Goal: Task Accomplishment & Management: Use online tool/utility

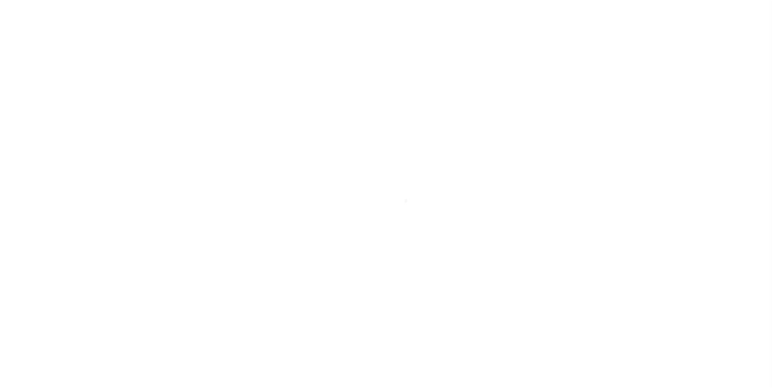
scroll to position [8, 0]
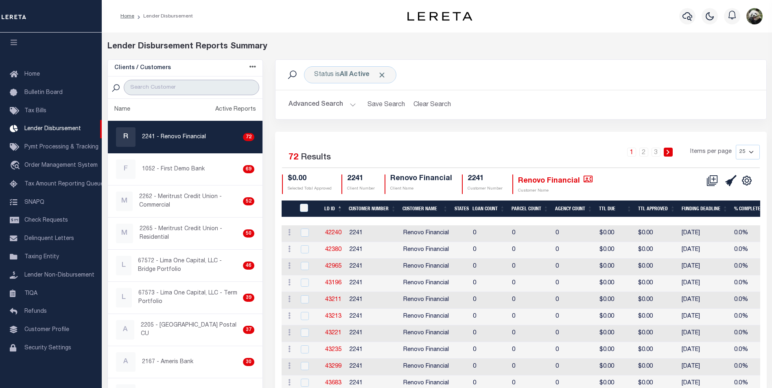
click at [166, 86] on input "search" at bounding box center [192, 87] width 136 height 15
click at [154, 132] on div "R 2241 - Renovo Financial 72" at bounding box center [185, 137] width 139 height 20
checkbox input "true"
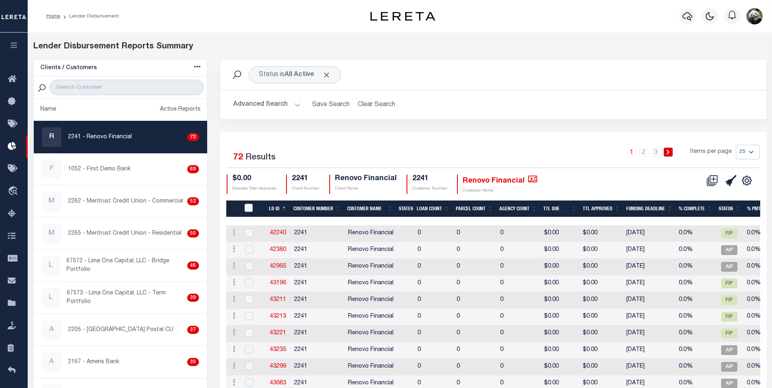
click at [751, 153] on select "25 50 100 200" at bounding box center [748, 152] width 24 height 15
select select "200"
click at [736, 145] on select "25 50 100 200" at bounding box center [748, 152] width 24 height 15
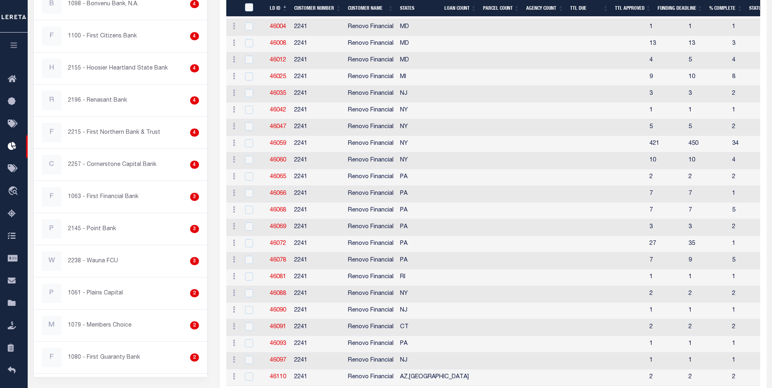
scroll to position [1077, 0]
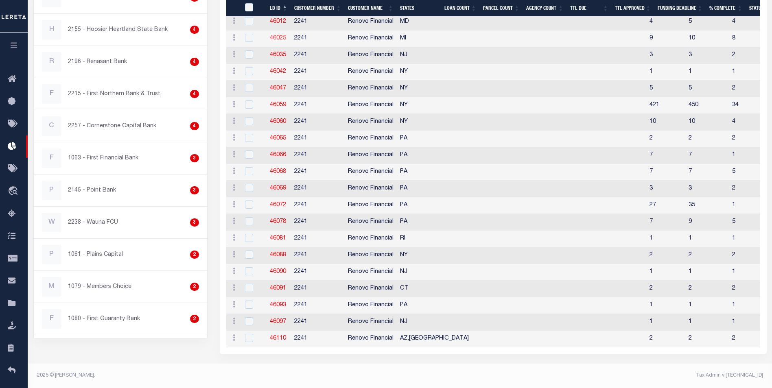
drag, startPoint x: 287, startPoint y: 32, endPoint x: 278, endPoint y: 32, distance: 8.6
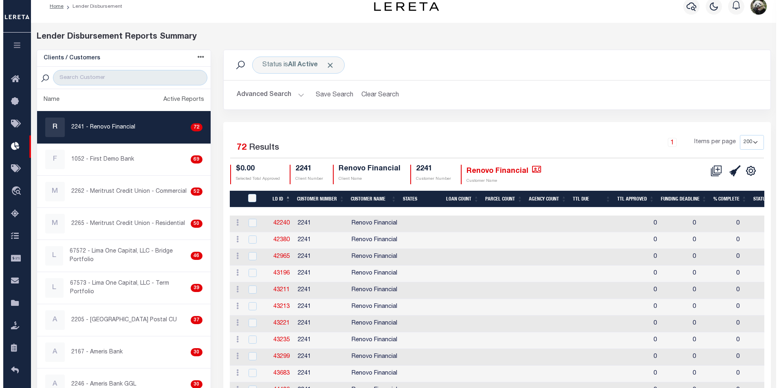
scroll to position [0, 0]
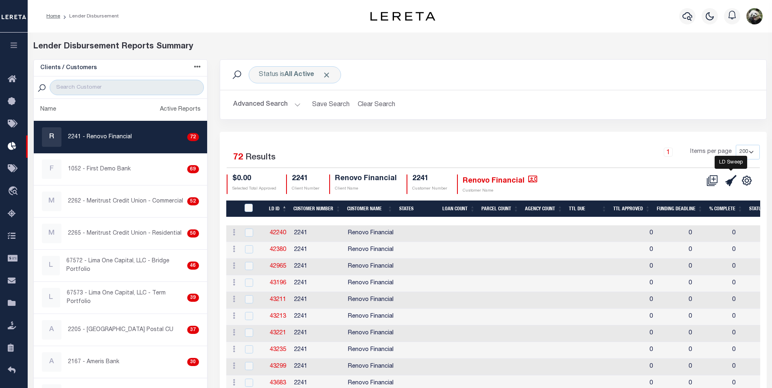
click at [731, 185] on icon at bounding box center [731, 180] width 11 height 11
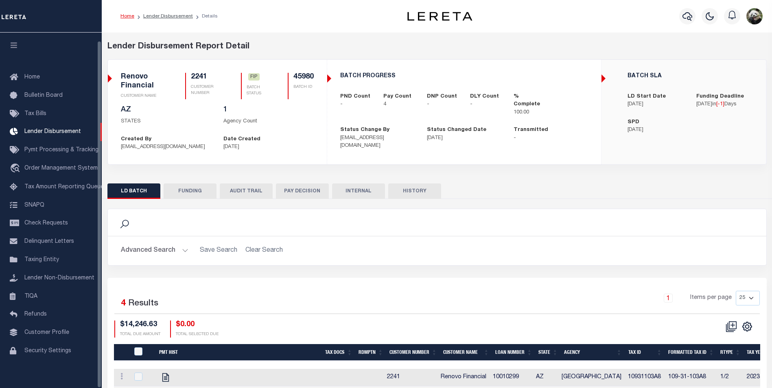
scroll to position [8, 0]
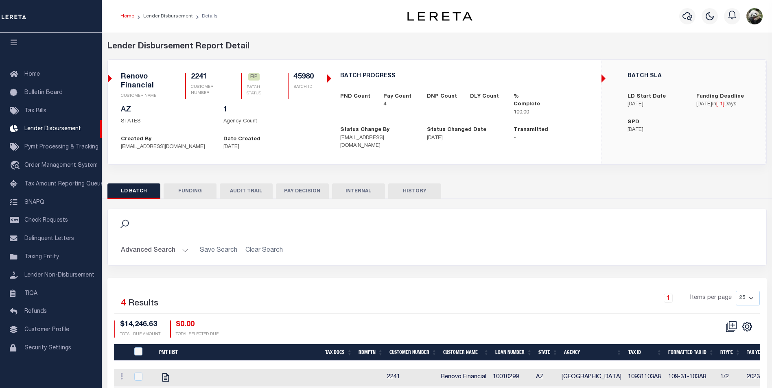
click at [202, 196] on button "FUNDING" at bounding box center [190, 191] width 53 height 15
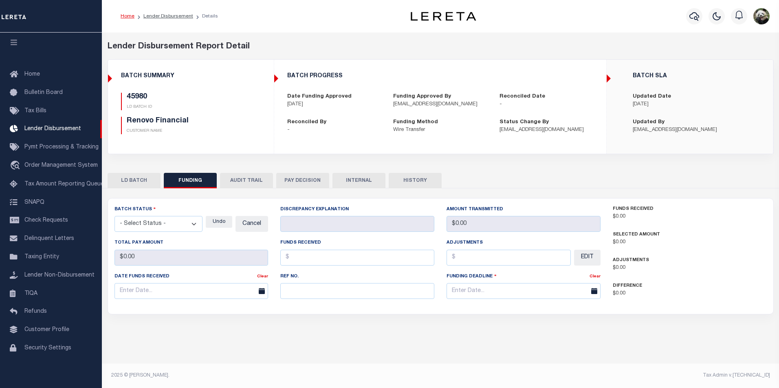
type input "$14,246.63"
type input "$0"
type input "[DATE]"
select select "100"
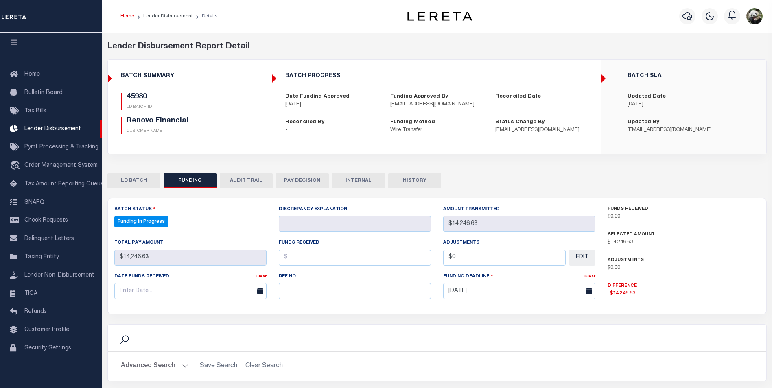
select select "100"
click at [307, 298] on input "text" at bounding box center [355, 291] width 152 height 16
paste input "20250910MMQFMP2700316309101623FT03"
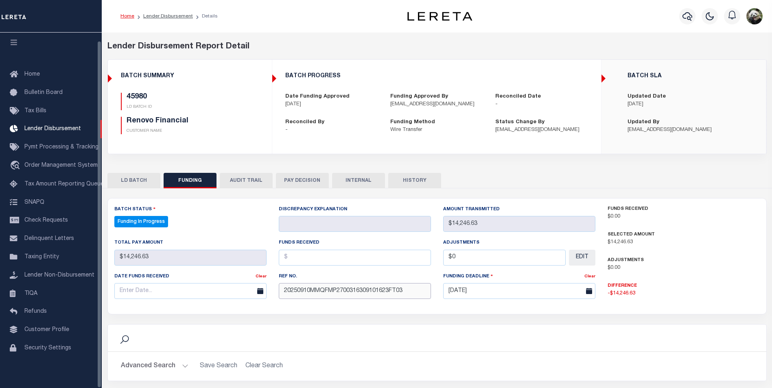
type input "20250910MMQFMP2700316309101623FT03"
click at [142, 287] on input "text" at bounding box center [190, 291] width 152 height 16
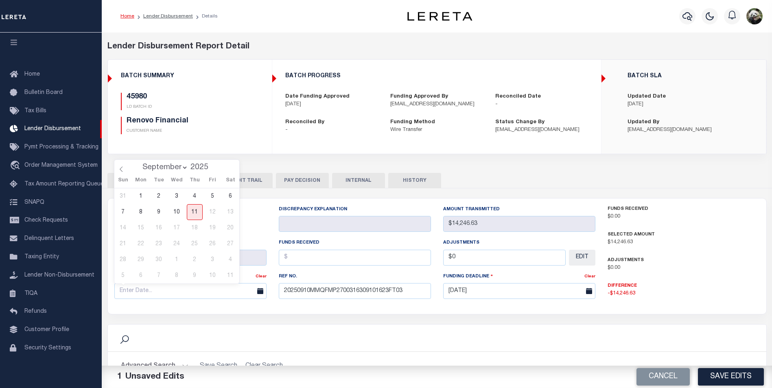
click at [185, 210] on div "31 1 2 3 4 5 6 7 8 9 10 11 12 13 14 15 16 17 18 19 20 21 22 23 24 25 26 27 28 2…" at bounding box center [176, 236] width 125 height 95
drag, startPoint x: 170, startPoint y: 210, endPoint x: 187, endPoint y: 208, distance: 16.3
click at [171, 209] on span "10" at bounding box center [177, 212] width 16 height 16
type input "[DATE]"
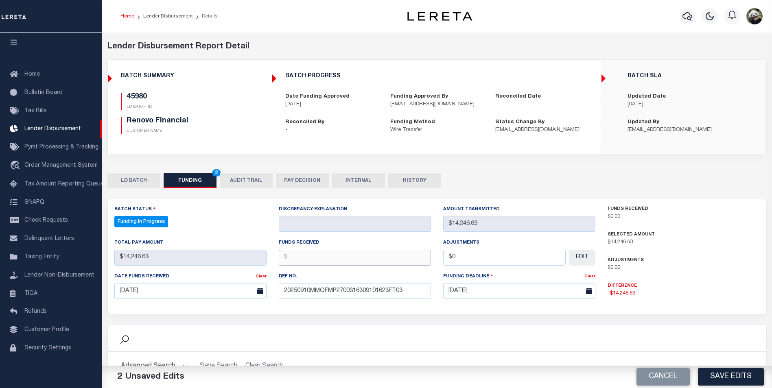
click at [334, 253] on input "text" at bounding box center [355, 258] width 152 height 16
click at [314, 259] on input "text" at bounding box center [355, 258] width 152 height 16
type input "$14,246.63"
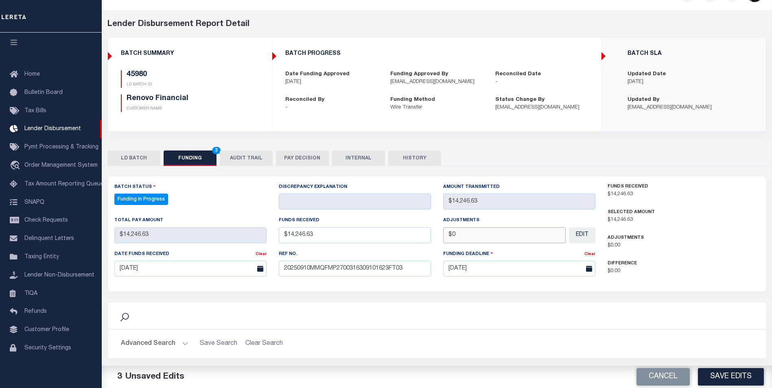
scroll to position [122, 0]
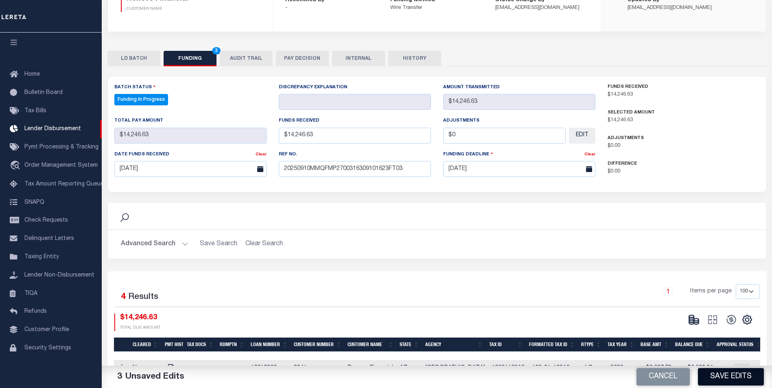
type input "$0.00"
click at [731, 380] on button "Save Edits" at bounding box center [731, 378] width 66 height 18
type input "$14,246.63"
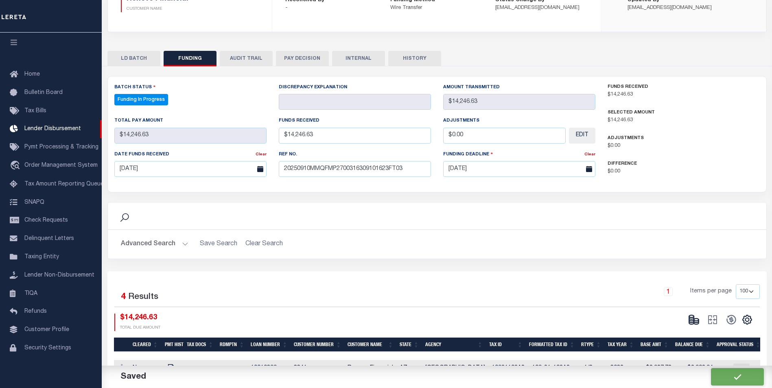
type input "$0"
select select "100"
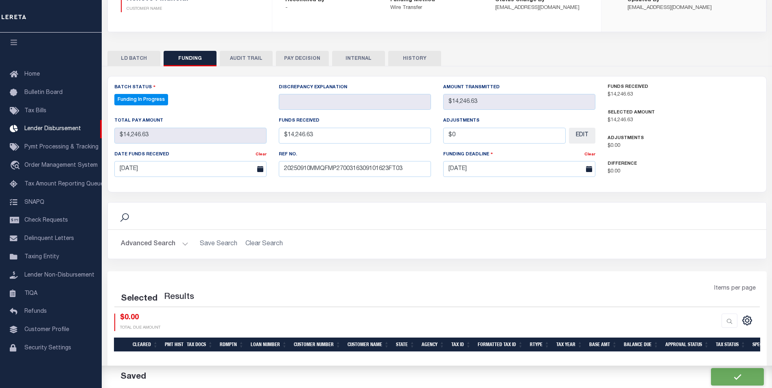
select select "100"
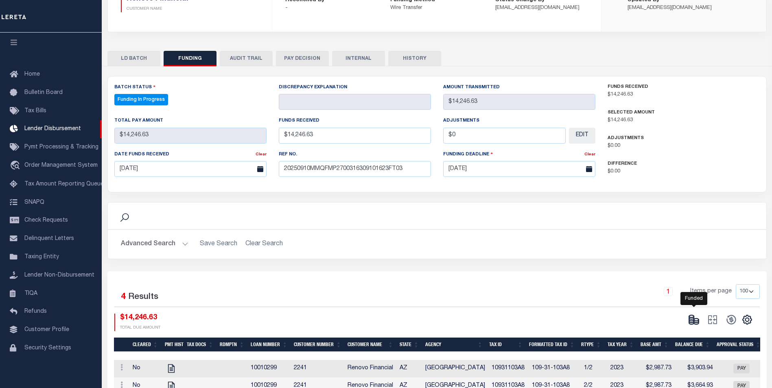
click at [696, 320] on icon at bounding box center [694, 319] width 11 height 11
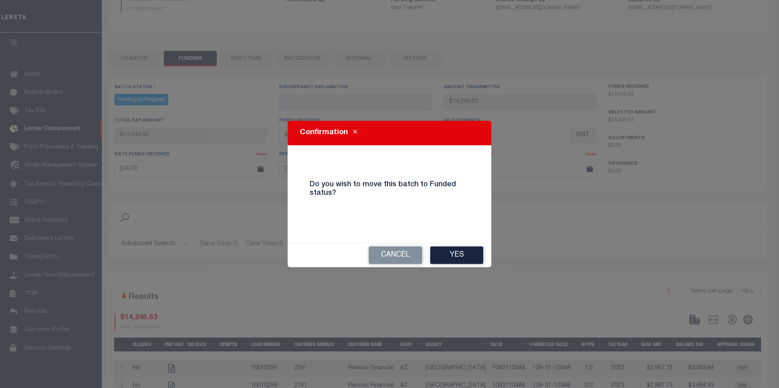
click at [453, 251] on button "Yes" at bounding box center [456, 256] width 53 height 18
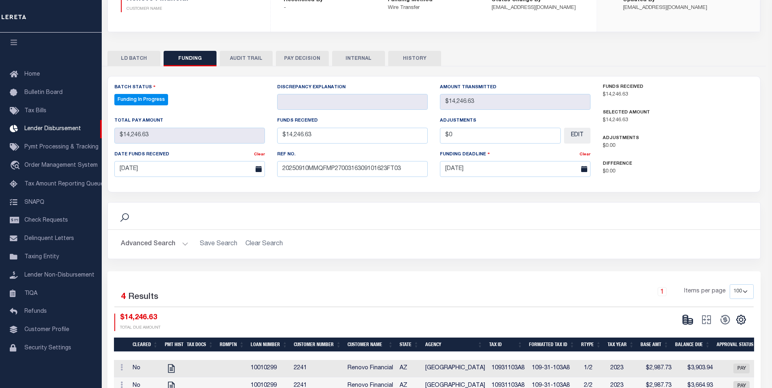
type input "$14,246.63"
type input "$0"
select select "100"
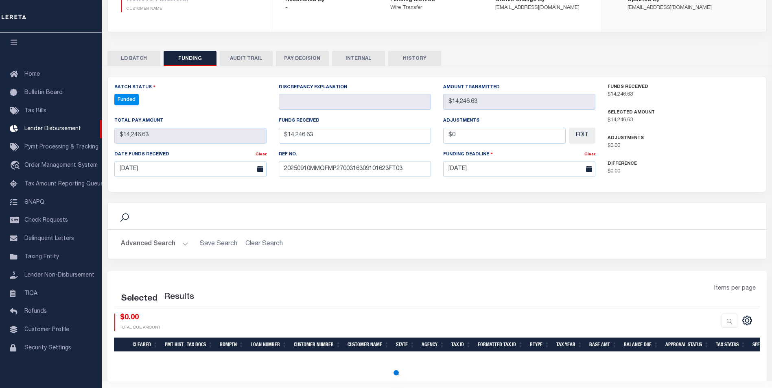
select select "100"
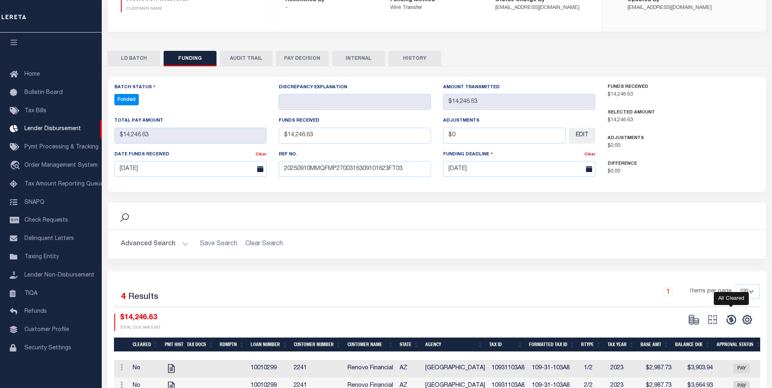
click at [733, 320] on icon at bounding box center [731, 319] width 11 height 11
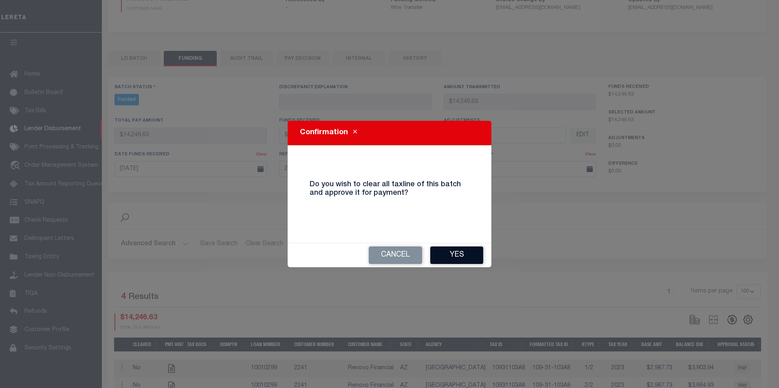
click at [466, 253] on button "Yes" at bounding box center [456, 256] width 53 height 18
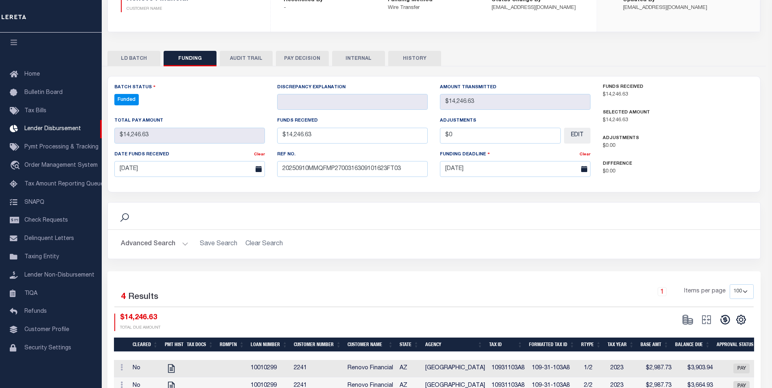
type input "$14,246.63"
type input "$0"
select select "100"
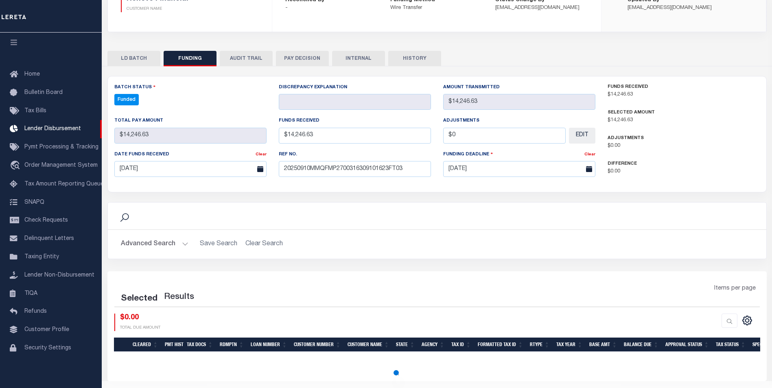
select select "100"
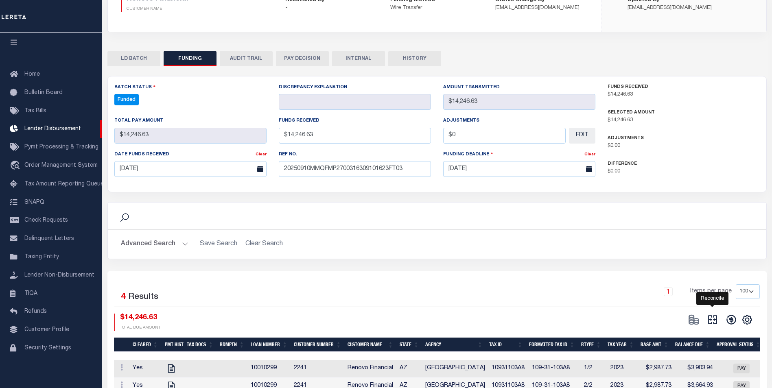
click at [713, 321] on icon at bounding box center [712, 319] width 11 height 11
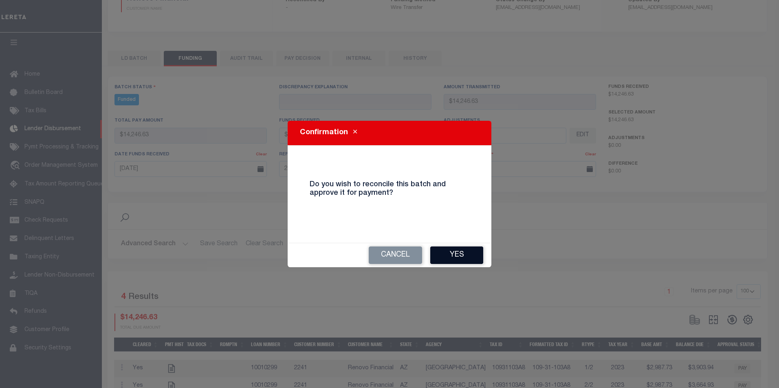
click at [463, 255] on button "Yes" at bounding box center [456, 256] width 53 height 18
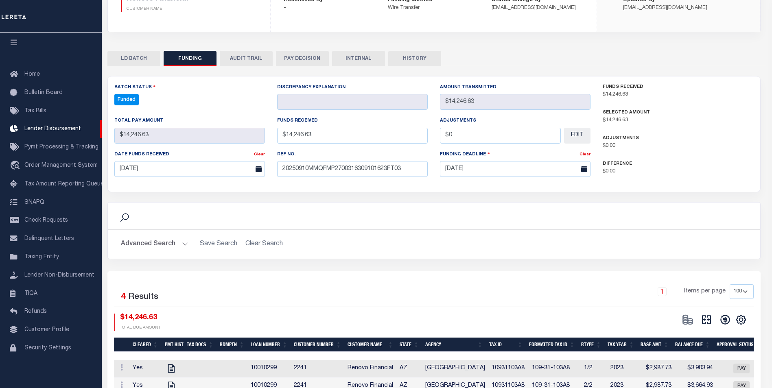
type input "$14,246.63"
type input "$0"
select select "100"
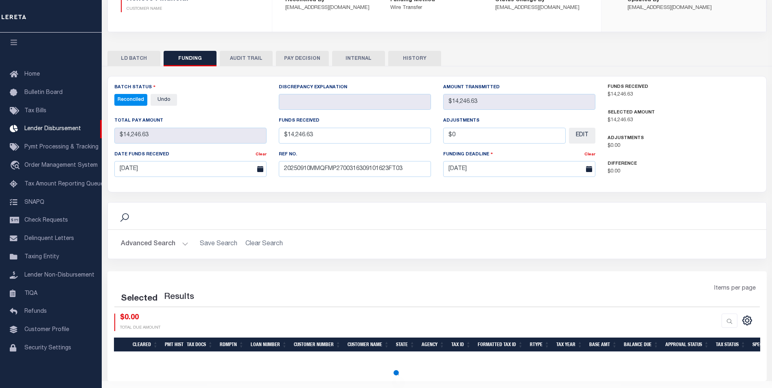
select select "100"
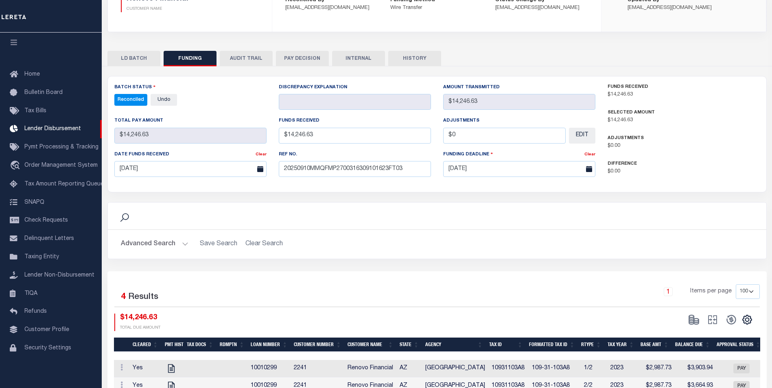
click at [349, 55] on button "INTERNAL" at bounding box center [358, 58] width 53 height 15
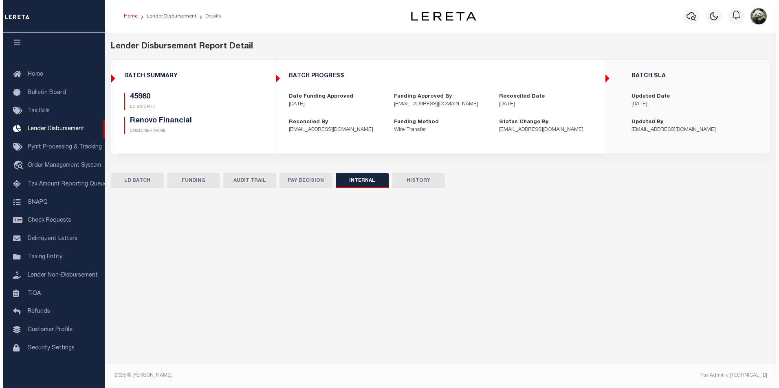
scroll to position [0, 0]
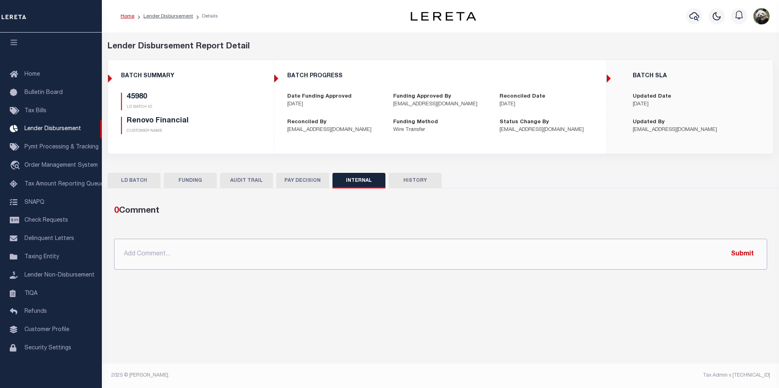
click at [277, 255] on input "text" at bounding box center [440, 254] width 653 height 31
paste input "OG AMOUNT $84,053.89 45980 - $14,246.63 45982 - $7,593.45 45985 - $927.59 45988…"
type input "OG AMOUNT $84,053.89 45980 - $14,246.63 45982 - $7,593.45 45985 - $927.59 45988…"
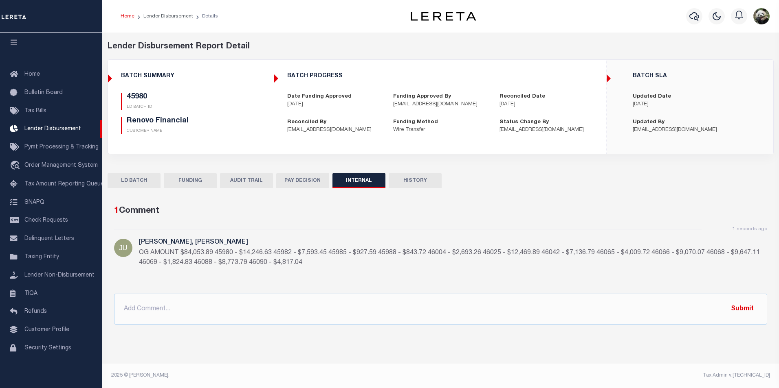
click at [193, 178] on button "FUNDING" at bounding box center [190, 180] width 53 height 15
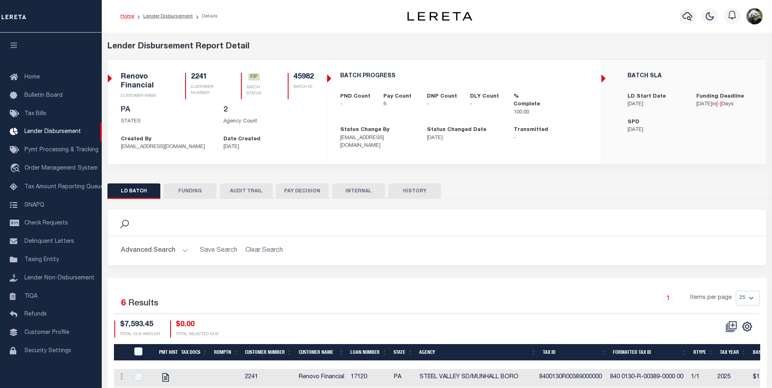
scroll to position [8, 0]
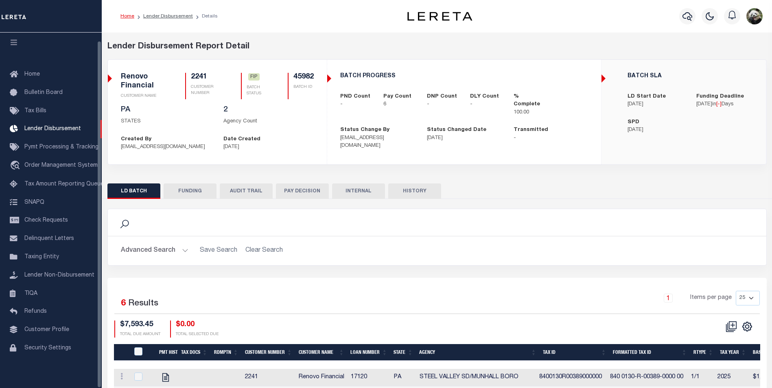
drag, startPoint x: 186, startPoint y: 193, endPoint x: 188, endPoint y: 186, distance: 7.5
click at [186, 193] on button "FUNDING" at bounding box center [190, 191] width 53 height 15
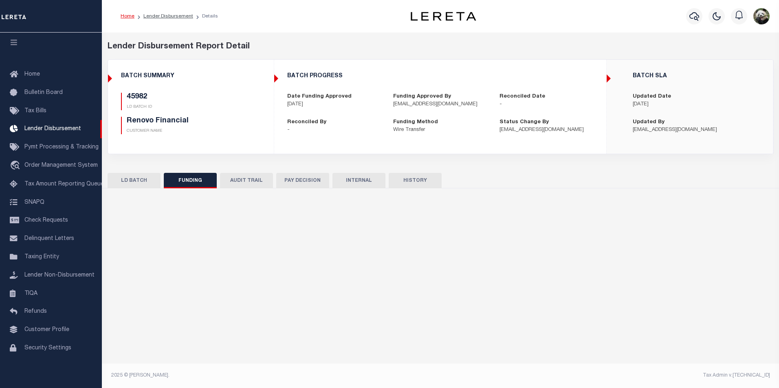
type input "$7,593.45"
type input "$0"
type input "[DATE]"
select select "100"
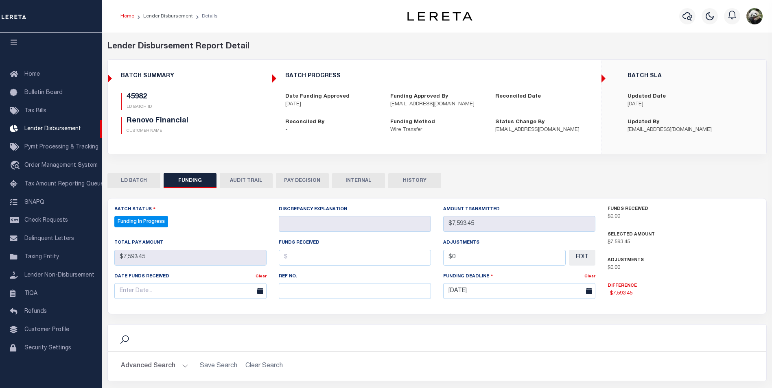
select select "100"
click at [299, 294] on input "text" at bounding box center [355, 291] width 152 height 16
paste input "20250910MMQFMP2700316309101623FT03"
type input "20250910MMQFMP2700316309101623FT03"
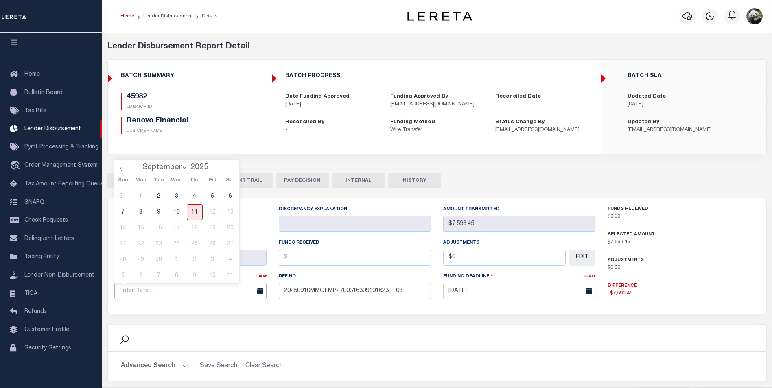
click at [200, 295] on input "text" at bounding box center [190, 291] width 152 height 16
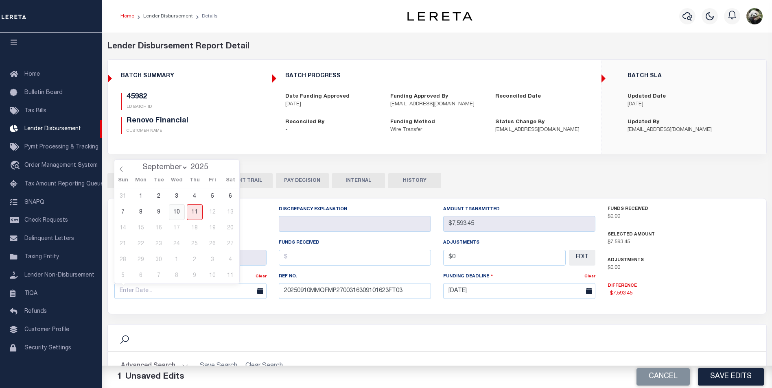
click at [173, 213] on span "10" at bounding box center [177, 212] width 16 height 16
type input "[DATE]"
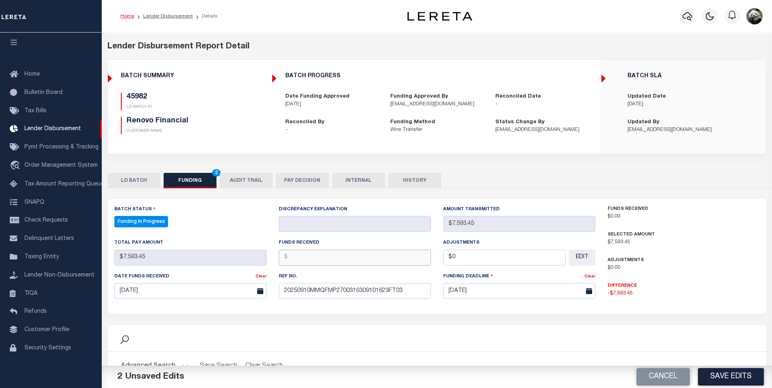
click at [298, 261] on input "text" at bounding box center [355, 258] width 152 height 16
type input "$7,593.45"
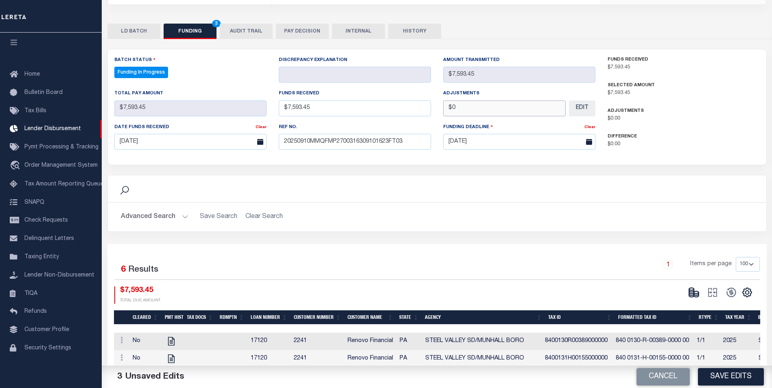
scroll to position [163, 0]
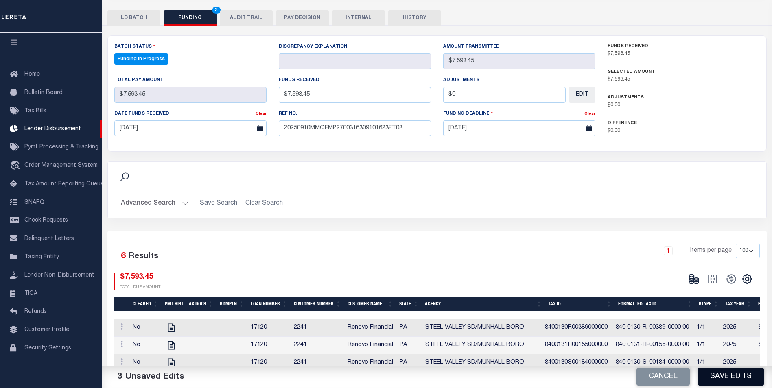
type input "$0.00"
click at [721, 378] on button "Save Edits" at bounding box center [731, 378] width 66 height 18
type input "$7,593.45"
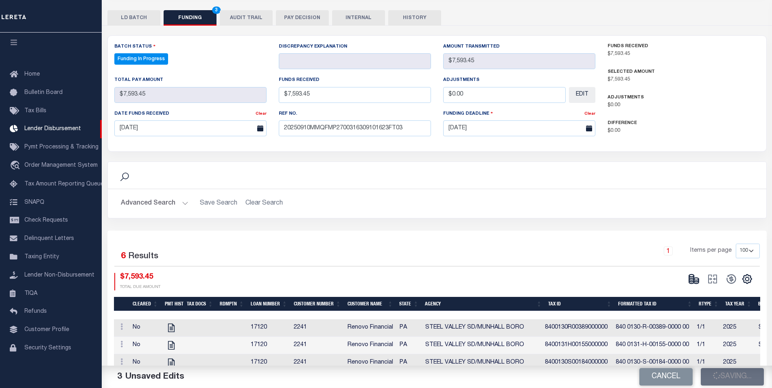
type input "$0"
select select "100"
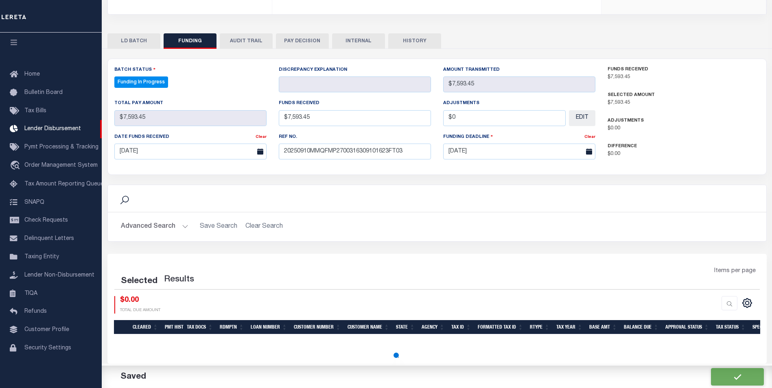
select select "100"
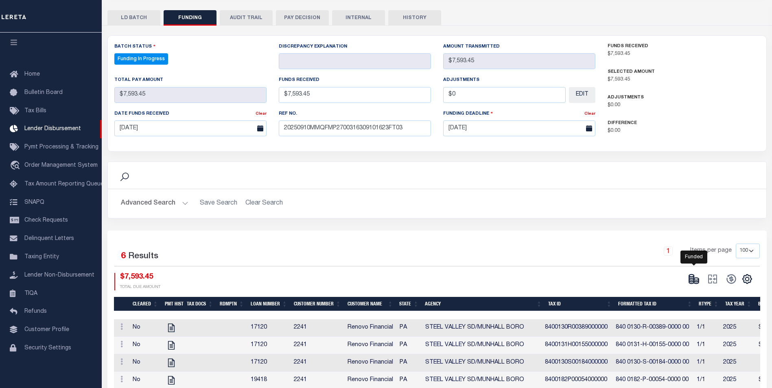
click at [697, 276] on icon at bounding box center [694, 279] width 11 height 11
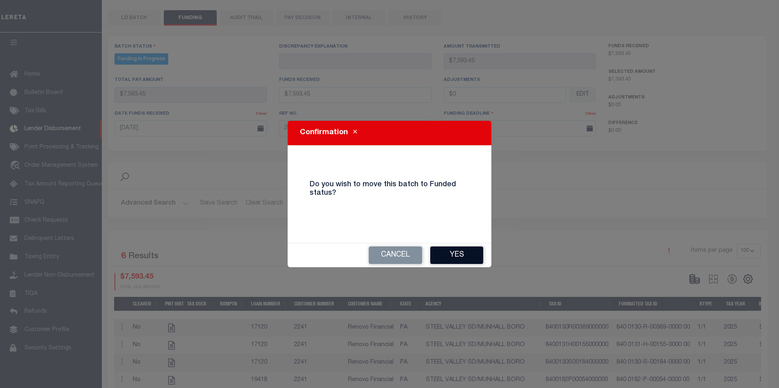
click at [475, 257] on button "Yes" at bounding box center [456, 256] width 53 height 18
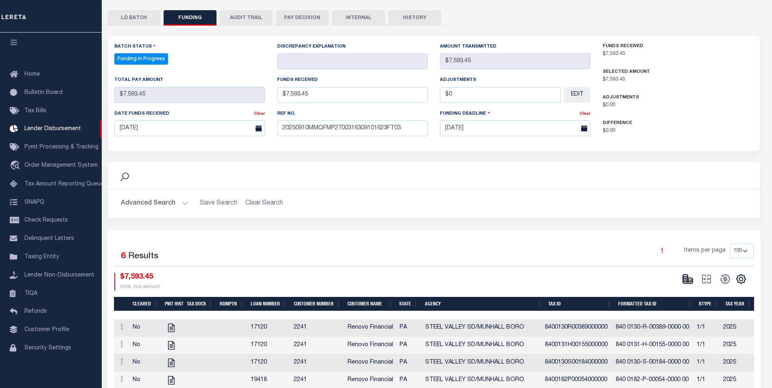
type input "$7,593.45"
type input "$0"
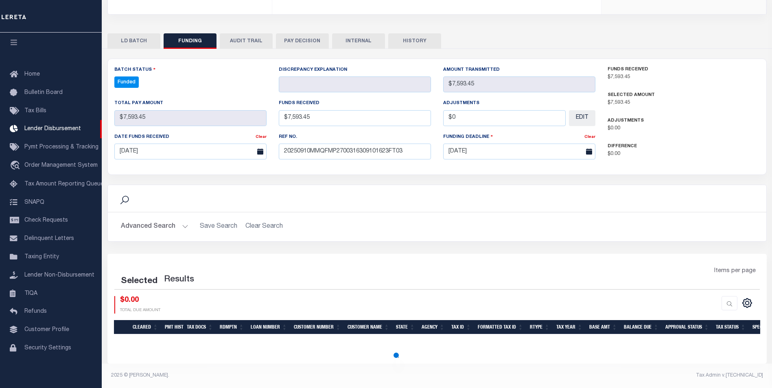
scroll to position [140, 0]
select select "100"
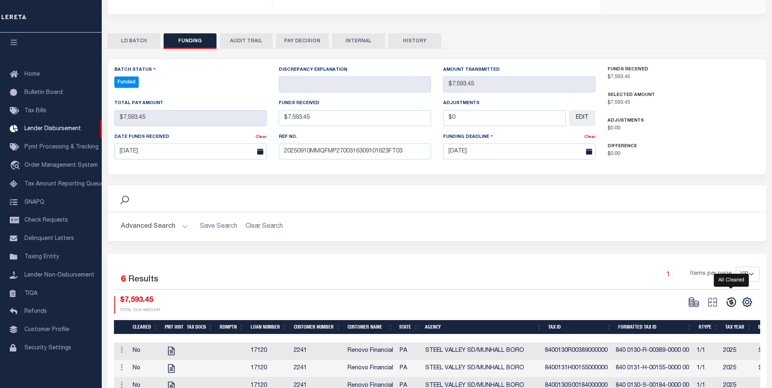
click at [730, 300] on icon at bounding box center [731, 302] width 11 height 11
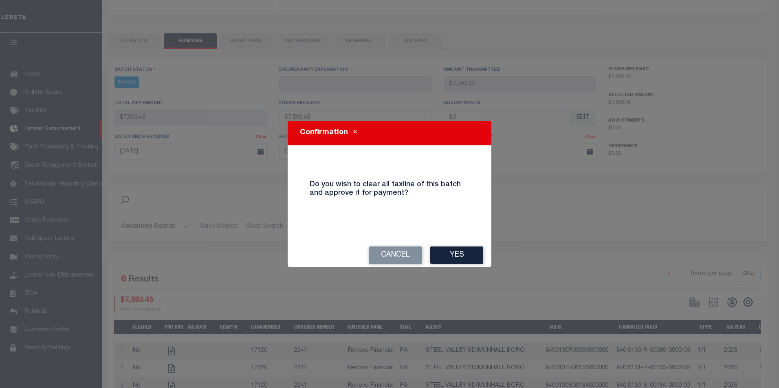
click at [459, 252] on button "Yes" at bounding box center [456, 256] width 53 height 18
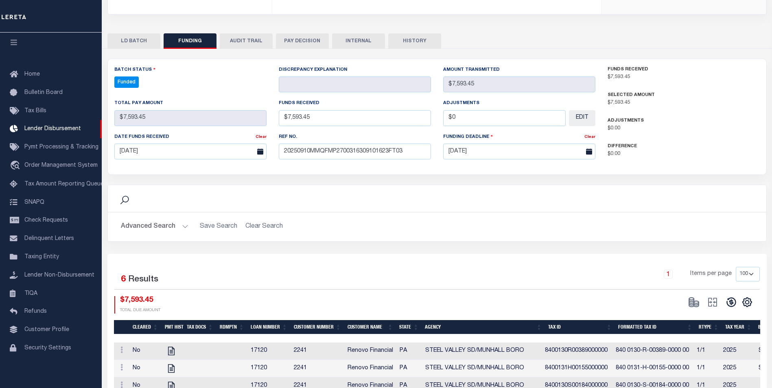
type input "$7,593.45"
type input "$0"
select select "100"
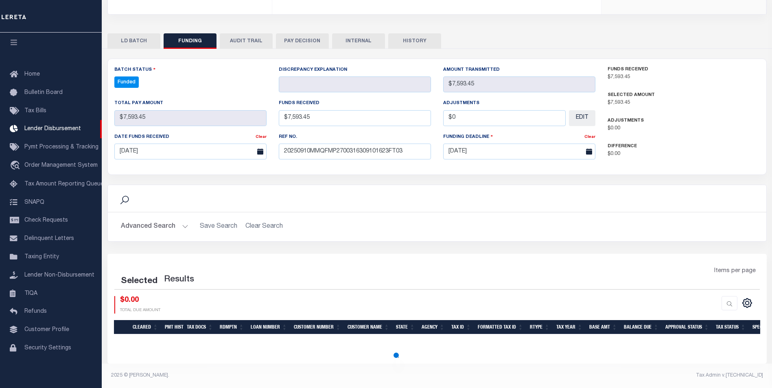
select select "100"
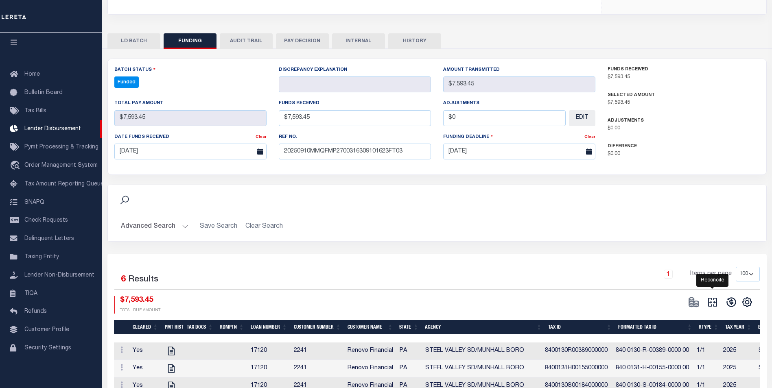
click at [712, 303] on icon at bounding box center [713, 302] width 9 height 9
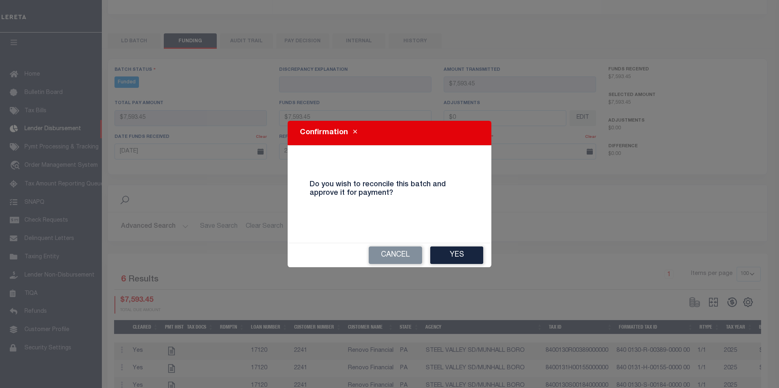
click at [463, 255] on button "Yes" at bounding box center [456, 256] width 53 height 18
select select "100"
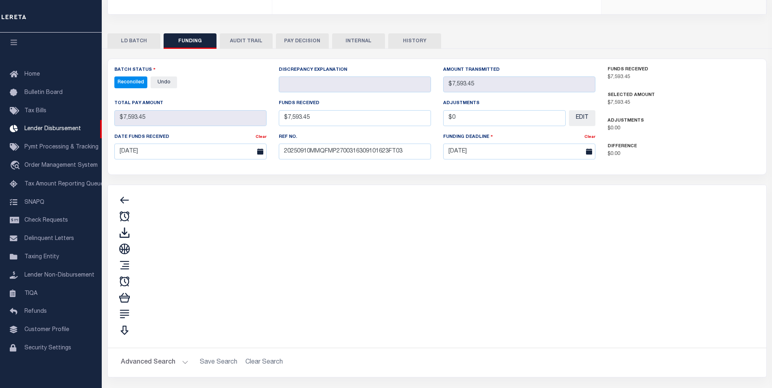
type input "$7,593.45"
type input "$0"
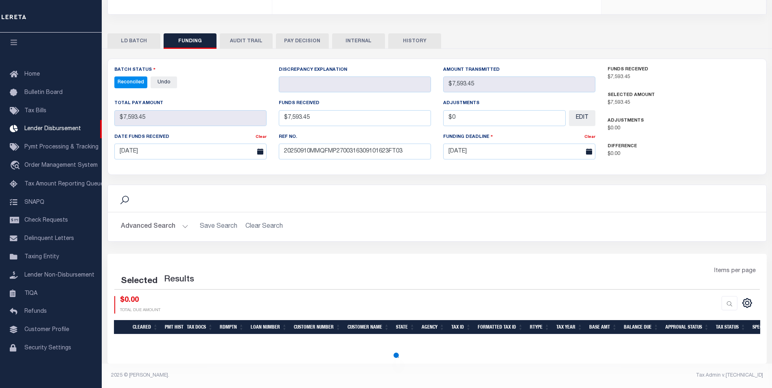
select select "100"
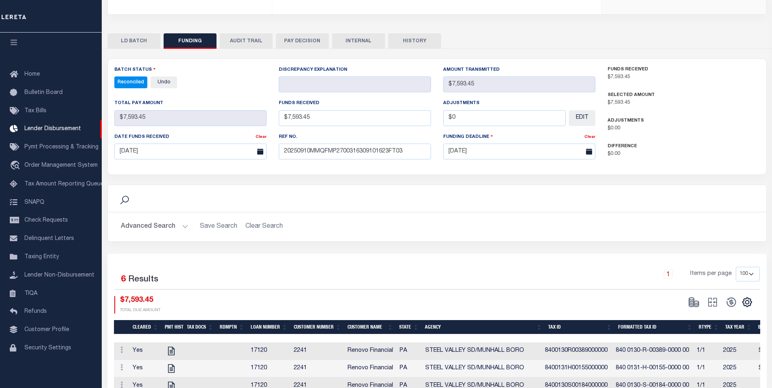
click at [361, 40] on button "INTERNAL" at bounding box center [358, 40] width 53 height 15
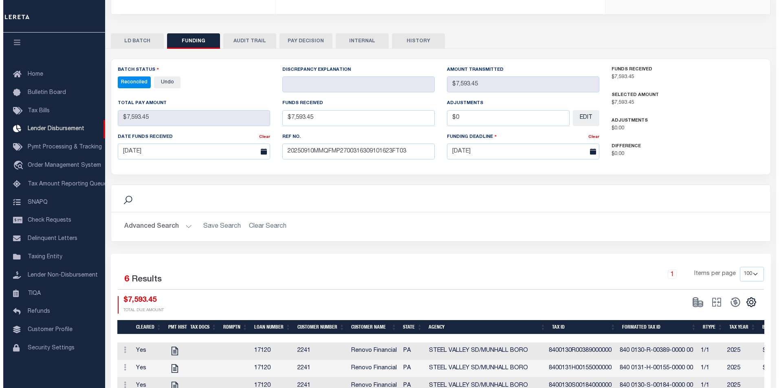
scroll to position [0, 0]
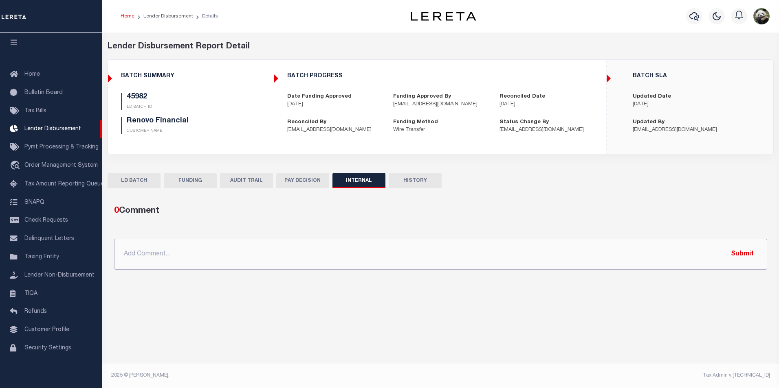
click at [265, 263] on input "text" at bounding box center [440, 254] width 653 height 31
paste input "OG AMOUNT $84,053.89 45980 - $14,246.63 45982 - $7,593.45 45985 - $927.59 45988…"
type input "OG AMOUNT $84,053.89 45980 - $14,246.63 45982 - $7,593.45 45985 - $927.59 45988…"
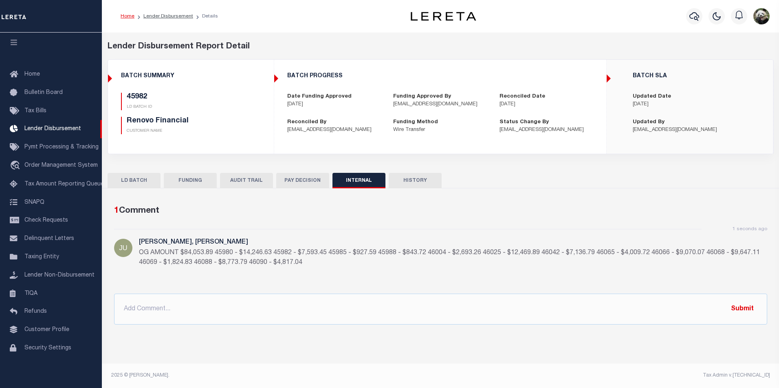
click at [189, 181] on button "FUNDING" at bounding box center [190, 180] width 53 height 15
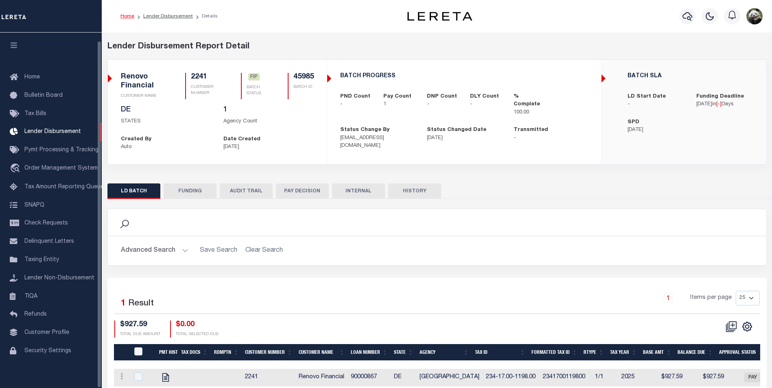
scroll to position [8, 0]
click at [201, 190] on button "FUNDING" at bounding box center [190, 191] width 53 height 15
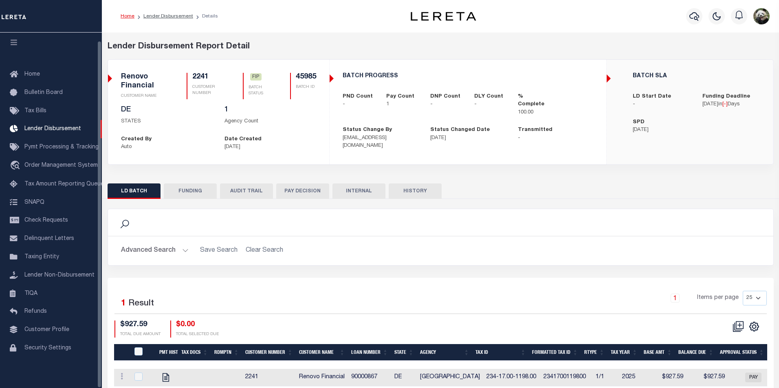
type input "$927.59"
type input "$0"
type input "[DATE]"
select select "100"
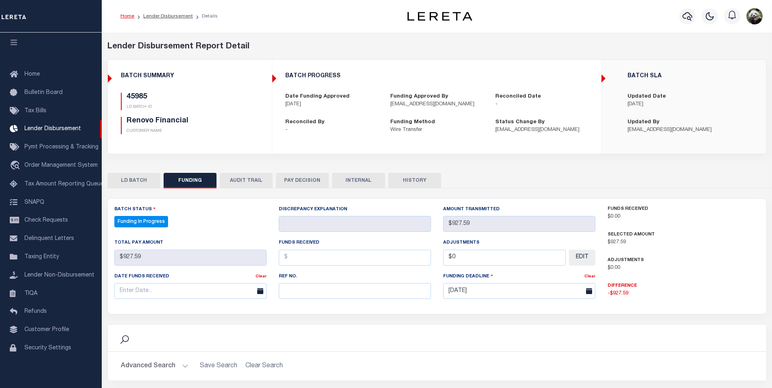
select select "100"
click at [328, 292] on input "text" at bounding box center [355, 291] width 152 height 16
paste input "20250910MMQFMP2700316309101623FT03"
type input "20250910MMQFMP2700316309101623FT03"
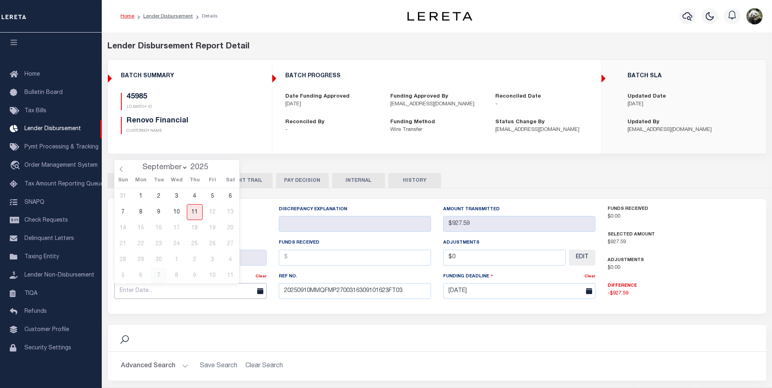
drag, startPoint x: 160, startPoint y: 292, endPoint x: 160, endPoint y: 268, distance: 23.2
click at [159, 288] on input "text" at bounding box center [190, 291] width 152 height 16
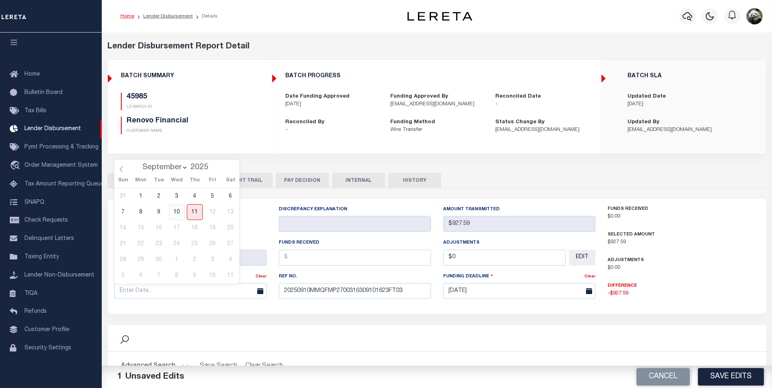
click at [174, 215] on span "10" at bounding box center [177, 212] width 16 height 16
type input "[DATE]"
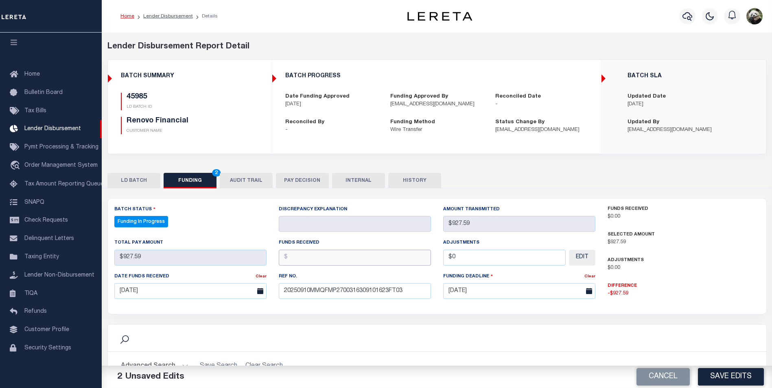
click at [333, 265] on input "text" at bounding box center [355, 258] width 152 height 16
click at [339, 261] on input "text" at bounding box center [355, 258] width 152 height 16
type input "$927.59"
type input "$0.00"
click at [714, 373] on button "Save Edits" at bounding box center [731, 378] width 66 height 18
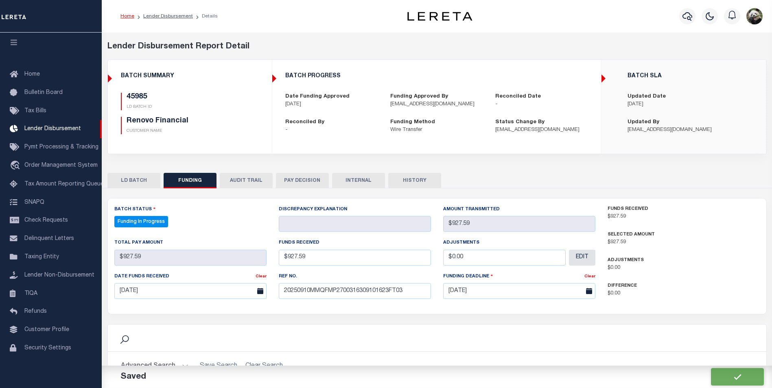
type input "$927.59"
type input "$0"
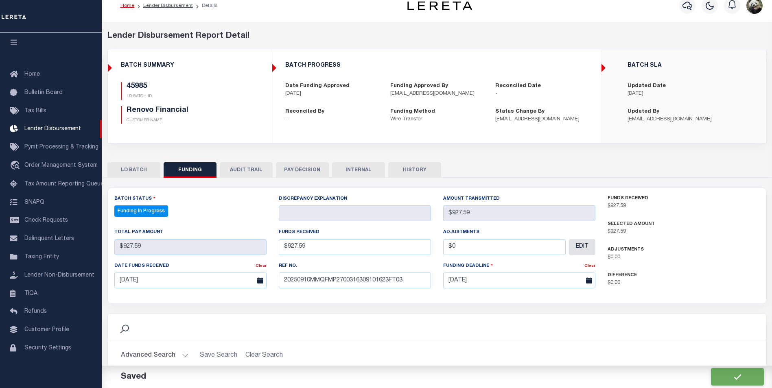
select select "100"
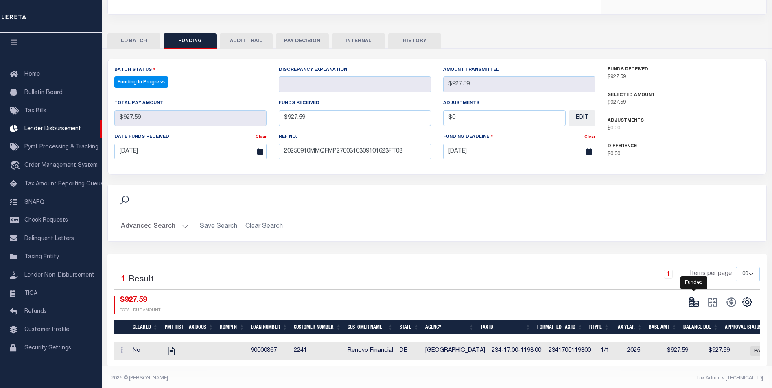
click at [696, 302] on icon at bounding box center [694, 302] width 11 height 11
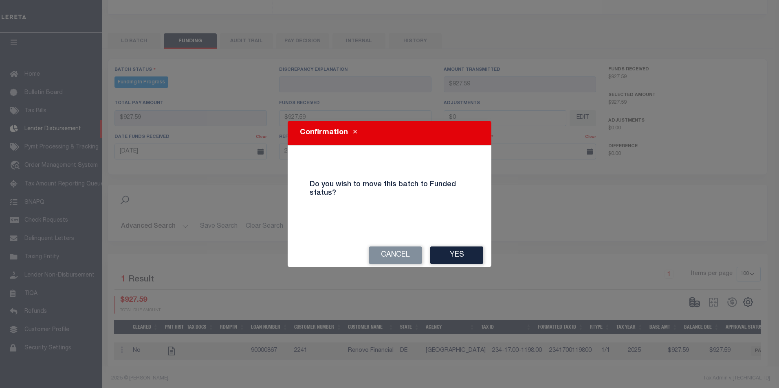
click at [472, 256] on button "Yes" at bounding box center [456, 256] width 53 height 18
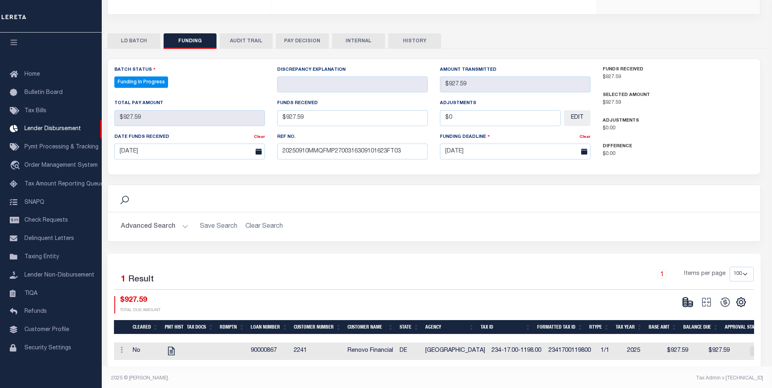
type input "$927.59"
type input "$0"
select select "100"
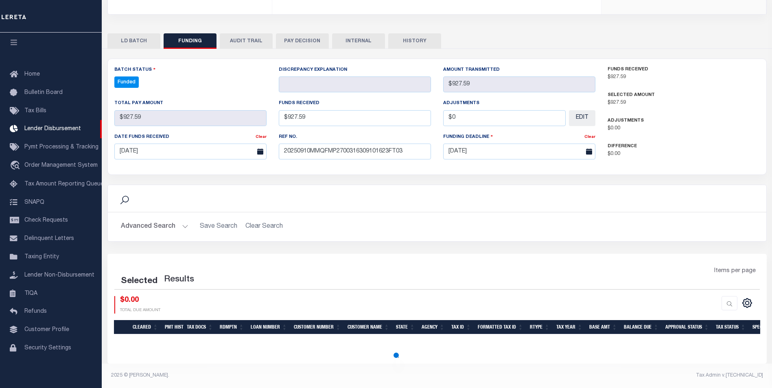
select select "100"
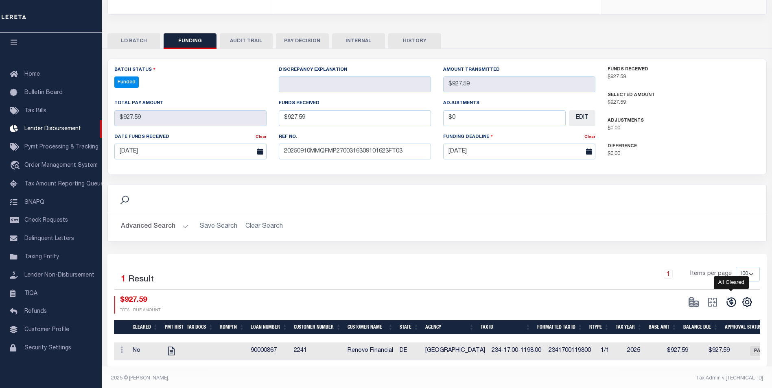
click at [735, 304] on icon at bounding box center [731, 302] width 11 height 11
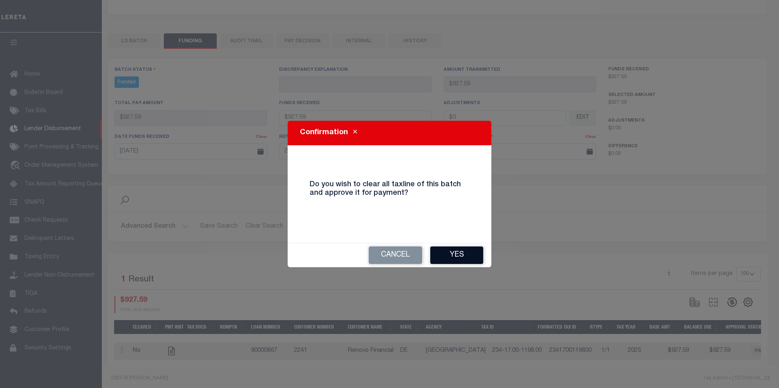
click at [443, 257] on button "Yes" at bounding box center [456, 256] width 53 height 18
select select "100"
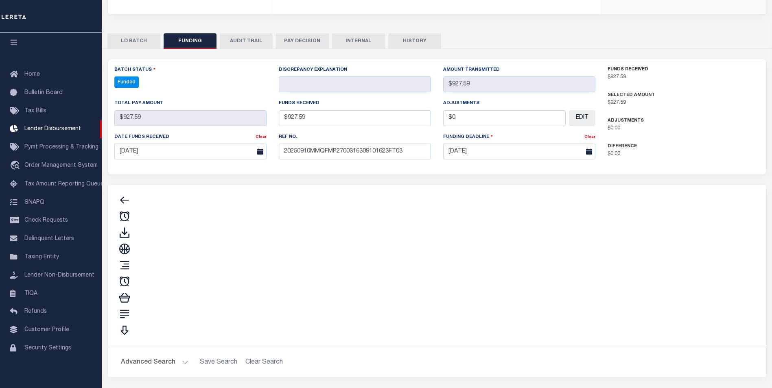
type input "$927.59"
type input "$0"
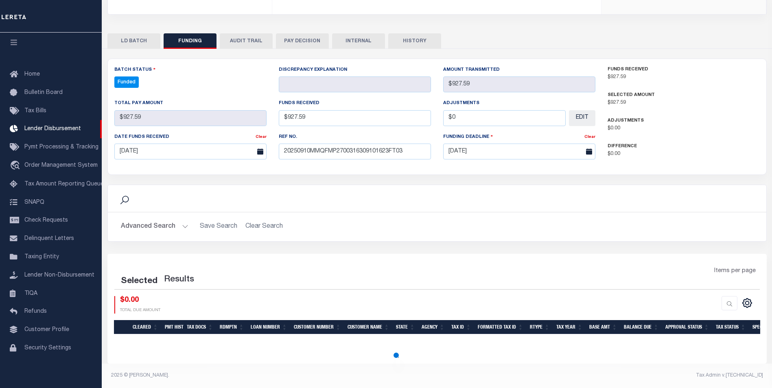
select select "100"
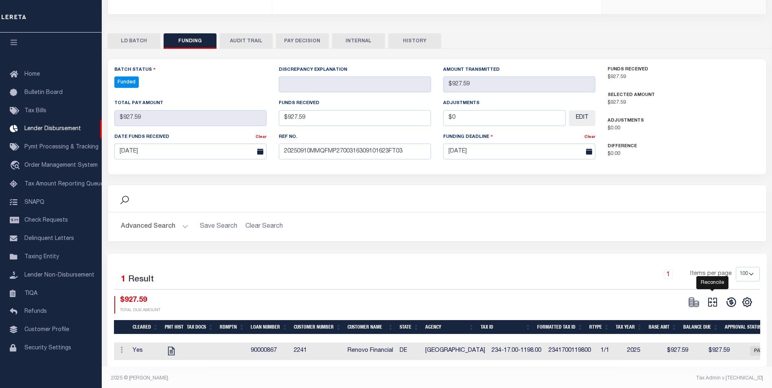
click at [711, 305] on icon "" at bounding box center [712, 302] width 11 height 11
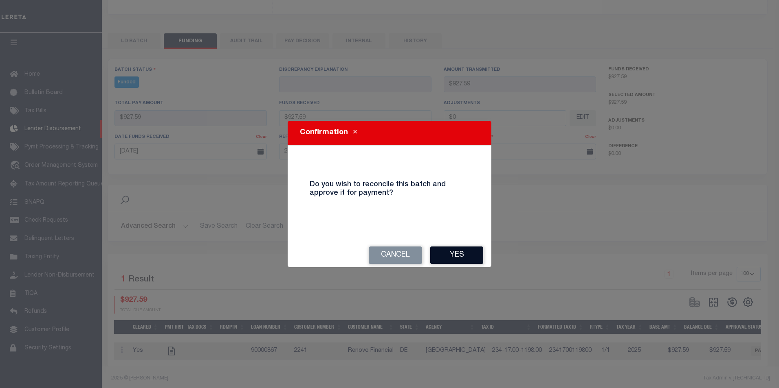
click at [445, 255] on button "Yes" at bounding box center [456, 256] width 53 height 18
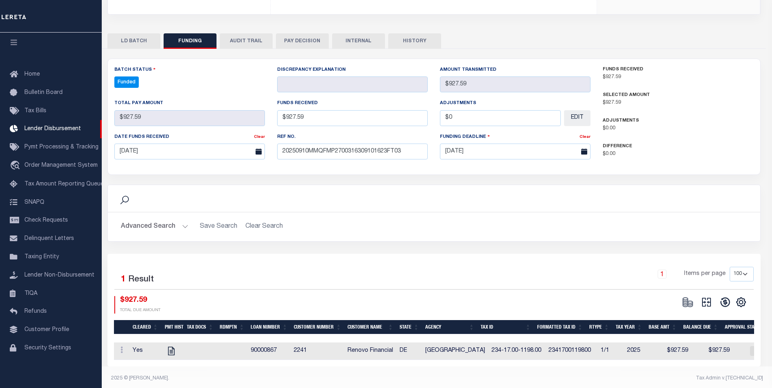
type input "$927.59"
type input "$0"
select select "100"
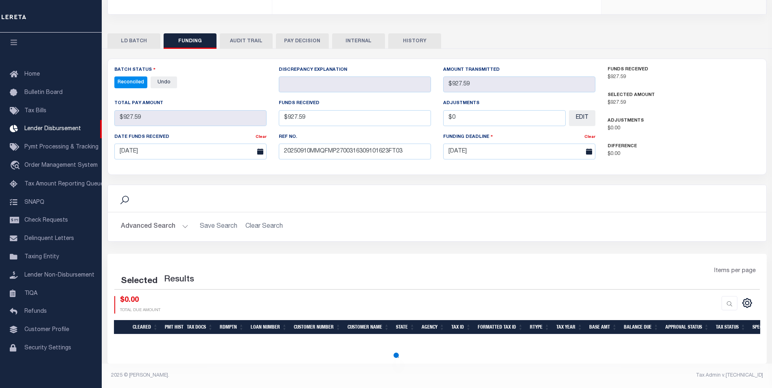
select select "100"
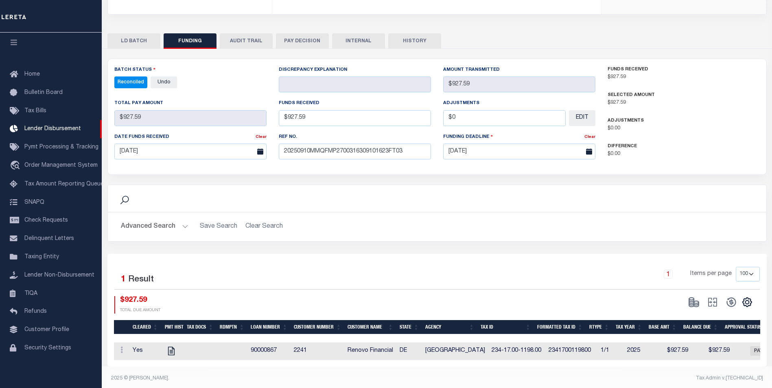
click at [351, 39] on button "INTERNAL" at bounding box center [358, 40] width 53 height 15
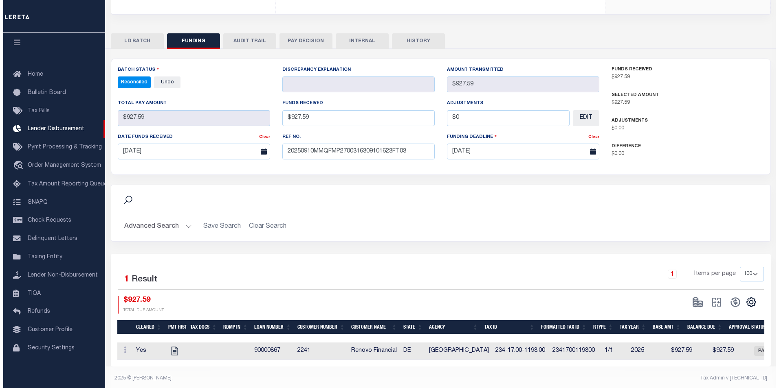
scroll to position [0, 0]
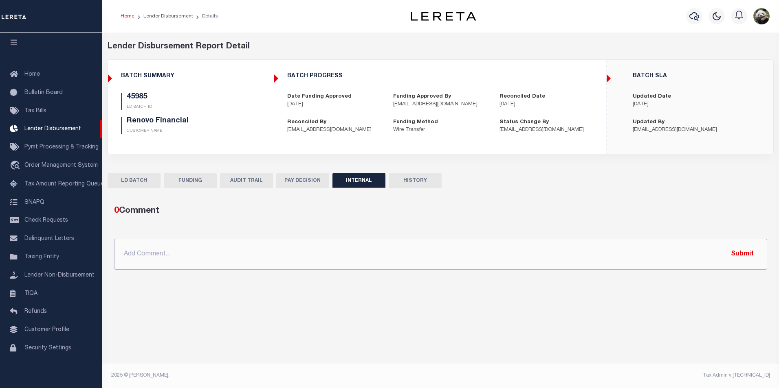
click at [288, 248] on input "text" at bounding box center [440, 254] width 653 height 31
paste input "OG AMOUNT $84,053.89 45980 - $14,246.63 45982 - $7,593.45 45985 - $927.59 45988…"
type input "OG AMOUNT $84,053.89 45980 - $14,246.63 45982 - $7,593.45 45985 - $927.59 45988…"
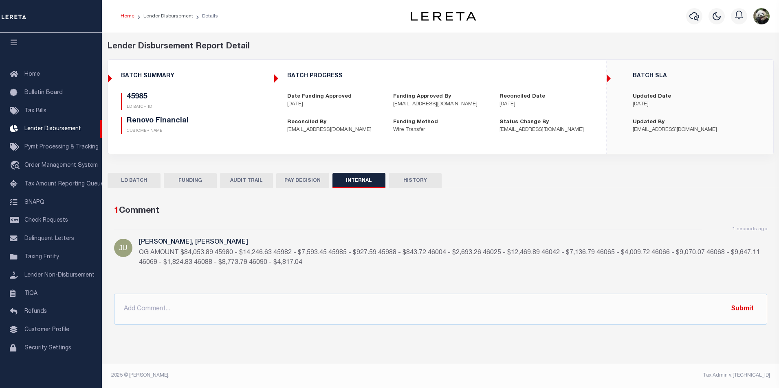
drag, startPoint x: 196, startPoint y: 180, endPoint x: 197, endPoint y: 118, distance: 61.9
click at [196, 179] on button "FUNDING" at bounding box center [190, 180] width 53 height 15
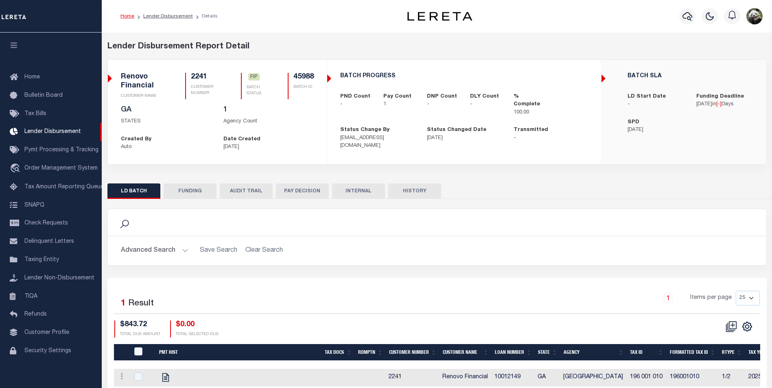
scroll to position [8, 0]
click at [186, 197] on button "FUNDING" at bounding box center [190, 191] width 53 height 15
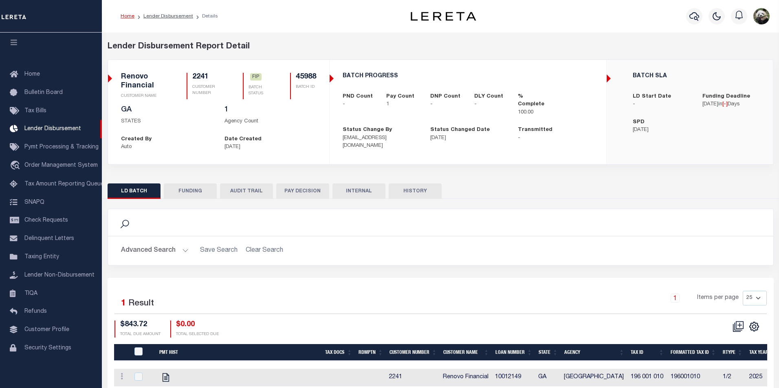
type input "$843.72"
type input "$0"
type input "[DATE]"
select select "100"
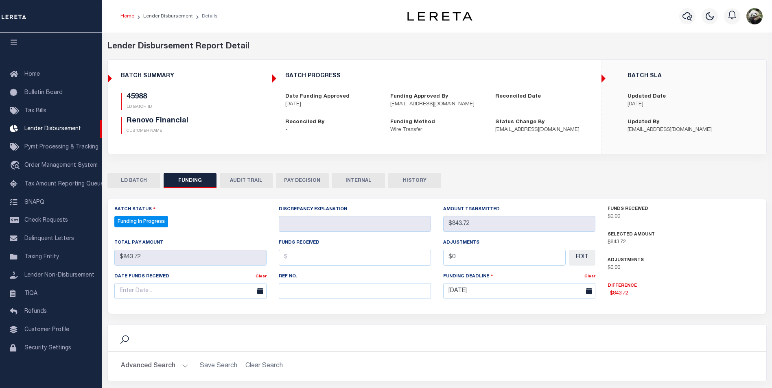
select select "100"
click at [308, 289] on input "text" at bounding box center [355, 291] width 152 height 16
paste input "20250910MMQFMP2700316309101623FT03"
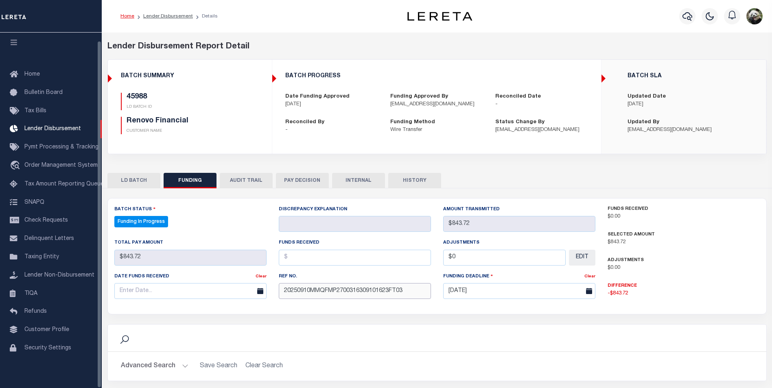
type input "20250910MMQFMP2700316309101623FT03"
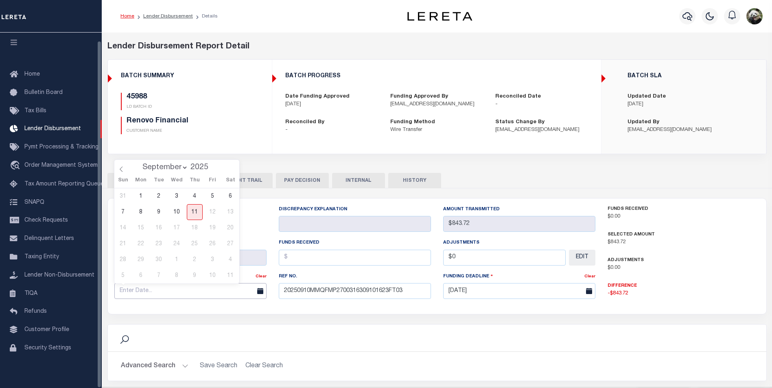
click at [145, 294] on input "text" at bounding box center [190, 291] width 152 height 16
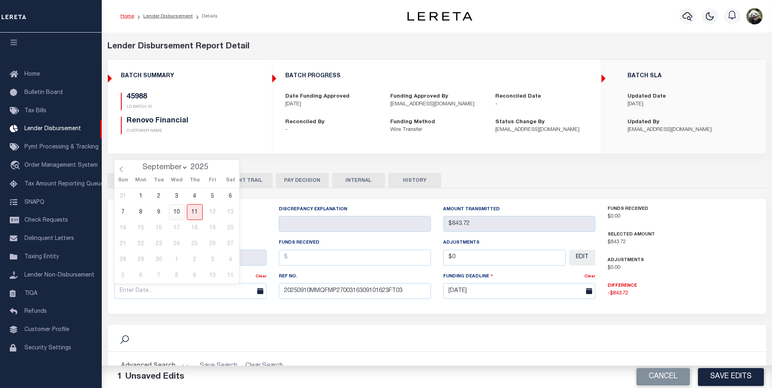
click at [175, 211] on span "10" at bounding box center [177, 212] width 16 height 16
type input "[DATE]"
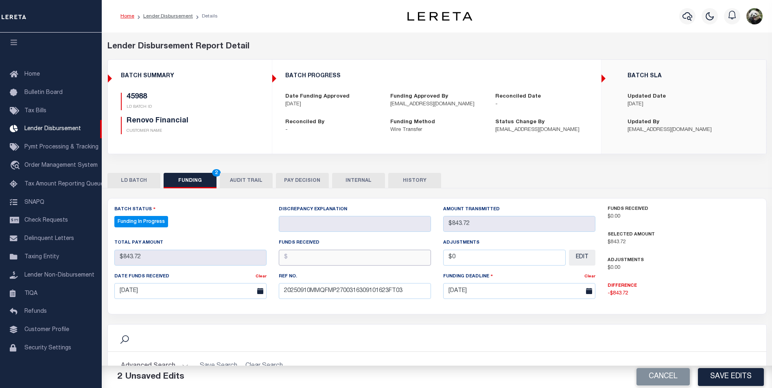
click at [304, 256] on input "text" at bounding box center [355, 258] width 152 height 16
click at [316, 256] on input "text" at bounding box center [355, 258] width 152 height 16
type input "$843.72"
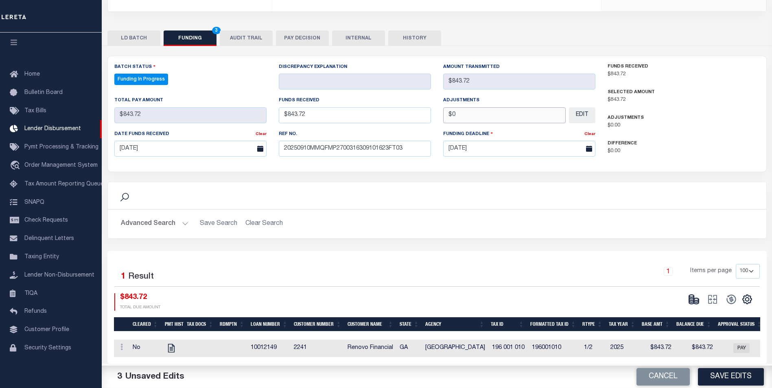
scroll to position [148, 0]
type input "$0.00"
click at [732, 381] on button "Save Edits" at bounding box center [731, 378] width 66 height 18
type input "$843.72"
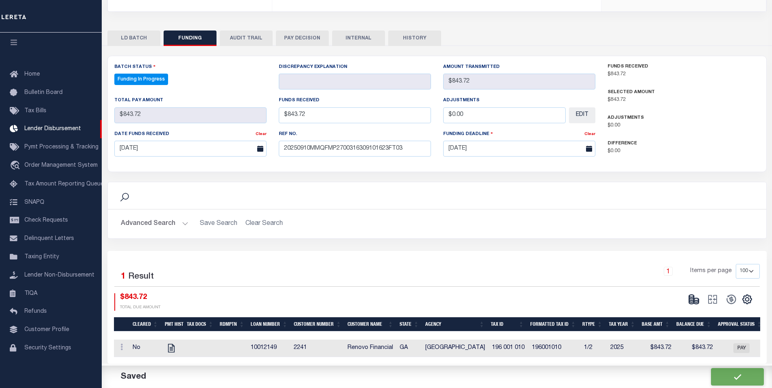
type input "$843.72"
type input "$0"
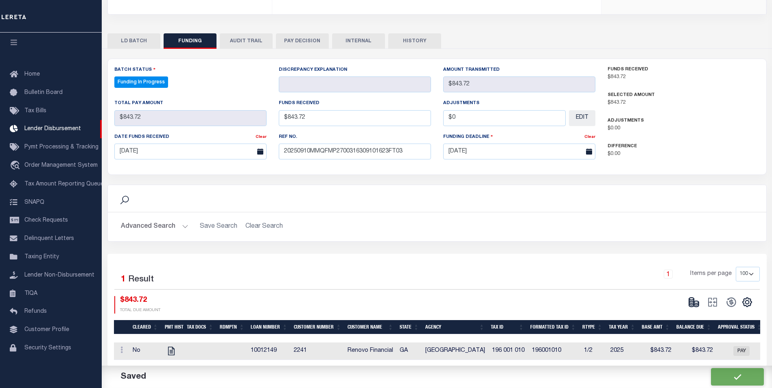
select select "100"
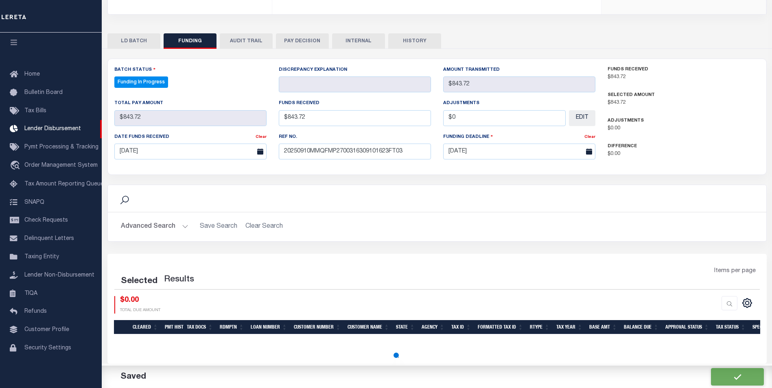
select select "100"
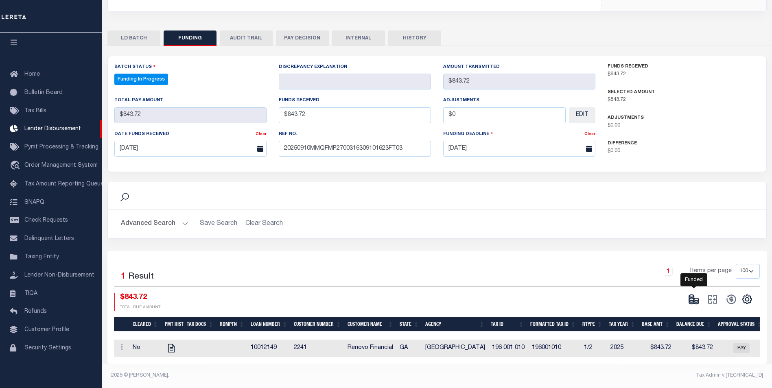
click at [698, 300] on icon at bounding box center [696, 301] width 5 height 3
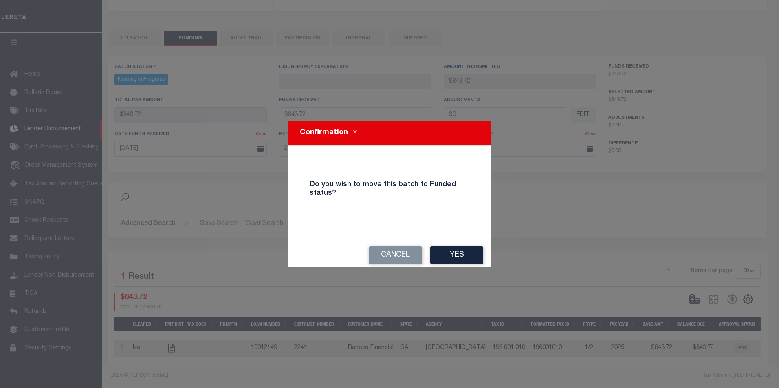
click at [450, 257] on button "Yes" at bounding box center [456, 256] width 53 height 18
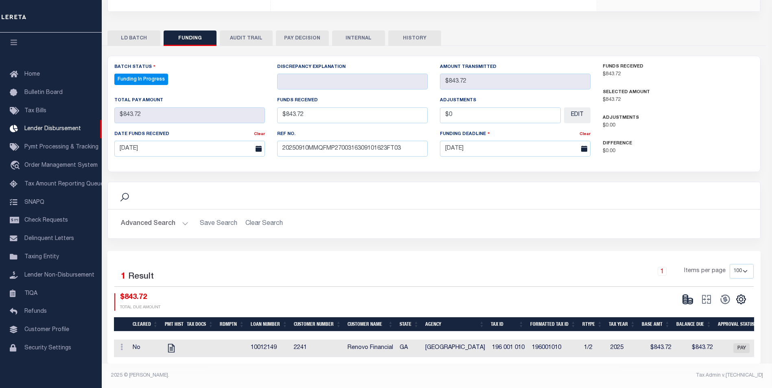
type input "$843.72"
type input "$0"
select select "100"
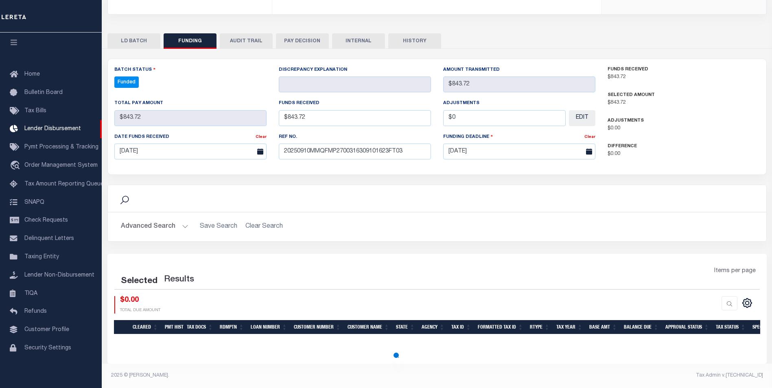
select select "100"
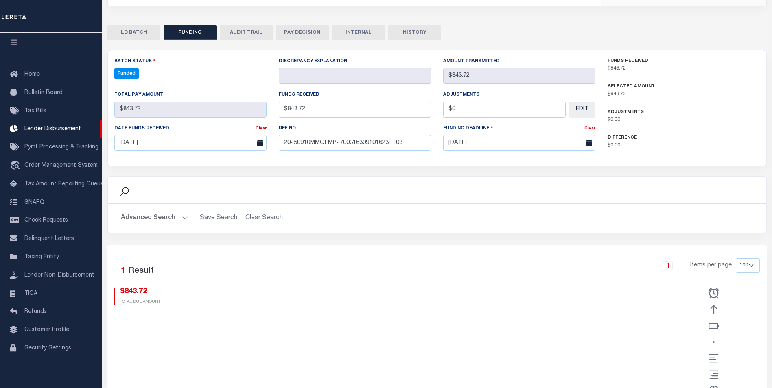
scroll to position [140, 0]
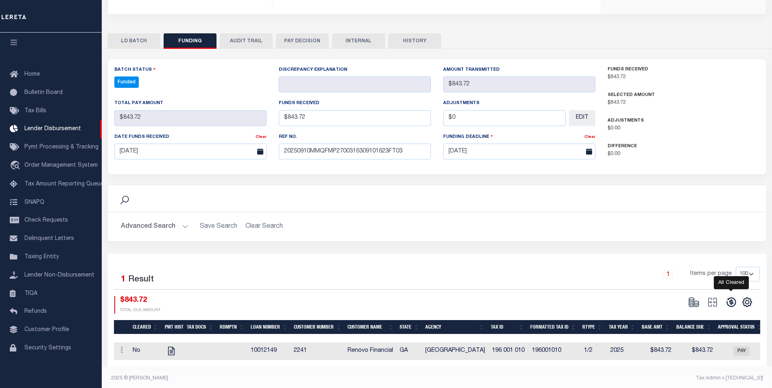
click at [732, 301] on icon at bounding box center [731, 302] width 11 height 11
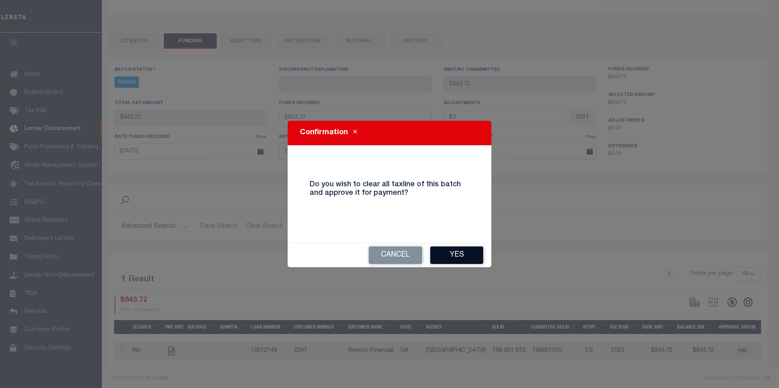
click at [462, 258] on button "Yes" at bounding box center [456, 256] width 53 height 18
select select "100"
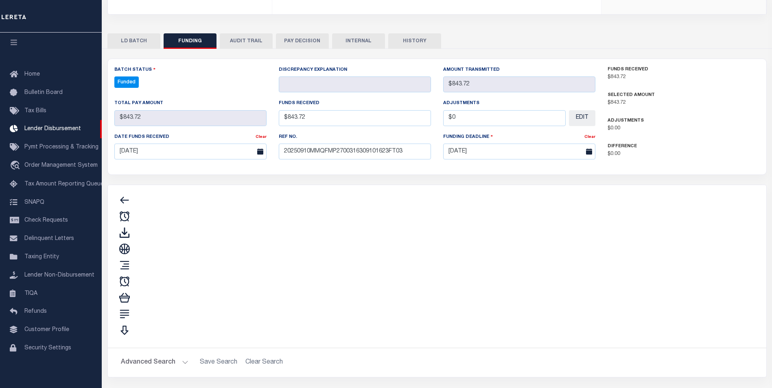
type input "$843.72"
type input "$0"
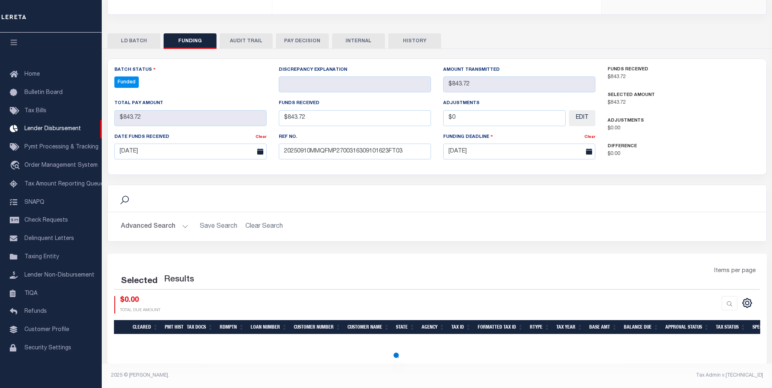
select select "100"
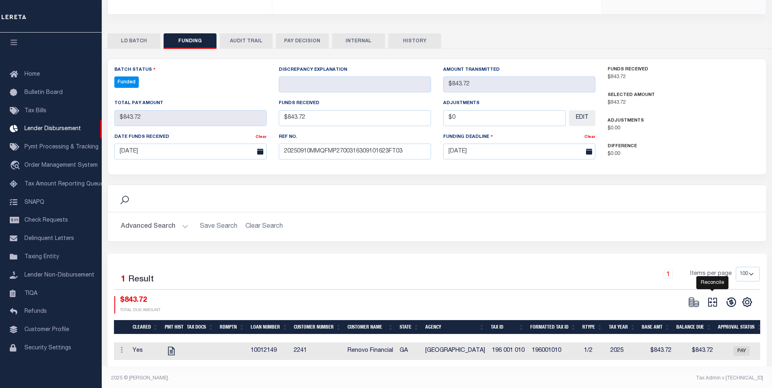
click at [715, 303] on icon at bounding box center [713, 302] width 9 height 9
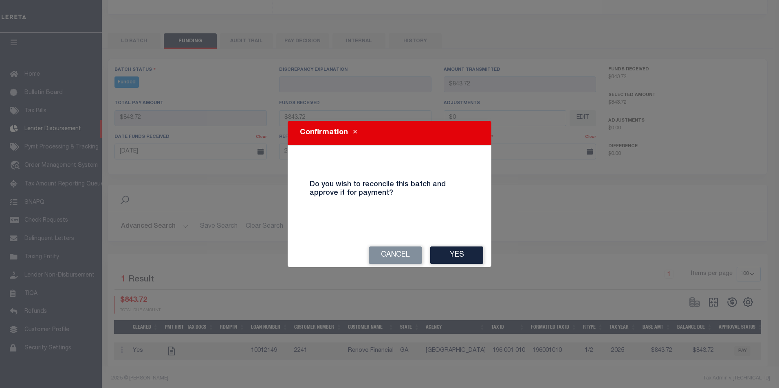
click at [443, 260] on button "Yes" at bounding box center [456, 256] width 53 height 18
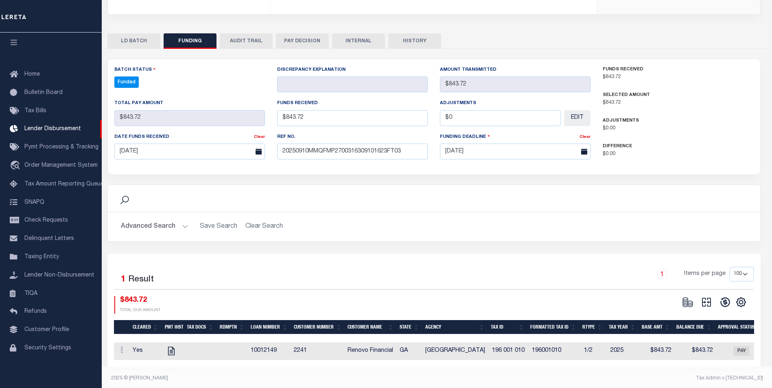
type input "$843.72"
type input "$0"
select select "100"
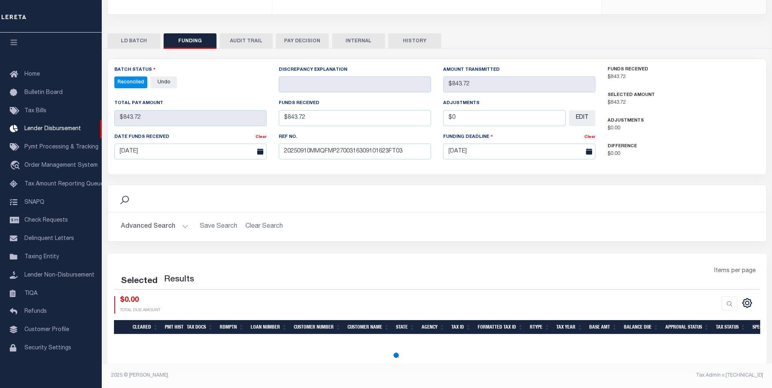
select select "100"
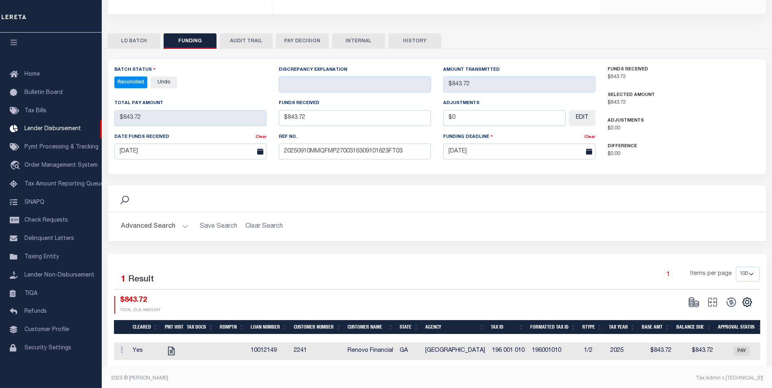
click at [361, 43] on button "INTERNAL" at bounding box center [358, 40] width 53 height 15
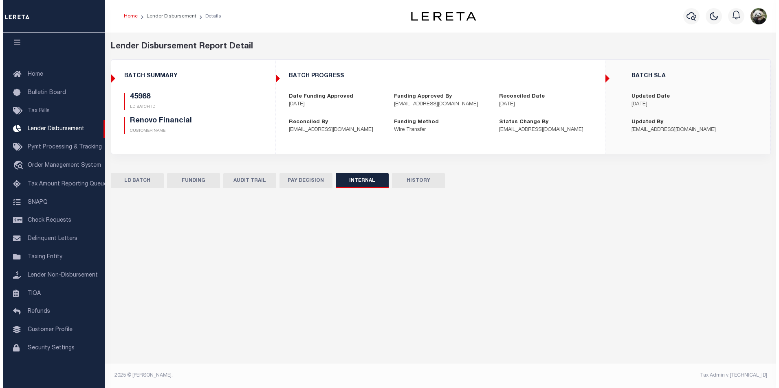
scroll to position [0, 0]
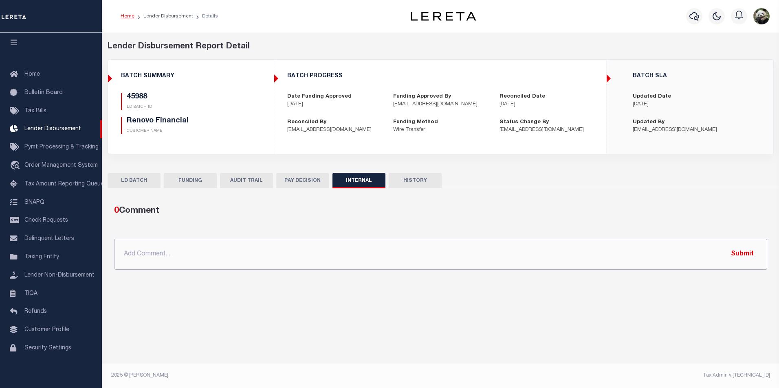
click at [331, 261] on input "text" at bounding box center [440, 254] width 653 height 31
paste input "OG AMOUNT $84,053.89 45980 - $14,246.63 45982 - $7,593.45 45985 - $927.59 45988…"
type input "OG AMOUNT $84,053.89 45980 - $14,246.63 45982 - $7,593.45 45985 - $927.59 45988…"
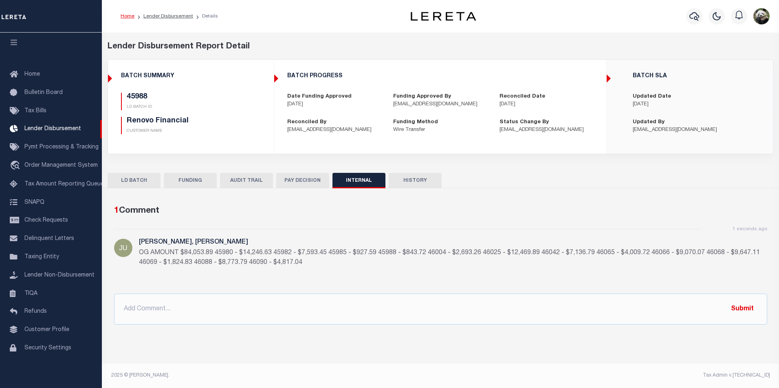
click at [195, 182] on button "FUNDING" at bounding box center [190, 180] width 53 height 15
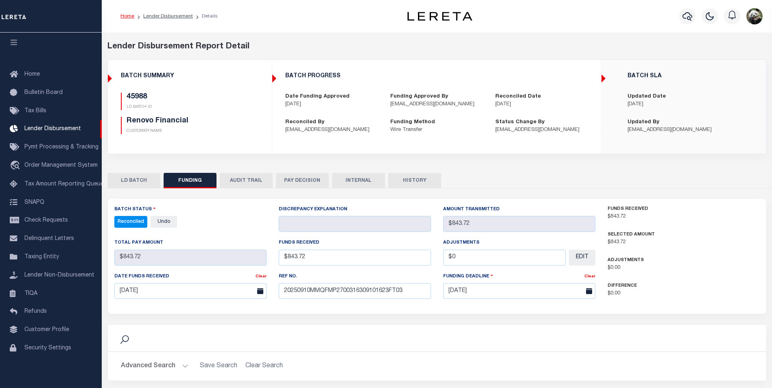
click at [376, 185] on button "INTERNAL" at bounding box center [358, 180] width 53 height 15
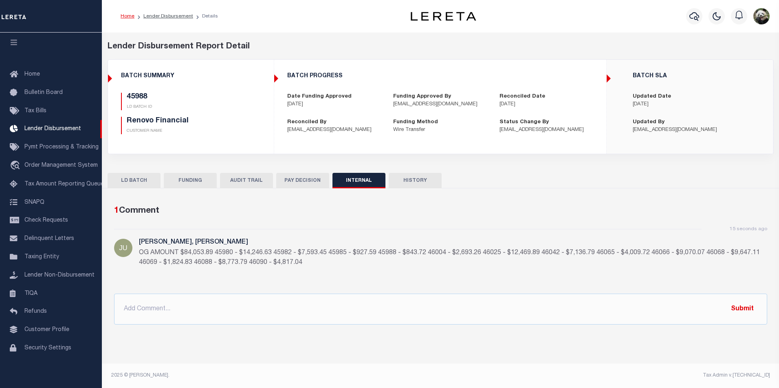
click at [196, 183] on button "FUNDING" at bounding box center [190, 180] width 53 height 15
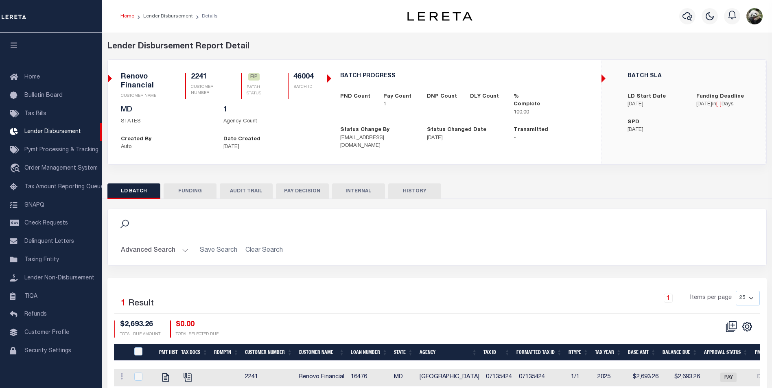
scroll to position [8, 0]
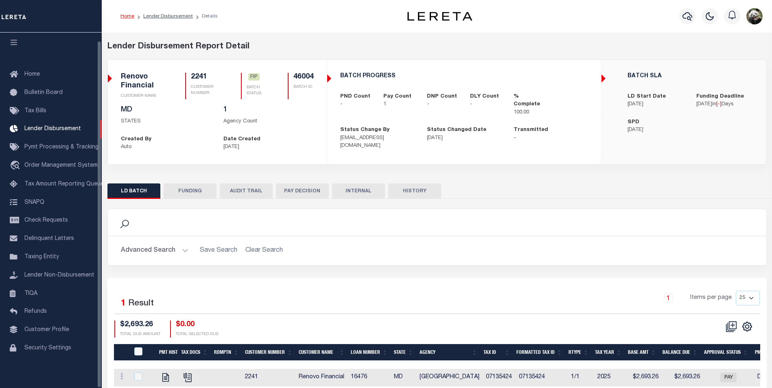
click at [188, 194] on button "FUNDING" at bounding box center [190, 191] width 53 height 15
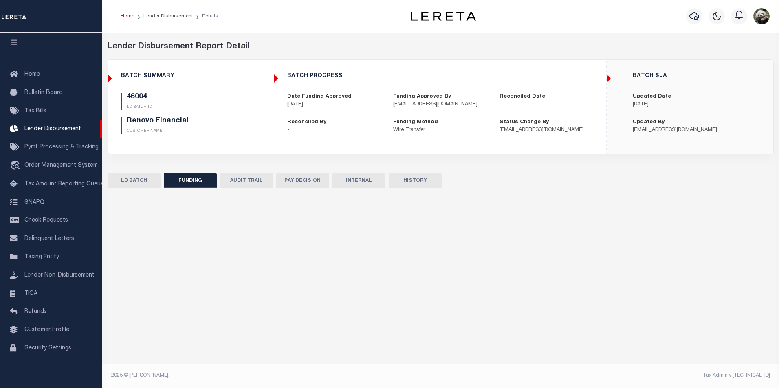
type input "$2,693.26"
type input "$0"
type input "[DATE]"
select select "100"
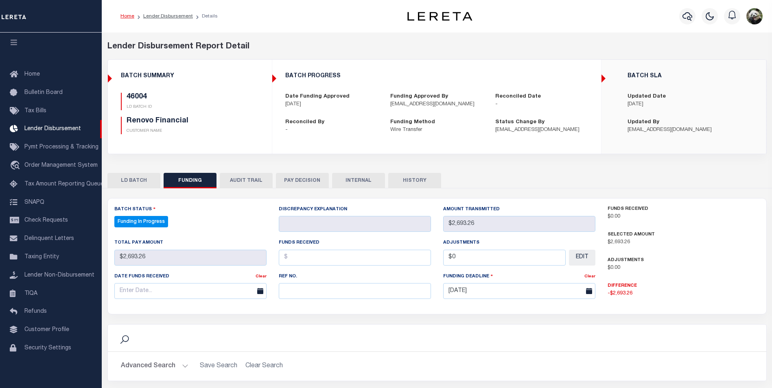
select select "100"
click at [309, 292] on input "text" at bounding box center [355, 291] width 152 height 16
paste input "20250910MMQFMP2700316309101623FT03"
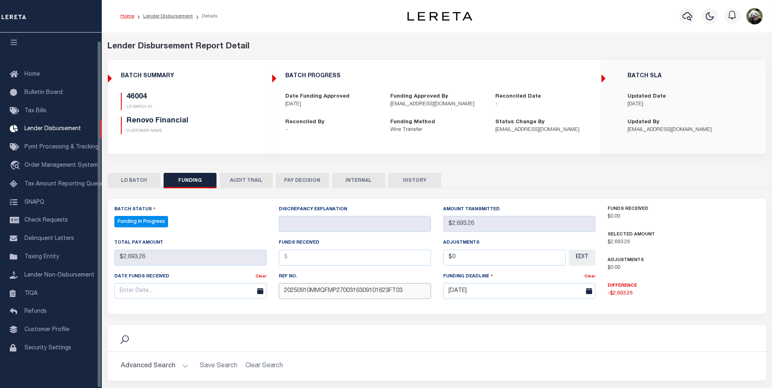
type input "20250910MMQFMP2700316309101623FT03"
click at [128, 294] on input "text" at bounding box center [190, 291] width 152 height 16
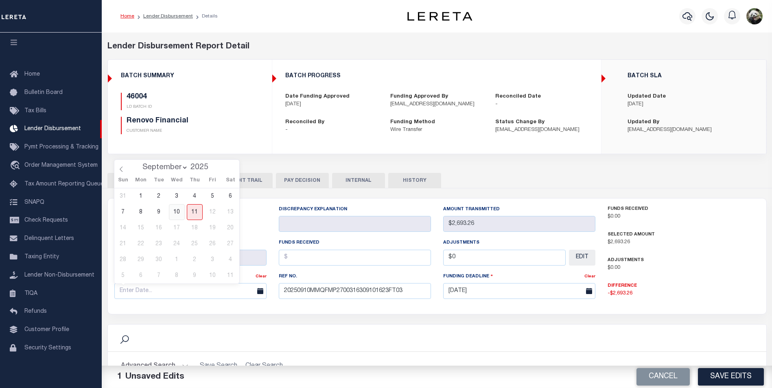
click at [182, 209] on span "10" at bounding box center [177, 212] width 16 height 16
type input "[DATE]"
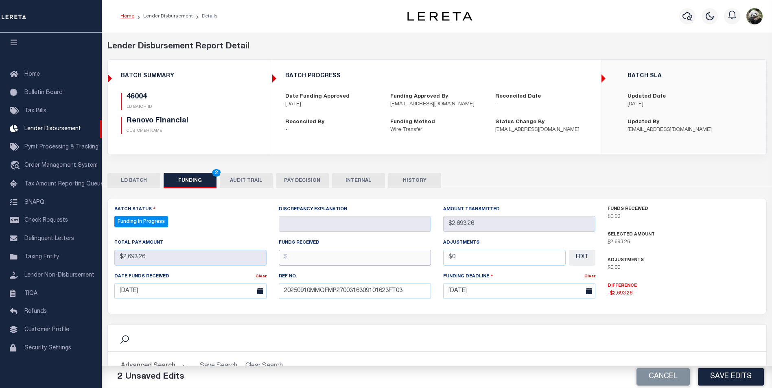
click at [295, 256] on input "text" at bounding box center [355, 258] width 152 height 16
click at [323, 259] on input "text" at bounding box center [355, 258] width 152 height 16
type input "$2,693.26"
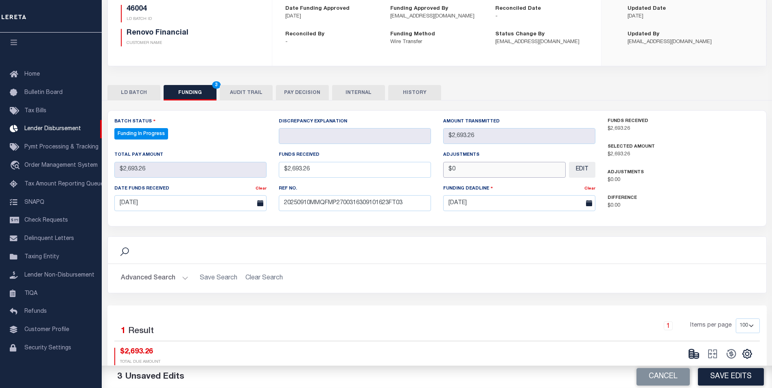
scroll to position [122, 0]
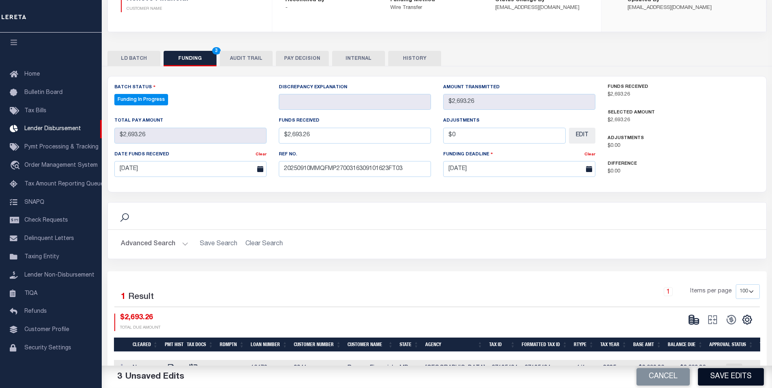
type input "$0.00"
click at [716, 381] on button "Save Edits" at bounding box center [731, 378] width 66 height 18
type input "$2,693.26"
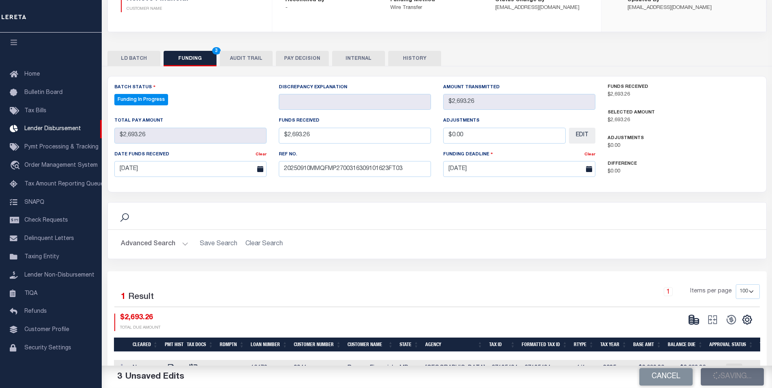
type input "$0"
select select "100"
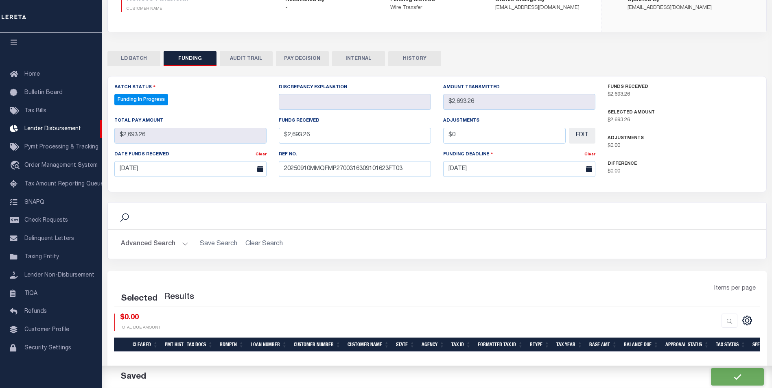
select select "100"
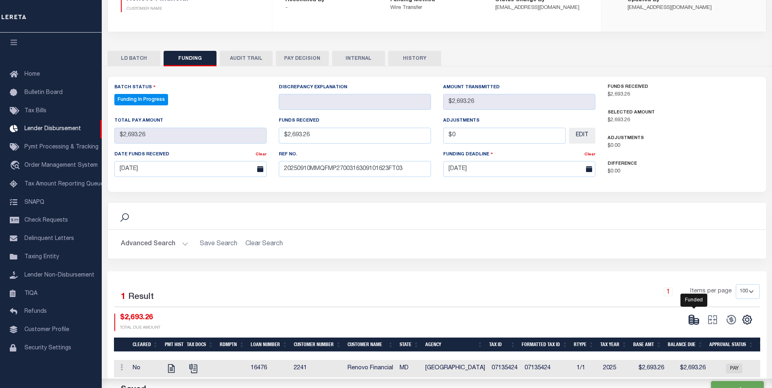
click at [690, 320] on icon at bounding box center [691, 318] width 5 height 3
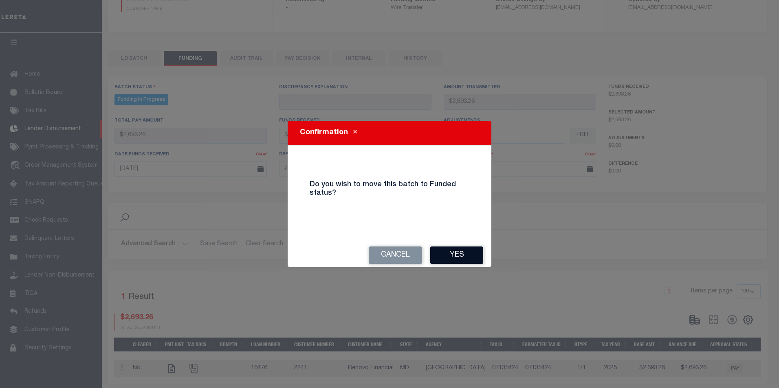
click at [448, 255] on button "Yes" at bounding box center [456, 256] width 53 height 18
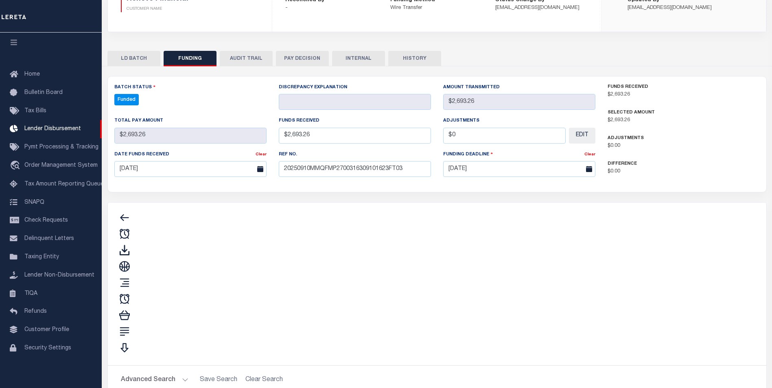
type input "$2,693.26"
type input "$0"
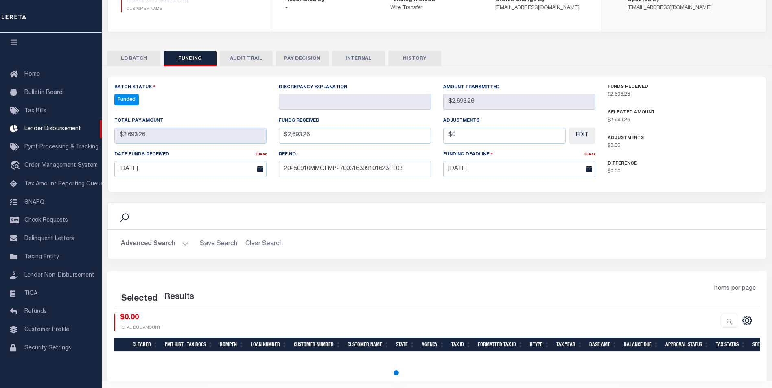
select select "100"
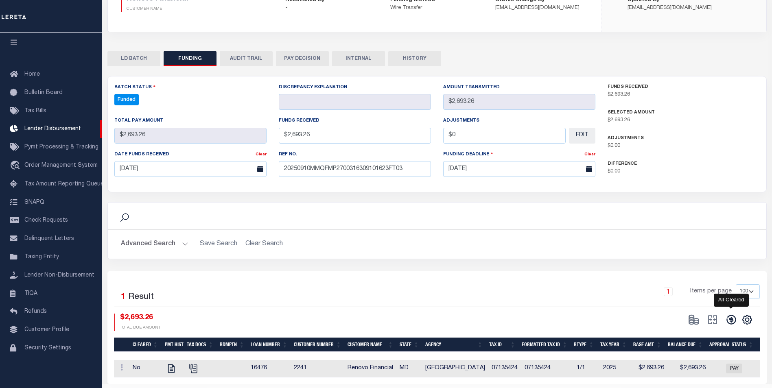
click at [728, 319] on icon at bounding box center [731, 320] width 9 height 9
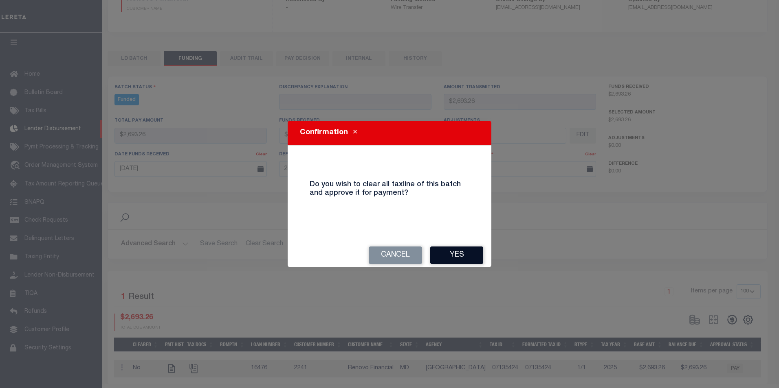
click at [466, 259] on button "Yes" at bounding box center [456, 256] width 53 height 18
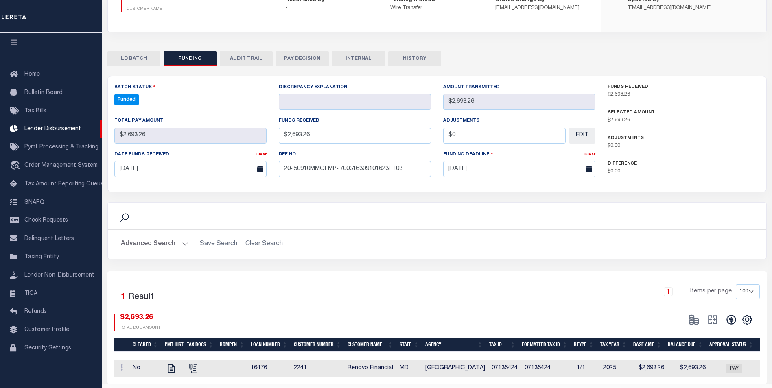
type input "$2,693.26"
type input "$0"
select select "100"
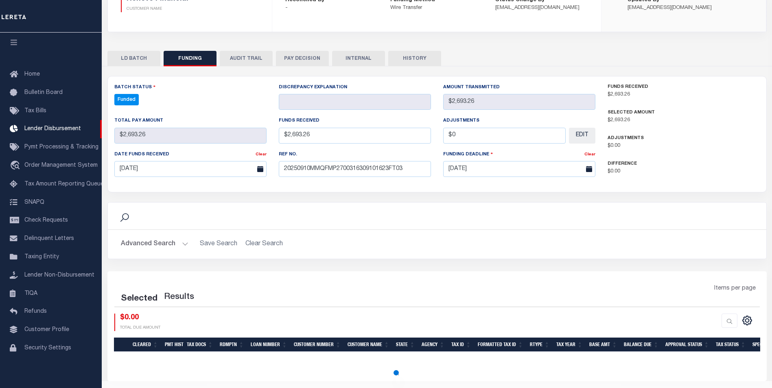
select select "100"
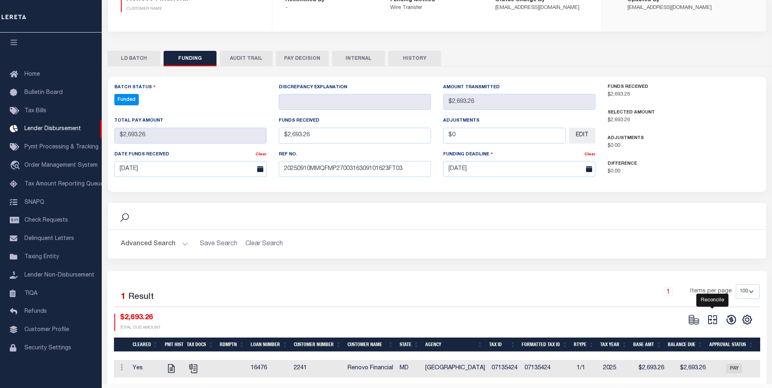
click at [709, 322] on icon at bounding box center [713, 320] width 9 height 9
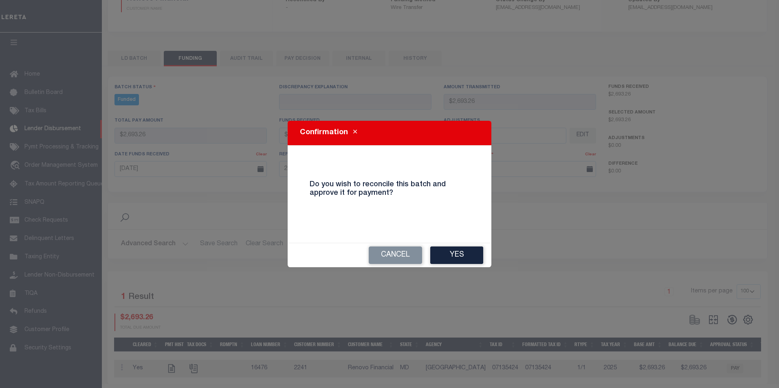
click at [469, 250] on button "Yes" at bounding box center [456, 256] width 53 height 18
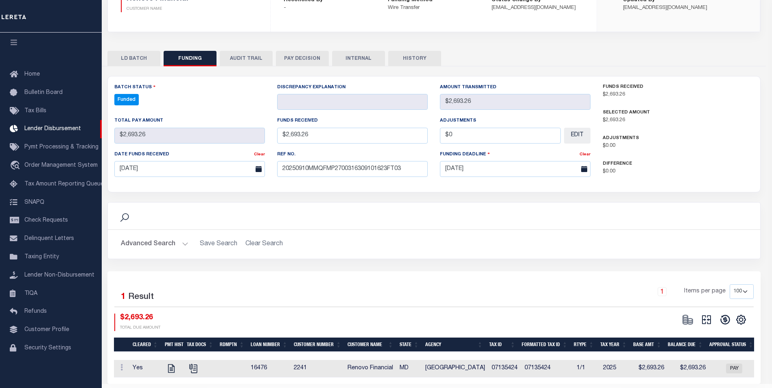
type input "$2,693.26"
type input "$0"
select select "100"
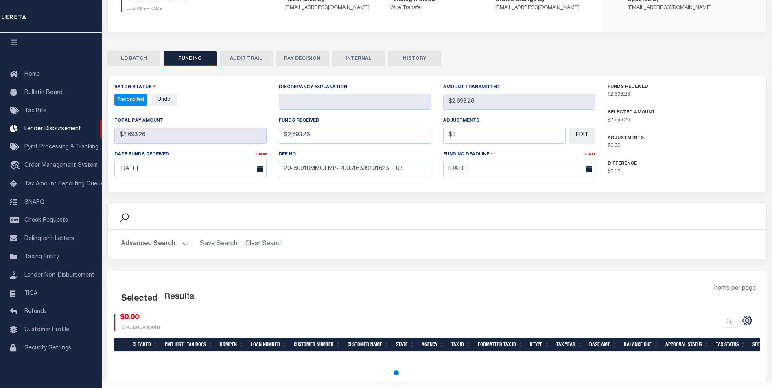
select select "100"
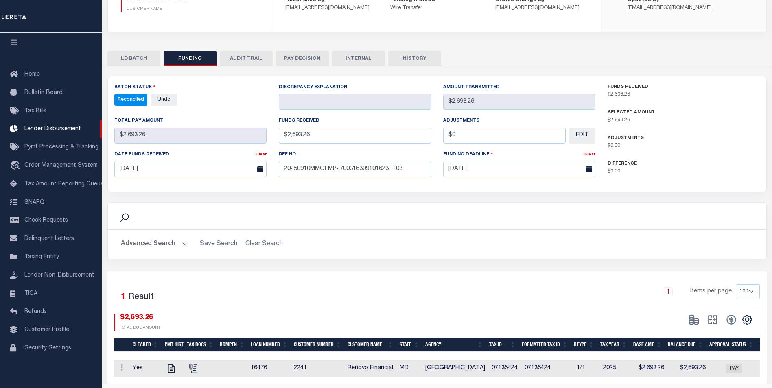
click at [372, 63] on button "INTERNAL" at bounding box center [358, 58] width 53 height 15
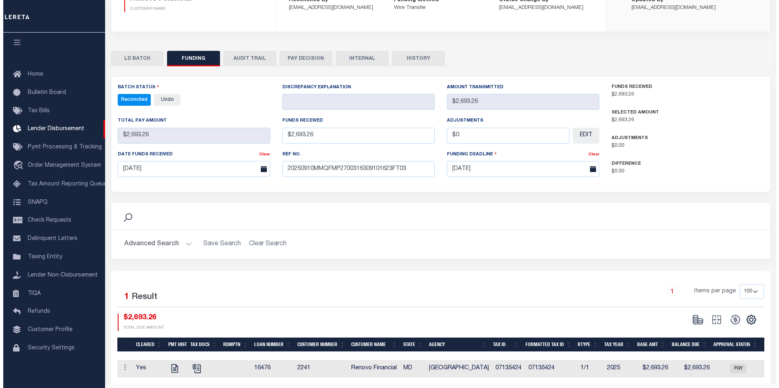
scroll to position [0, 0]
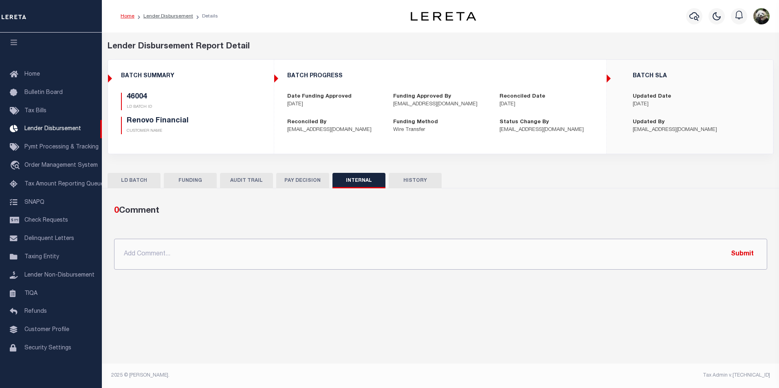
click at [354, 258] on input "text" at bounding box center [440, 254] width 653 height 31
paste input "OG AMOUNT $84,053.89 45980 - $14,246.63 45982 - $7,593.45 45985 - $927.59 45988…"
type input "OG AMOUNT $84,053.89 45980 - $14,246.63 45982 - $7,593.45 45985 - $927.59 45988…"
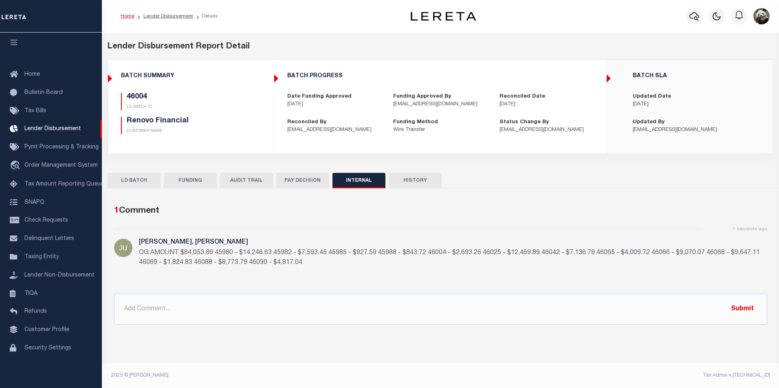
drag, startPoint x: 185, startPoint y: 178, endPoint x: 230, endPoint y: 127, distance: 68.0
click at [188, 175] on button "FUNDING" at bounding box center [190, 180] width 53 height 15
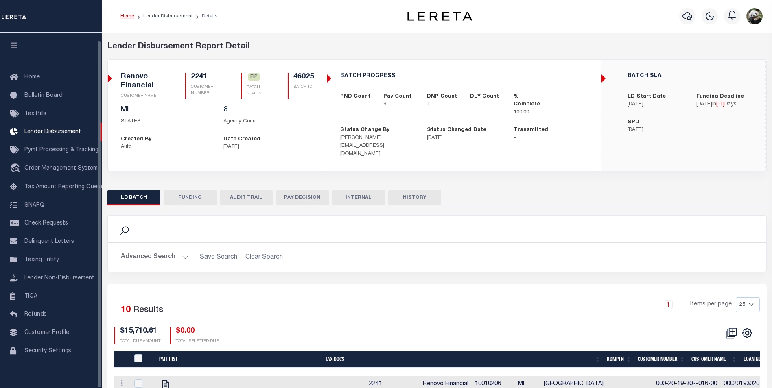
scroll to position [8, 0]
click at [191, 193] on button "FUNDING" at bounding box center [190, 197] width 53 height 15
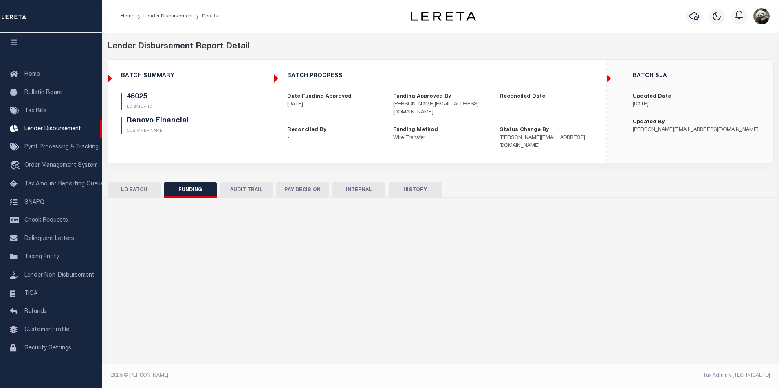
type input "$12,469.89"
type input "$0"
type input "[DATE]"
select select "100"
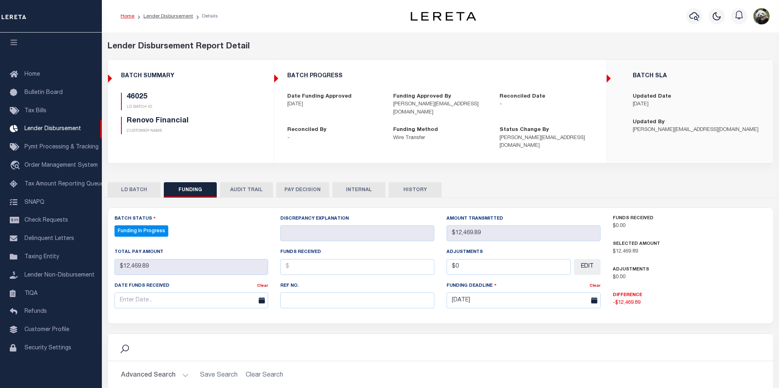
select select "100"
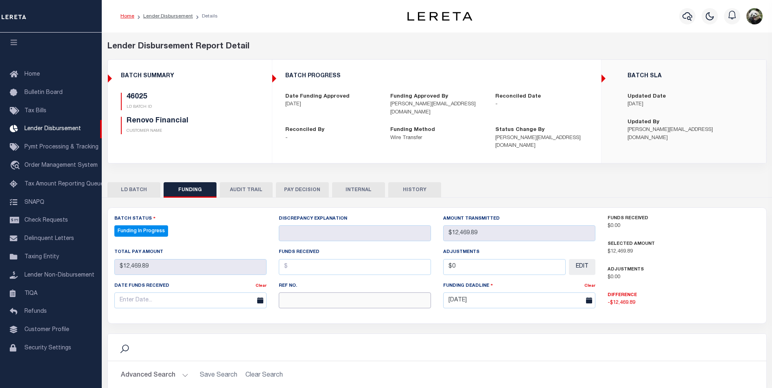
click at [291, 300] on input "text" at bounding box center [355, 301] width 152 height 16
paste input "20250910MMQFMP2700316309101623FT03"
type input "20250910MMQFMP2700316309101623FT03"
click at [152, 296] on input "text" at bounding box center [190, 301] width 152 height 16
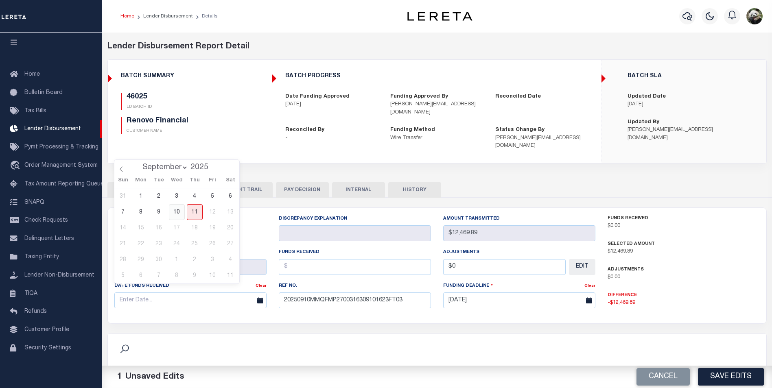
click at [177, 209] on span "10" at bounding box center [177, 212] width 16 height 16
type input "[DATE]"
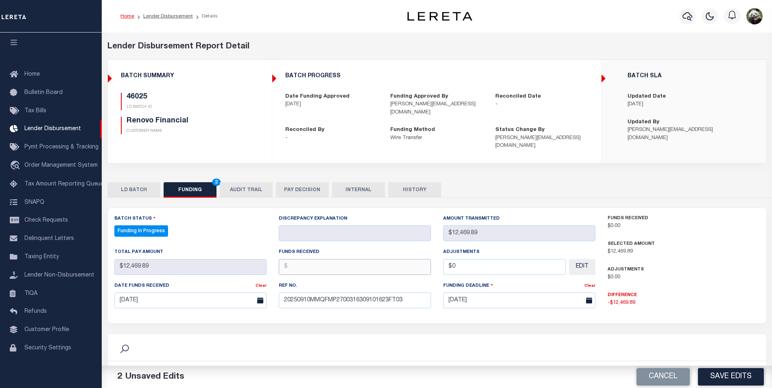
click at [340, 259] on input "text" at bounding box center [355, 267] width 152 height 16
click at [342, 259] on input "text" at bounding box center [355, 267] width 152 height 16
click at [334, 259] on input "text" at bounding box center [355, 267] width 152 height 16
type input "$12,469.89"
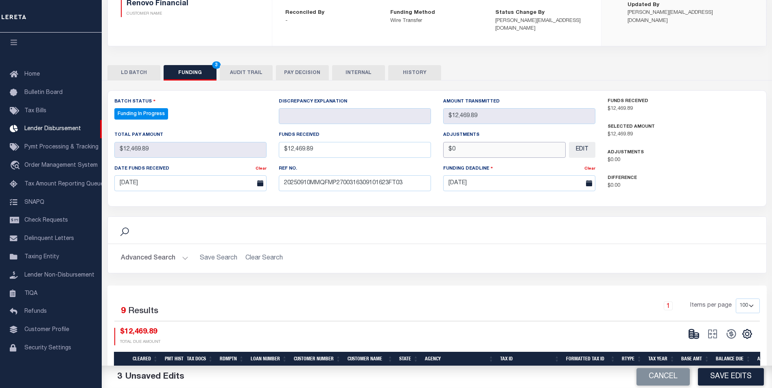
scroll to position [163, 0]
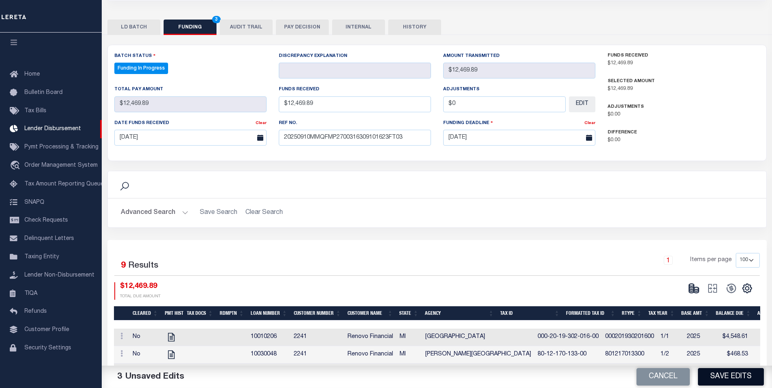
type input "$0.00"
click at [741, 379] on button "Save Edits" at bounding box center [731, 378] width 66 height 18
type input "$12,469.89"
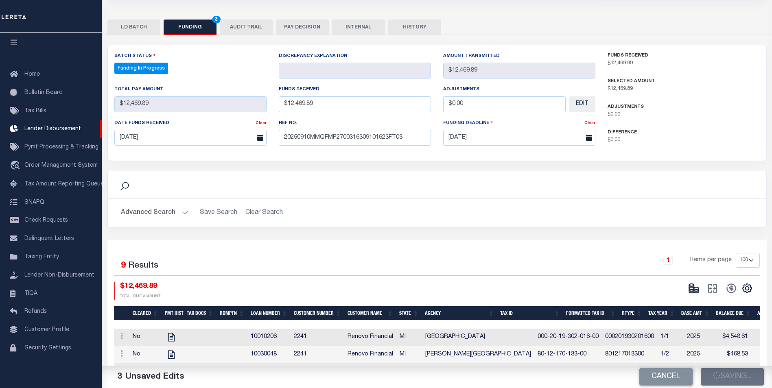
type input "$0"
select select "100"
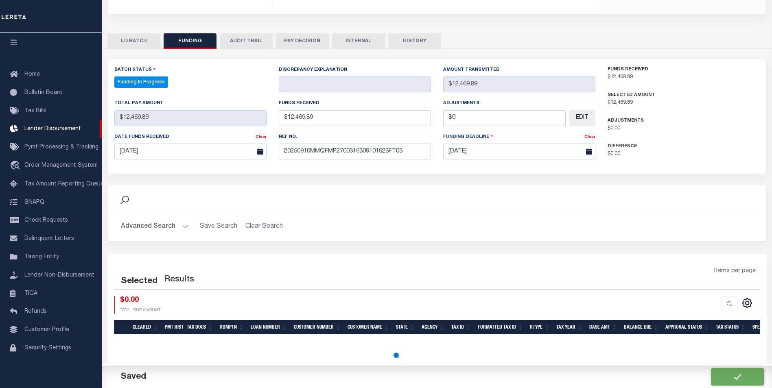
select select "100"
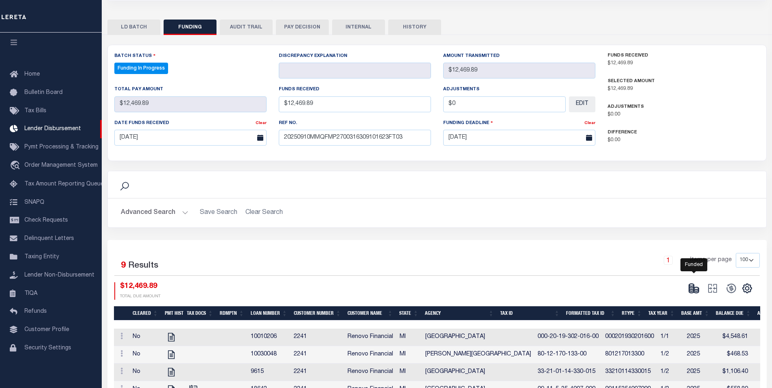
click at [690, 283] on icon at bounding box center [694, 288] width 11 height 11
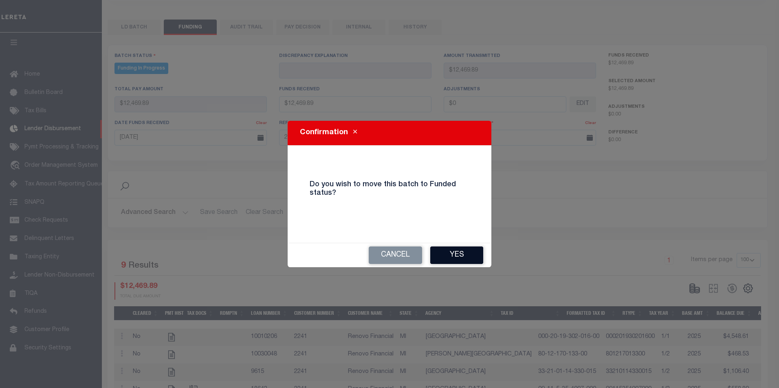
click at [453, 259] on button "Yes" at bounding box center [456, 256] width 53 height 18
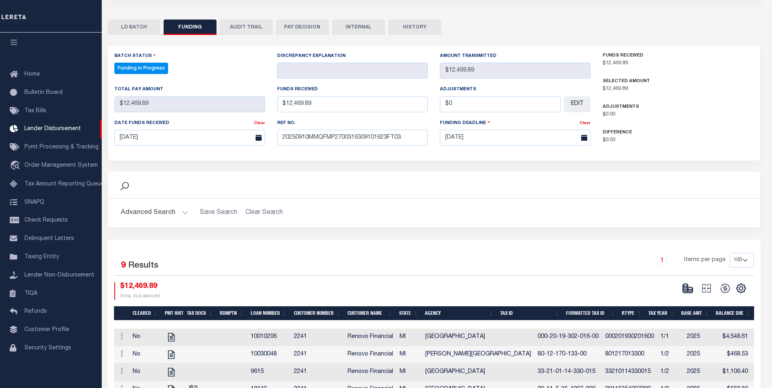
type input "$12,469.89"
type input "$0"
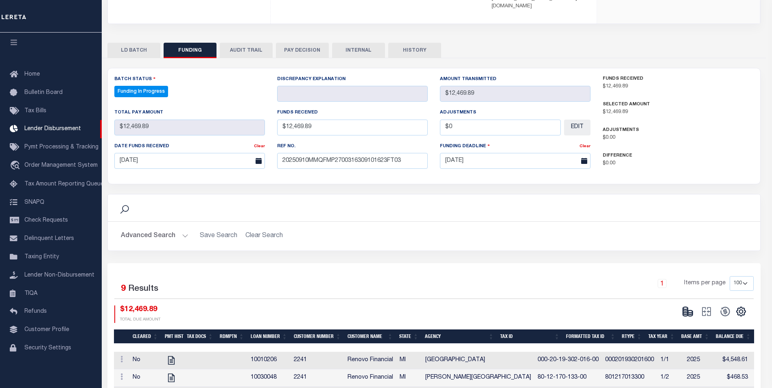
select select "100"
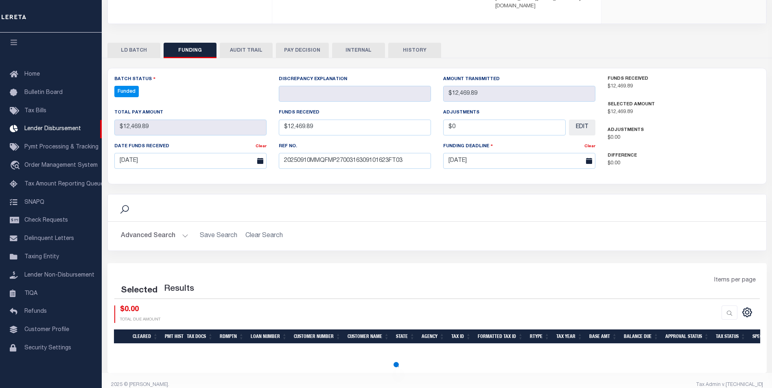
select select "100"
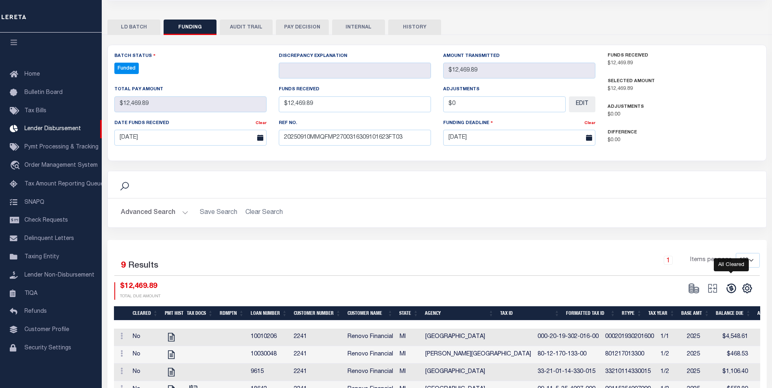
click at [731, 283] on icon at bounding box center [731, 288] width 11 height 11
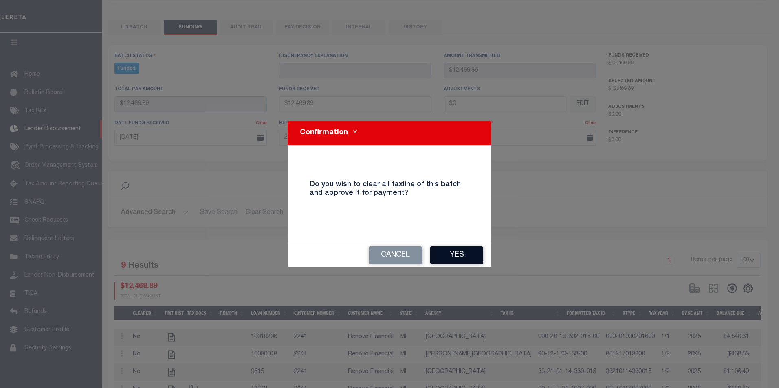
click at [468, 254] on button "Yes" at bounding box center [456, 256] width 53 height 18
select select "100"
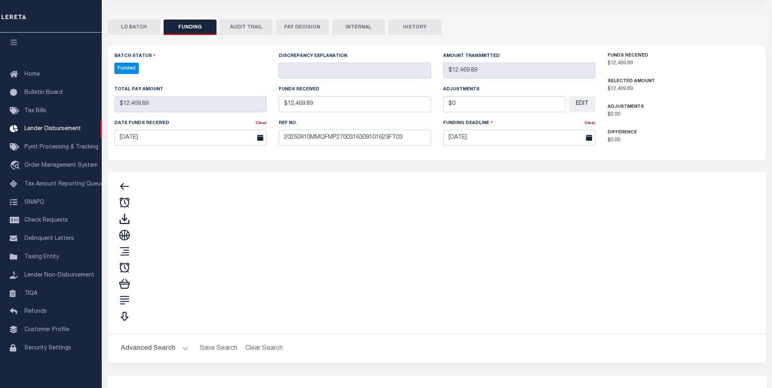
type input "$12,469.89"
type input "$0"
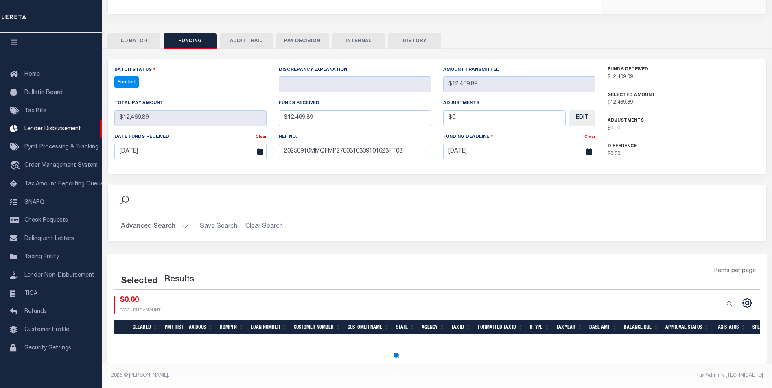
select select "100"
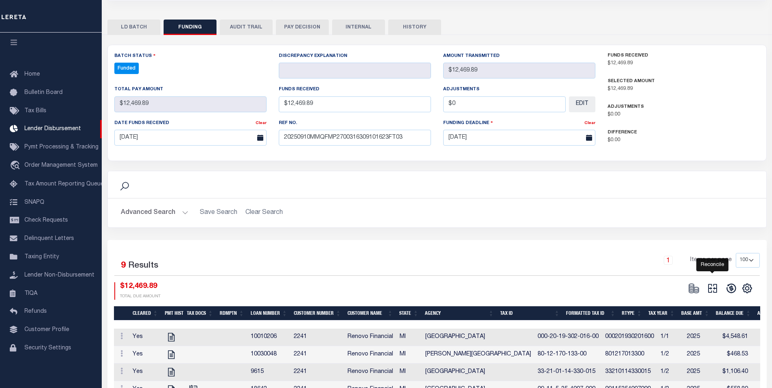
click at [715, 283] on icon at bounding box center [712, 288] width 11 height 11
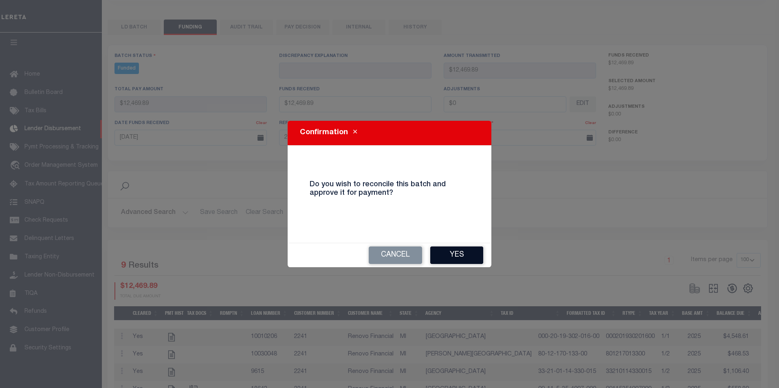
click at [458, 261] on button "Yes" at bounding box center [456, 256] width 53 height 18
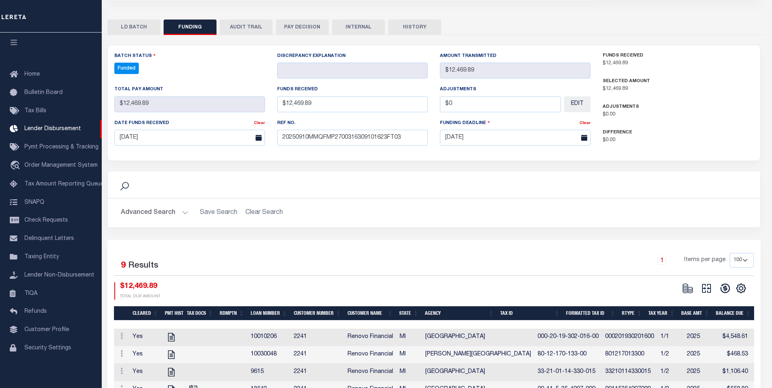
type input "$12,469.89"
type input "$0"
select select "100"
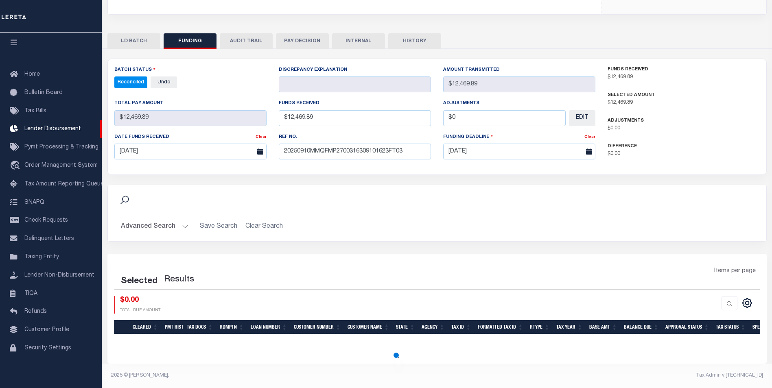
select select "100"
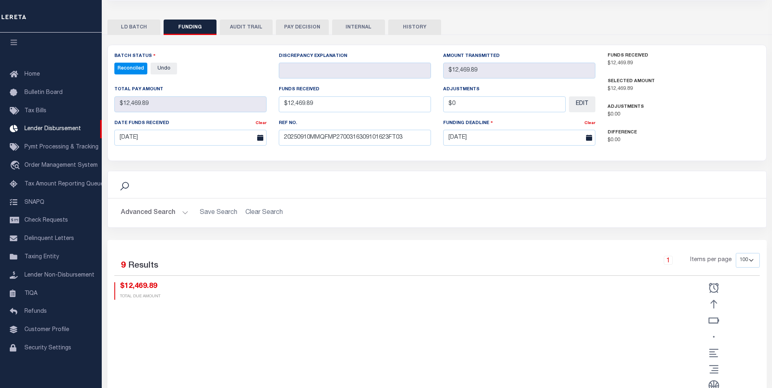
scroll to position [140, 0]
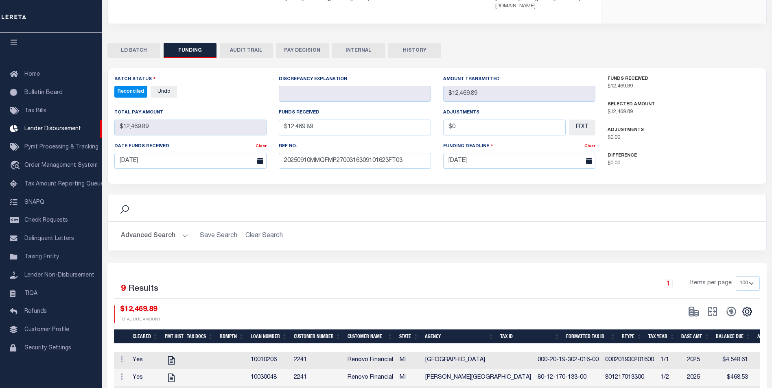
click at [346, 46] on button "INTERNAL" at bounding box center [358, 50] width 53 height 15
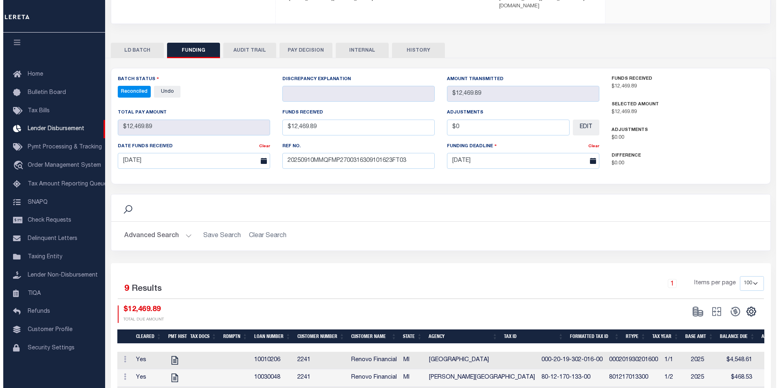
scroll to position [0, 0]
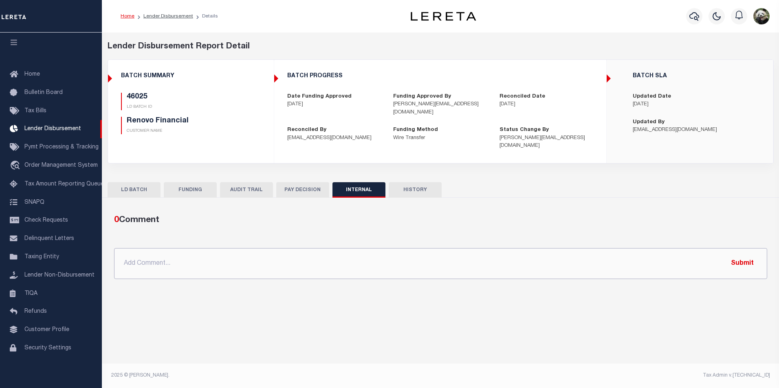
click at [293, 258] on input "text" at bounding box center [440, 263] width 653 height 31
paste input "OG AMOUNT $84,053.89 45980 - $14,246.63 45982 - $7,593.45 45985 - $927.59 45988…"
type input "OG AMOUNT $84,053.89 45980 - $14,246.63 45982 - $7,593.45 45985 - $927.59 45988…"
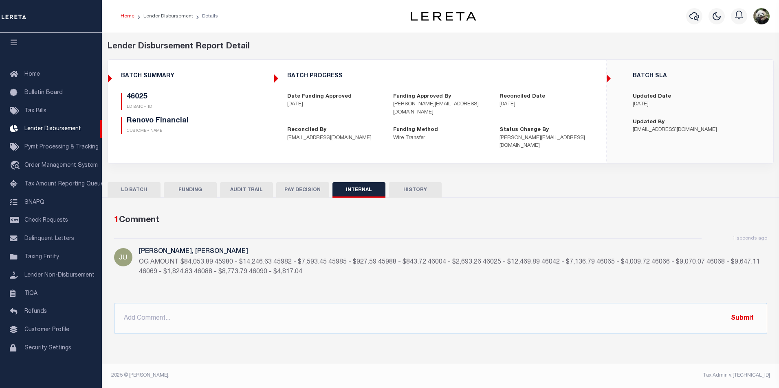
click at [191, 184] on button "FUNDING" at bounding box center [190, 189] width 53 height 15
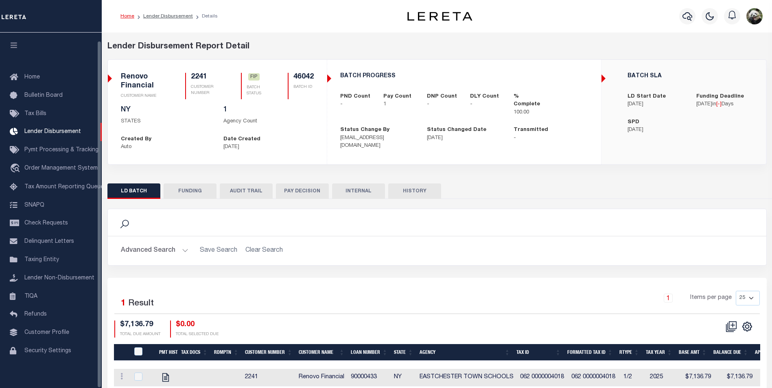
scroll to position [8, 0]
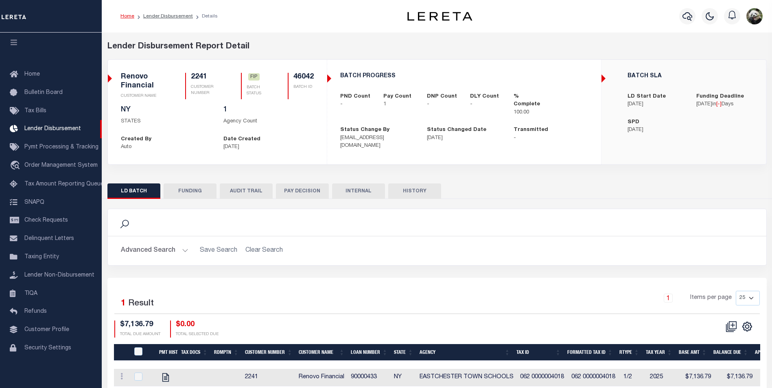
click at [192, 191] on button "FUNDING" at bounding box center [190, 191] width 53 height 15
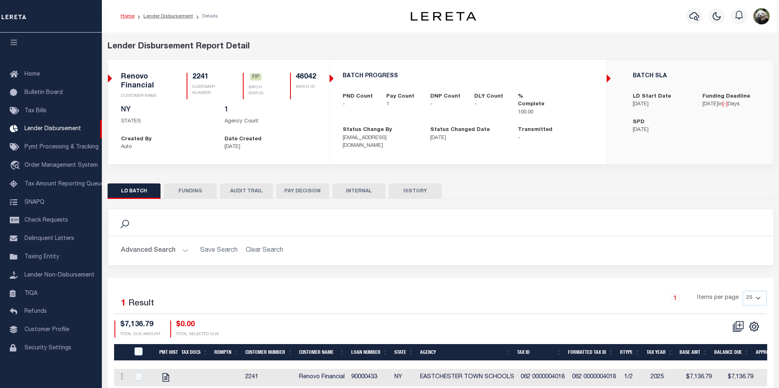
type input "$7,136.79"
type input "$0"
type input "[DATE]"
select select "100"
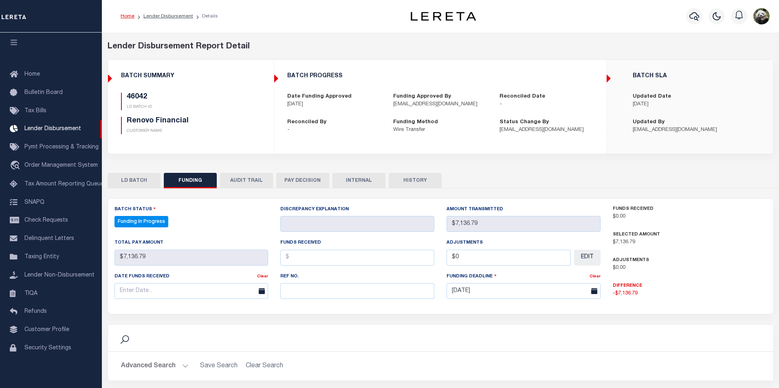
select select "100"
click at [298, 290] on input "text" at bounding box center [355, 291] width 152 height 16
paste input "20250910MMQFMP2700316309101623FT03"
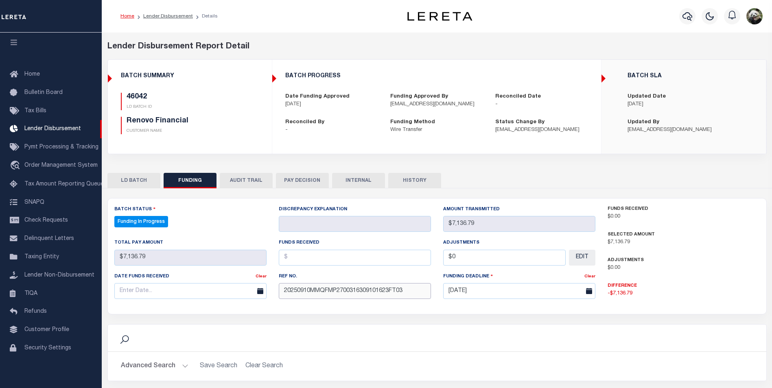
type input "20250910MMQFMP2700316309101623FT03"
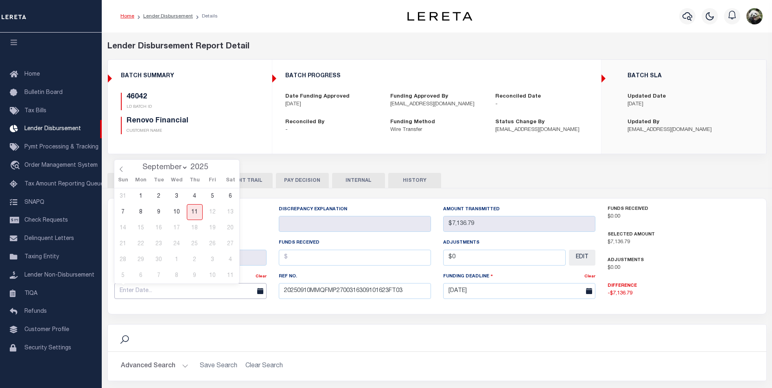
drag, startPoint x: 170, startPoint y: 289, endPoint x: 189, endPoint y: 263, distance: 32.3
click at [170, 289] on input "text" at bounding box center [190, 291] width 152 height 16
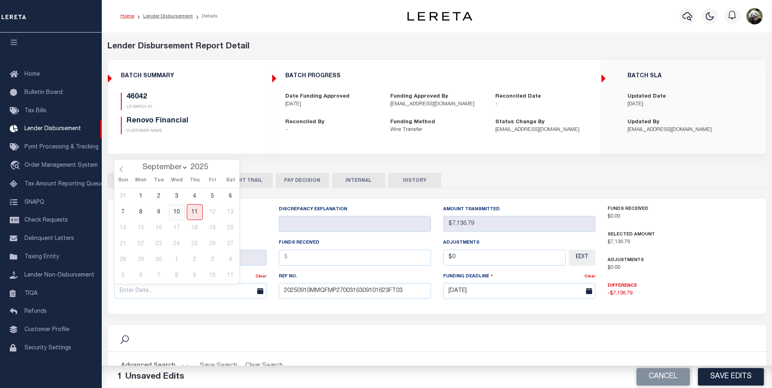
click at [174, 212] on span "10" at bounding box center [177, 212] width 16 height 16
type input "[DATE]"
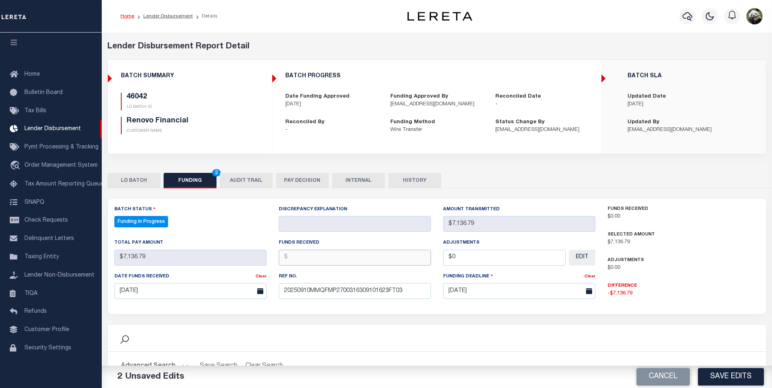
click at [350, 251] on input "text" at bounding box center [355, 258] width 152 height 16
click at [309, 264] on input "text" at bounding box center [355, 258] width 152 height 16
type input "$7,136.87"
type input "$0.00"
click at [350, 260] on input "$7,136.87" at bounding box center [355, 258] width 152 height 16
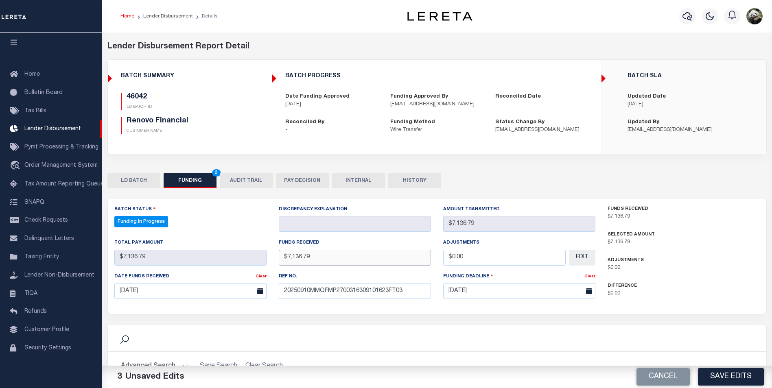
type input "$7,136.79"
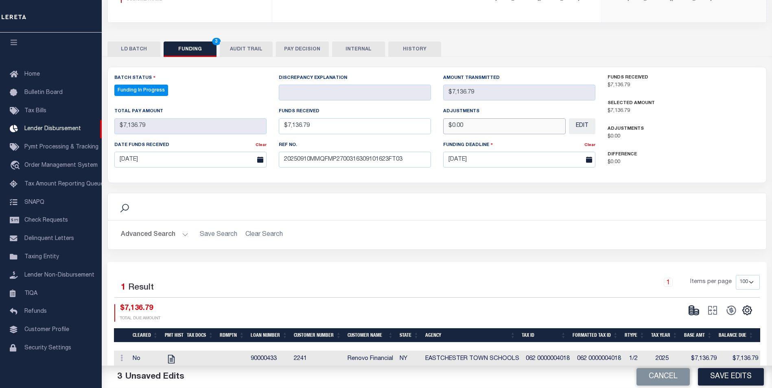
scroll to position [148, 0]
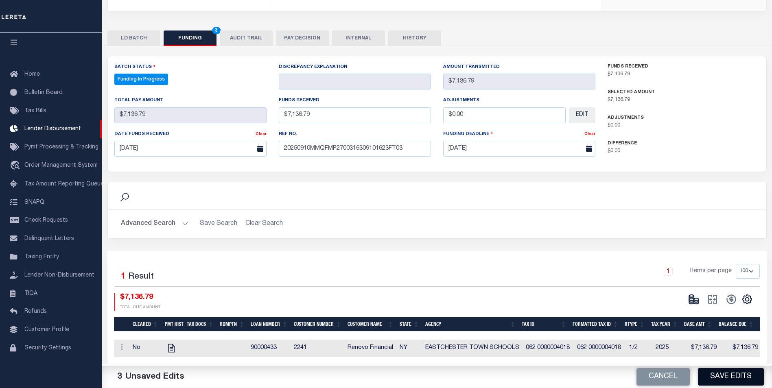
click at [737, 380] on button "Save Edits" at bounding box center [731, 378] width 66 height 18
type input "$7,136.79"
type input "$0"
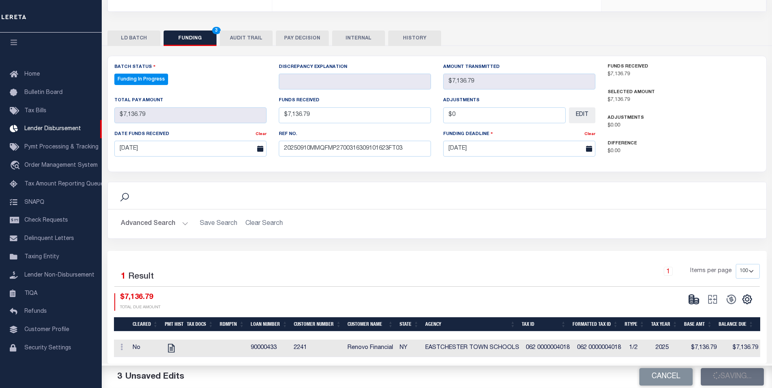
select select "100"
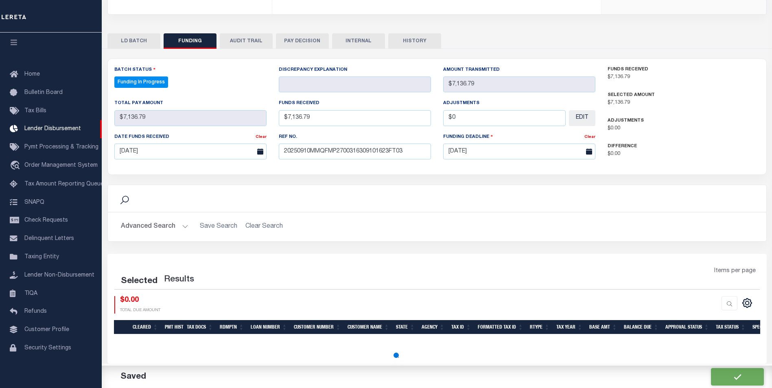
select select "100"
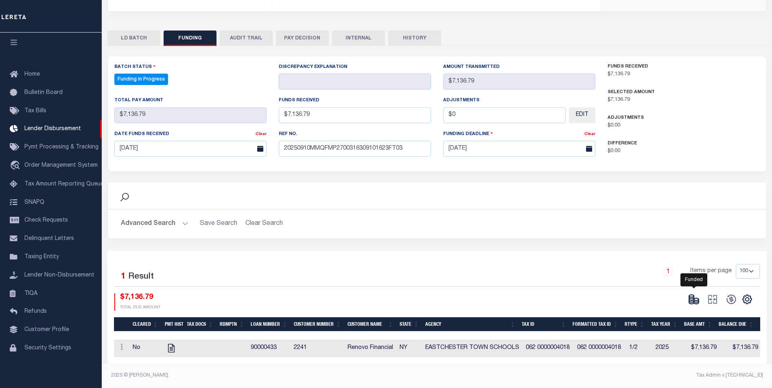
click at [692, 298] on icon at bounding box center [691, 299] width 5 height 3
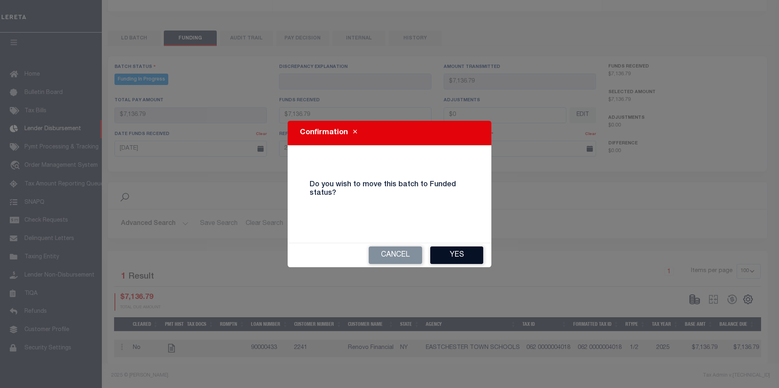
click at [465, 254] on button "Yes" at bounding box center [456, 256] width 53 height 18
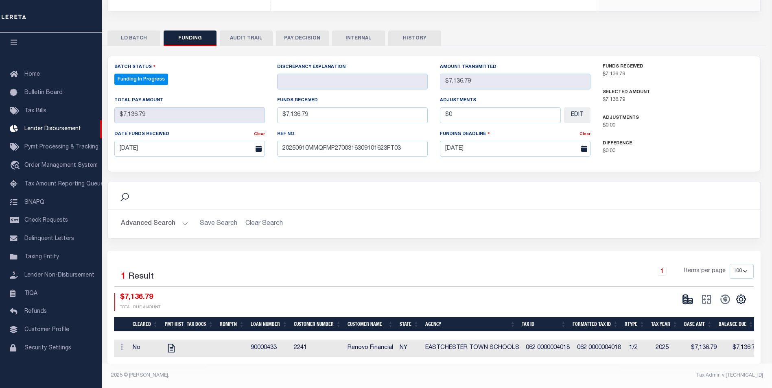
type input "$7,136.79"
type input "$0"
select select "100"
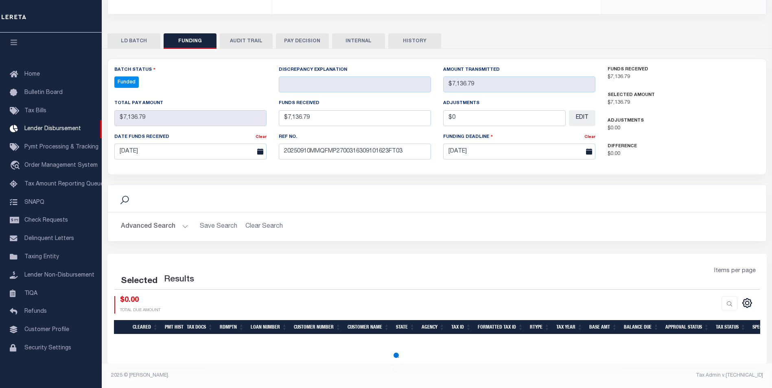
select select "100"
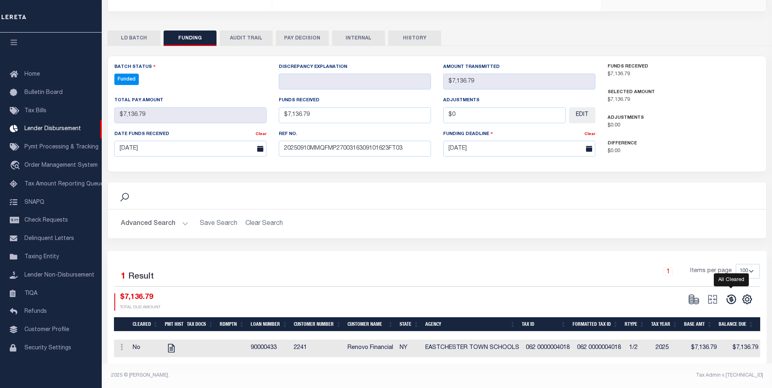
click at [733, 298] on icon at bounding box center [731, 299] width 11 height 11
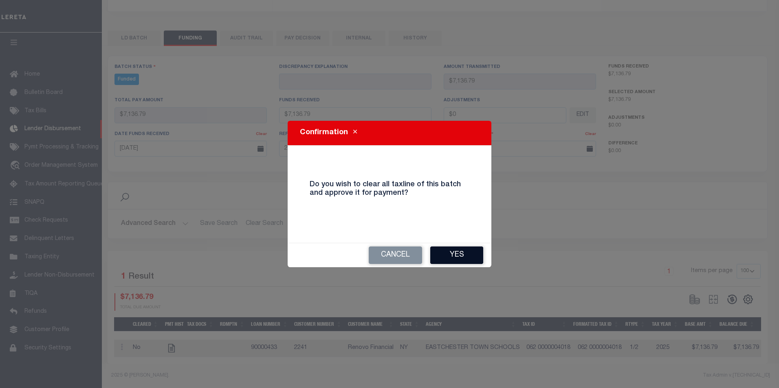
click at [457, 258] on button "Yes" at bounding box center [456, 256] width 53 height 18
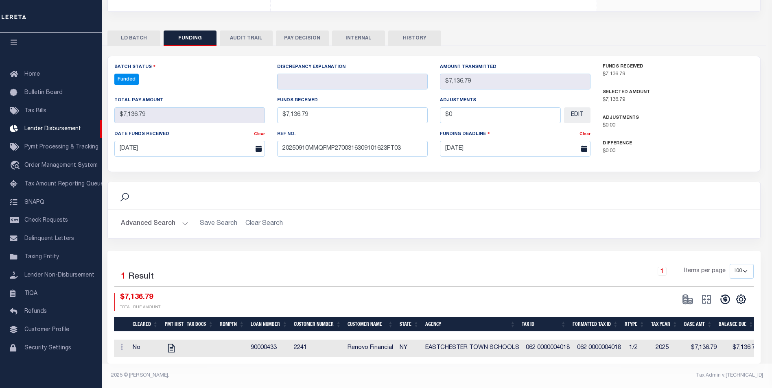
type input "$7,136.79"
type input "$0"
select select "100"
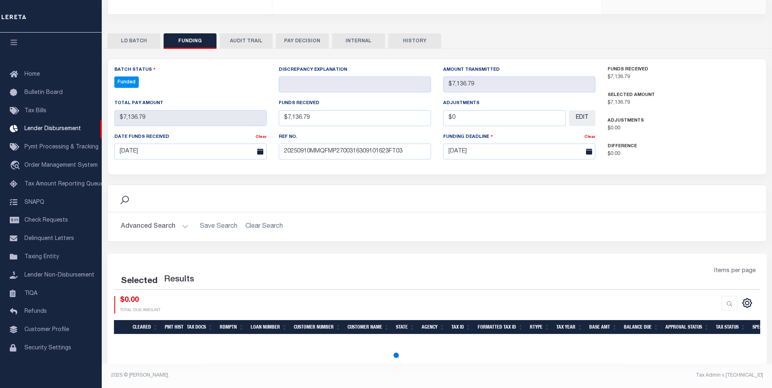
select select "100"
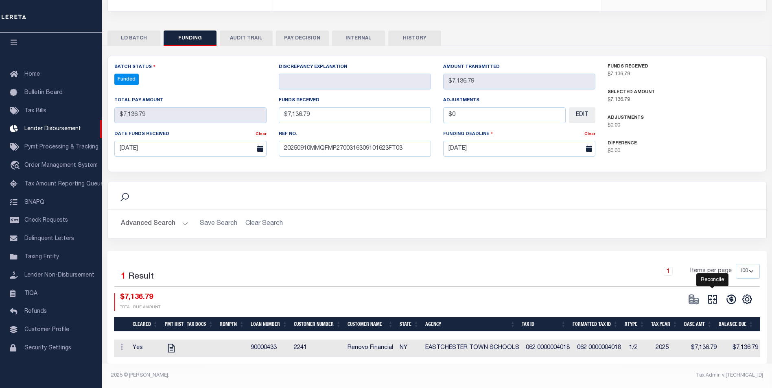
click at [712, 296] on icon "" at bounding box center [712, 299] width 11 height 11
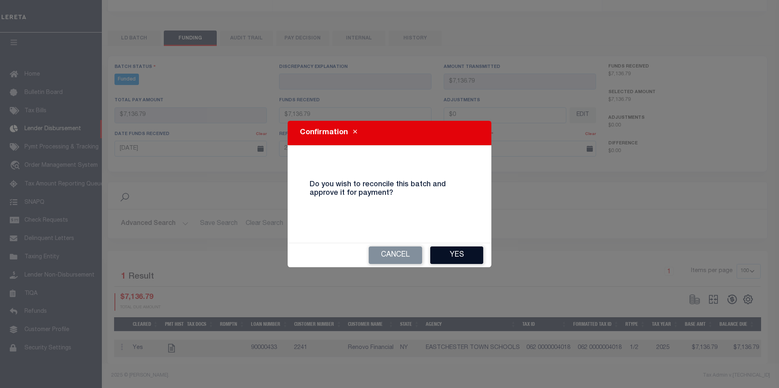
click at [470, 255] on button "Yes" at bounding box center [456, 256] width 53 height 18
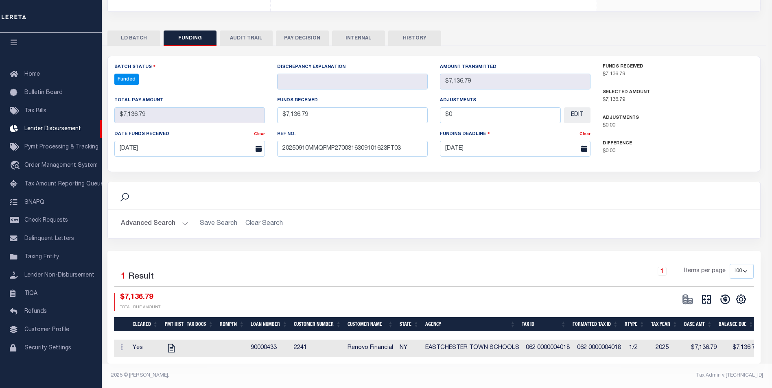
type input "$7,136.79"
type input "$0"
select select "100"
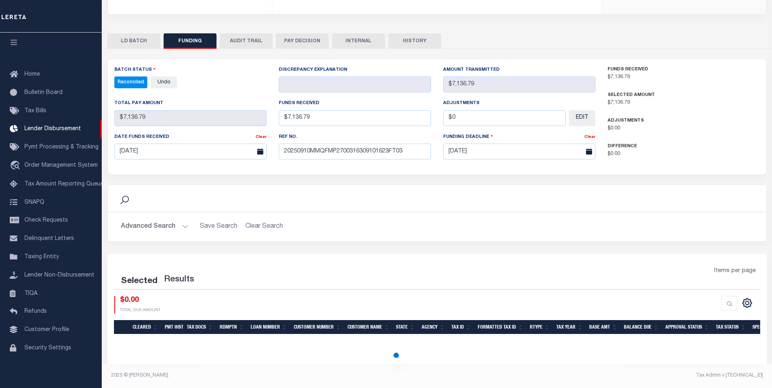
select select "100"
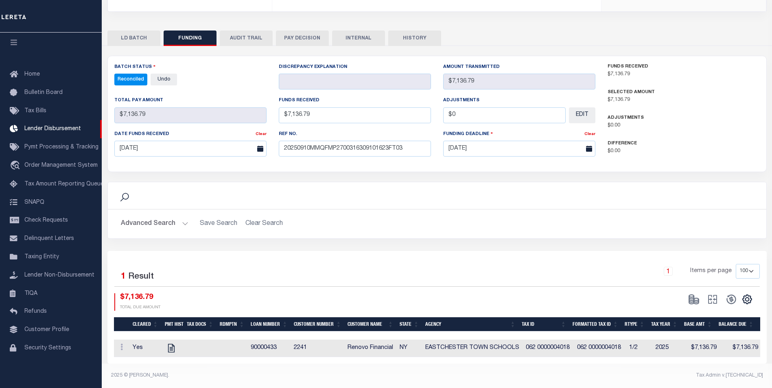
click at [362, 33] on button "INTERNAL" at bounding box center [358, 38] width 53 height 15
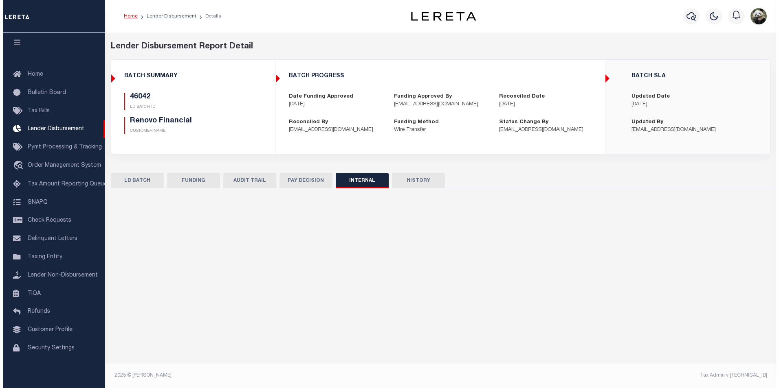
scroll to position [0, 0]
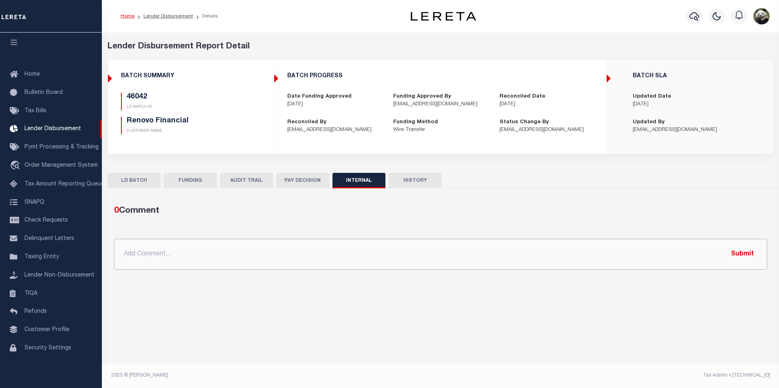
click at [191, 250] on input "text" at bounding box center [440, 254] width 653 height 31
paste input "OG AMOUNT $84,053.89 45980 - $14,246.63 45982 - $7,593.45 45985 - $927.59 45988…"
type input "OG AMOUNT $84,053.89 45980 - $14,246.63 45982 - $7,593.45 45985 - $927.59 45988…"
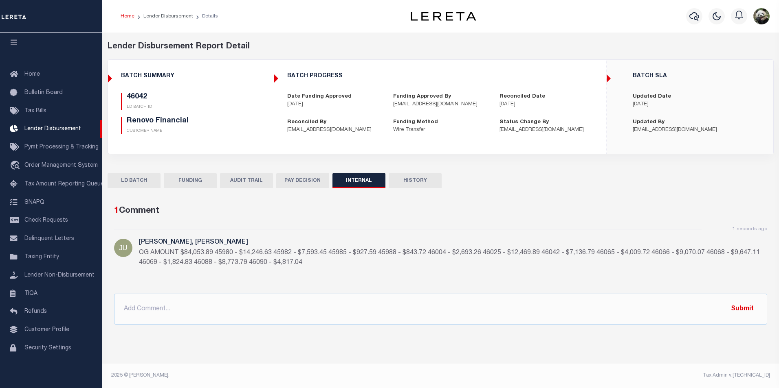
drag, startPoint x: 179, startPoint y: 183, endPoint x: 228, endPoint y: 124, distance: 76.6
click at [179, 183] on button "FUNDING" at bounding box center [190, 180] width 53 height 15
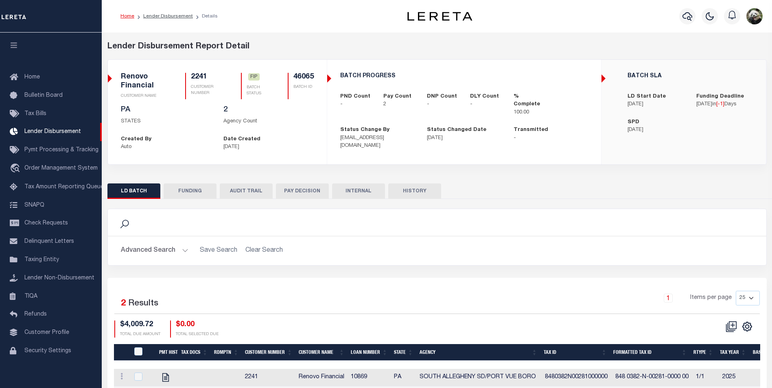
scroll to position [8, 0]
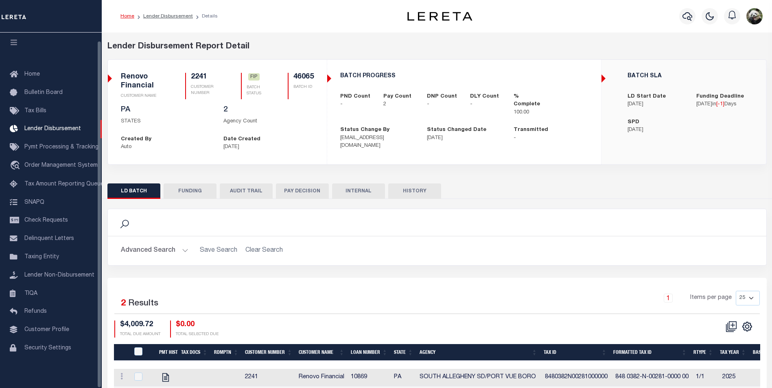
drag, startPoint x: 190, startPoint y: 191, endPoint x: 200, endPoint y: 189, distance: 9.7
click at [190, 191] on button "FUNDING" at bounding box center [190, 191] width 53 height 15
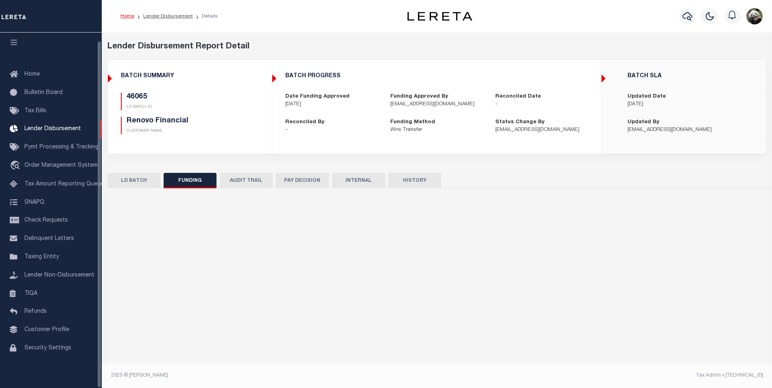
type input "$4,009.72"
type input "$0"
type input "[DATE]"
select select "100"
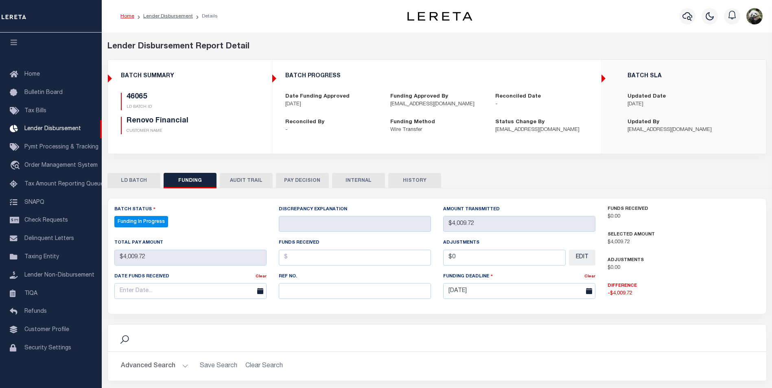
select select "100"
click at [296, 294] on input "text" at bounding box center [355, 291] width 152 height 16
paste input "20250910MMQFMP2700316309101623FT03"
type input "20250910MMQFMP2700316309101623FT03"
click at [162, 295] on input "text" at bounding box center [190, 291] width 152 height 16
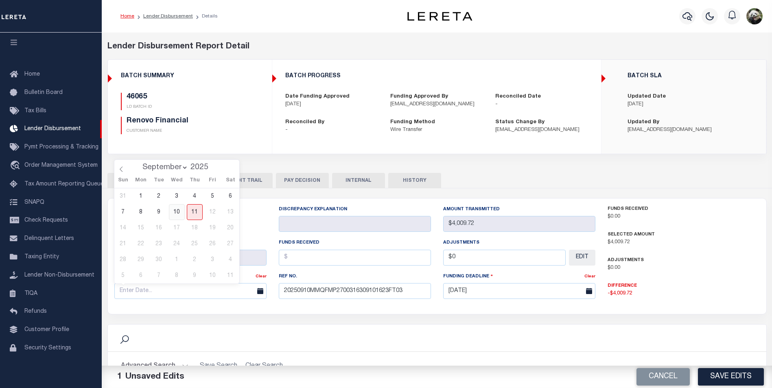
click at [179, 215] on span "10" at bounding box center [177, 212] width 16 height 16
type input "[DATE]"
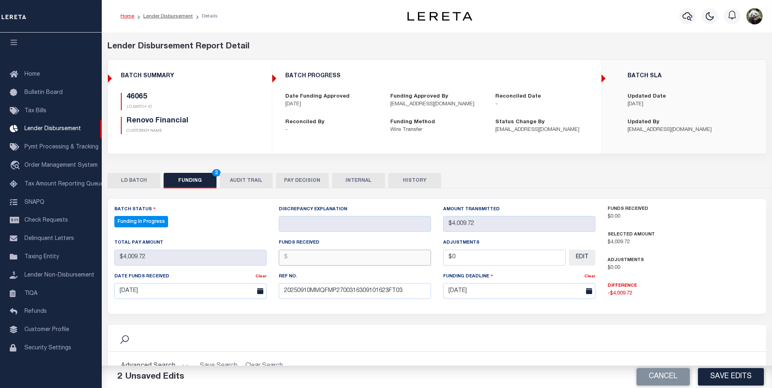
drag, startPoint x: 357, startPoint y: 261, endPoint x: 363, endPoint y: 262, distance: 6.3
click at [357, 260] on input "text" at bounding box center [355, 258] width 152 height 16
click at [340, 255] on input "text" at bounding box center [355, 258] width 152 height 16
type input "$4,009.72"
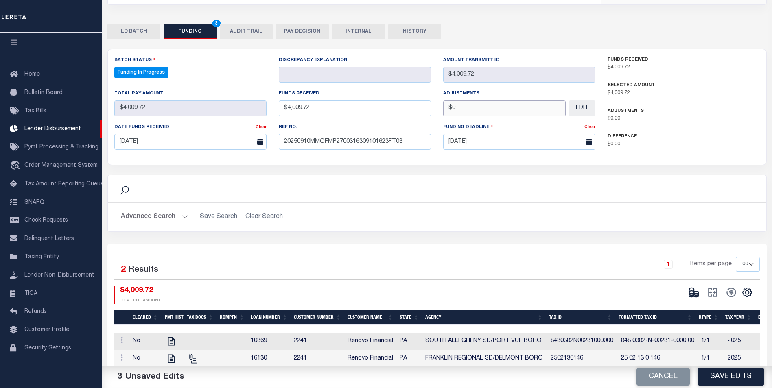
scroll to position [163, 0]
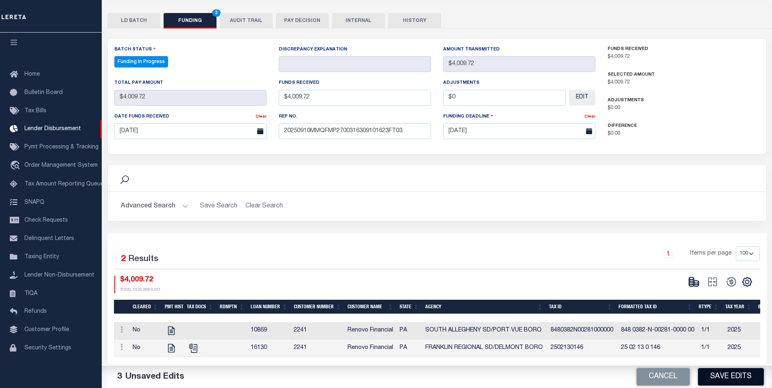
type input "$0.00"
click at [726, 375] on button "Save Edits" at bounding box center [731, 378] width 66 height 18
type input "$4,009.72"
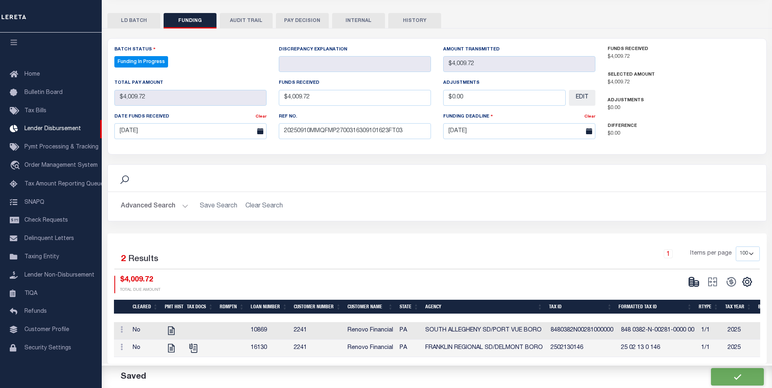
type input "$0"
select select "100"
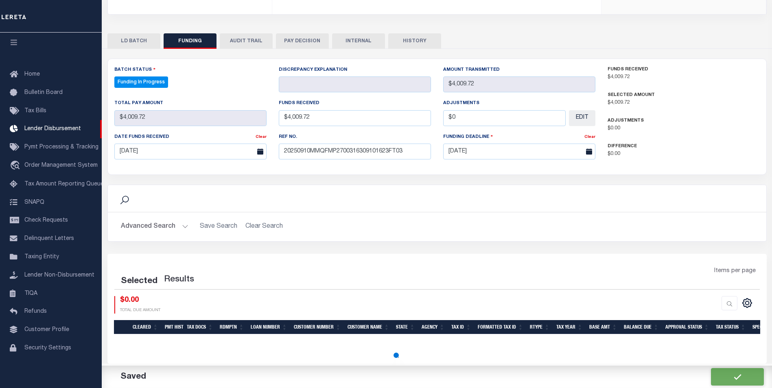
select select "100"
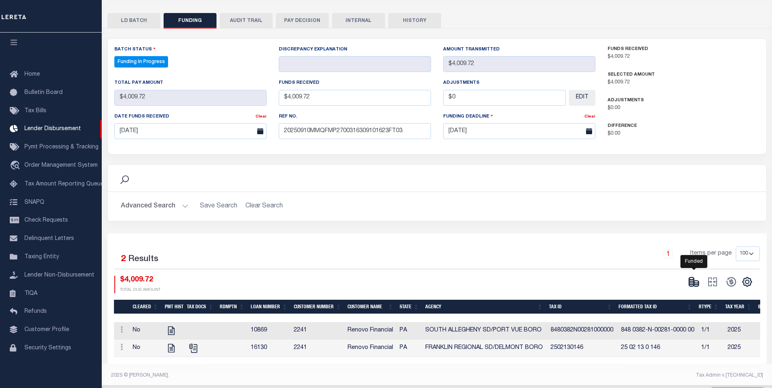
click at [692, 277] on icon at bounding box center [694, 281] width 11 height 11
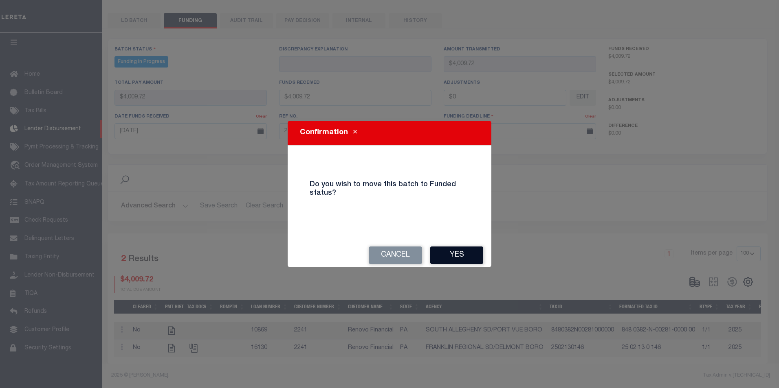
drag, startPoint x: 458, startPoint y: 259, endPoint x: 450, endPoint y: 252, distance: 9.8
click at [458, 259] on button "Yes" at bounding box center [456, 256] width 53 height 18
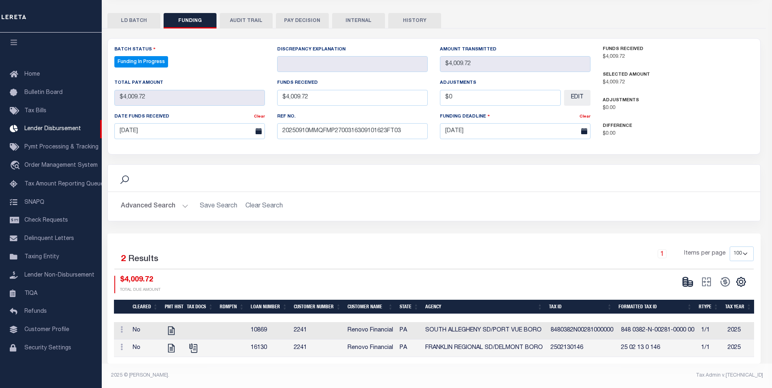
type input "$4,009.72"
type input "$0"
select select "100"
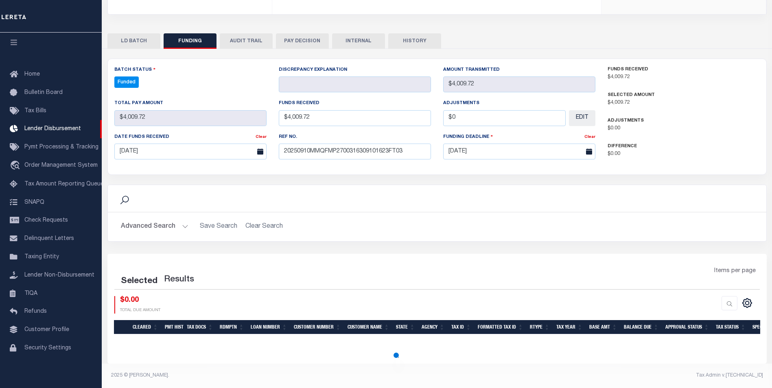
select select "100"
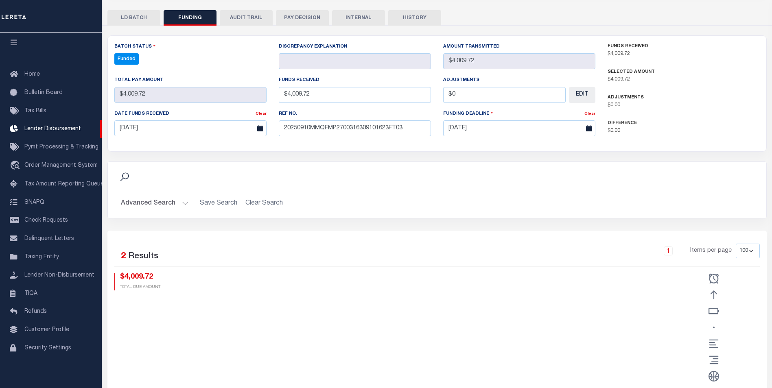
scroll to position [140, 0]
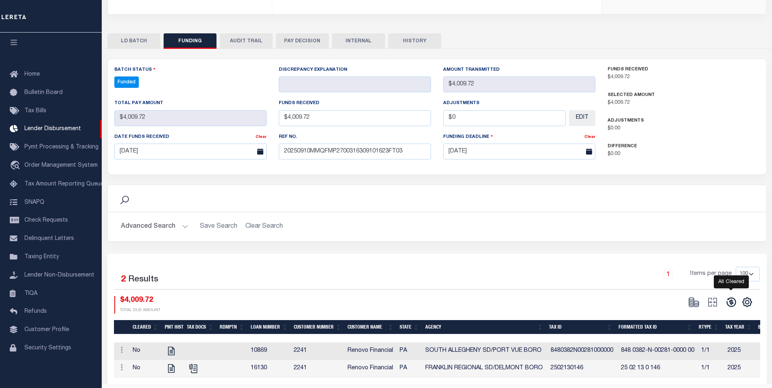
click at [729, 303] on icon at bounding box center [731, 302] width 11 height 11
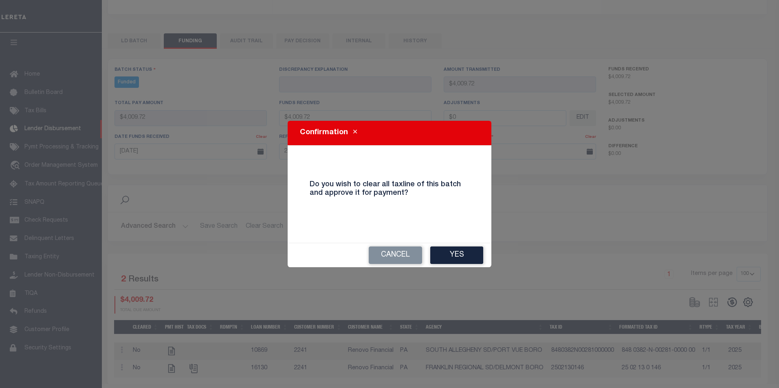
click at [485, 255] on div "Cancel Yes" at bounding box center [389, 256] width 204 height 24
click at [459, 250] on button "Yes" at bounding box center [456, 256] width 53 height 18
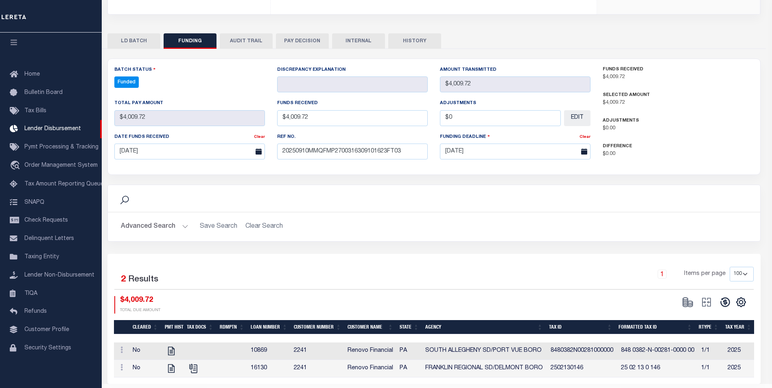
type input "$4,009.72"
type input "$0"
select select "100"
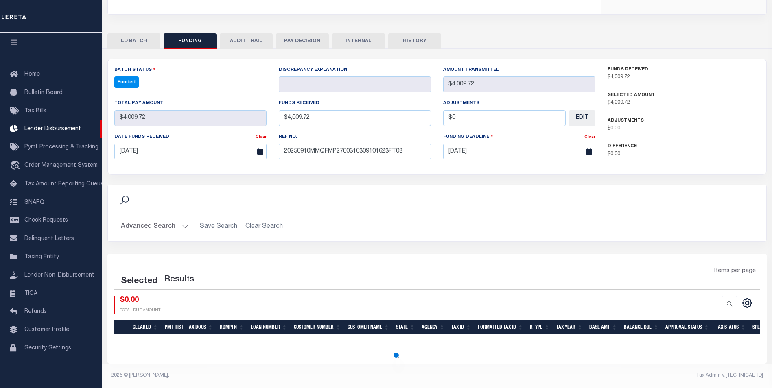
select select "100"
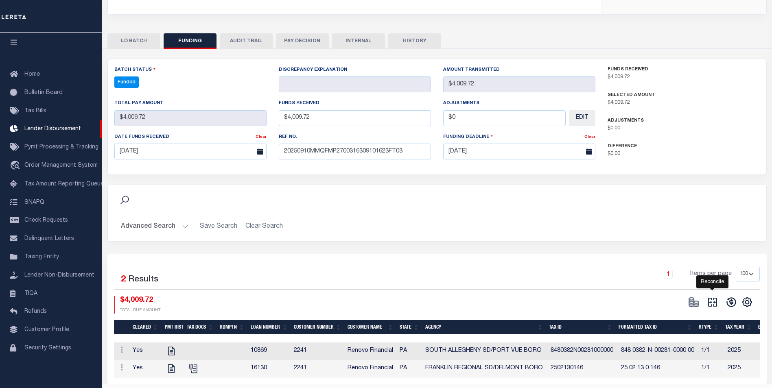
click at [707, 300] on icon at bounding box center [712, 302] width 11 height 11
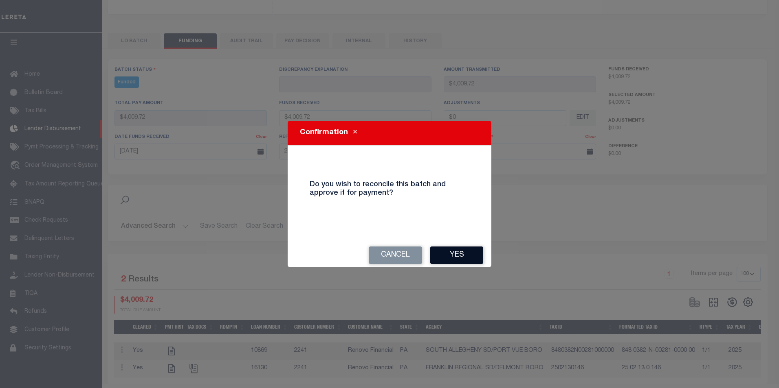
click at [448, 259] on button "Yes" at bounding box center [456, 256] width 53 height 18
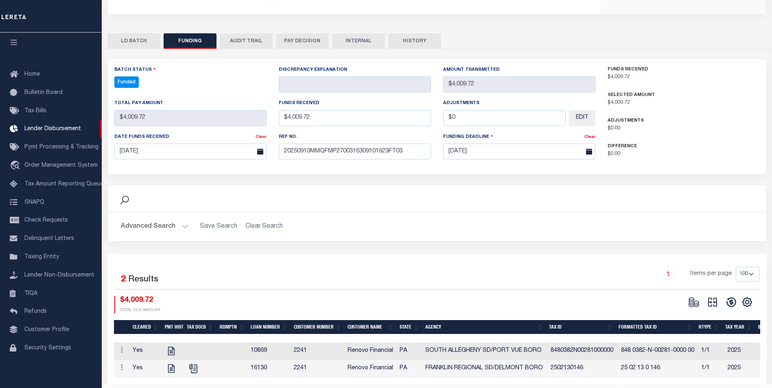
type input "$4,009.72"
type input "$0"
select select "100"
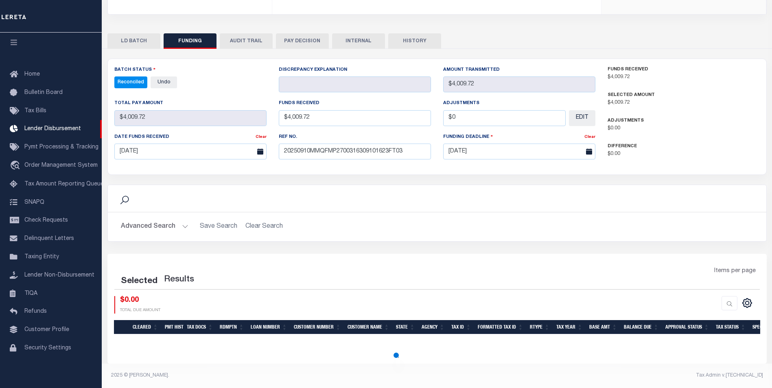
select select "100"
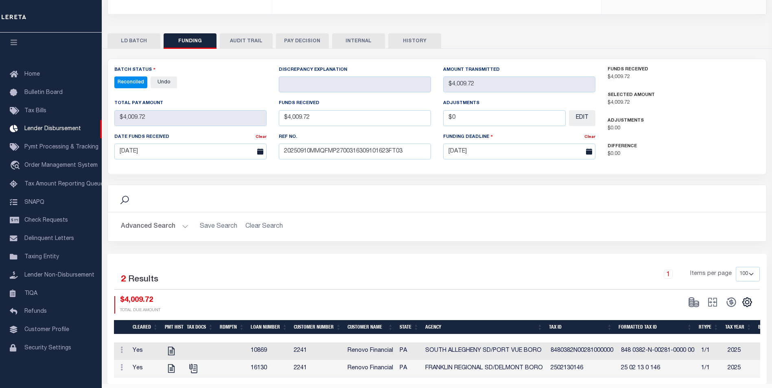
click at [365, 44] on button "INTERNAL" at bounding box center [358, 40] width 53 height 15
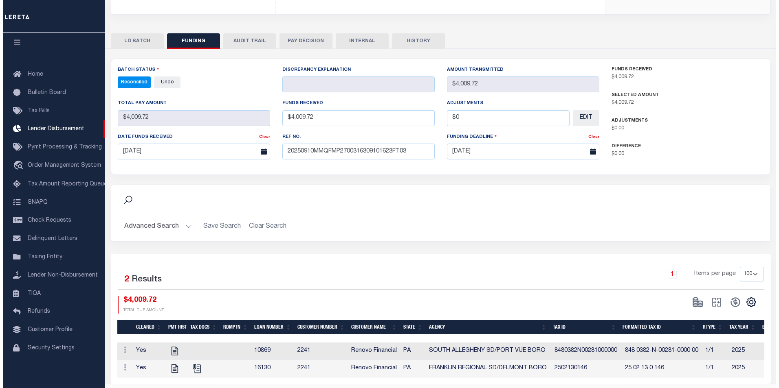
scroll to position [0, 0]
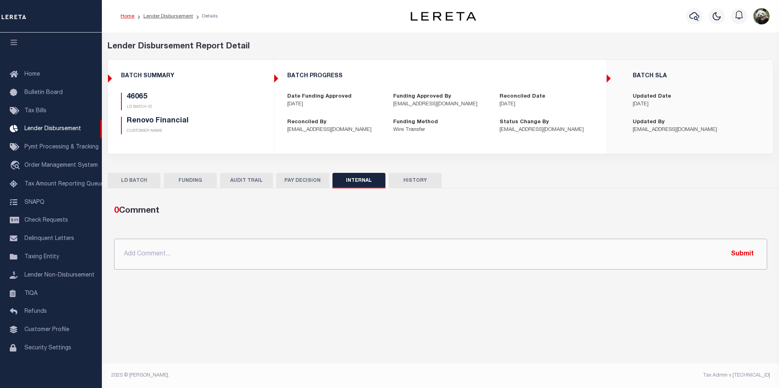
click at [300, 259] on input "text" at bounding box center [440, 254] width 653 height 31
paste input "OG AMOUNT $84,053.89 45980 - $14,246.63 45982 - $7,593.45 45985 - $927.59 45988…"
type input "OG AMOUNT $84,053.89 45980 - $14,246.63 45982 - $7,593.45 45985 - $927.59 45988…"
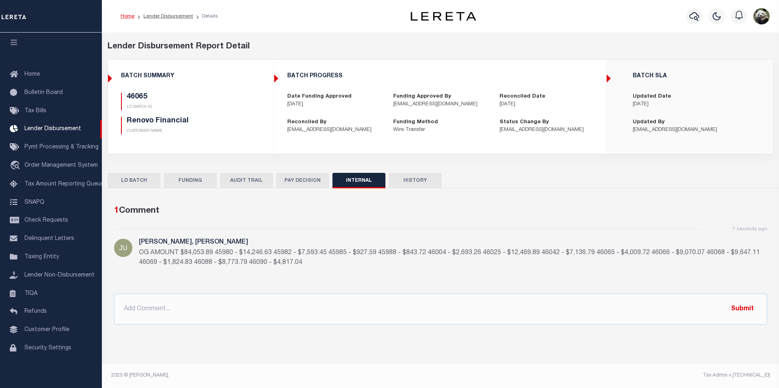
click at [189, 175] on button "FUNDING" at bounding box center [190, 180] width 53 height 15
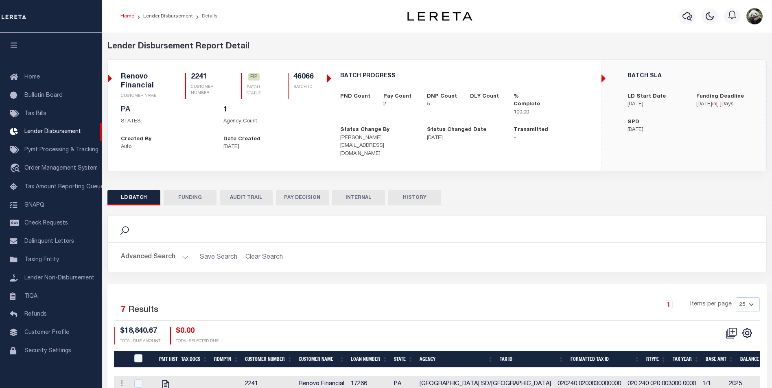
scroll to position [8, 0]
click at [202, 193] on button "FUNDING" at bounding box center [190, 197] width 53 height 15
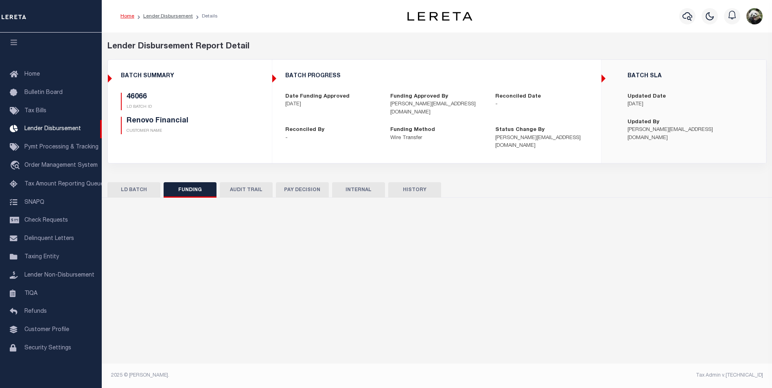
type input "$9,070.07"
type input "$0"
type input "[DATE]"
select select "100"
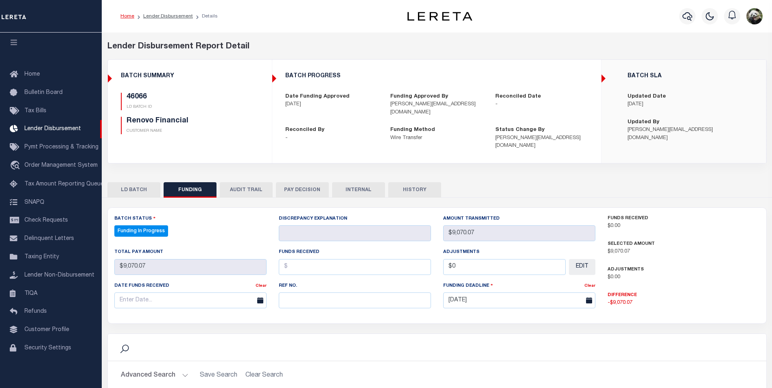
select select "100"
click at [292, 303] on div "Ref No." at bounding box center [355, 298] width 165 height 33
click at [293, 298] on input "text" at bounding box center [355, 301] width 152 height 16
paste input "20250910MMQFMP2700316309101623FT03"
type input "20250910MMQFMP2700316309101623FT03"
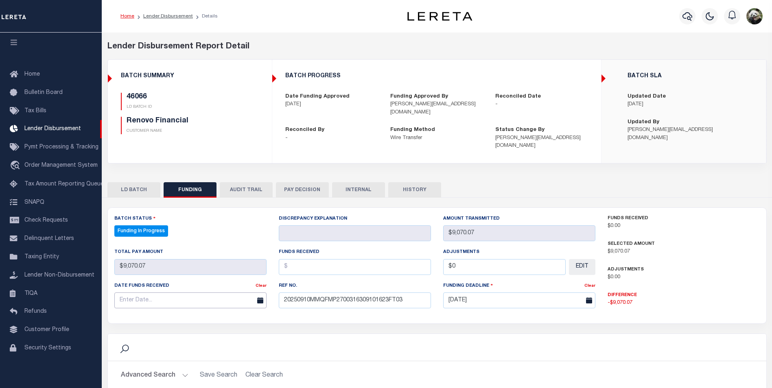
click at [172, 293] on input "text" at bounding box center [190, 301] width 152 height 16
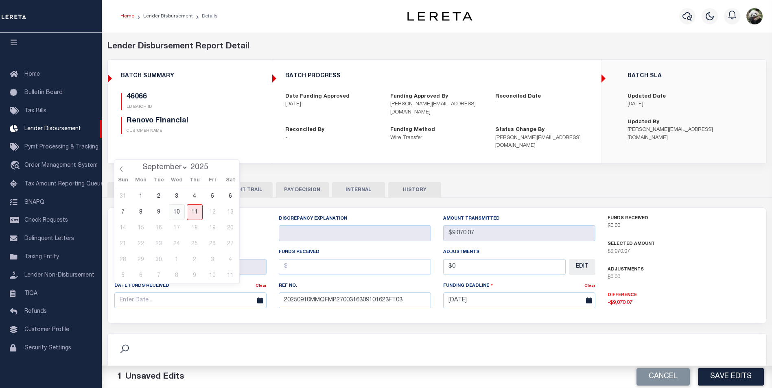
click at [182, 213] on span "10" at bounding box center [177, 212] width 16 height 16
type input "[DATE]"
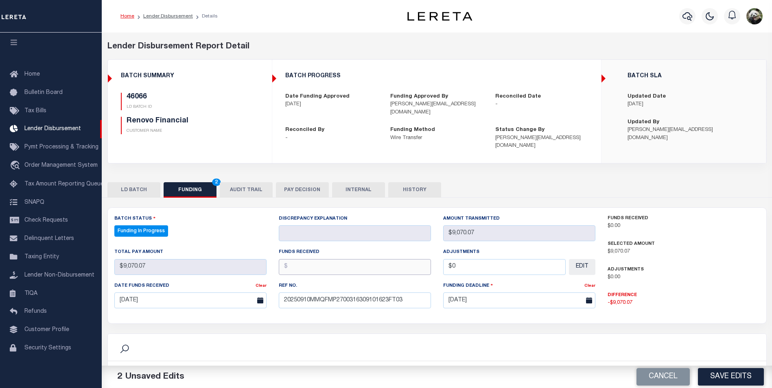
click at [316, 263] on input "text" at bounding box center [355, 267] width 152 height 16
click at [311, 259] on input "text" at bounding box center [355, 267] width 152 height 16
type input "$9,070.07"
type input "$0.00"
click at [725, 375] on button "Save Edits" at bounding box center [731, 378] width 66 height 18
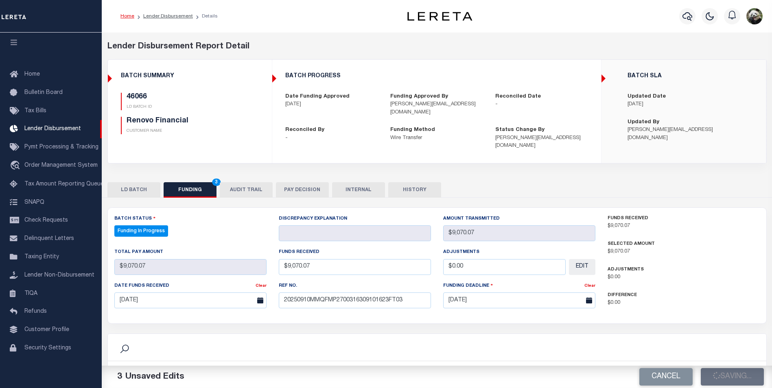
type input "$9,070.07"
type input "$0"
select select "100"
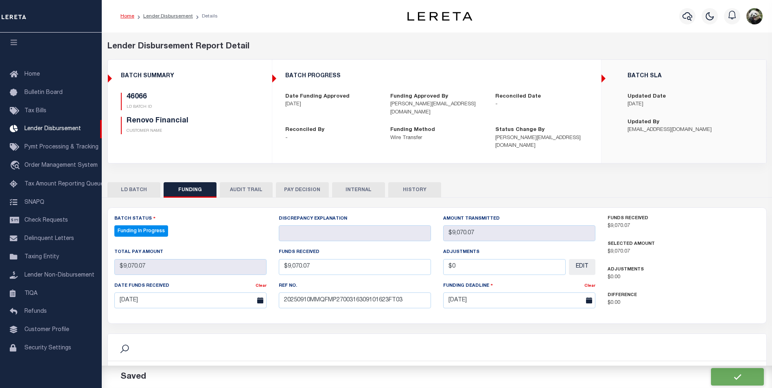
select select "100"
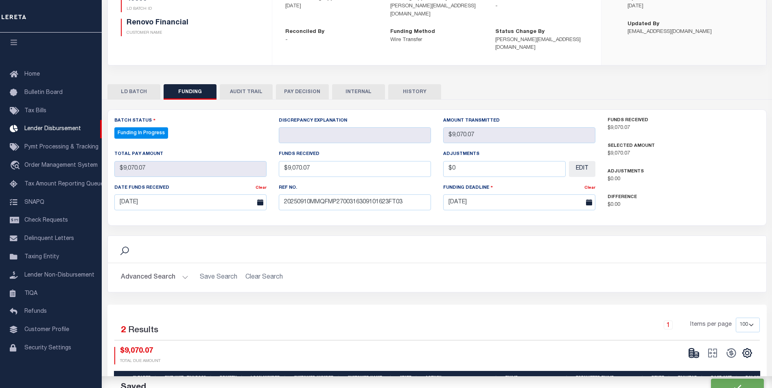
scroll to position [122, 0]
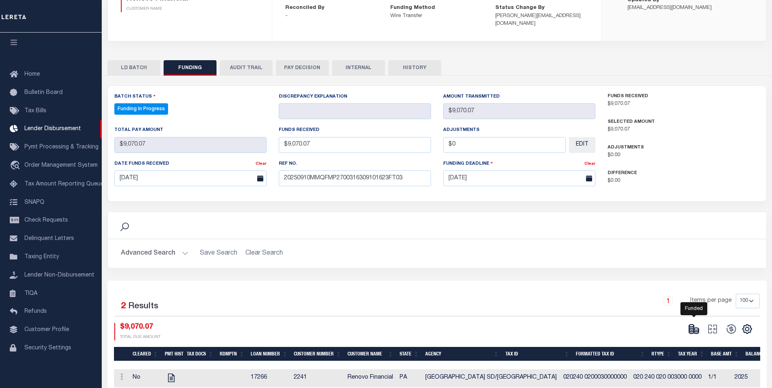
click at [697, 326] on icon at bounding box center [694, 329] width 11 height 11
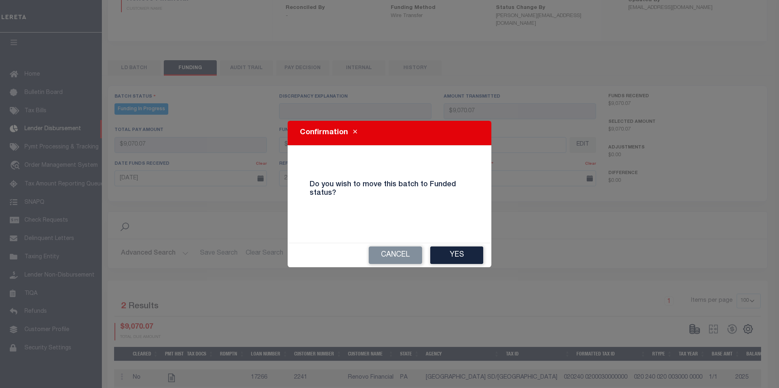
click at [465, 262] on button "Yes" at bounding box center [456, 256] width 53 height 18
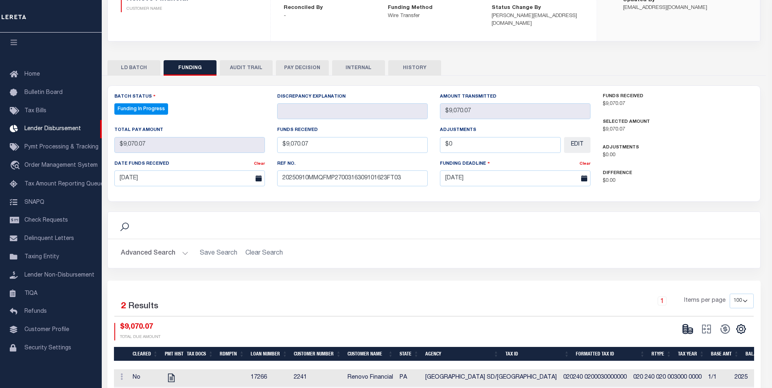
type input "$9,070.07"
type input "$0"
select select "100"
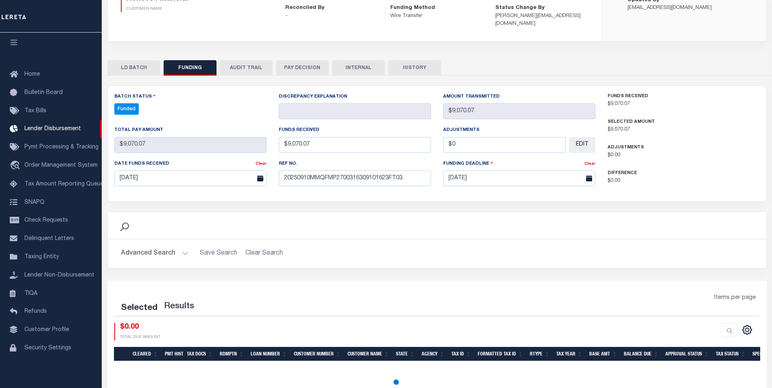
select select "100"
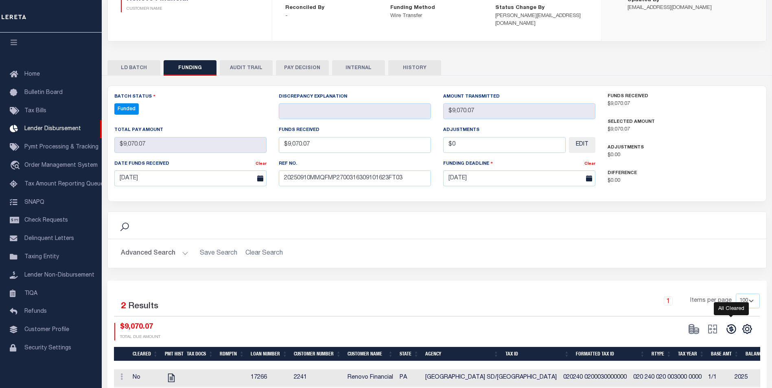
click at [734, 324] on icon at bounding box center [731, 329] width 11 height 11
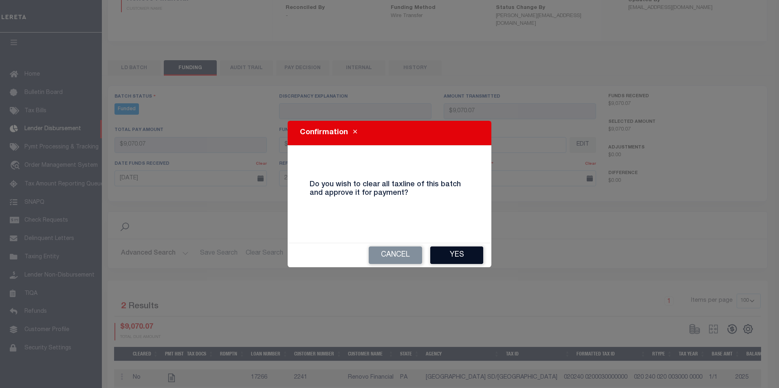
click at [467, 249] on button "Yes" at bounding box center [456, 256] width 53 height 18
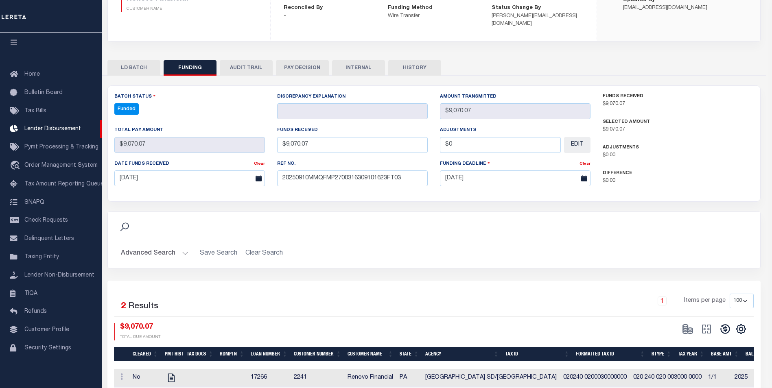
type input "$9,070.07"
type input "$0"
select select "100"
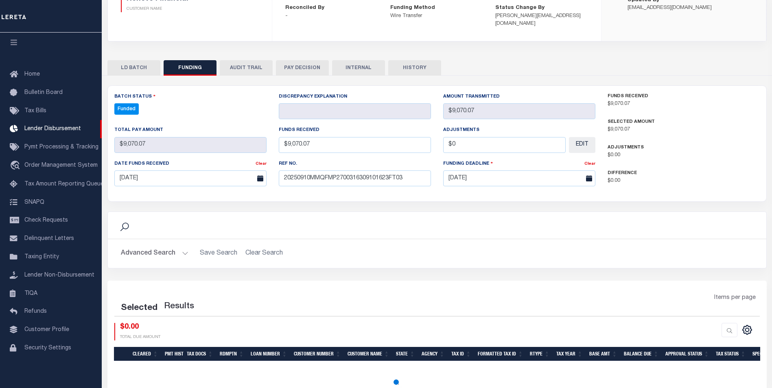
select select "100"
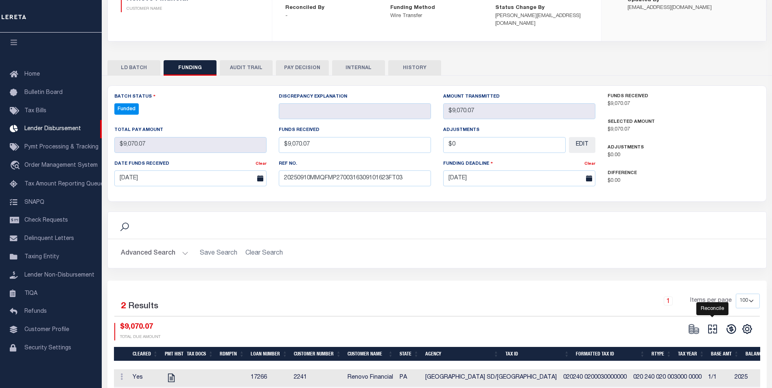
click at [713, 325] on icon at bounding box center [712, 329] width 11 height 11
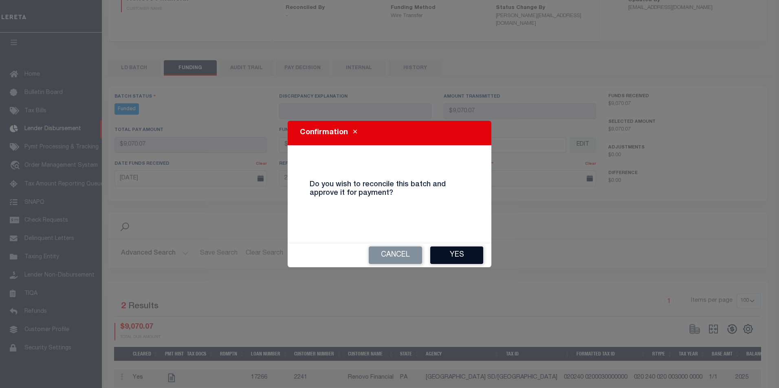
click at [446, 256] on button "Yes" at bounding box center [456, 256] width 53 height 18
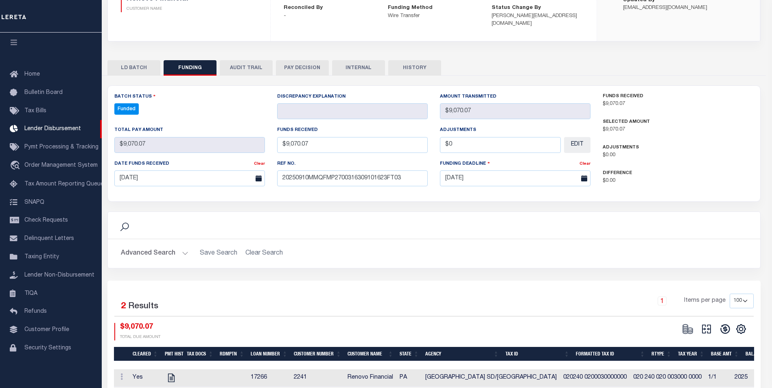
type input "$9,070.07"
type input "$0"
select select "100"
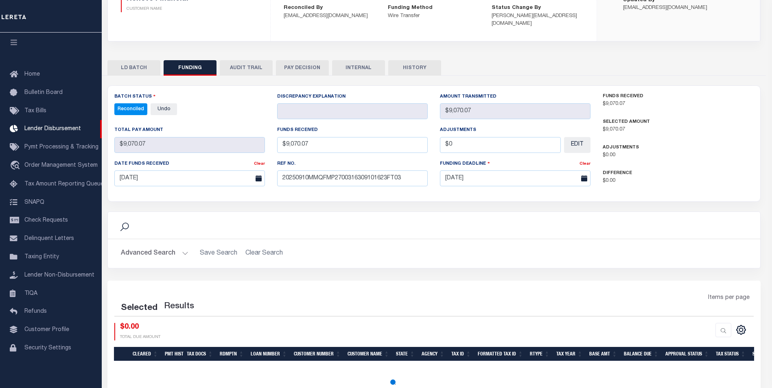
select select "100"
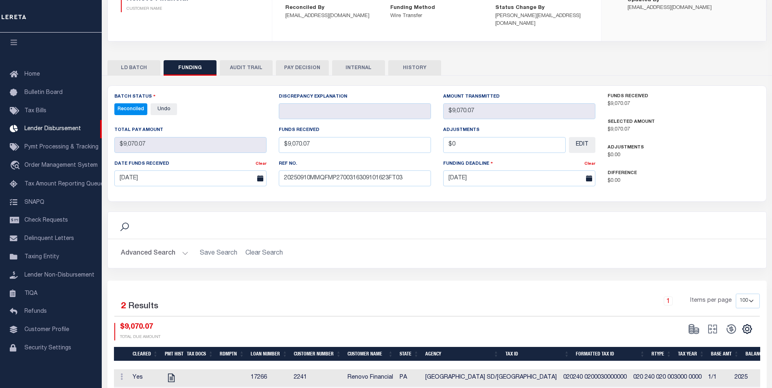
click at [362, 60] on button "INTERNAL" at bounding box center [358, 67] width 53 height 15
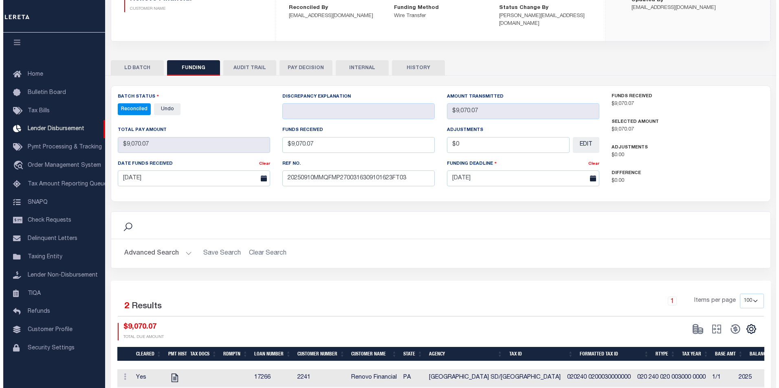
scroll to position [0, 0]
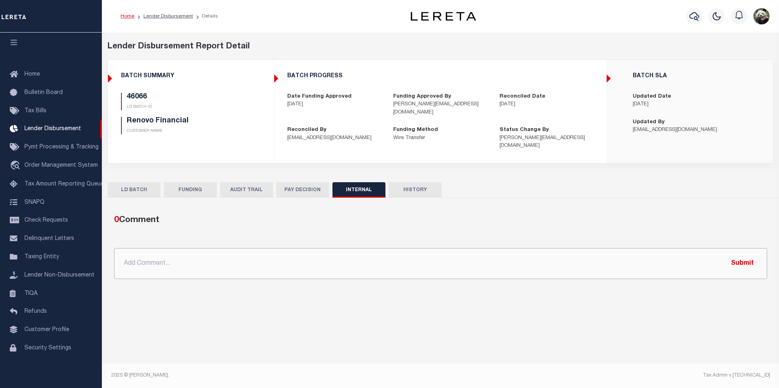
click at [322, 248] on input "text" at bounding box center [440, 263] width 653 height 31
paste input "OG AMOUNT $84,053.89 45980 - $14,246.63 45982 - $7,593.45 45985 - $927.59 45988…"
type input "OG AMOUNT $84,053.89 45980 - $14,246.63 45982 - $7,593.45 45985 - $927.59 45988…"
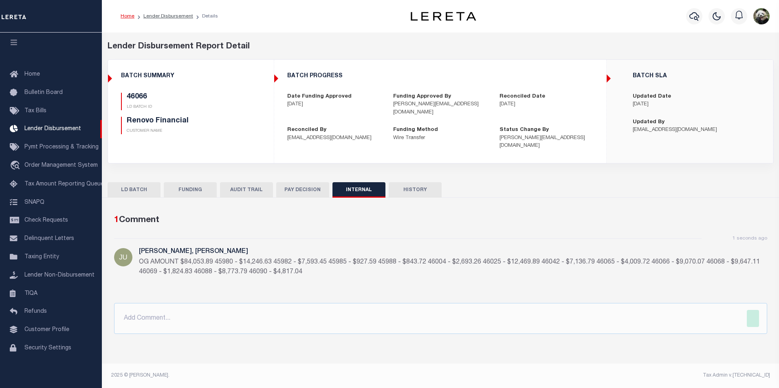
click at [179, 185] on button "FUNDING" at bounding box center [190, 189] width 53 height 15
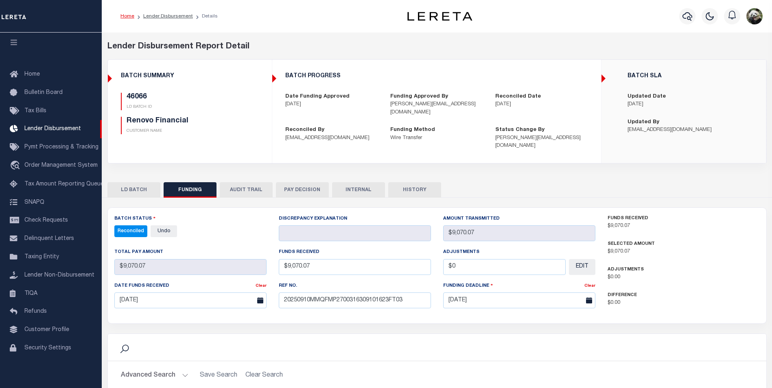
click at [347, 182] on button "INTERNAL" at bounding box center [358, 189] width 53 height 15
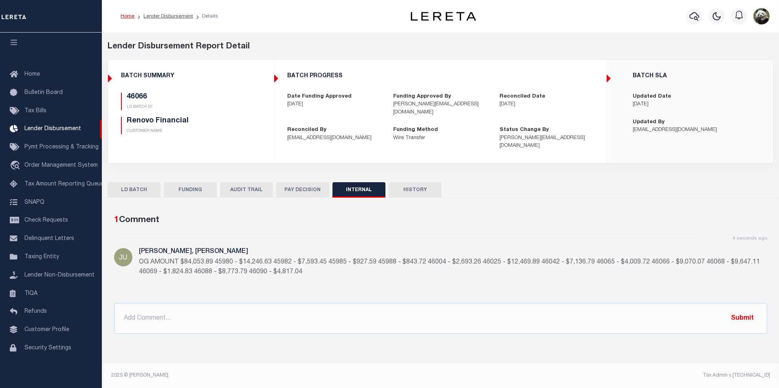
click at [186, 182] on button "FUNDING" at bounding box center [190, 189] width 53 height 15
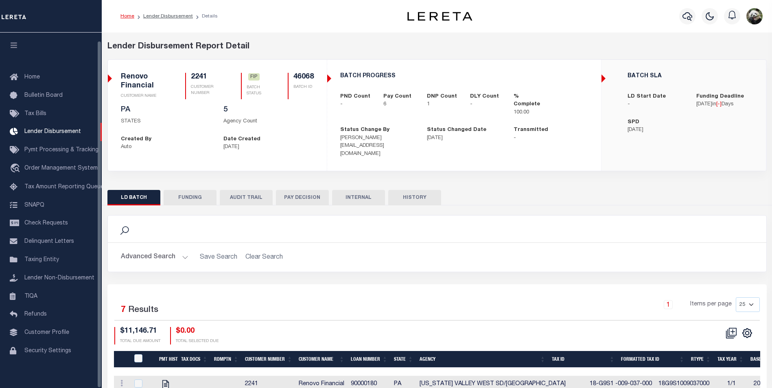
scroll to position [8, 0]
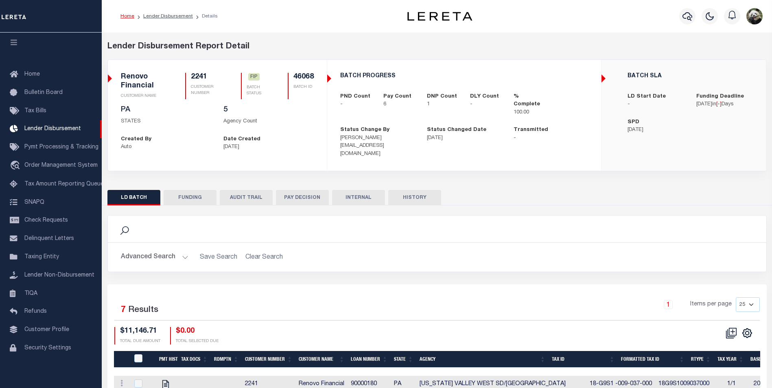
click at [197, 190] on button "FUNDING" at bounding box center [190, 197] width 53 height 15
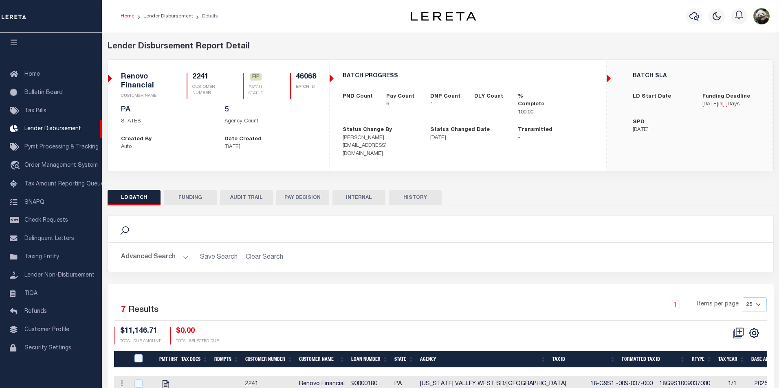
type input "$9,647.11"
type input "$0"
type input "[DATE]"
select select "100"
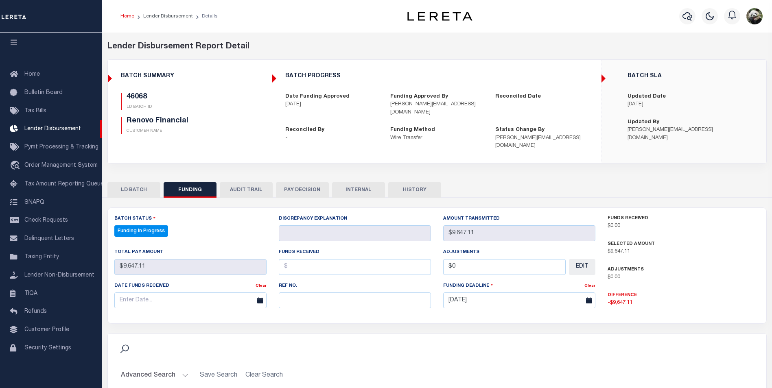
select select "100"
click at [307, 293] on input "text" at bounding box center [355, 301] width 152 height 16
paste input "20250910MMQFMP2700316309101623FT03"
type input "20250910MMQFMP2700316309101623FT03"
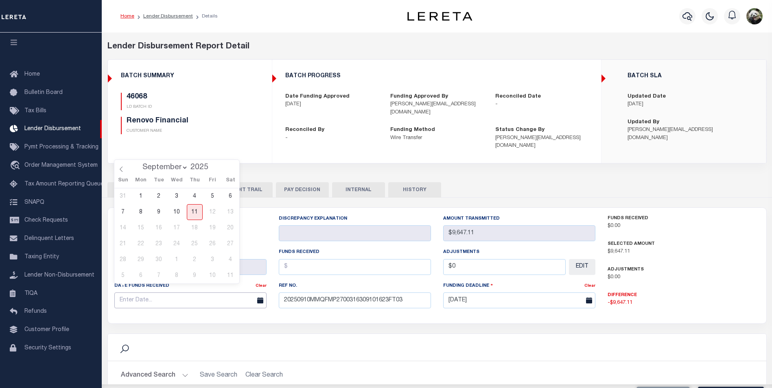
drag, startPoint x: 147, startPoint y: 295, endPoint x: 154, endPoint y: 281, distance: 16.2
click at [147, 293] on input "text" at bounding box center [190, 301] width 152 height 16
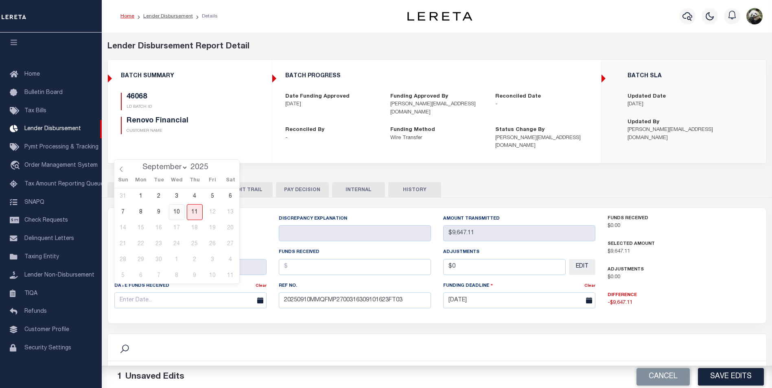
click at [179, 208] on span "10" at bounding box center [177, 212] width 16 height 16
type input "[DATE]"
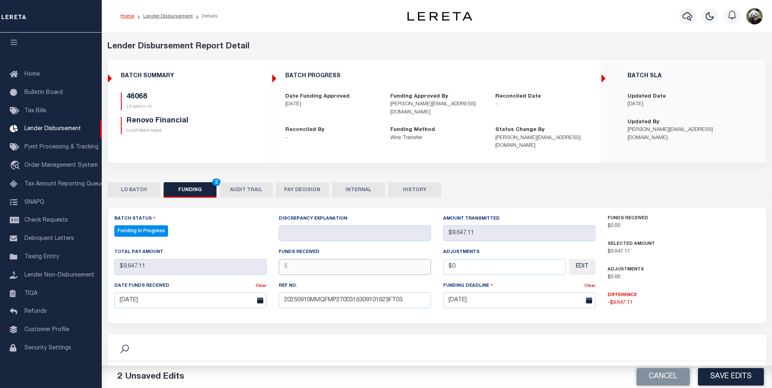
drag, startPoint x: 315, startPoint y: 257, endPoint x: 323, endPoint y: 247, distance: 13.0
click at [316, 259] on input "text" at bounding box center [355, 267] width 152 height 16
click at [323, 259] on input "text" at bounding box center [355, 267] width 152 height 16
type input "$9,647.11"
type input "$0.00"
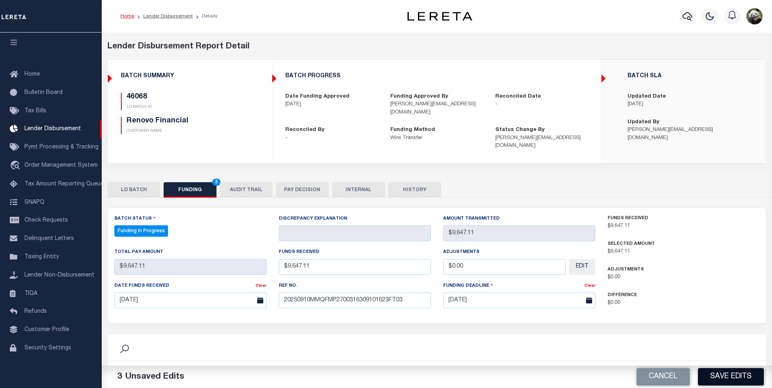
click at [713, 379] on button "Save Edits" at bounding box center [731, 378] width 66 height 18
type input "$9,647.11"
type input "$0"
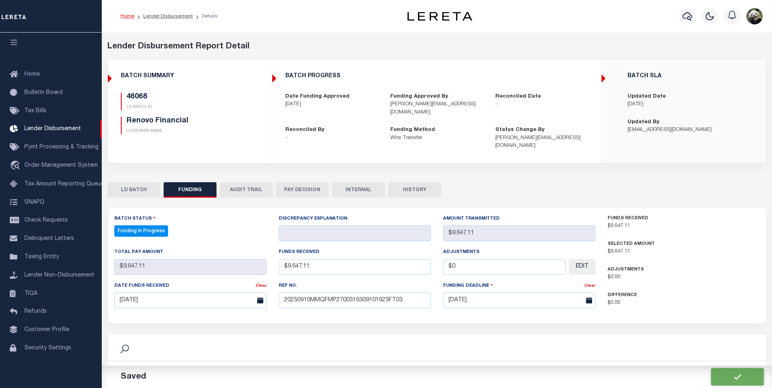
select select "100"
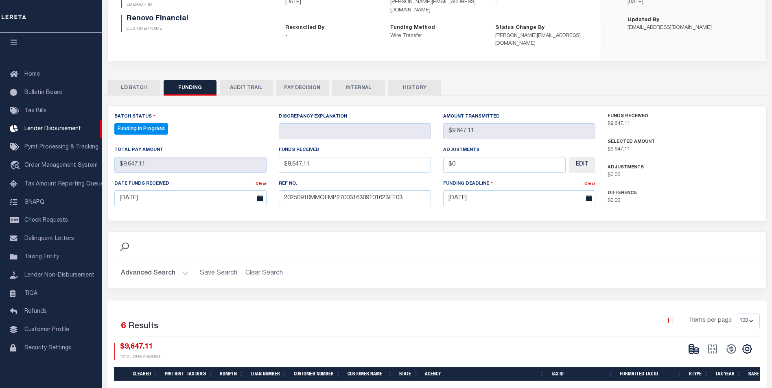
scroll to position [163, 0]
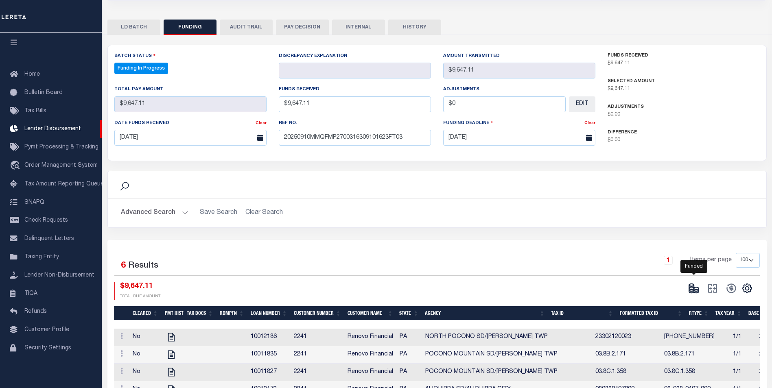
click at [694, 290] on icon at bounding box center [696, 291] width 5 height 3
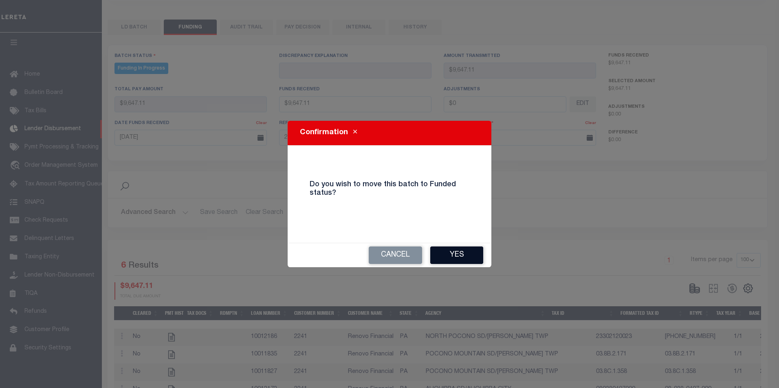
click at [435, 255] on button "Yes" at bounding box center [456, 256] width 53 height 18
type input "$9,647.11"
type input "$0"
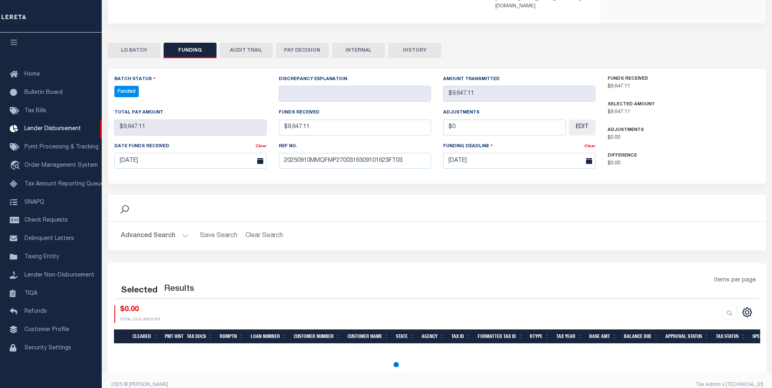
select select "100"
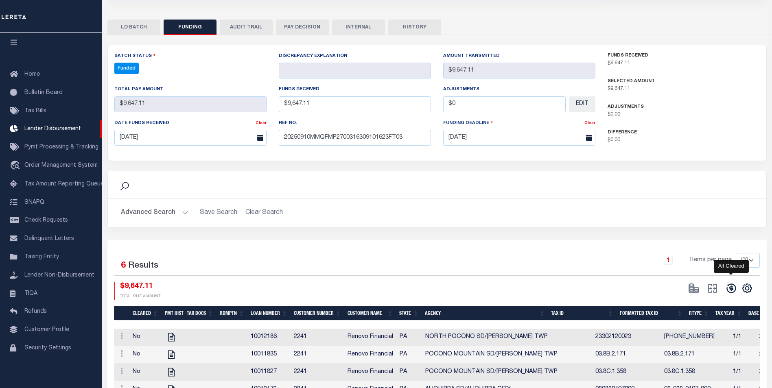
click at [731, 284] on icon at bounding box center [731, 288] width 9 height 9
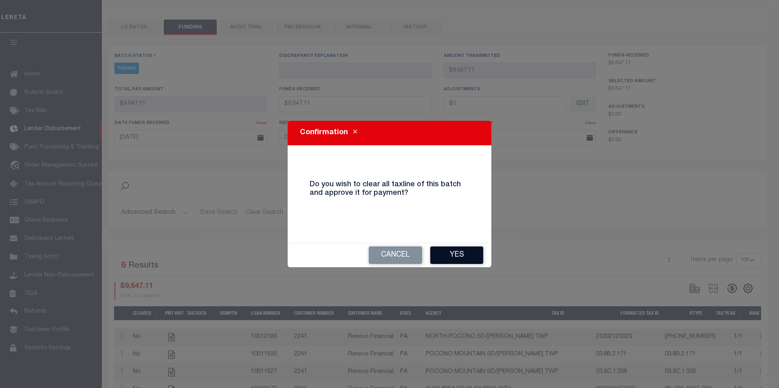
click at [465, 261] on button "Yes" at bounding box center [456, 256] width 53 height 18
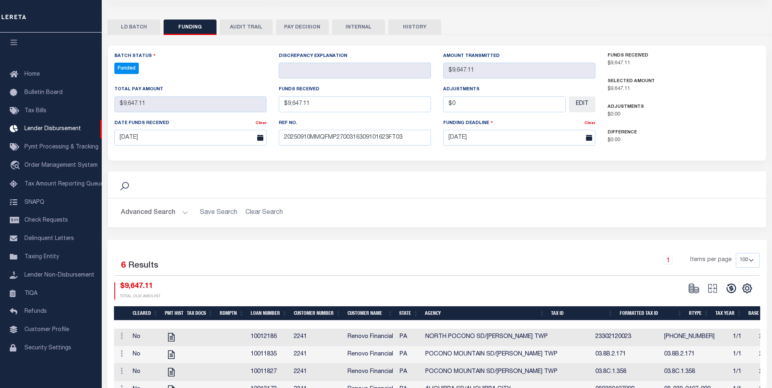
type input "$9,647.11"
type input "$0"
select select "100"
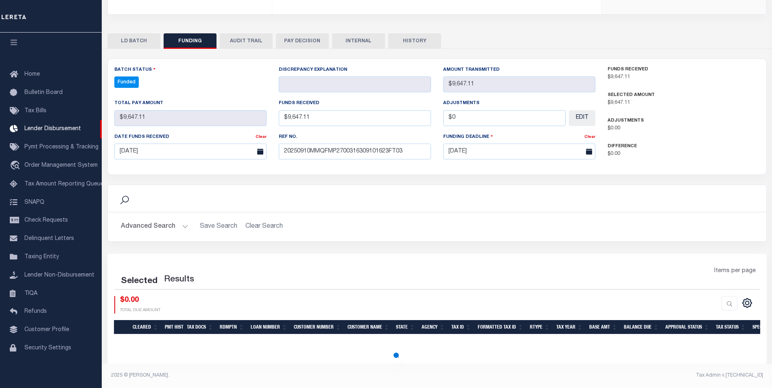
select select "100"
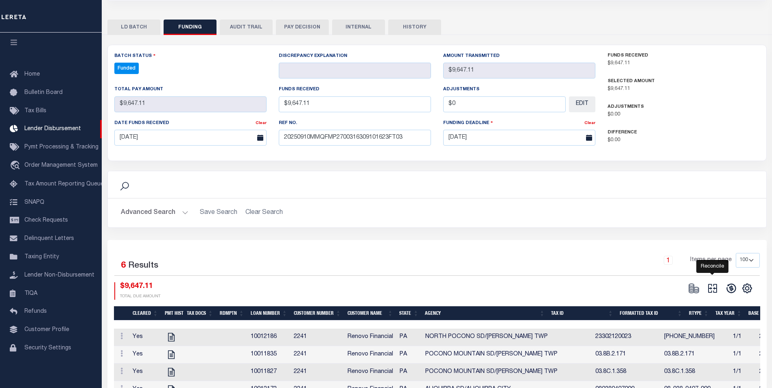
click at [713, 283] on icon at bounding box center [712, 288] width 11 height 11
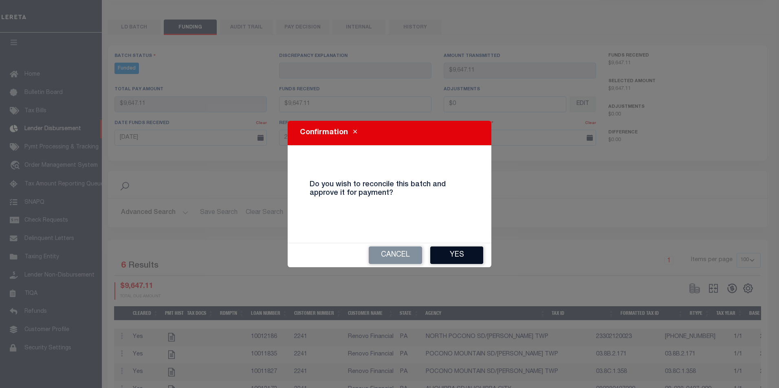
click at [458, 257] on button "Yes" at bounding box center [456, 256] width 53 height 18
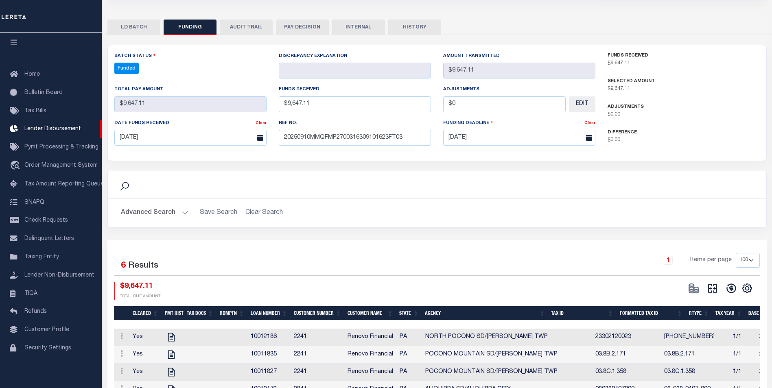
type input "$9,647.11"
type input "$0"
select select "100"
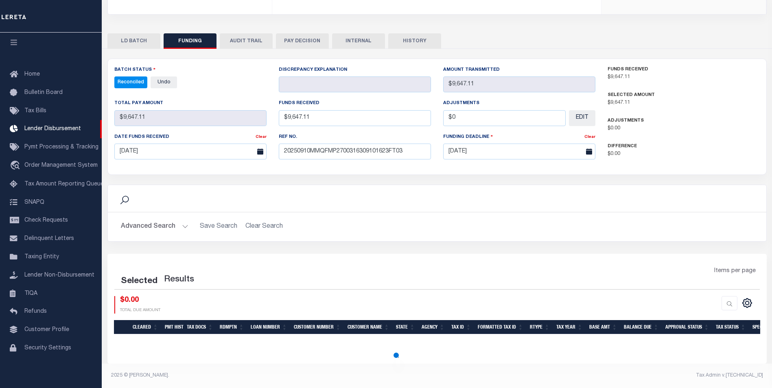
select select "100"
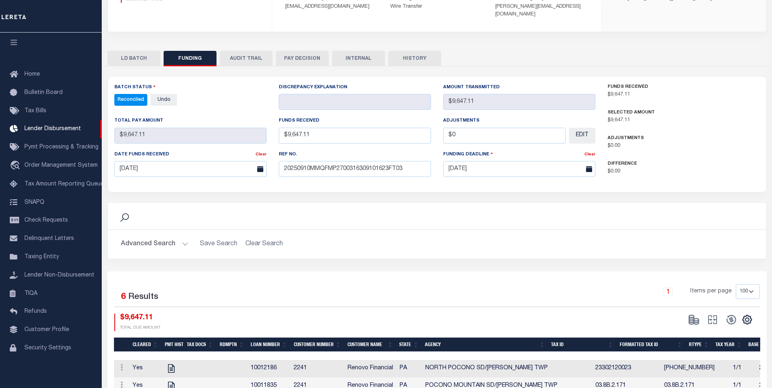
scroll to position [122, 0]
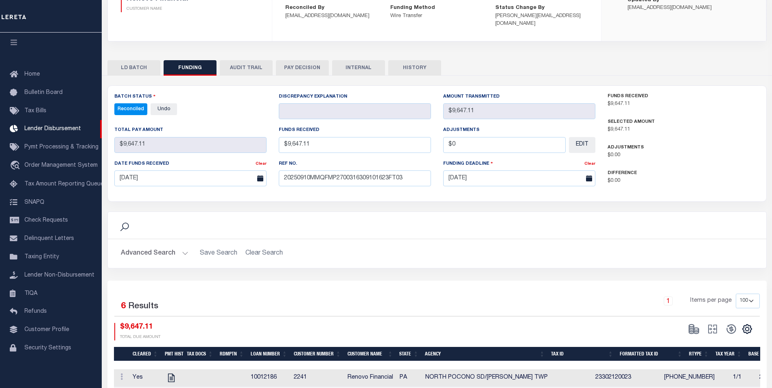
click at [350, 60] on button "INTERNAL" at bounding box center [358, 67] width 53 height 15
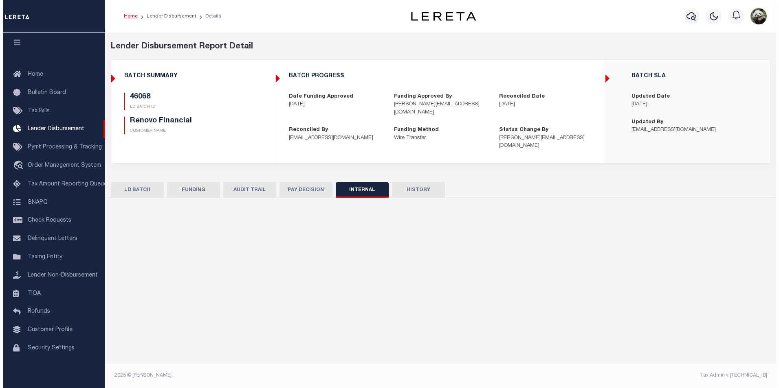
scroll to position [0, 0]
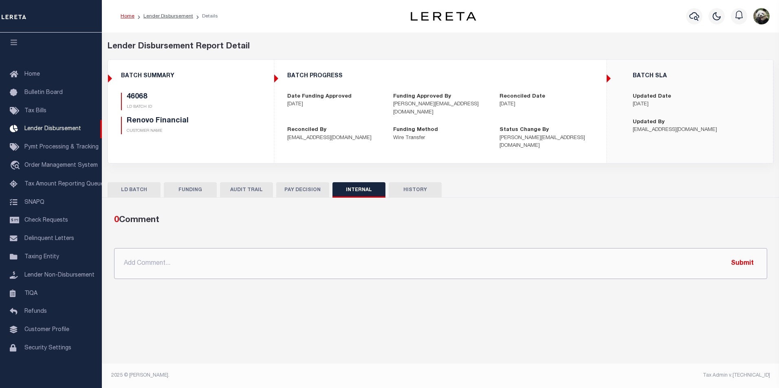
click at [298, 251] on input "text" at bounding box center [440, 263] width 653 height 31
paste input "OG AMOUNT $84,053.89 45980 - $14,246.63 45982 - $7,593.45 45985 - $927.59 45988…"
type input "OG AMOUNT $84,053.89 45980 - $14,246.63 45982 - $7,593.45 45985 - $927.59 45988…"
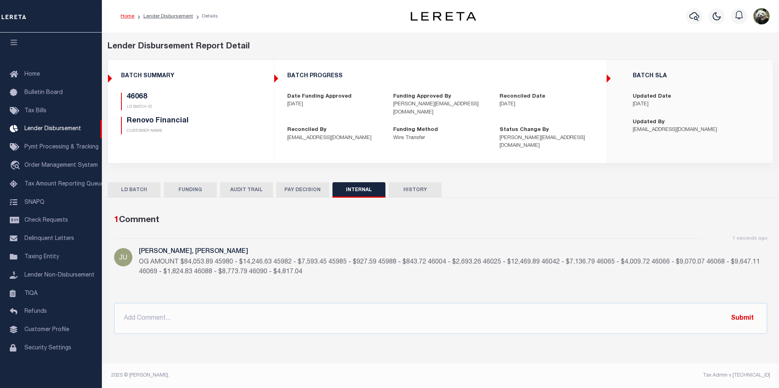
click at [189, 184] on button "FUNDING" at bounding box center [190, 189] width 53 height 15
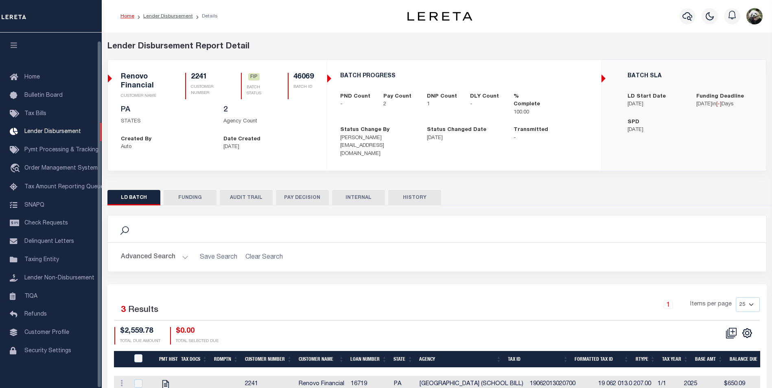
scroll to position [8, 0]
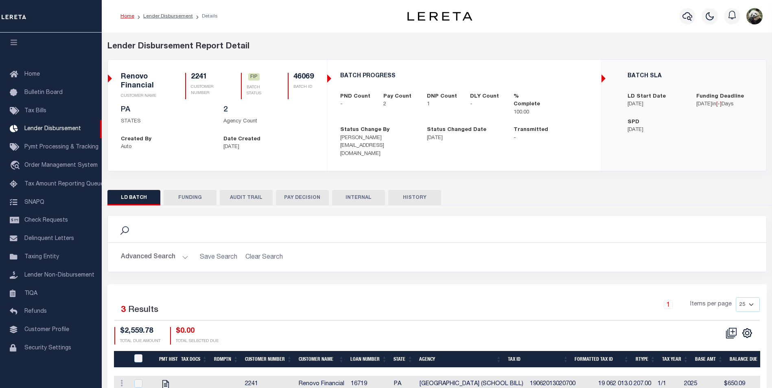
click at [194, 195] on button "FUNDING" at bounding box center [190, 197] width 53 height 15
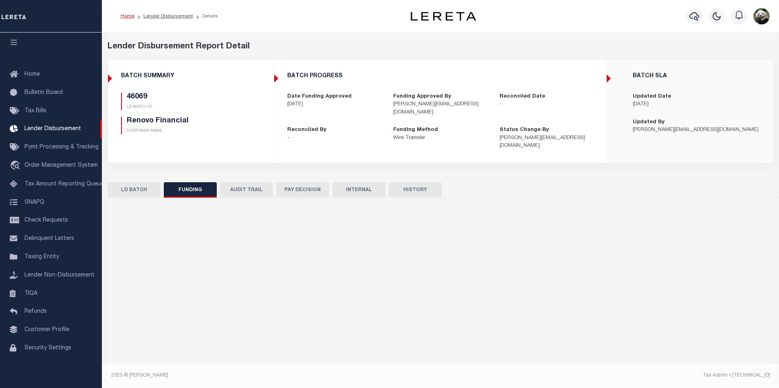
type input "$1,824.83"
type input "$0"
type input "[DATE]"
select select "100"
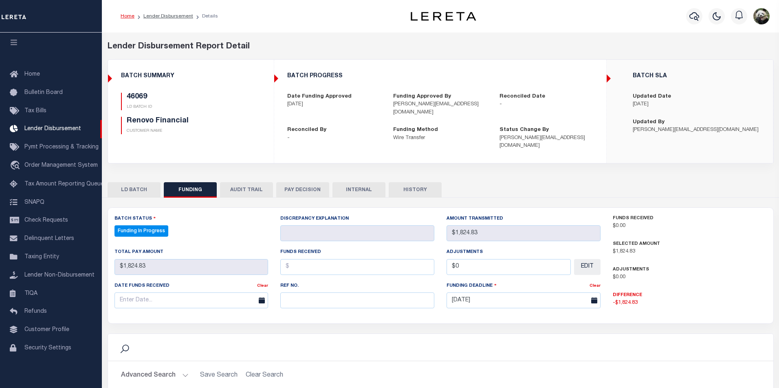
select select "100"
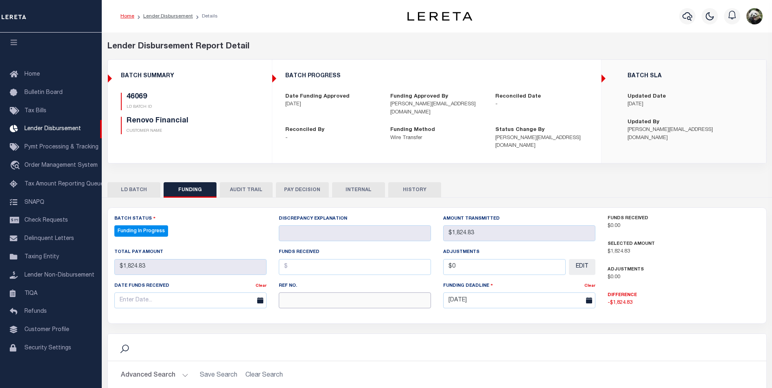
click at [350, 293] on input "text" at bounding box center [355, 301] width 152 height 16
paste input "20250910MMQFMP2700316309101623FT03"
type input "20250910MMQFMP2700316309101623FT03"
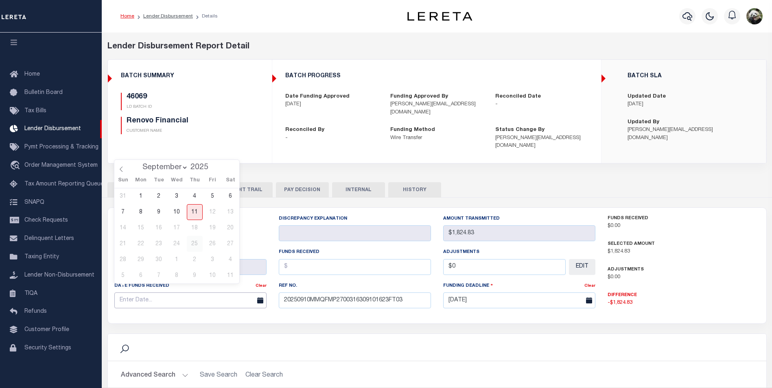
drag, startPoint x: 182, startPoint y: 291, endPoint x: 193, endPoint y: 241, distance: 51.2
click at [182, 293] on input "text" at bounding box center [190, 301] width 152 height 16
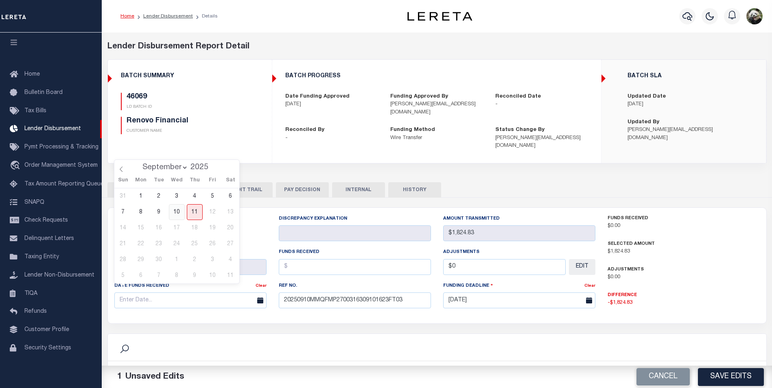
click at [174, 212] on span "10" at bounding box center [177, 212] width 16 height 16
type input "[DATE]"
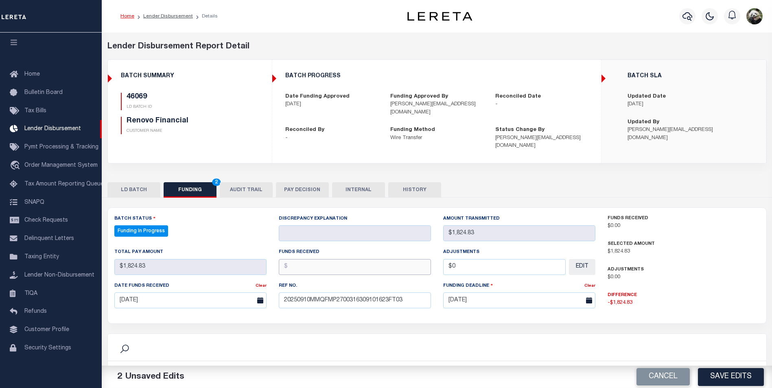
click at [299, 259] on input "text" at bounding box center [355, 267] width 152 height 16
click at [308, 259] on input "text" at bounding box center [355, 267] width 152 height 16
type input "$1,824.83"
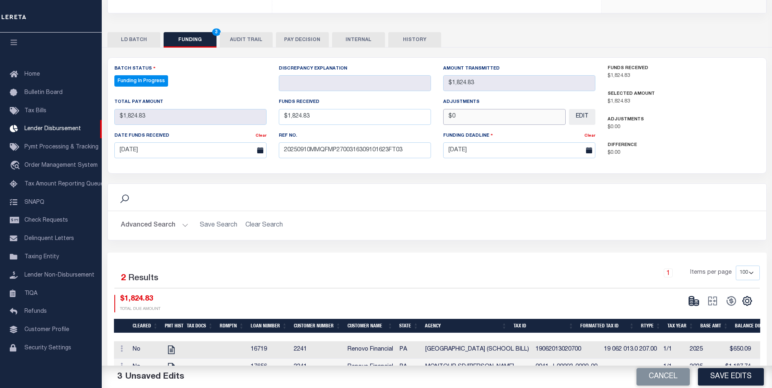
scroll to position [163, 0]
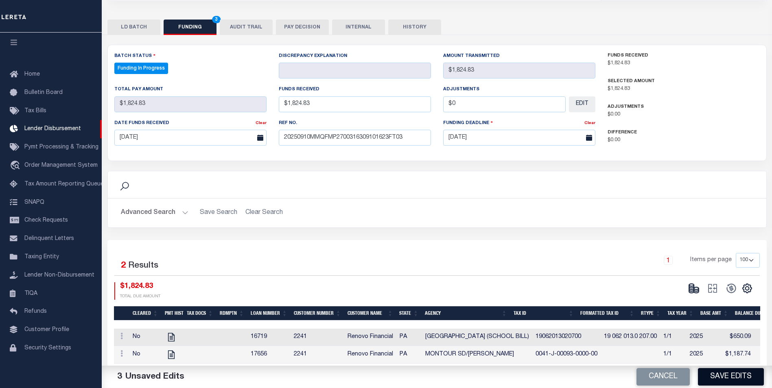
type input "$0.00"
click at [750, 382] on button "Save Edits" at bounding box center [731, 378] width 66 height 18
select select "100"
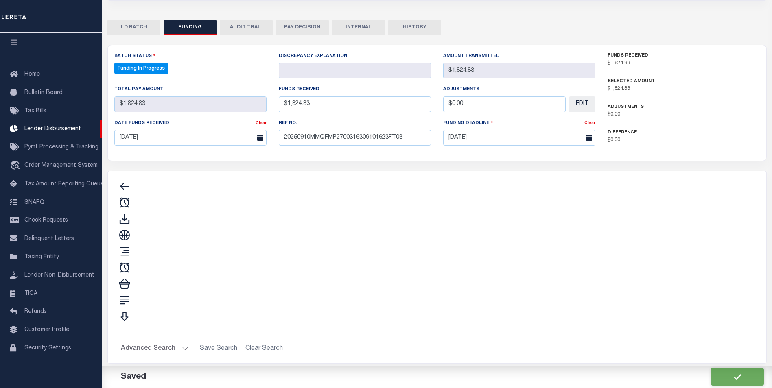
type input "$1,824.83"
type input "$0"
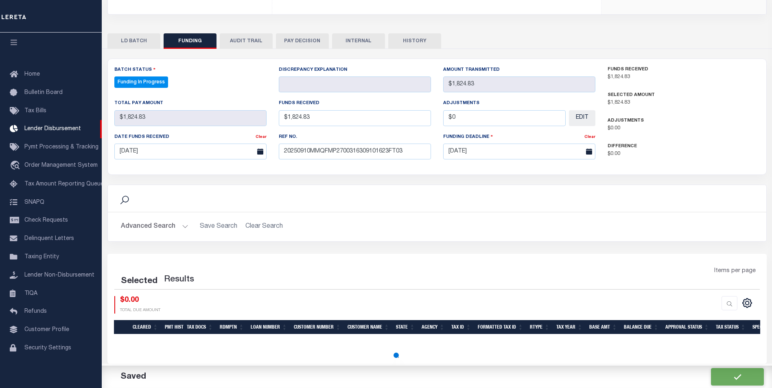
select select "100"
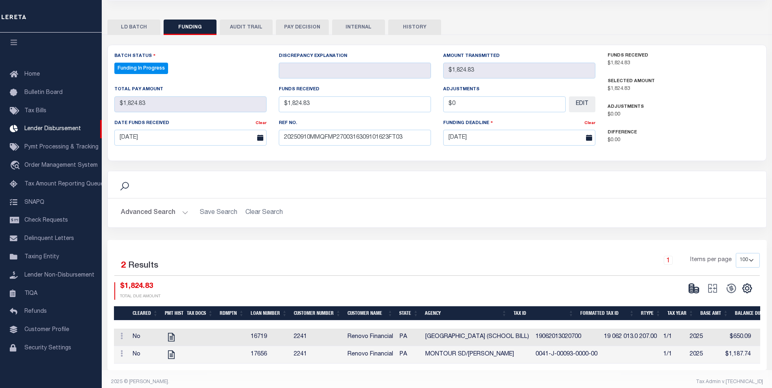
click at [690, 283] on icon at bounding box center [694, 288] width 11 height 11
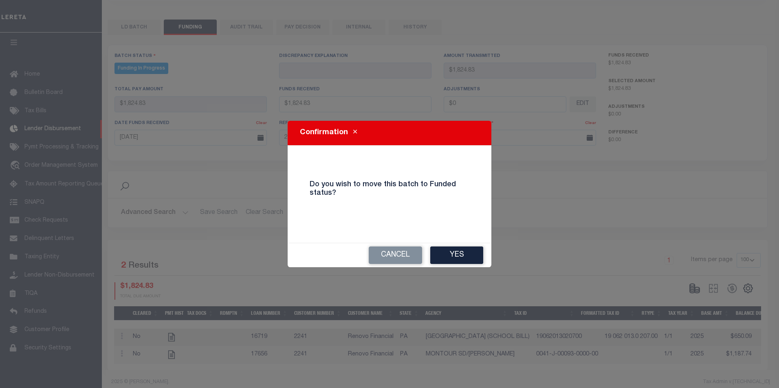
drag, startPoint x: 469, startPoint y: 257, endPoint x: 654, endPoint y: 264, distance: 185.8
click at [468, 256] on button "Yes" at bounding box center [456, 256] width 53 height 18
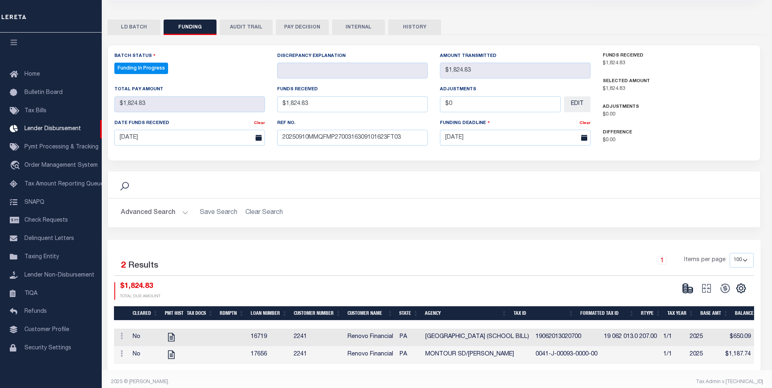
type input "$1,824.83"
type input "$0"
select select "100"
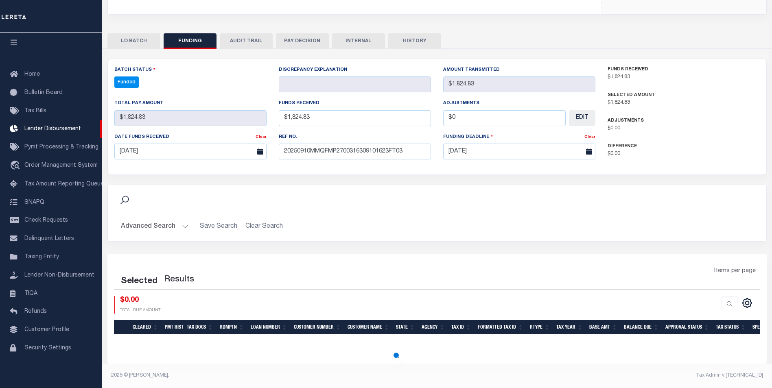
select select "100"
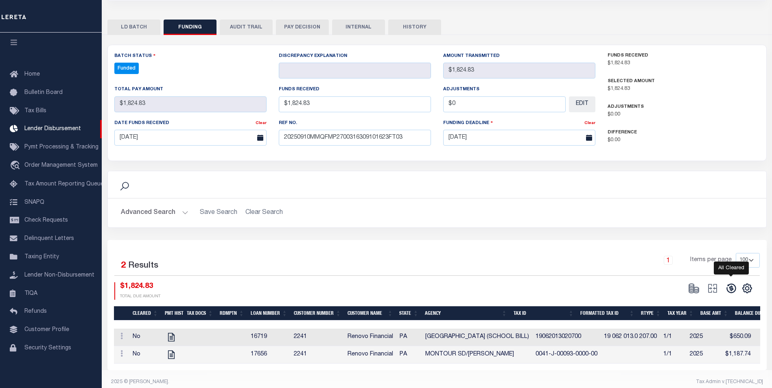
click at [730, 283] on icon at bounding box center [731, 288] width 11 height 11
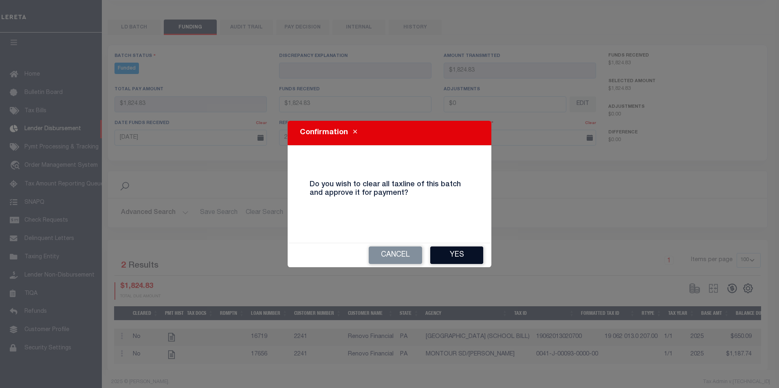
click at [478, 252] on button "Yes" at bounding box center [456, 256] width 53 height 18
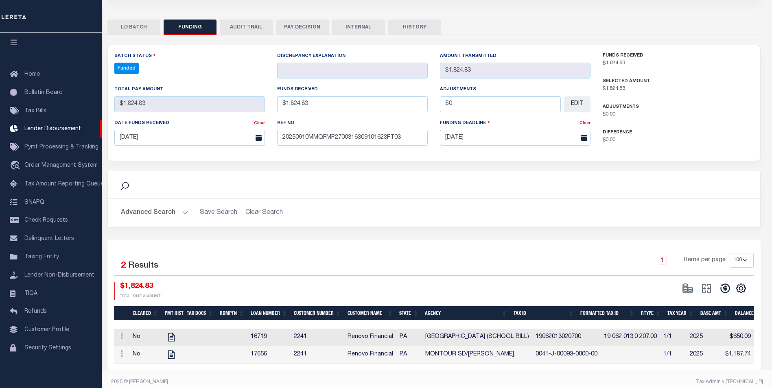
type input "$1,824.83"
type input "$0"
select select "100"
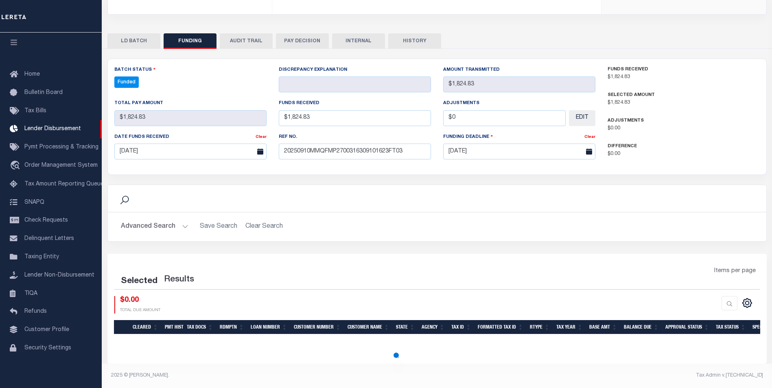
select select "100"
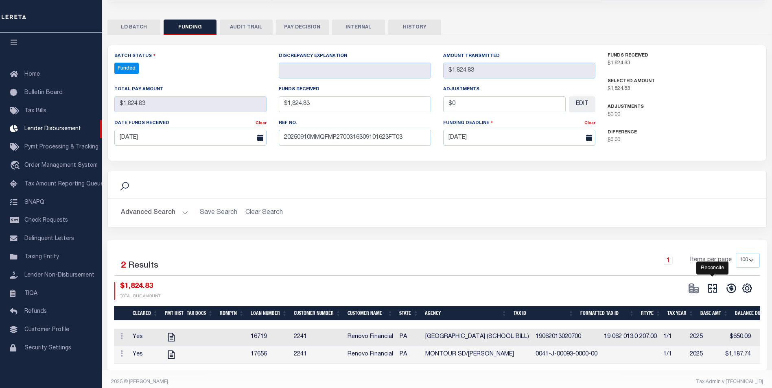
click at [707, 283] on icon at bounding box center [712, 288] width 11 height 11
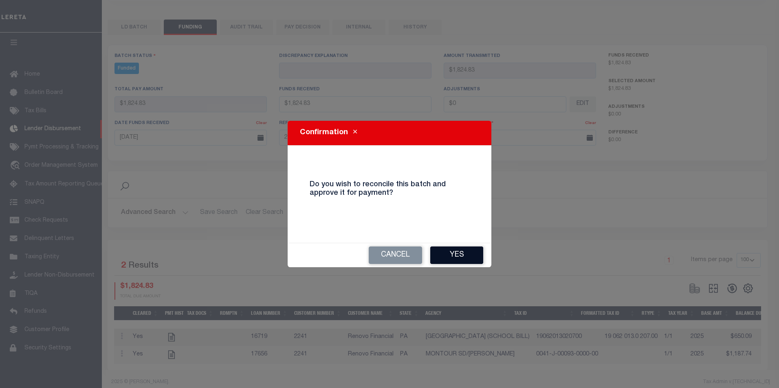
click at [452, 261] on button "Yes" at bounding box center [456, 256] width 53 height 18
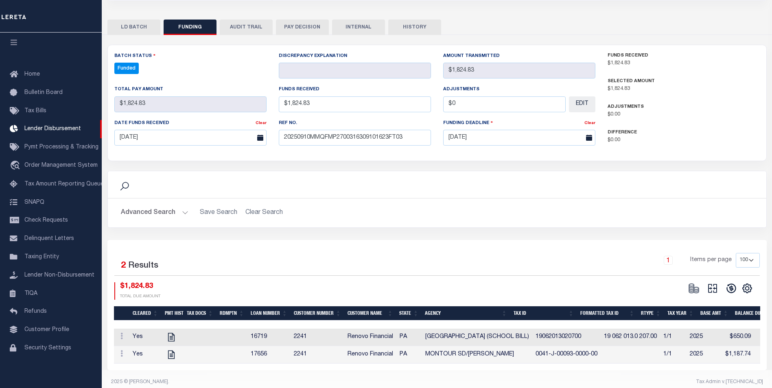
type input "$1,824.83"
type input "$0"
select select "100"
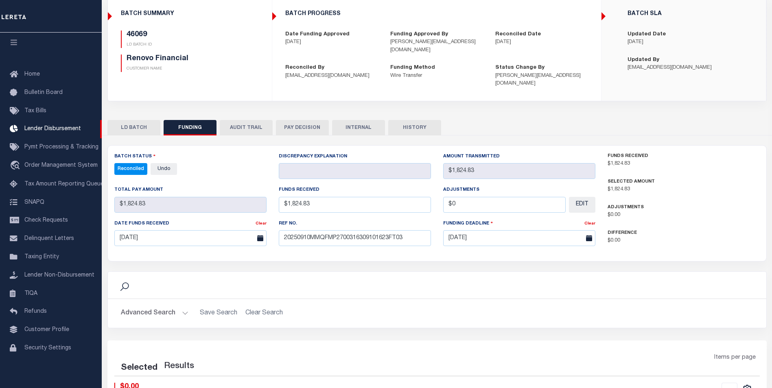
select select "100"
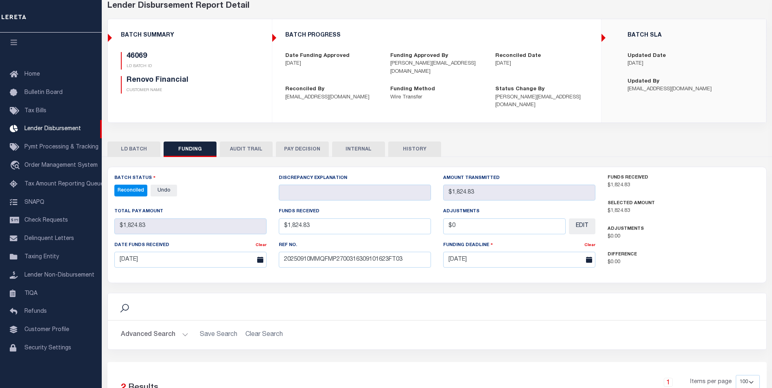
click at [355, 142] on button "INTERNAL" at bounding box center [358, 149] width 53 height 15
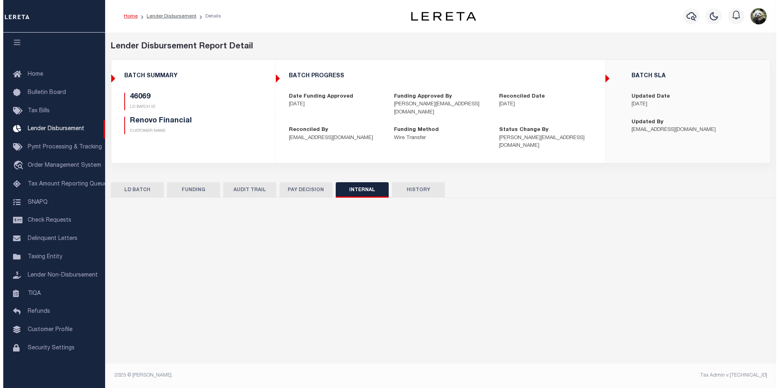
scroll to position [0, 0]
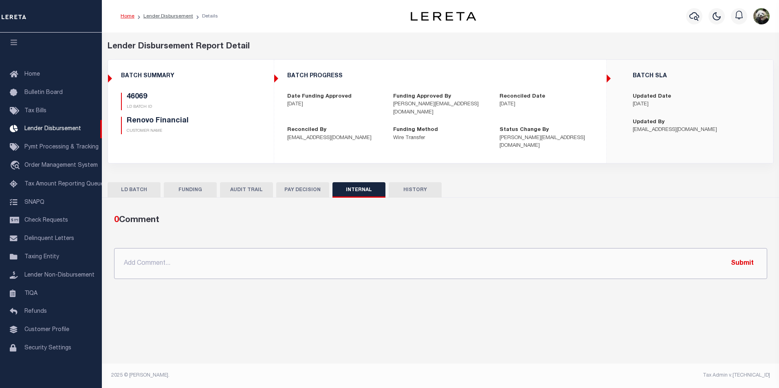
drag, startPoint x: 264, startPoint y: 251, endPoint x: 273, endPoint y: 246, distance: 10.4
click at [263, 251] on input "text" at bounding box center [440, 263] width 653 height 31
paste input "OG AMOUNT $84,053.89 45980 - $14,246.63 45982 - $7,593.45 45985 - $927.59 45988…"
type input "OG AMOUNT $84,053.89 45980 - $14,246.63 45982 - $7,593.45 45985 - $927.59 45988…"
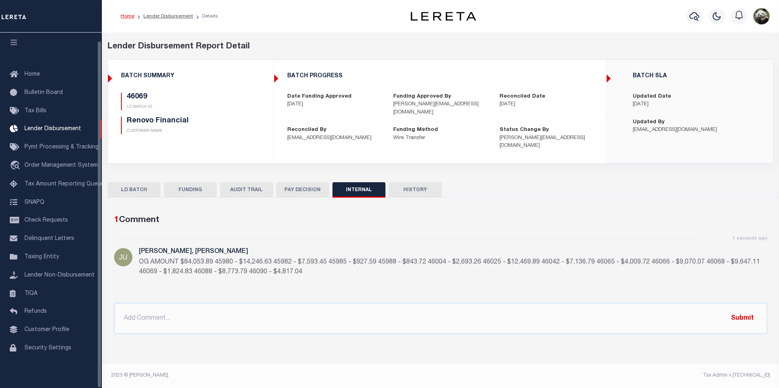
click at [186, 188] on div "LD BATCH FUNDING AUDIT TRAIL PAY DECISION INTERNAL HISTORY 3" at bounding box center [441, 261] width 666 height 159
click at [188, 185] on button "FUNDING" at bounding box center [190, 189] width 53 height 15
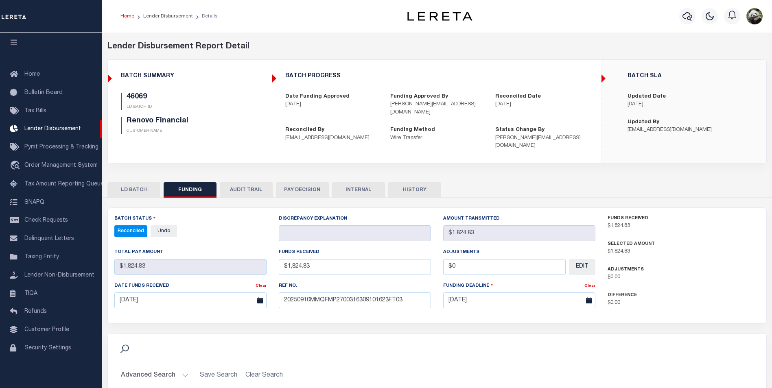
click at [212, 226] on div "Reconciled - Select Status - All Active Approval In Progress Batching In Progre…" at bounding box center [190, 232] width 152 height 12
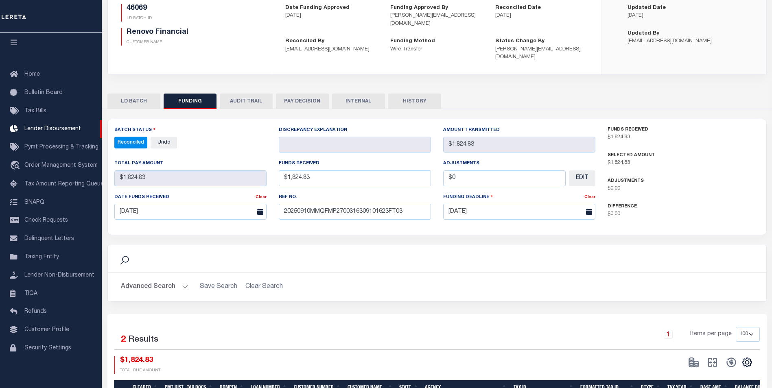
scroll to position [81, 0]
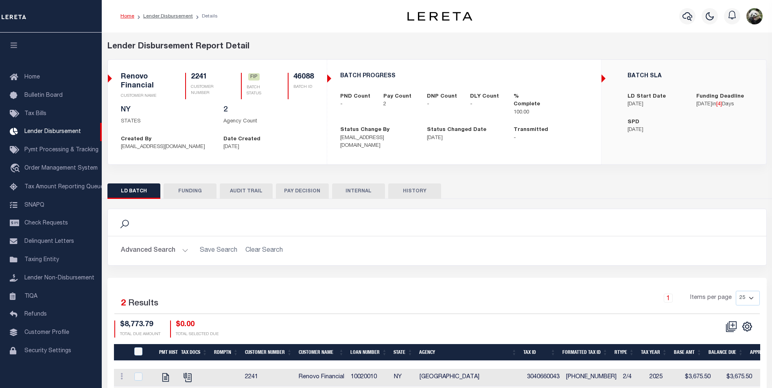
scroll to position [8, 0]
click at [190, 193] on button "FUNDING" at bounding box center [190, 191] width 53 height 15
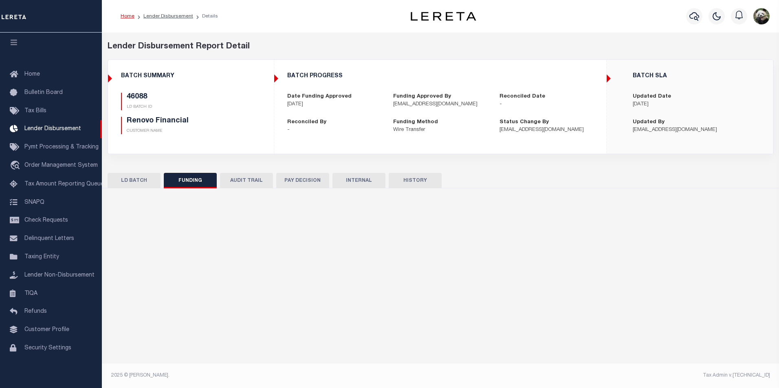
type input "$8,773.79"
type input "$0"
type input "[DATE]"
select select "100"
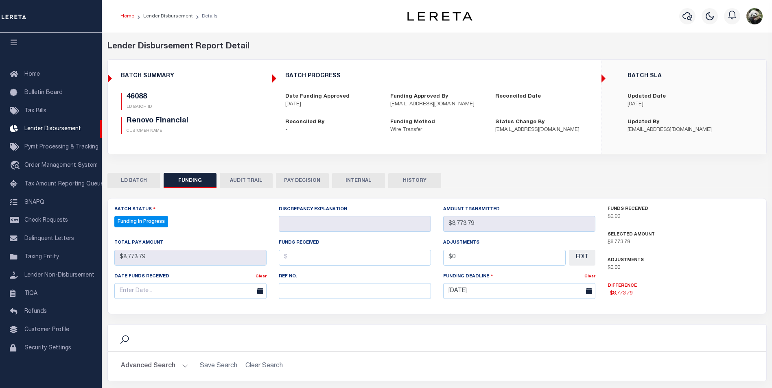
select select "100"
click at [317, 294] on input "text" at bounding box center [355, 291] width 152 height 16
paste input "20250910MMQFMP2700316309101623FT03"
type input "20250910MMQFMP2700316309101623FT03"
click at [208, 294] on input "text" at bounding box center [190, 291] width 152 height 16
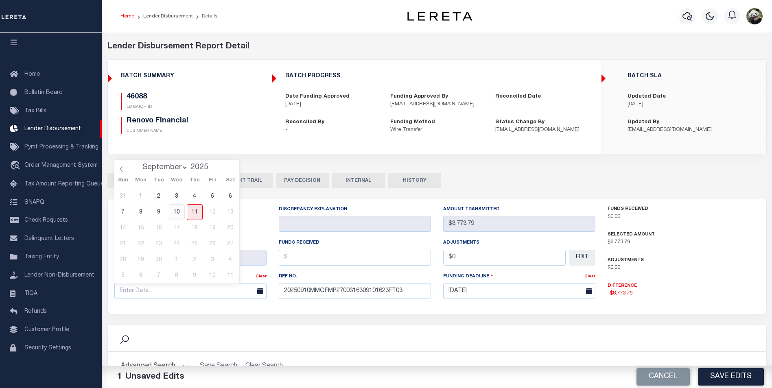
click at [180, 212] on span "10" at bounding box center [177, 212] width 16 height 16
type input "[DATE]"
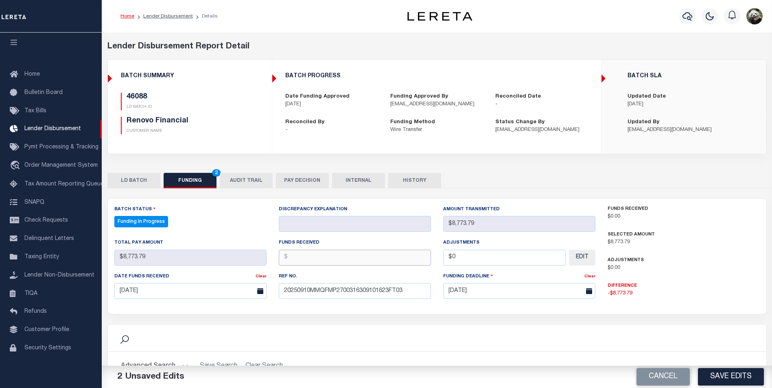
drag, startPoint x: 306, startPoint y: 254, endPoint x: 328, endPoint y: 248, distance: 22.9
click at [309, 255] on input "text" at bounding box center [355, 258] width 152 height 16
click at [306, 261] on input "text" at bounding box center [355, 258] width 152 height 16
type input "$8,773.79"
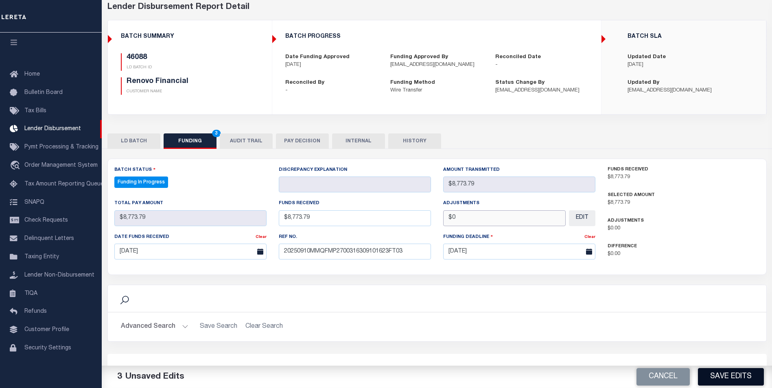
scroll to position [41, 0]
type input "$0.00"
click at [726, 386] on button "Save Edits" at bounding box center [731, 378] width 66 height 18
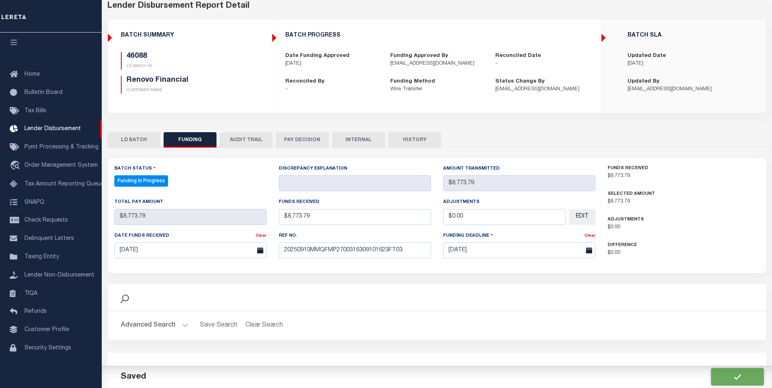
type input "$8,773.79"
type input "$0"
select select "100"
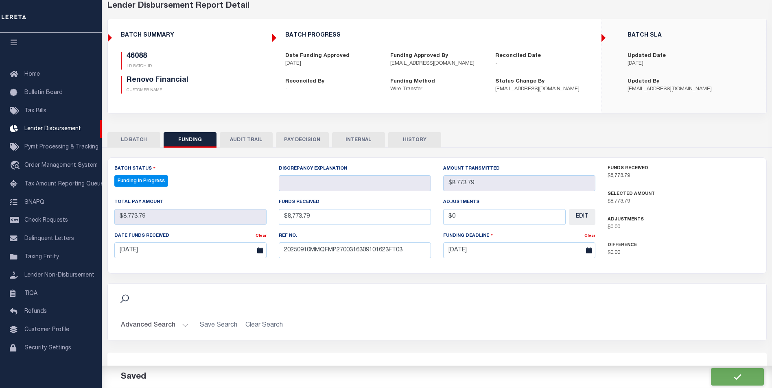
scroll to position [140, 0]
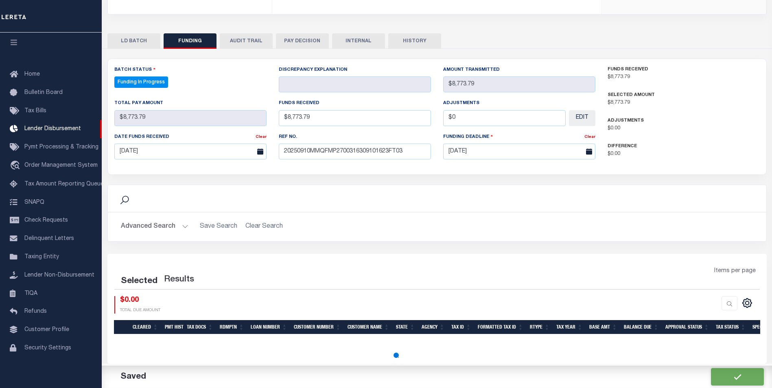
select select "100"
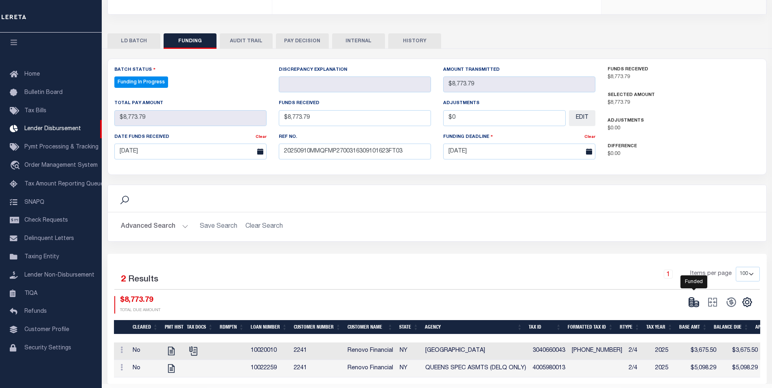
click at [691, 302] on icon at bounding box center [694, 302] width 11 height 11
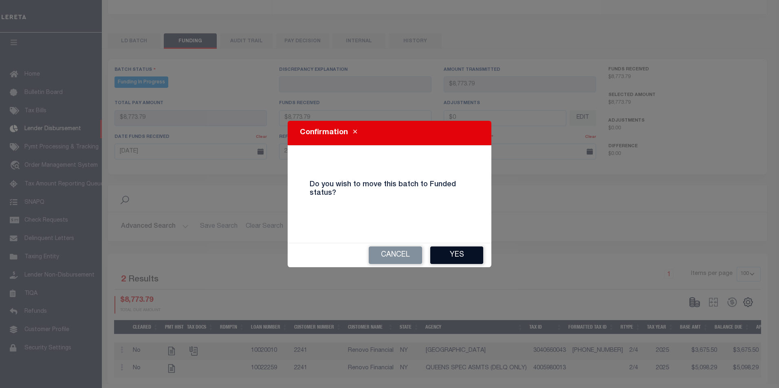
click at [456, 261] on button "Yes" at bounding box center [456, 256] width 53 height 18
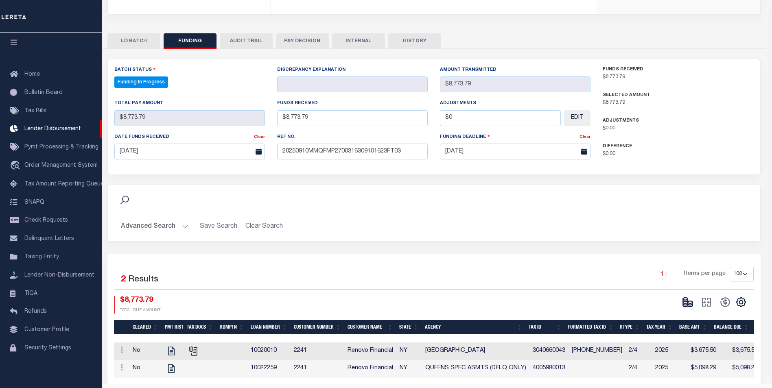
type input "$8,773.79"
type input "$0"
select select "100"
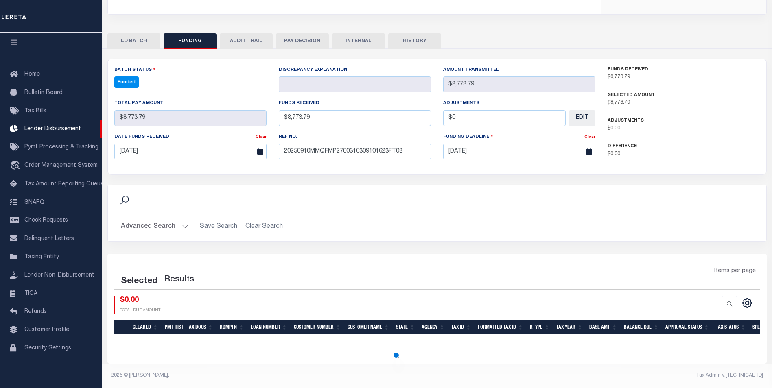
select select "100"
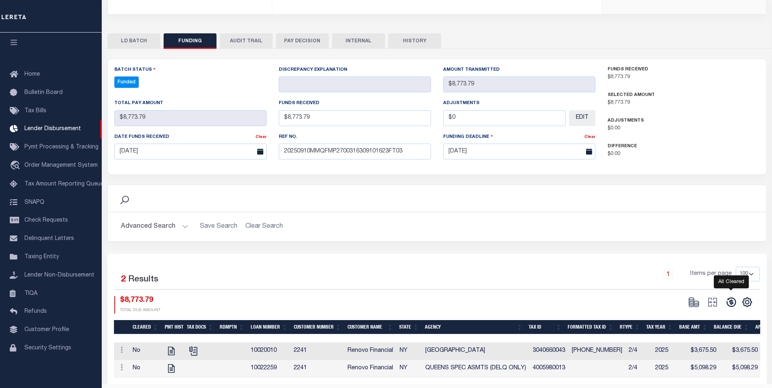
click at [734, 303] on icon at bounding box center [731, 302] width 11 height 11
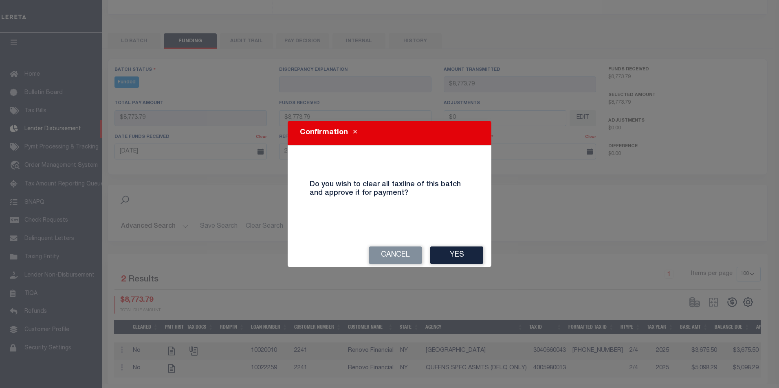
click at [473, 259] on button "Yes" at bounding box center [456, 256] width 53 height 18
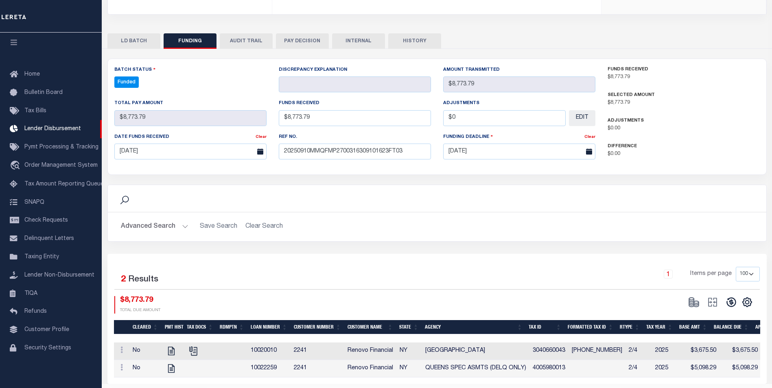
type input "$8,773.79"
type input "$0"
select select "100"
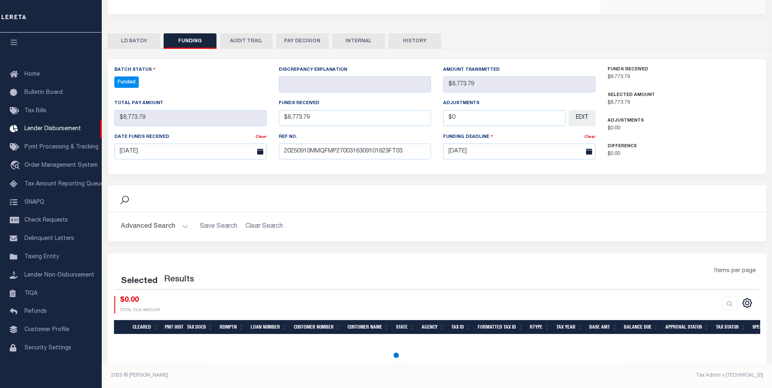
select select "100"
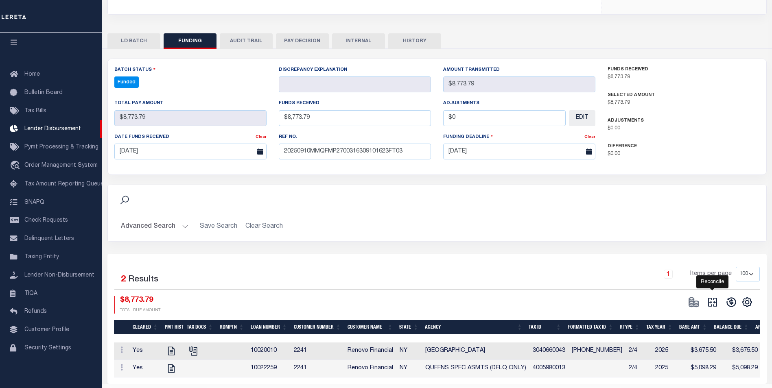
click at [712, 305] on icon at bounding box center [712, 302] width 11 height 11
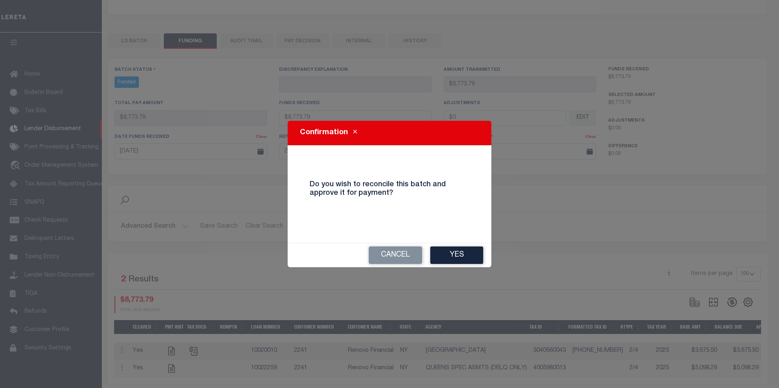
click at [454, 259] on button "Yes" at bounding box center [456, 256] width 53 height 18
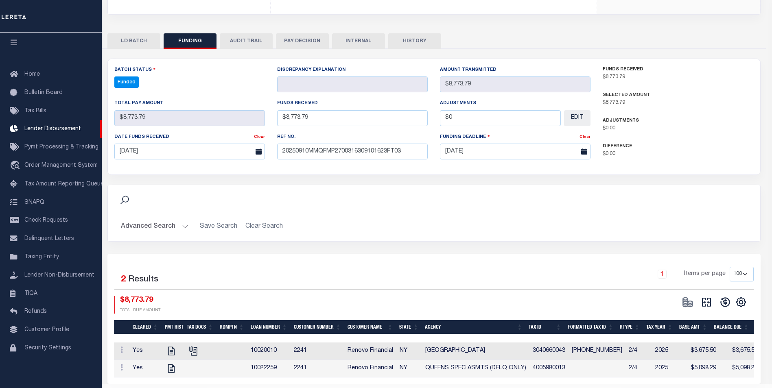
type input "$8,773.79"
type input "$0"
select select "100"
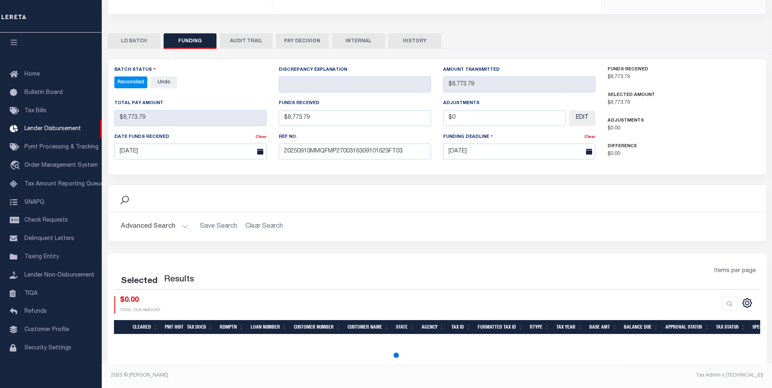
select select "100"
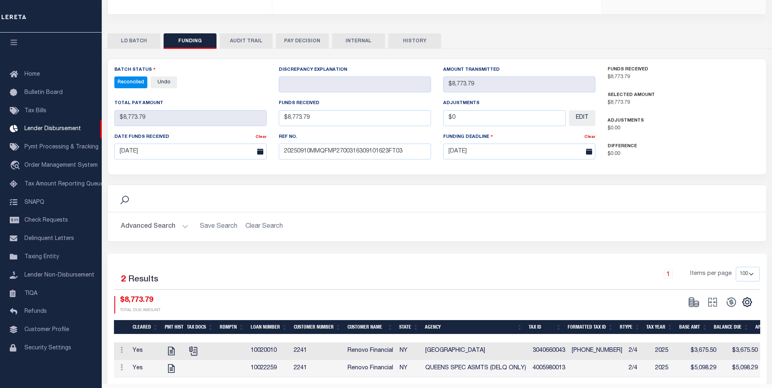
click at [355, 38] on button "INTERNAL" at bounding box center [358, 40] width 53 height 15
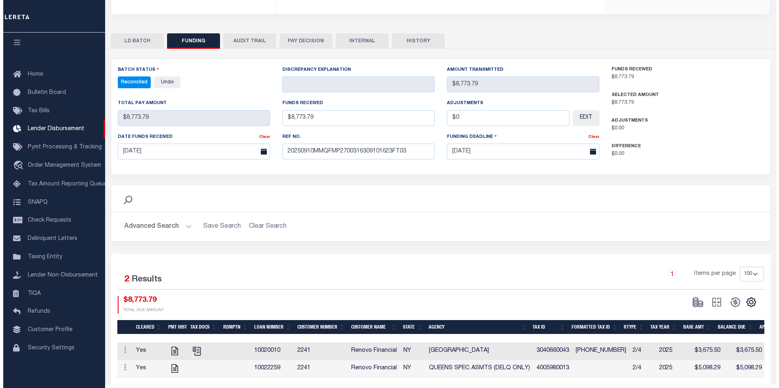
scroll to position [0, 0]
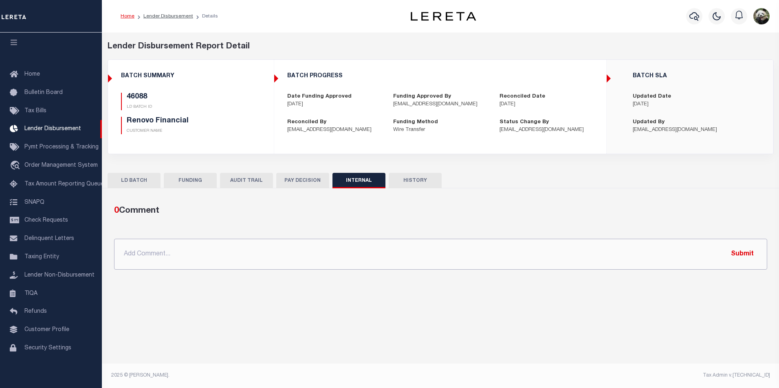
click at [186, 258] on input "text" at bounding box center [440, 254] width 653 height 31
paste input "OG AMOUNT $84,053.89 45980 - $14,246.63 45982 - $7,593.45 45985 - $927.59 45988…"
type input "OG AMOUNT $84,053.89 45980 - $14,246.63 45982 - $7,593.45 45985 - $927.59 45988…"
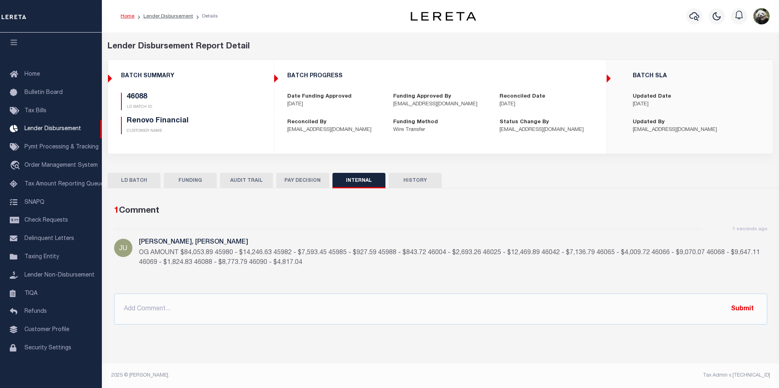
drag, startPoint x: 172, startPoint y: 179, endPoint x: 217, endPoint y: 147, distance: 55.1
click at [173, 178] on button "FUNDING" at bounding box center [190, 180] width 53 height 15
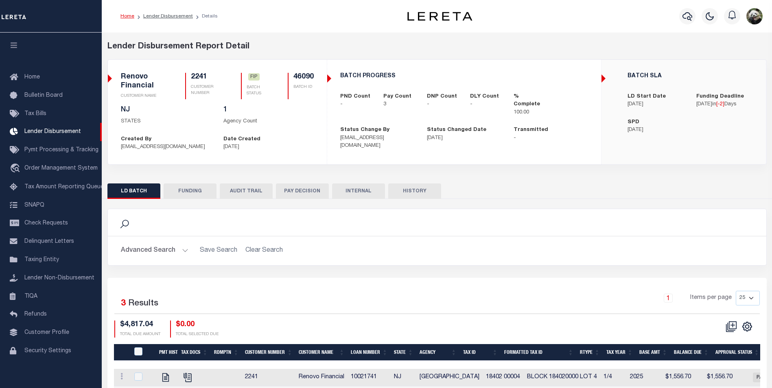
scroll to position [8, 0]
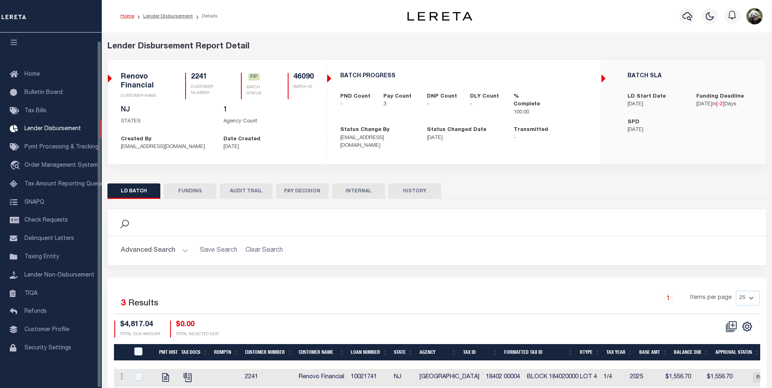
click at [194, 186] on button "FUNDING" at bounding box center [190, 191] width 53 height 15
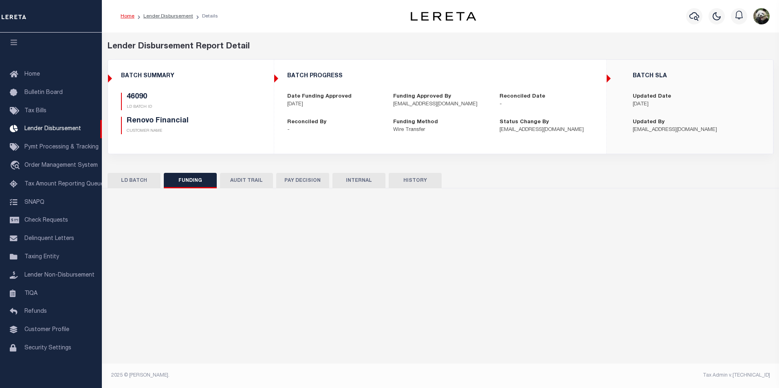
type input "$4,817.04"
type input "$0"
type input "[DATE]"
select select "100"
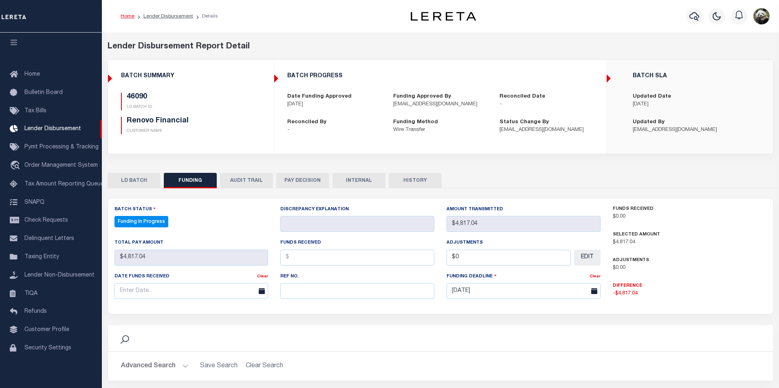
select select "100"
click at [318, 292] on input "text" at bounding box center [355, 291] width 152 height 16
paste input "20250910MMQFMP2700316309101623FT03"
type input "20250910MMQFMP2700316309101623FT03"
drag, startPoint x: 164, startPoint y: 290, endPoint x: 169, endPoint y: 289, distance: 4.6
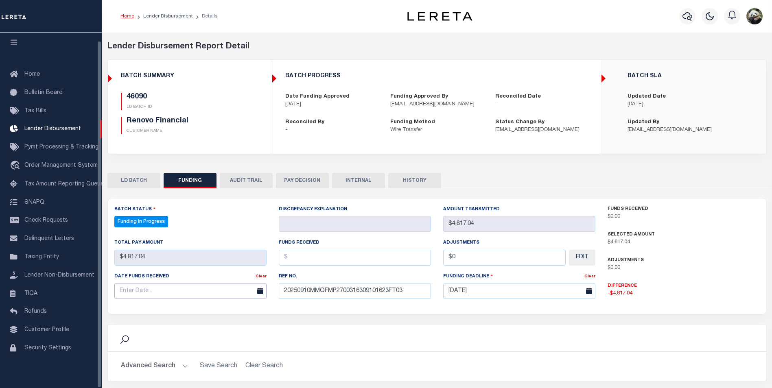
click at [164, 290] on input "text" at bounding box center [190, 291] width 152 height 16
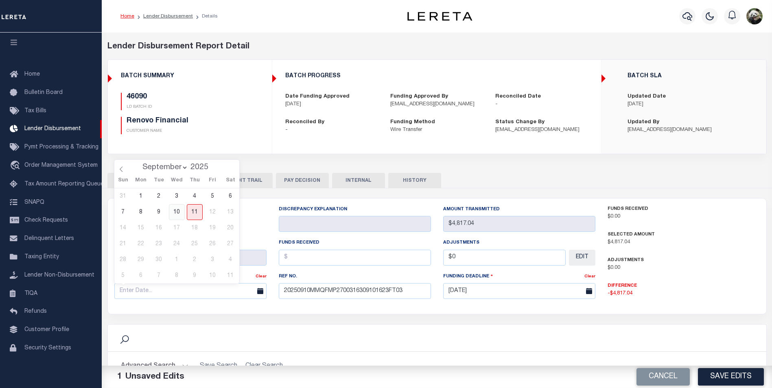
click at [177, 207] on span "10" at bounding box center [177, 212] width 16 height 16
type input "[DATE]"
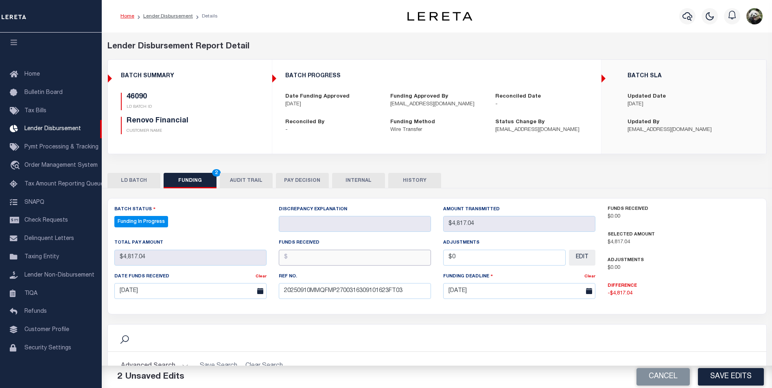
click at [375, 256] on input "text" at bounding box center [355, 258] width 152 height 16
click at [344, 253] on input "text" at bounding box center [355, 258] width 152 height 16
type input "$4,817.04"
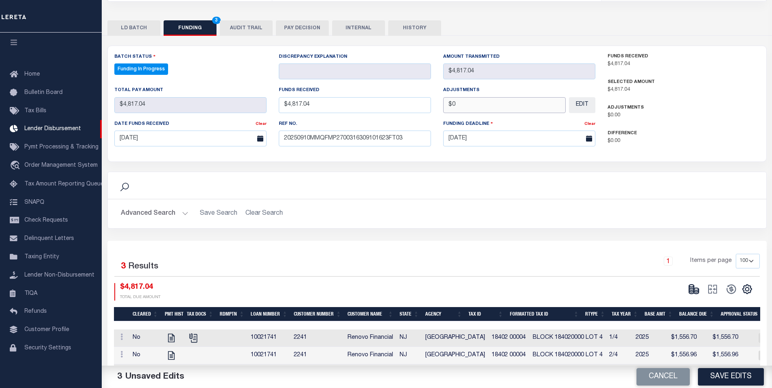
scroll to position [163, 0]
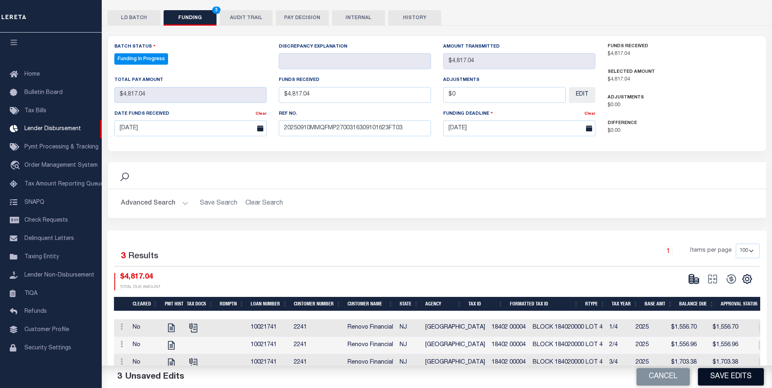
type input "$0.00"
click at [732, 378] on button "Save Edits" at bounding box center [731, 378] width 66 height 18
type input "$4,817.04"
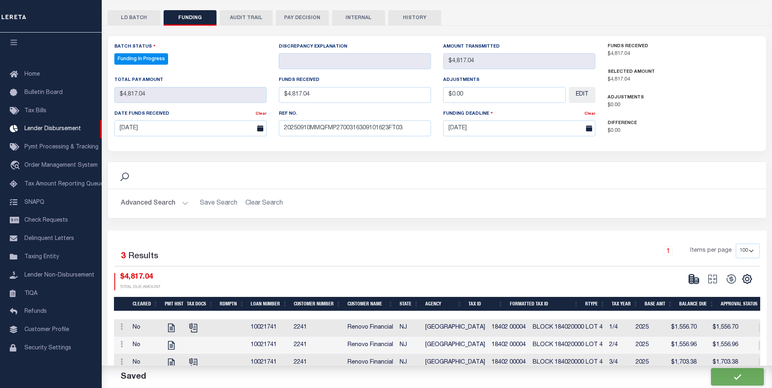
type input "$0"
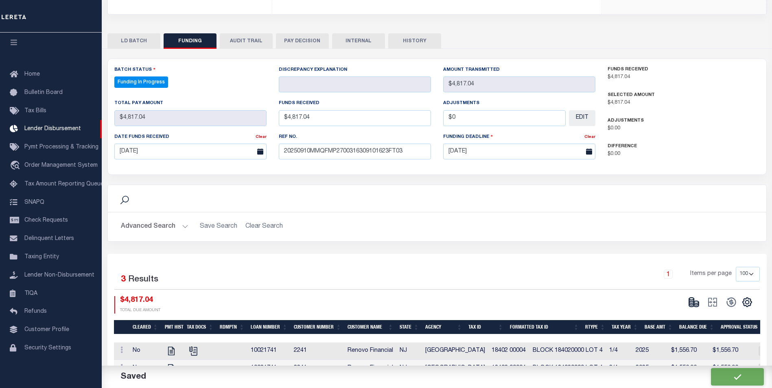
select select "100"
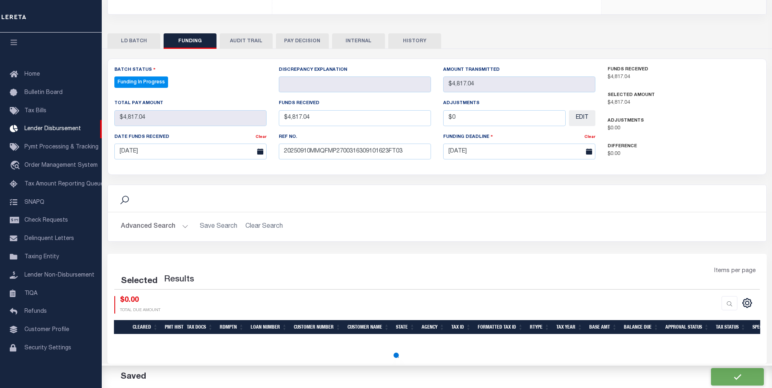
select select "100"
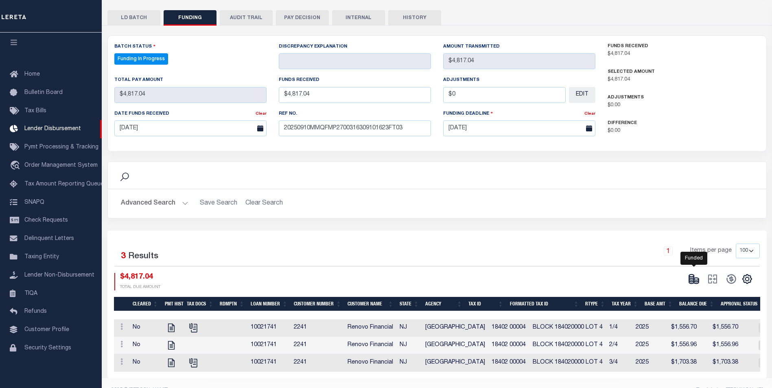
click at [692, 281] on icon at bounding box center [691, 279] width 5 height 3
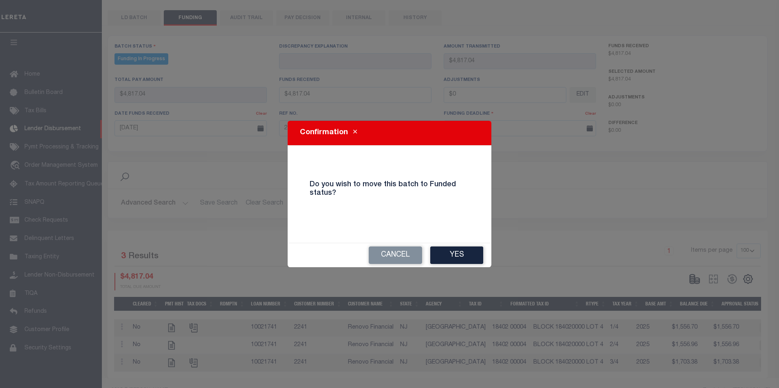
click at [440, 254] on button "Yes" at bounding box center [456, 256] width 53 height 18
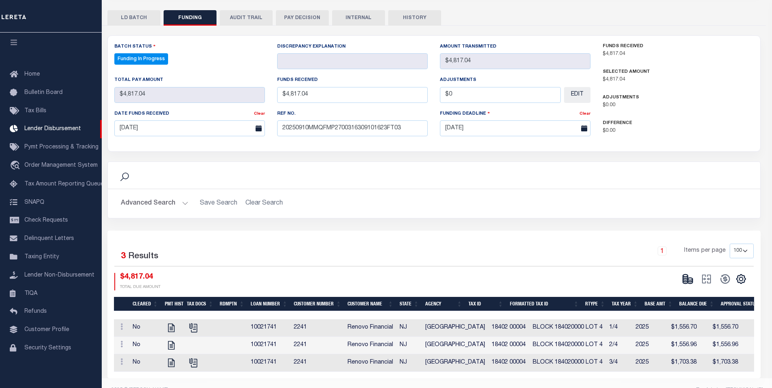
type input "$4,817.04"
type input "$0"
select select "100"
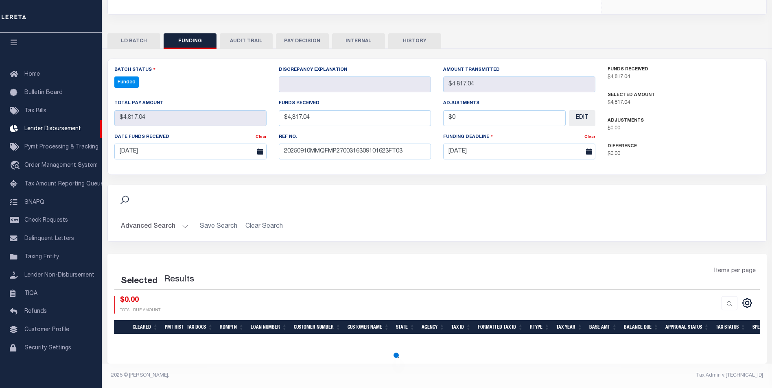
select select "100"
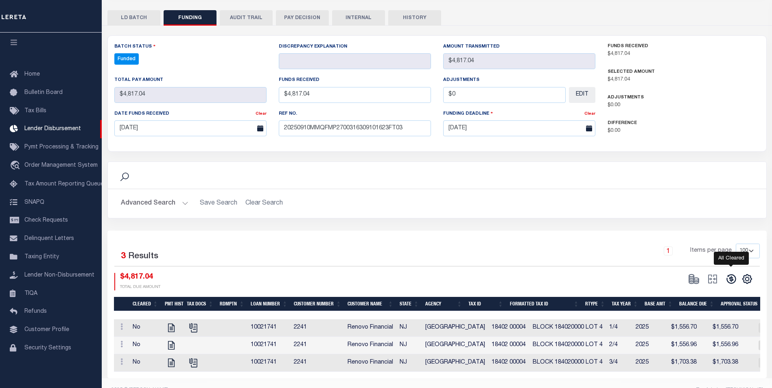
click at [730, 279] on icon at bounding box center [731, 279] width 9 height 9
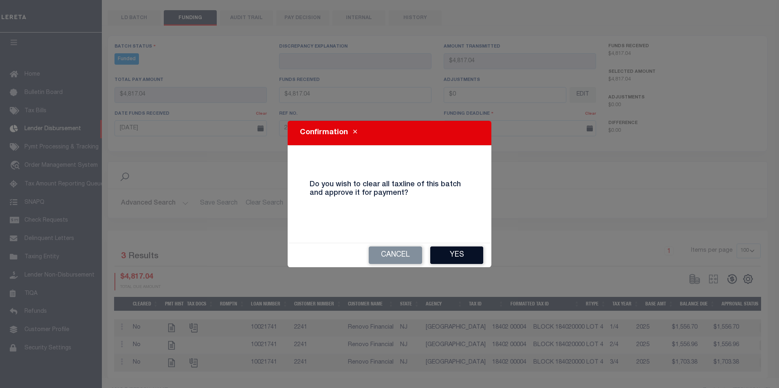
click at [467, 252] on button "Yes" at bounding box center [456, 256] width 53 height 18
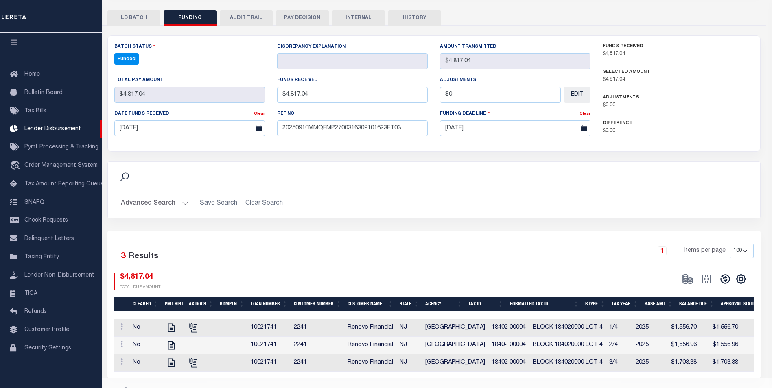
type input "$4,817.04"
type input "$0"
select select "100"
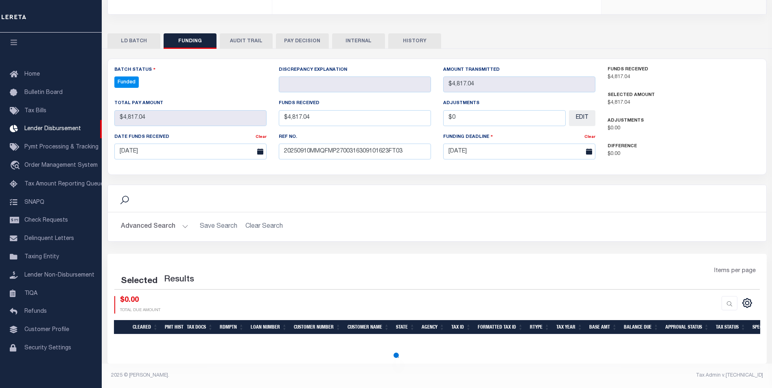
select select "100"
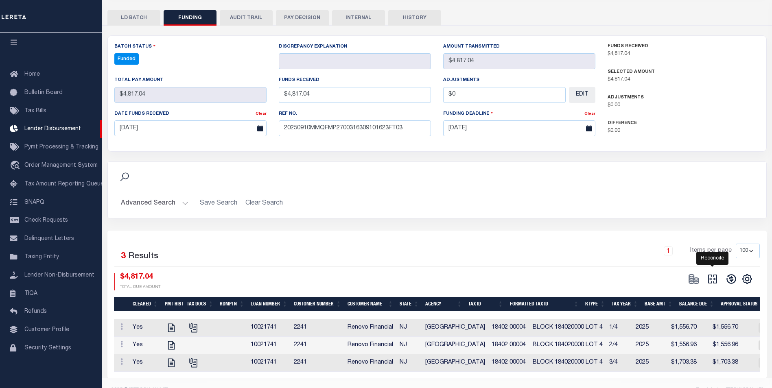
click at [716, 282] on icon at bounding box center [712, 279] width 11 height 11
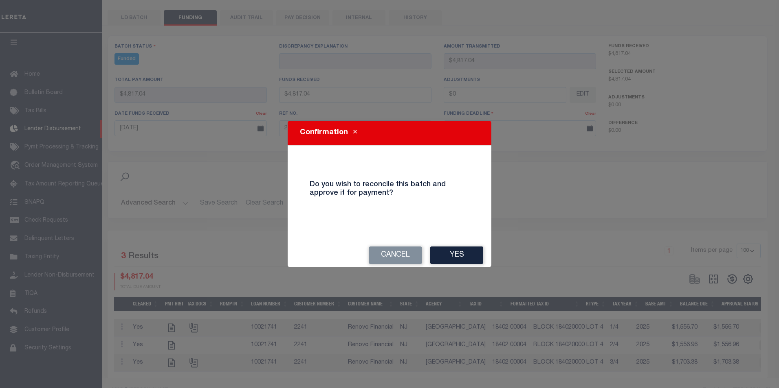
click at [460, 261] on button "Yes" at bounding box center [456, 256] width 53 height 18
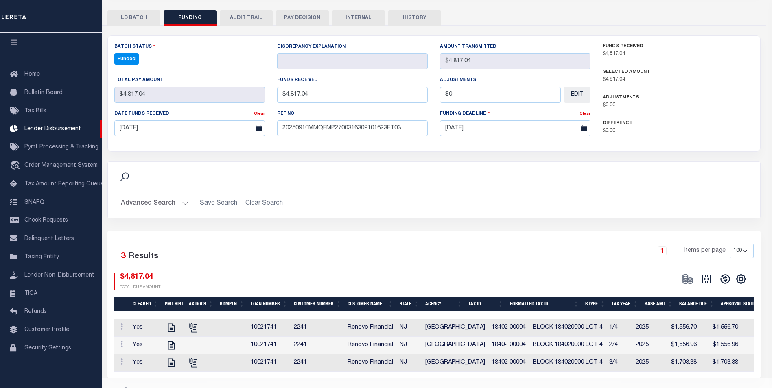
type input "$4,817.04"
type input "$0"
select select "100"
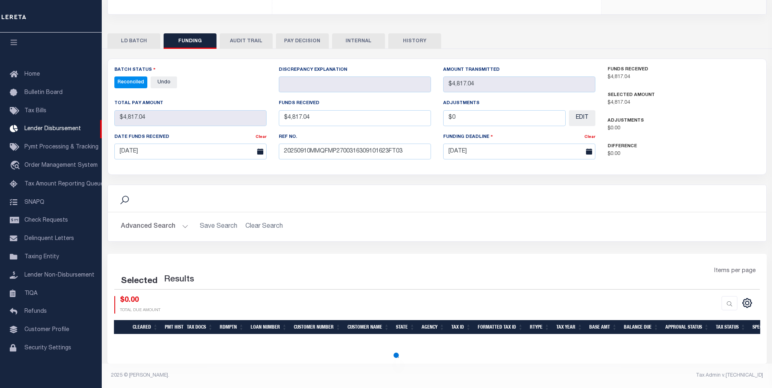
select select "100"
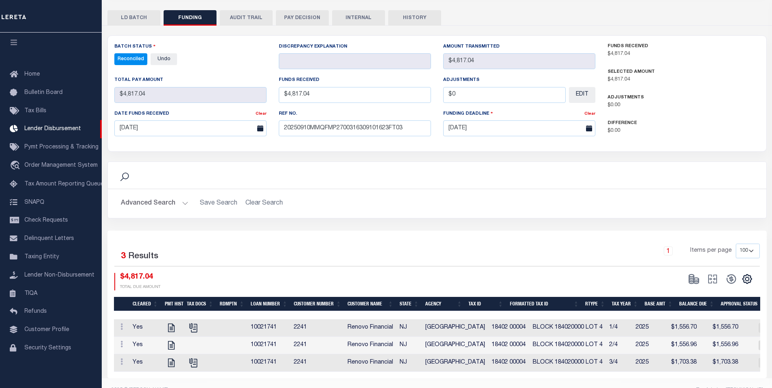
click at [368, 21] on button "INTERNAL" at bounding box center [358, 17] width 53 height 15
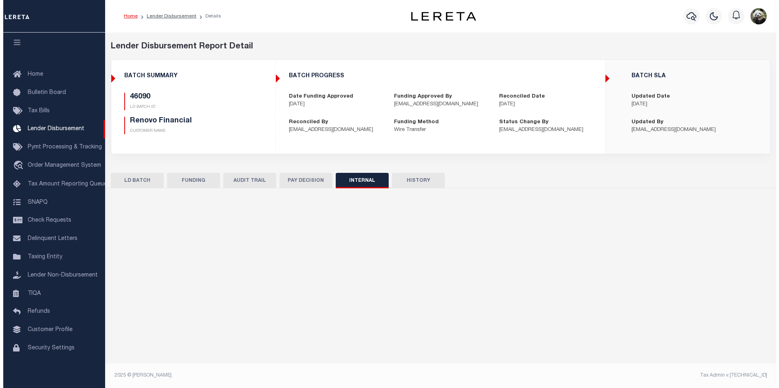
scroll to position [0, 0]
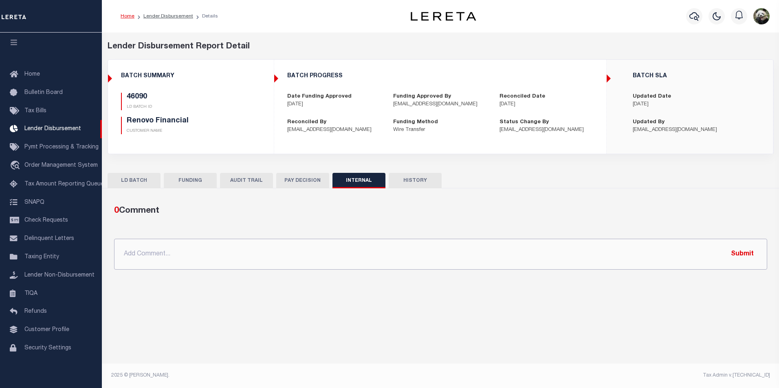
click at [211, 254] on input "text" at bounding box center [440, 254] width 653 height 31
paste input "OG AMOUNT $84,053.89 45980 - $14,246.63 45982 - $7,593.45 45985 - $927.59 45988…"
type input "OG AMOUNT $84,053.89 45980 - $14,246.63 45982 - $7,593.45 45985 - $927.59 45988…"
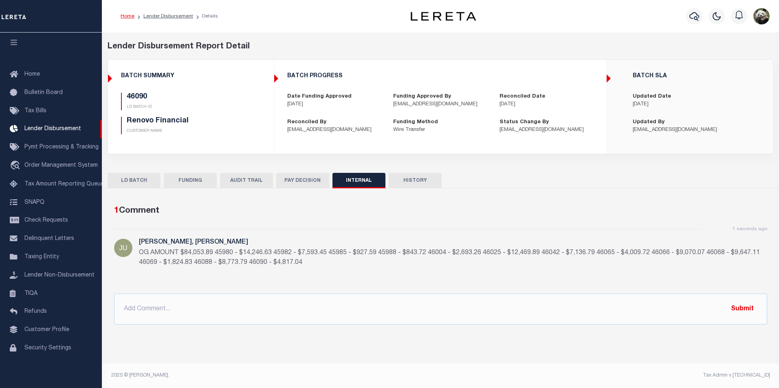
click at [176, 178] on button "FUNDING" at bounding box center [190, 180] width 53 height 15
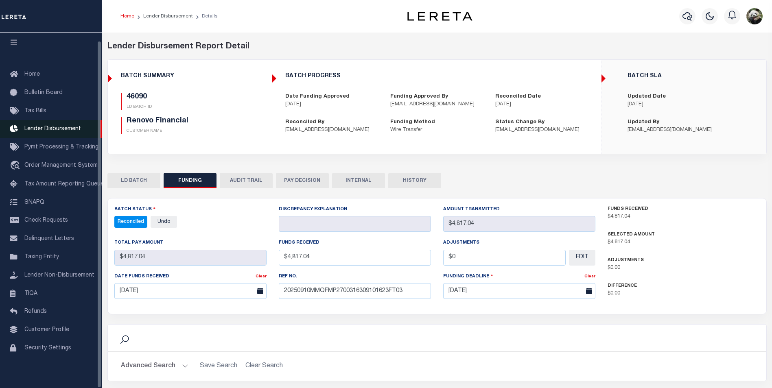
click at [57, 127] on span "Lender Disbursement" at bounding box center [52, 129] width 57 height 6
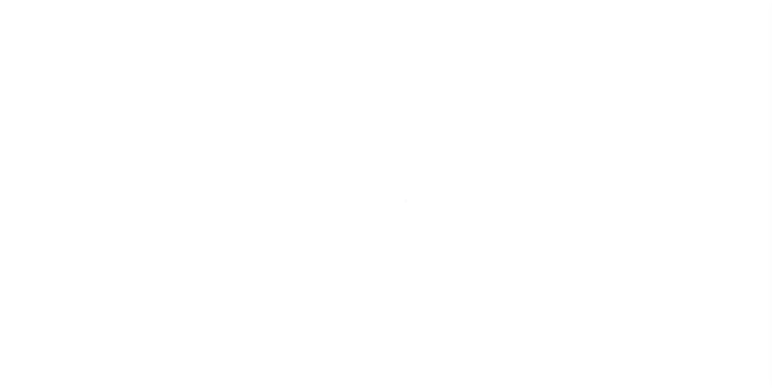
scroll to position [8, 0]
select select "200"
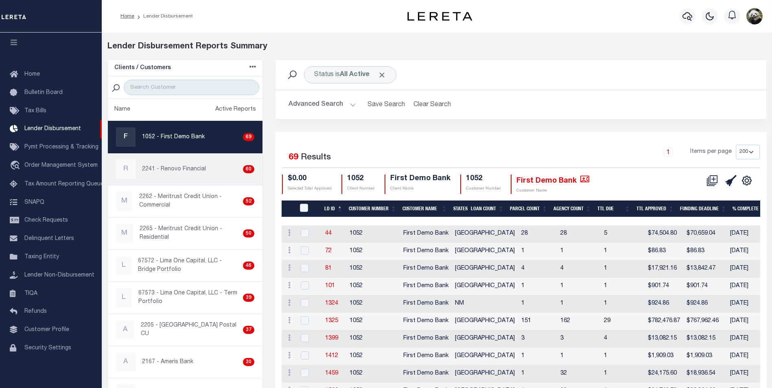
drag, startPoint x: 199, startPoint y: 176, endPoint x: 207, endPoint y: 162, distance: 16.6
click at [199, 176] on div "R 2241 - Renovo Financial 60" at bounding box center [185, 170] width 139 height 20
checkbox input "true"
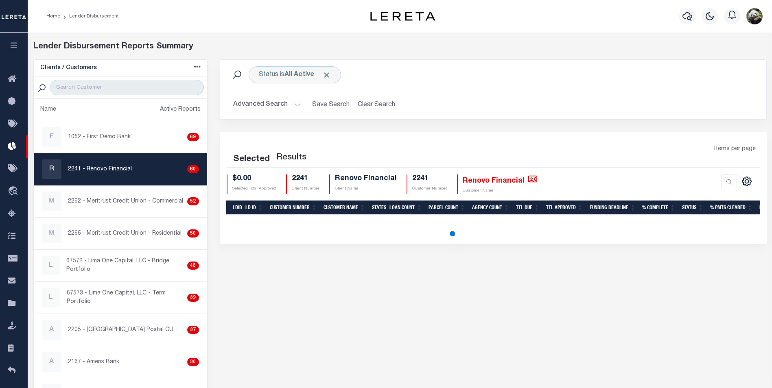
select select "200"
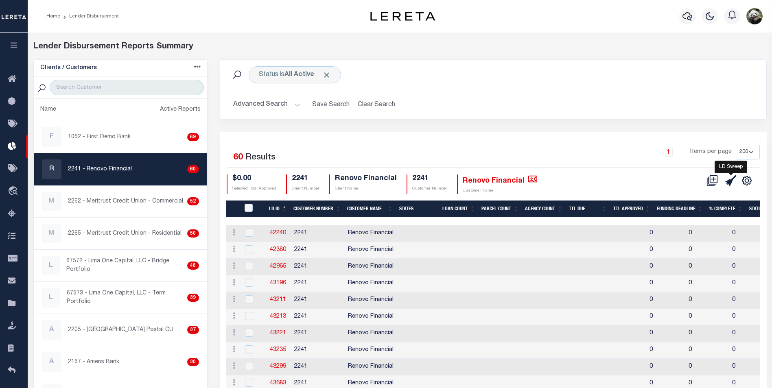
click at [729, 183] on icon at bounding box center [731, 180] width 11 height 11
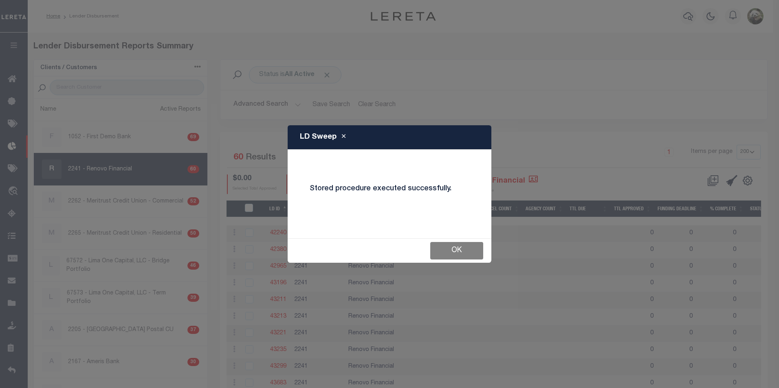
click at [473, 247] on button "OK" at bounding box center [456, 251] width 53 height 18
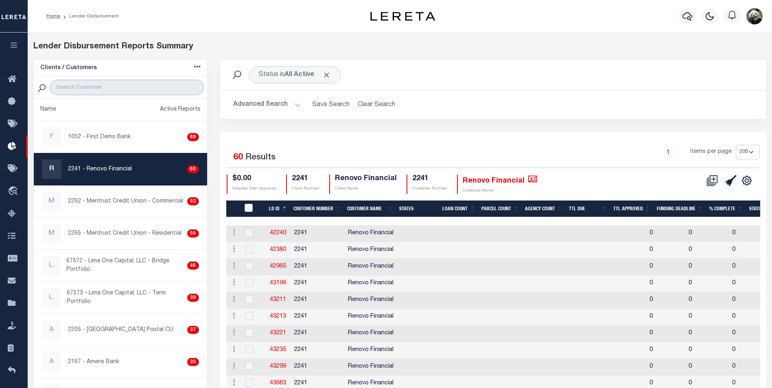
click at [95, 86] on input "search" at bounding box center [127, 87] width 154 height 15
type input "ALL"
select select "200"
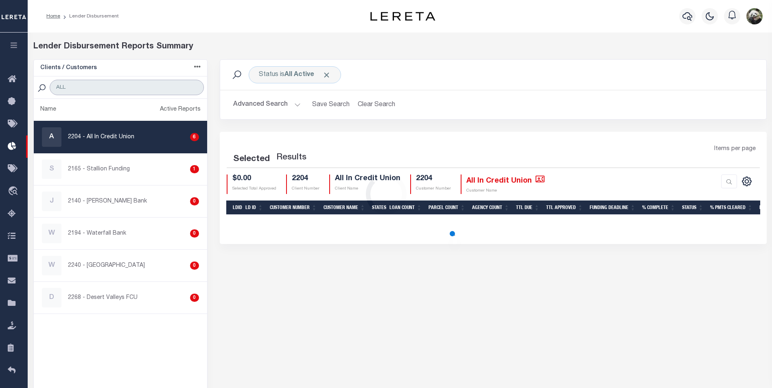
select select "200"
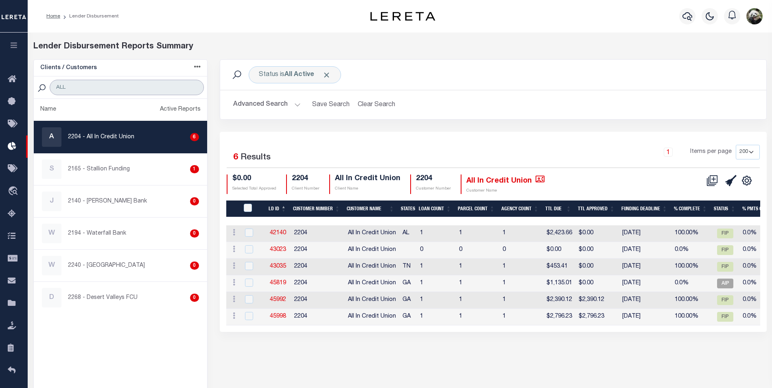
type input "ALL"
click at [122, 136] on p "2204 - All In Credit Union" at bounding box center [101, 137] width 66 height 9
checkbox input "true"
click at [728, 183] on icon at bounding box center [731, 180] width 11 height 11
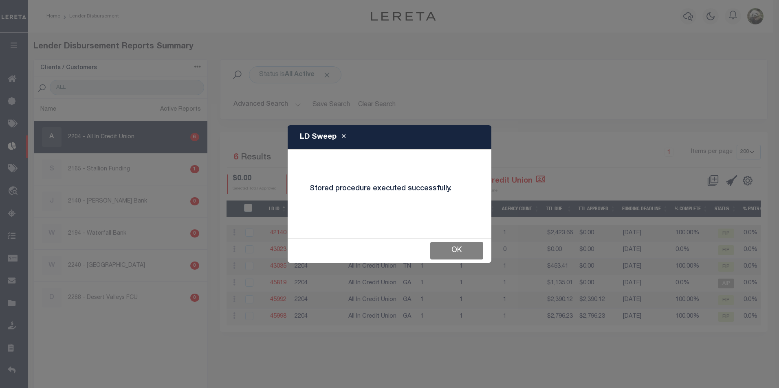
click at [467, 255] on button "OK" at bounding box center [456, 251] width 53 height 18
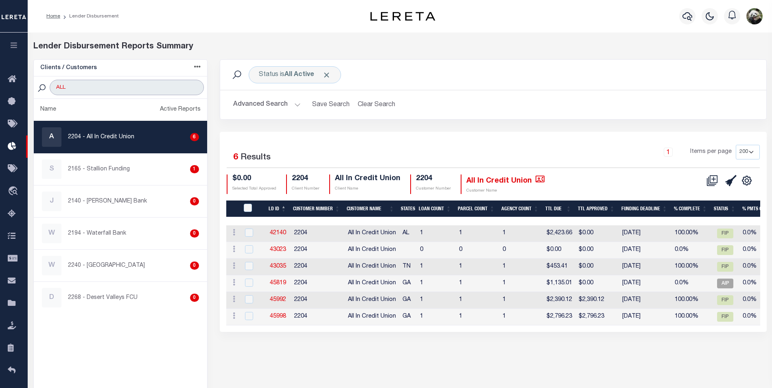
click at [93, 90] on input "ALL" at bounding box center [127, 87] width 154 height 15
type input "BMI"
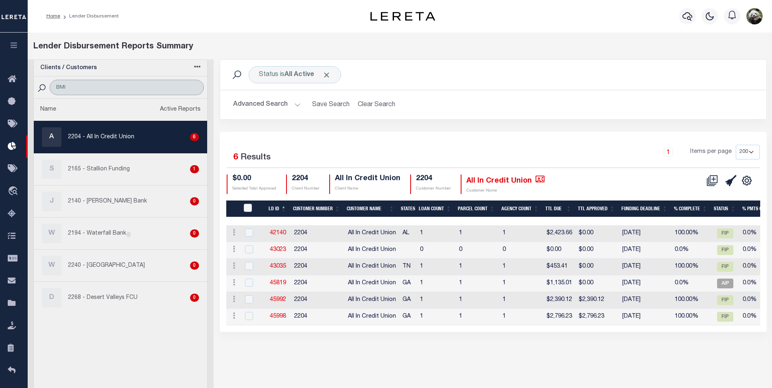
select select "200"
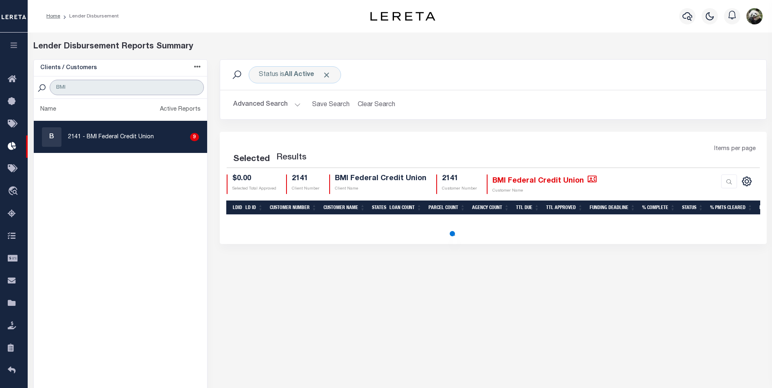
type input "BMI"
select select "200"
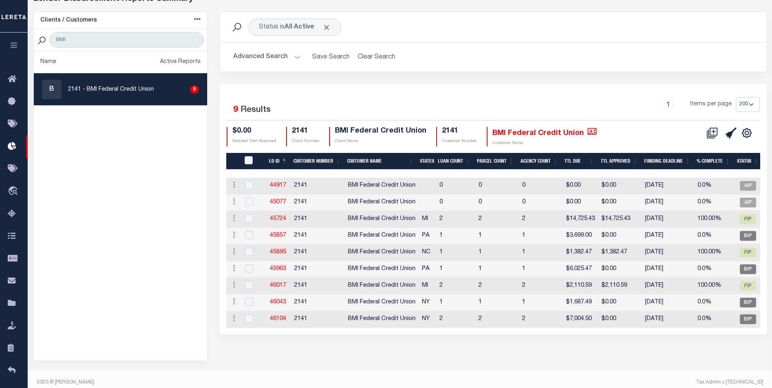
scroll to position [55, 0]
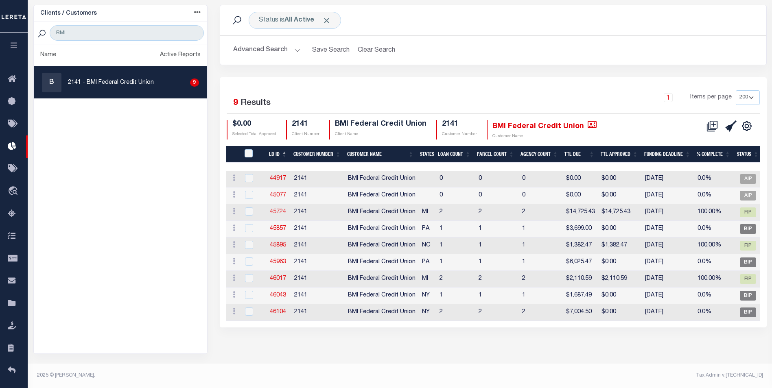
drag, startPoint x: 274, startPoint y: 209, endPoint x: 278, endPoint y: 212, distance: 5.3
click at [732, 132] on icon at bounding box center [731, 126] width 11 height 11
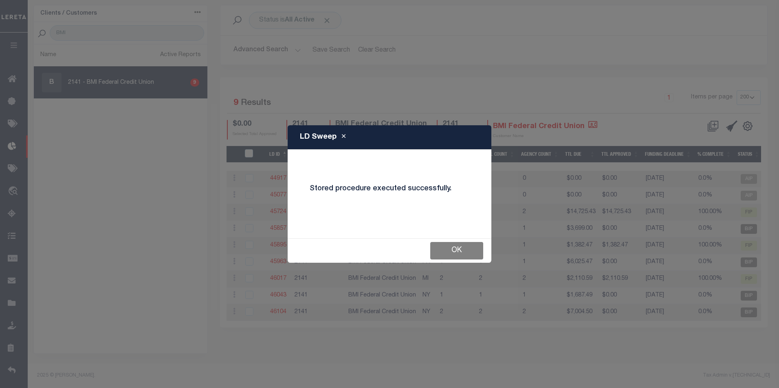
click at [450, 257] on button "OK" at bounding box center [456, 251] width 53 height 18
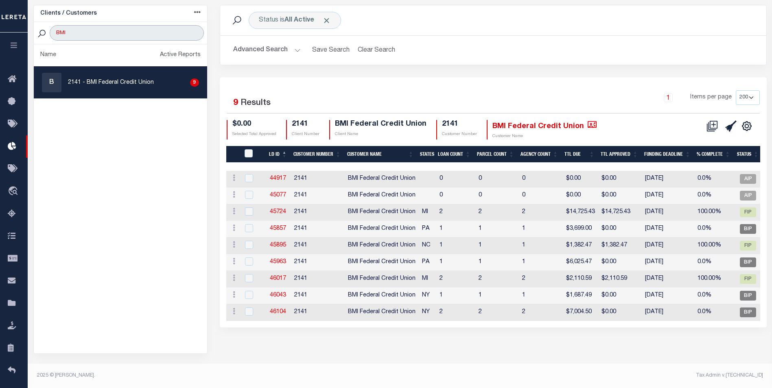
click at [108, 31] on input "BMI" at bounding box center [127, 32] width 154 height 15
type input "CIVI"
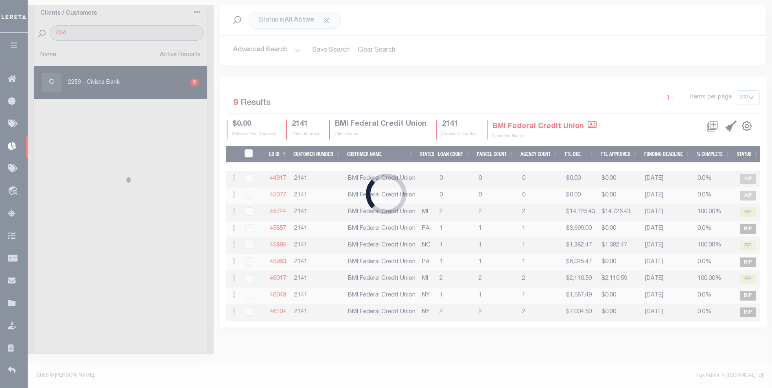
select select "200"
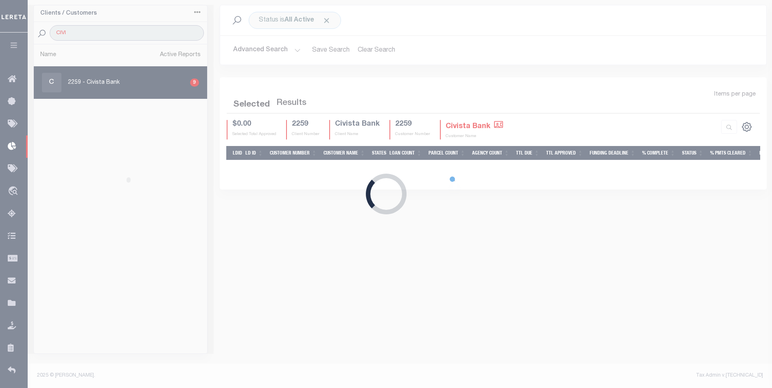
type input "CIVI"
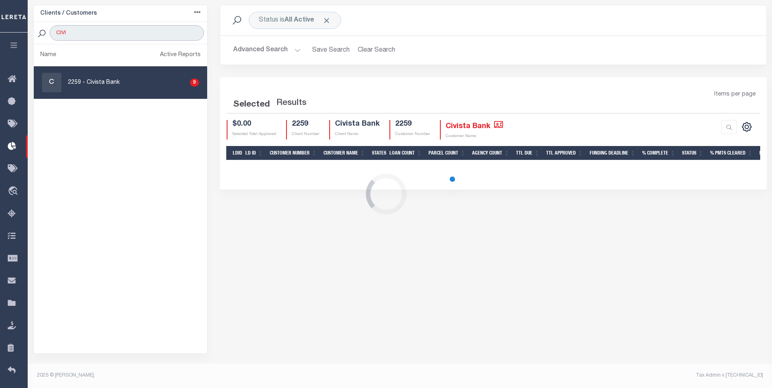
select select "200"
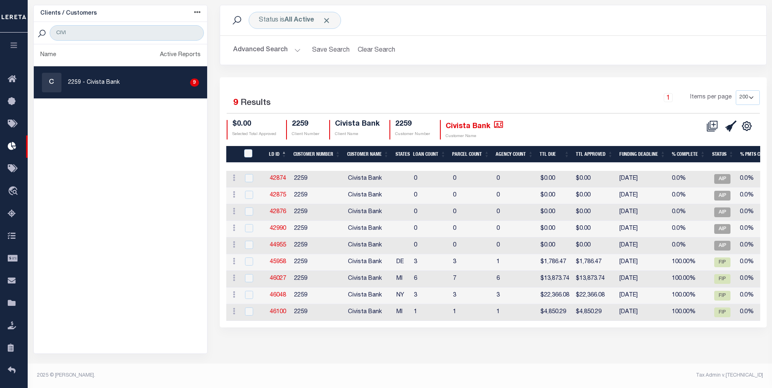
click at [101, 78] on div "C 2259 - Civista Bank 9" at bounding box center [120, 83] width 157 height 20
checkbox input "true"
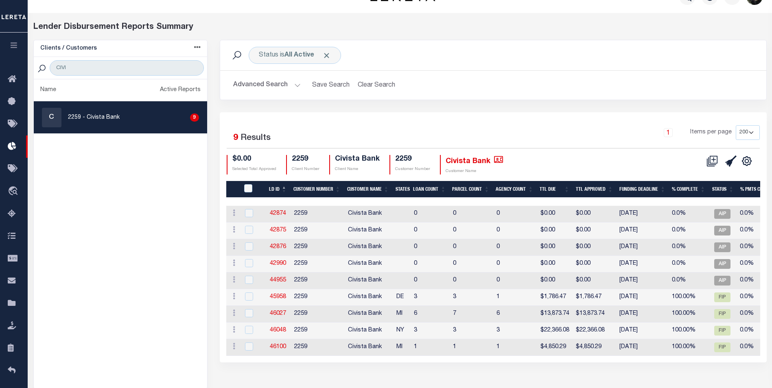
scroll to position [55, 0]
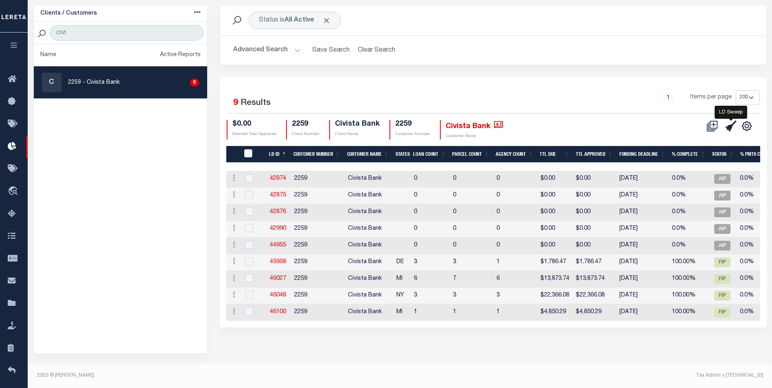
click at [731, 125] on icon at bounding box center [731, 126] width 11 height 11
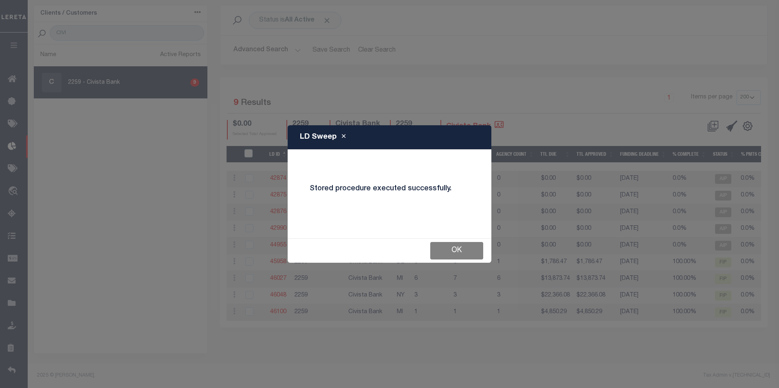
drag, startPoint x: 445, startPoint y: 250, endPoint x: 228, endPoint y: 155, distance: 236.8
click at [445, 250] on button "OK" at bounding box center [456, 251] width 53 height 18
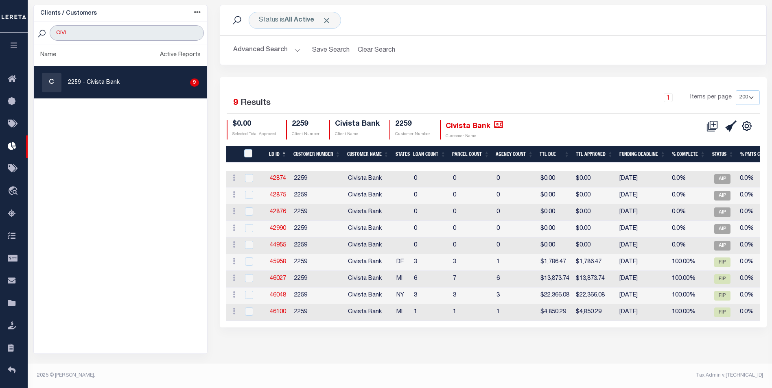
click at [121, 30] on input "CIVI" at bounding box center [127, 32] width 154 height 15
click at [122, 30] on input "CIVI" at bounding box center [127, 32] width 154 height 15
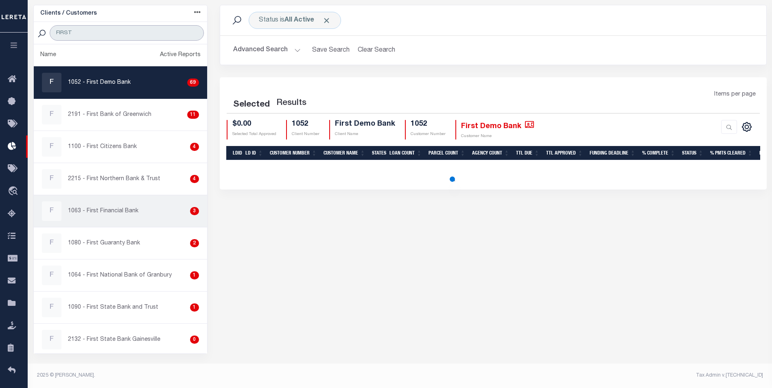
type input "FIRST"
click at [142, 217] on div "F 1063 - First Financial Bank 3" at bounding box center [120, 212] width 157 height 20
checkbox input "true"
select select "200"
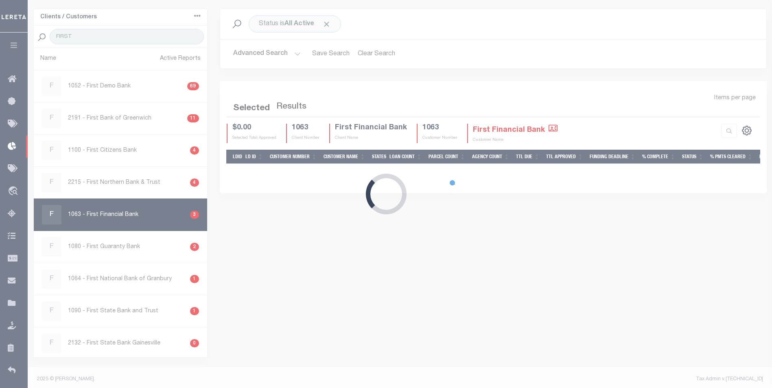
select select "200"
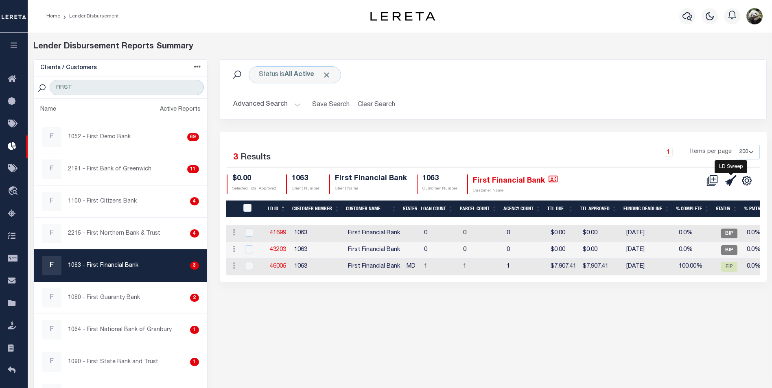
click at [731, 178] on icon at bounding box center [731, 180] width 11 height 11
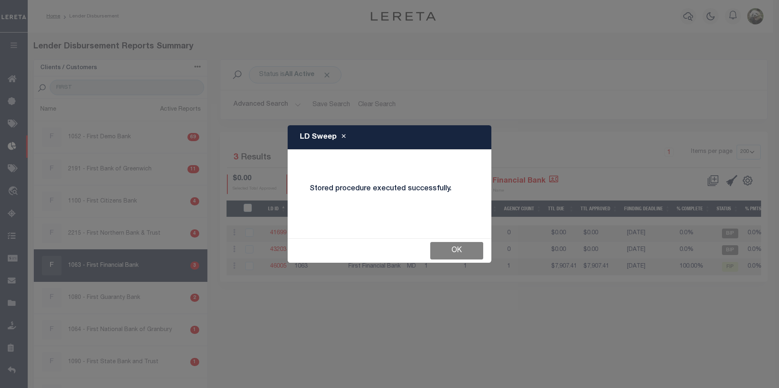
click at [441, 252] on button "OK" at bounding box center [456, 251] width 53 height 18
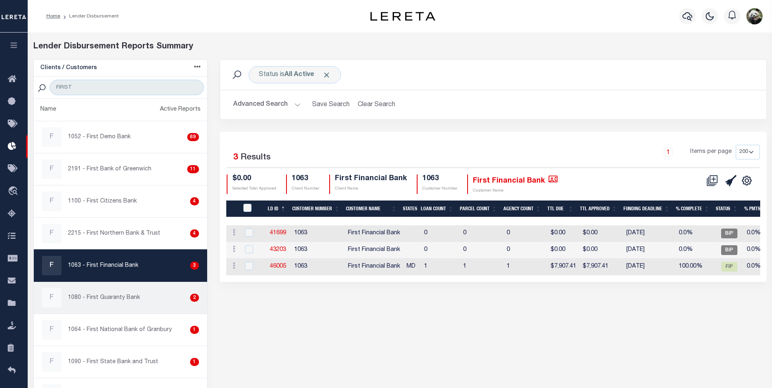
click at [97, 301] on p "1080 - First Guaranty Bank" at bounding box center [104, 298] width 72 height 9
checkbox input "true"
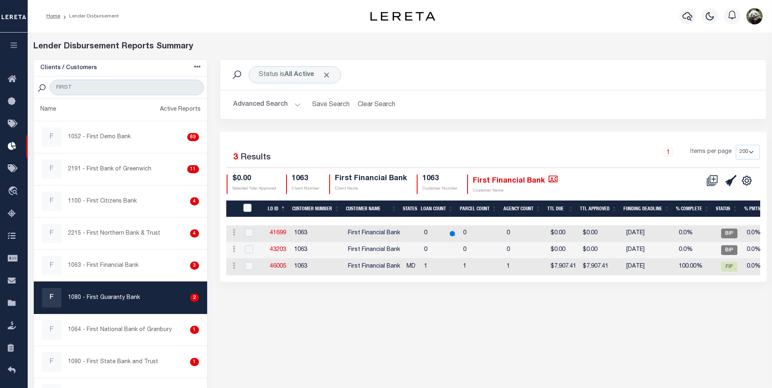
select select "200"
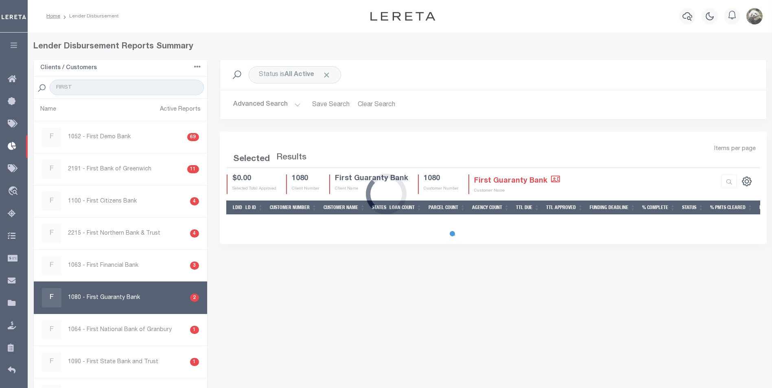
select select "200"
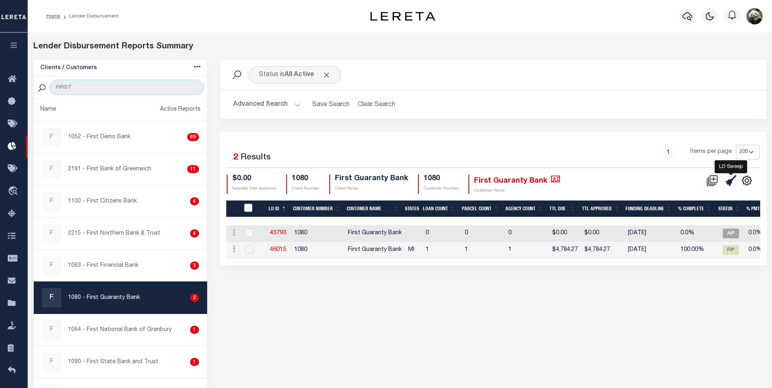
click at [728, 184] on icon at bounding box center [731, 180] width 11 height 11
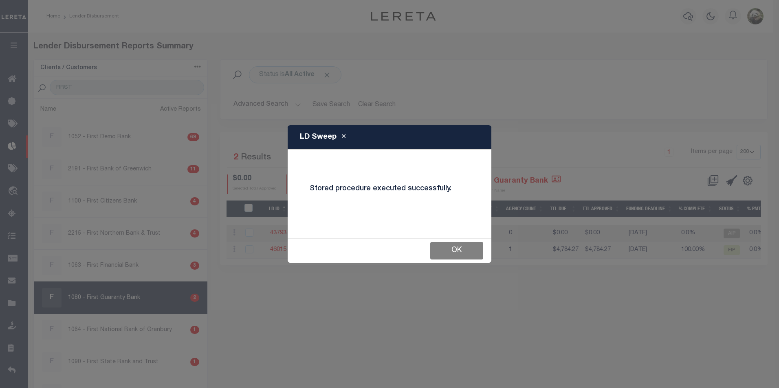
click at [452, 254] on button "OK" at bounding box center [456, 251] width 53 height 18
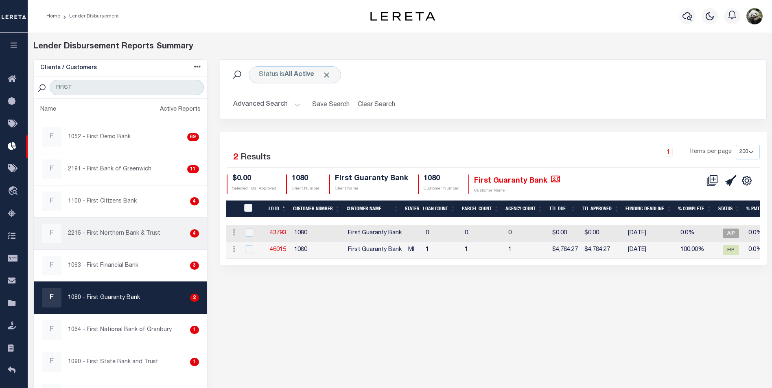
click at [130, 239] on div "F 2215 - First Northern Bank & Trust 4" at bounding box center [120, 234] width 157 height 20
checkbox input "true"
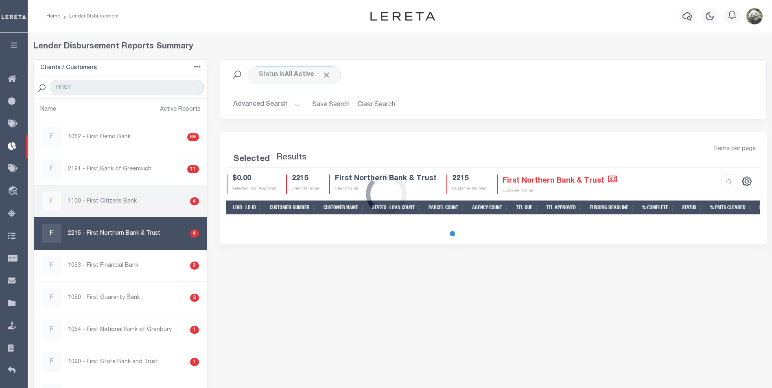
select select "200"
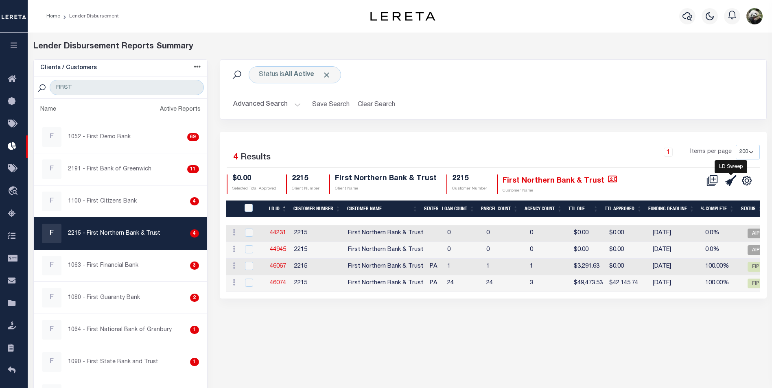
click at [727, 182] on icon at bounding box center [731, 180] width 11 height 11
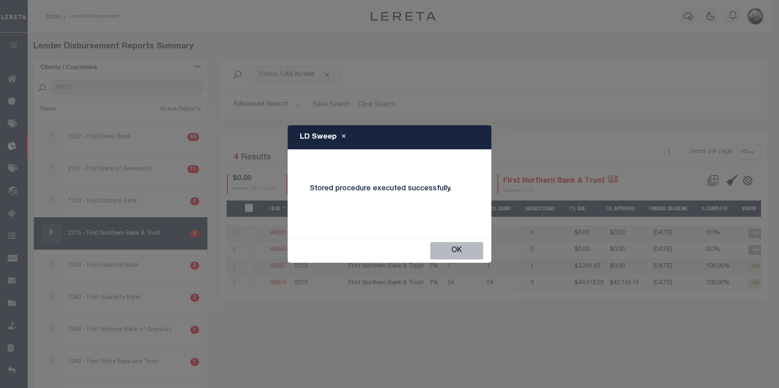
click at [443, 255] on button "OK" at bounding box center [456, 251] width 53 height 18
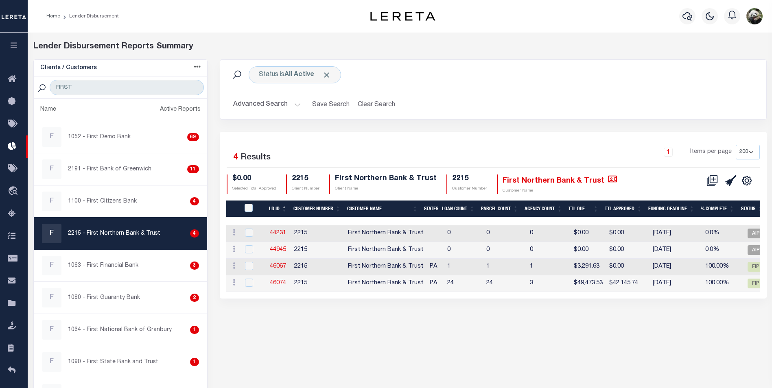
click at [330, 338] on div "Status is All Active Search Advanced Search Save Search Clear Search Equals 4" at bounding box center [494, 233] width 560 height 349
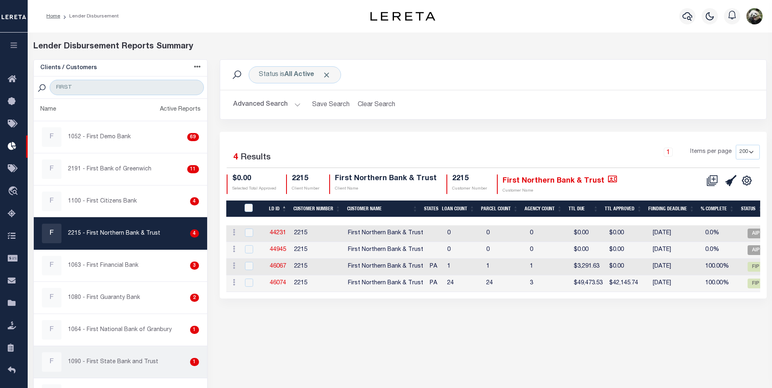
click at [132, 363] on p "1090 - First State Bank and Trust" at bounding box center [113, 362] width 90 height 9
checkbox input "true"
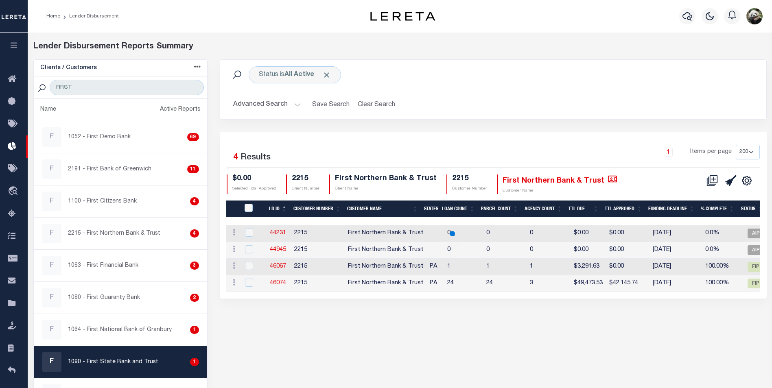
select select "200"
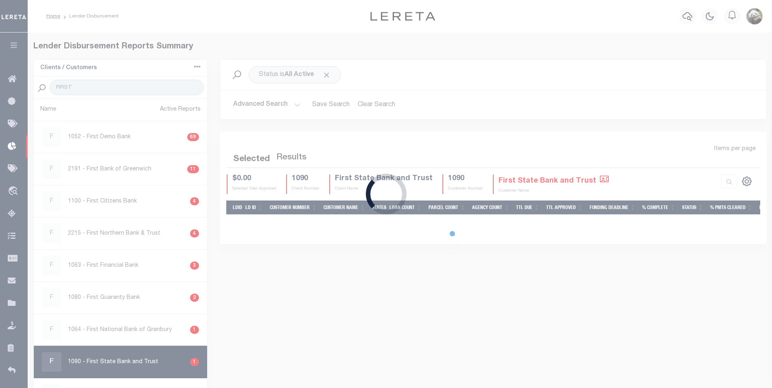
select select "200"
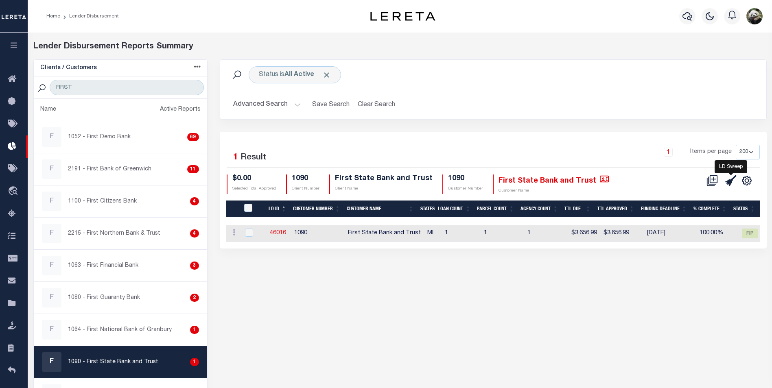
click at [735, 181] on icon at bounding box center [731, 180] width 11 height 11
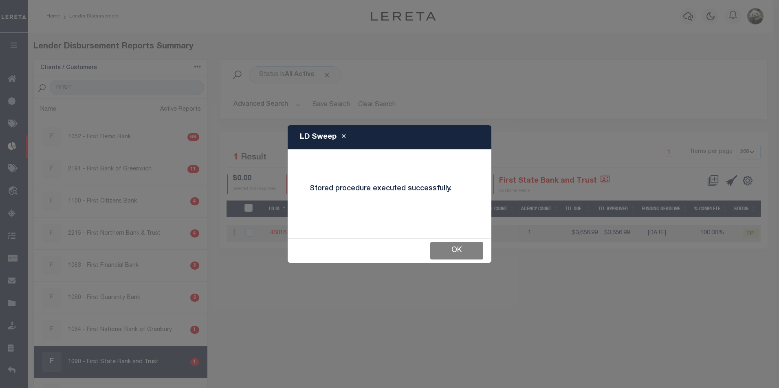
click at [470, 246] on button "OK" at bounding box center [456, 251] width 53 height 18
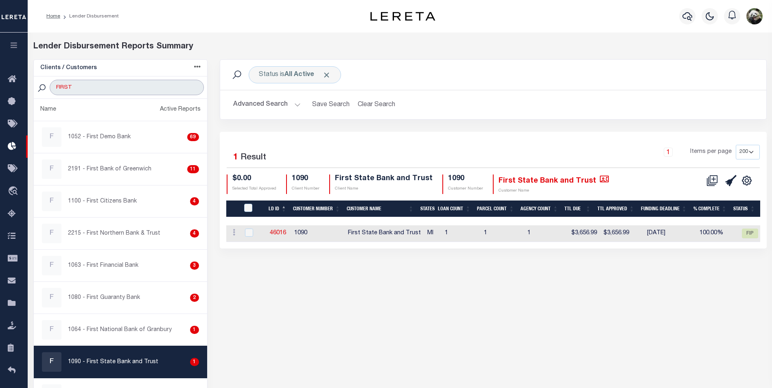
click at [98, 86] on input "FIRST" at bounding box center [127, 87] width 154 height 15
type input "PCSB"
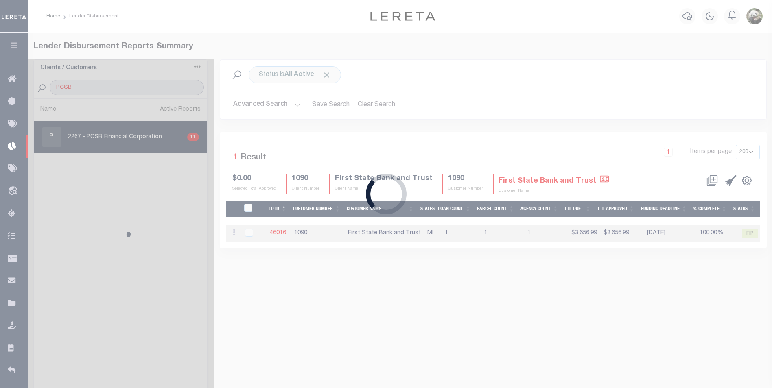
select select "200"
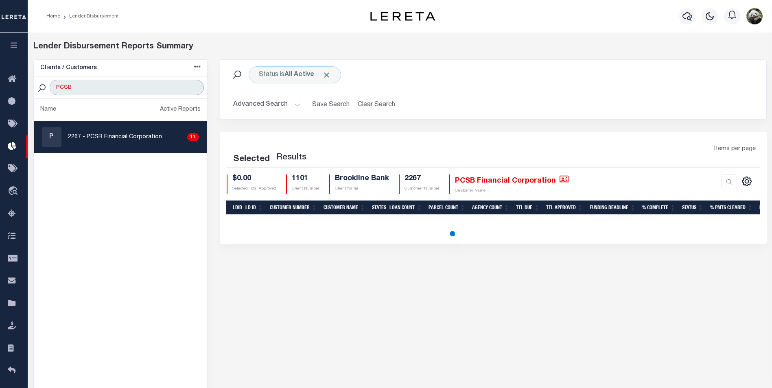
select select "200"
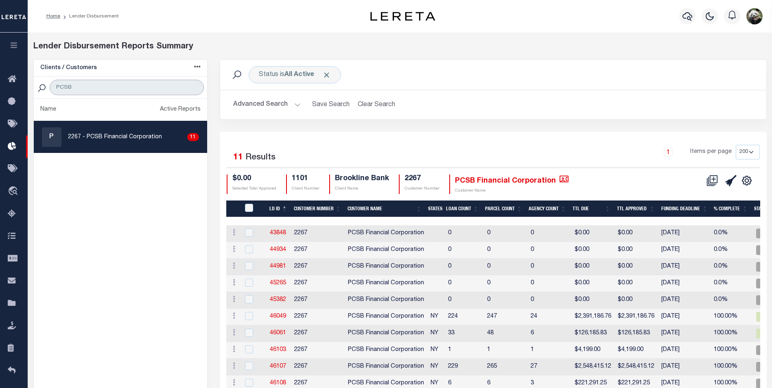
type input "PCSB"
click at [157, 134] on p "2267 - PCSB Financial Corporation" at bounding box center [115, 137] width 94 height 9
checkbox input "true"
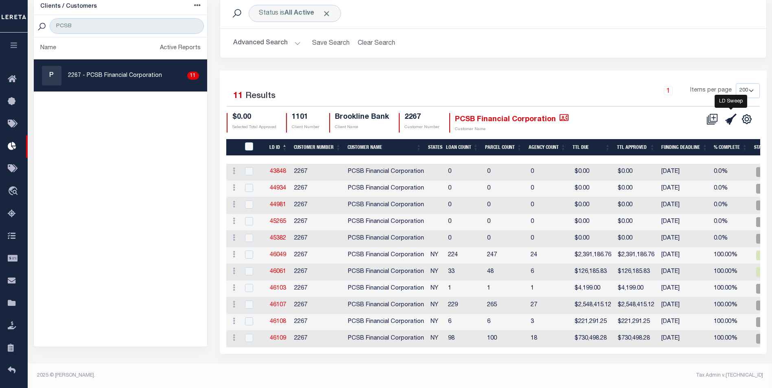
click at [728, 116] on icon at bounding box center [731, 119] width 11 height 11
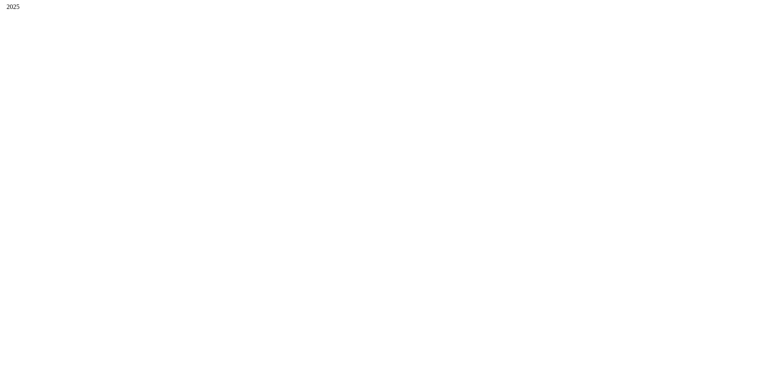
scroll to position [0, 0]
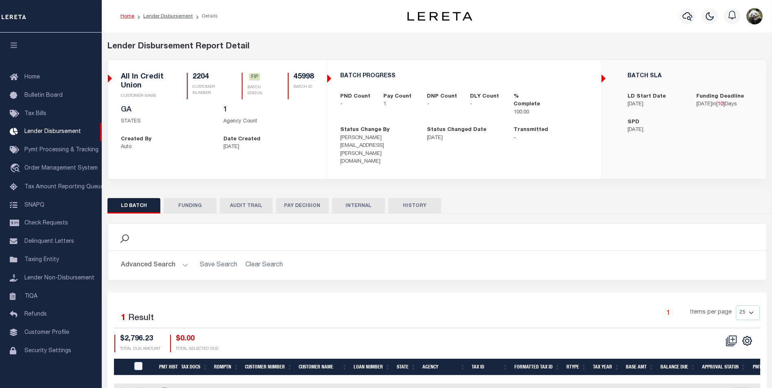
scroll to position [8, 0]
click at [195, 192] on div "LD BATCH FUNDING AUDIT TRAIL PAY DECISION INTERNAL HISTORY" at bounding box center [437, 300] width 672 height 216
drag, startPoint x: 189, startPoint y: 187, endPoint x: 201, endPoint y: 184, distance: 11.8
click at [191, 198] on button "FUNDING" at bounding box center [190, 205] width 53 height 15
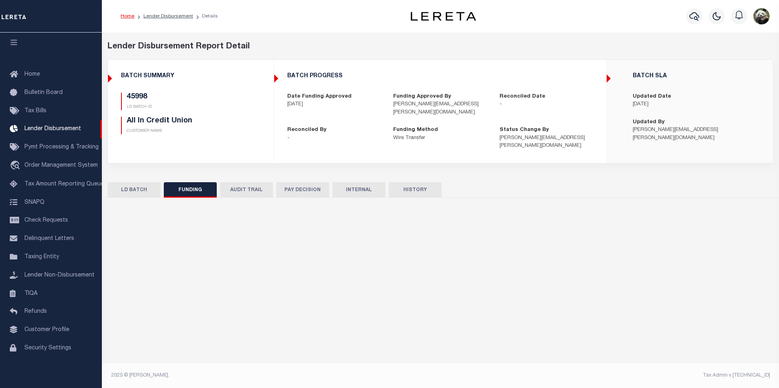
type input "$2,796.23"
type input "$0"
type input "[DATE]"
select select "100"
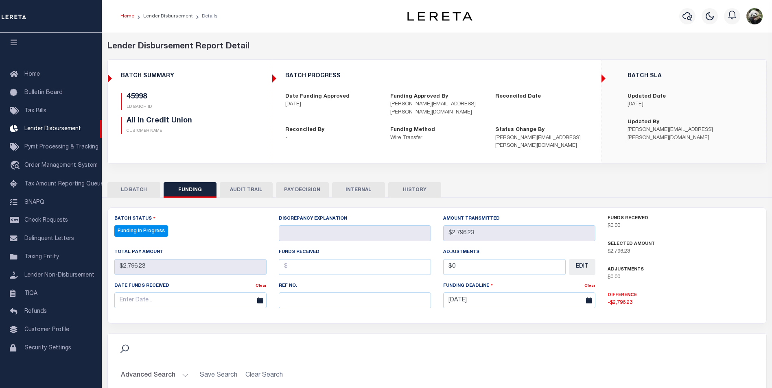
select select "100"
click at [318, 306] on input "text" at bounding box center [355, 301] width 152 height 16
paste input "20250910MMQFMP2700259709101428FT03"
type input "20250910MMQFMP2700259709101428FT03"
drag, startPoint x: 142, startPoint y: 310, endPoint x: 147, endPoint y: 303, distance: 8.6
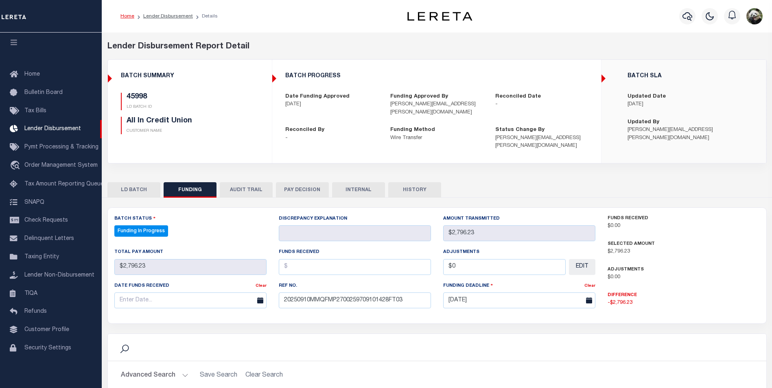
click at [144, 307] on div "Date funds received Clear" at bounding box center [190, 298] width 165 height 33
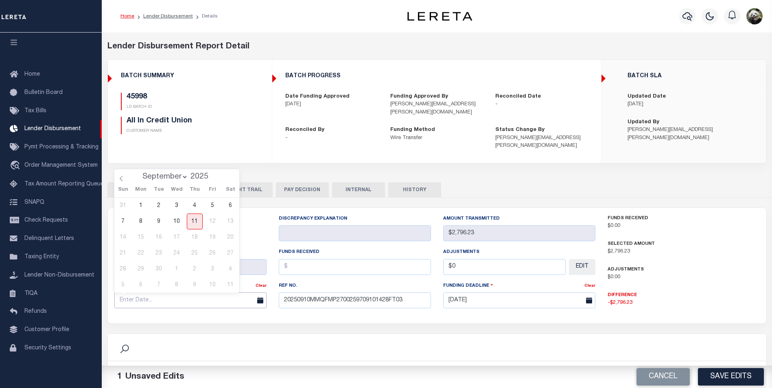
click at [147, 302] on input "text" at bounding box center [190, 301] width 152 height 16
click at [183, 225] on span "10" at bounding box center [177, 222] width 16 height 16
type input "[DATE]"
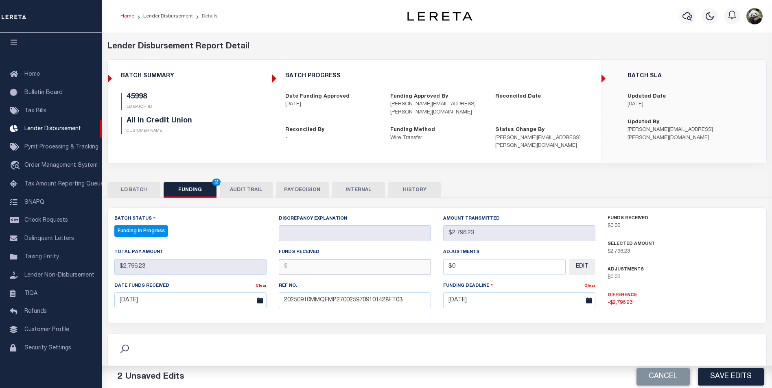
click at [376, 272] on input "text" at bounding box center [355, 267] width 152 height 16
type input "$2,796.23"
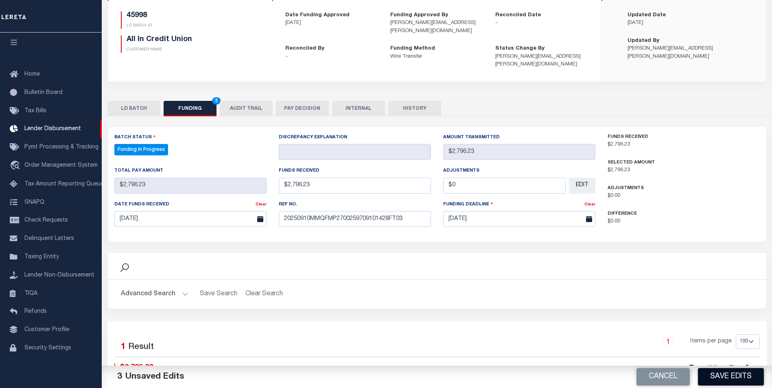
type input "$0.00"
click at [737, 380] on button "Save Edits" at bounding box center [731, 378] width 66 height 18
type input "$2,796.23"
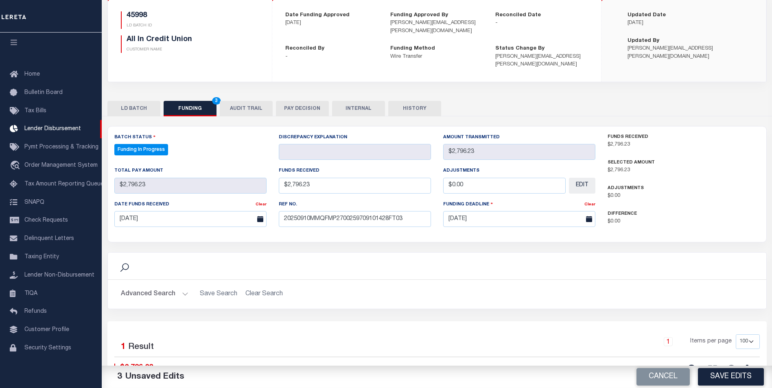
type input "$0"
select select "100"
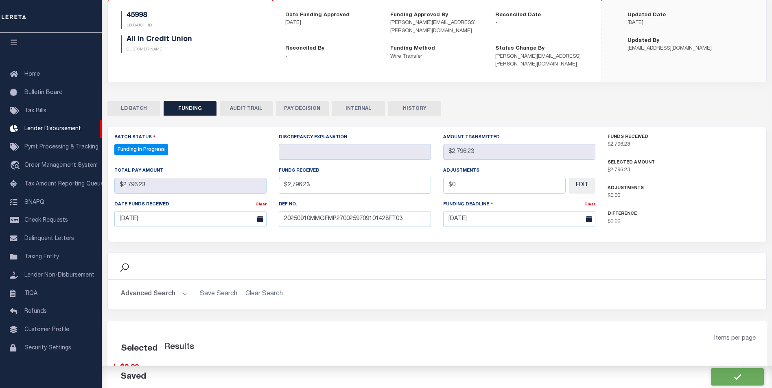
select select "100"
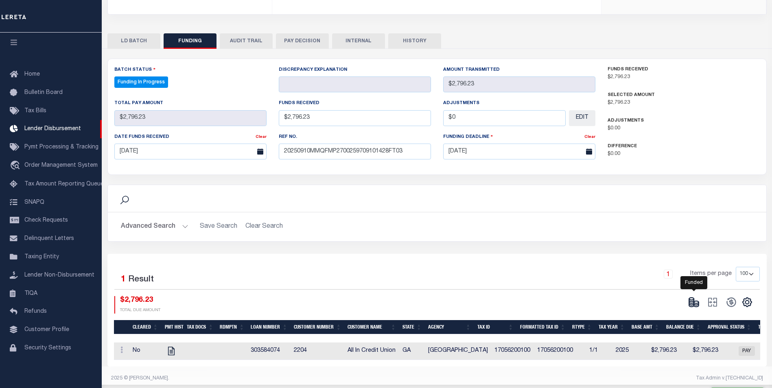
click at [695, 305] on icon at bounding box center [696, 304] width 5 height 3
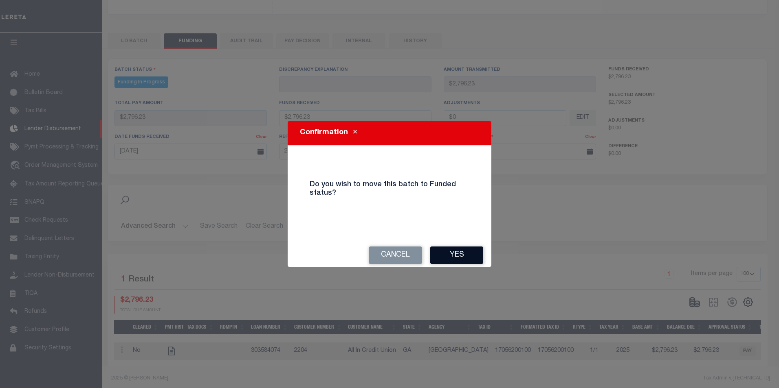
click at [476, 251] on button "Yes" at bounding box center [456, 256] width 53 height 18
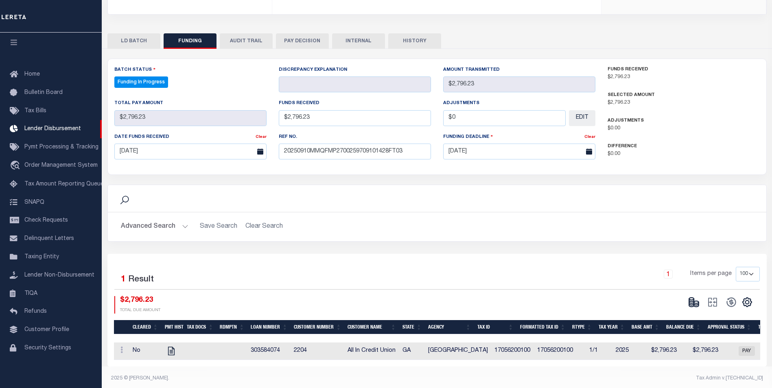
type input "$2,796.23"
type input "$0"
select select "100"
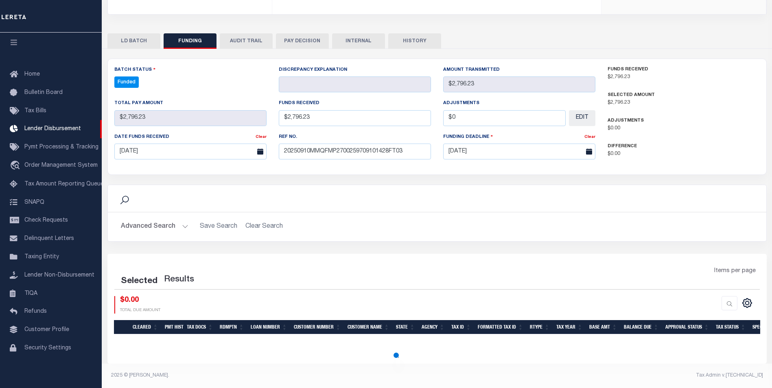
select select "100"
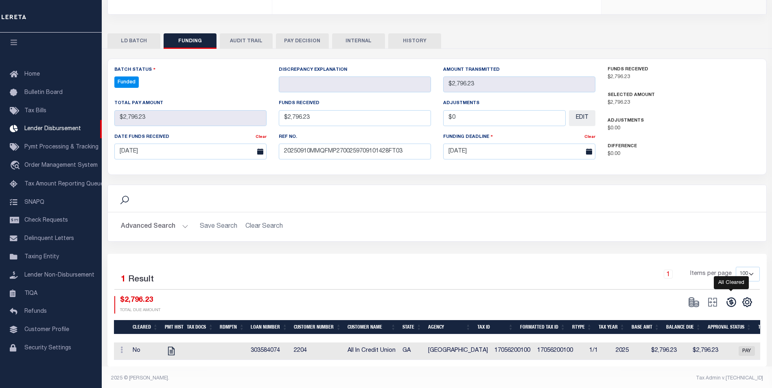
drag, startPoint x: 734, startPoint y: 306, endPoint x: 709, endPoint y: 301, distance: 25.8
click at [734, 306] on icon at bounding box center [731, 302] width 11 height 11
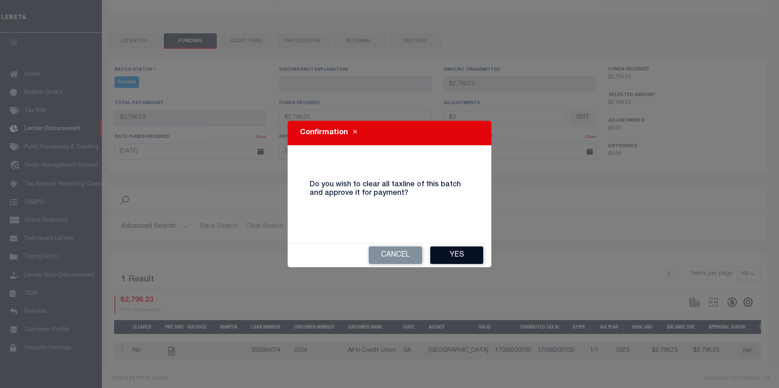
click at [476, 252] on button "Yes" at bounding box center [456, 256] width 53 height 18
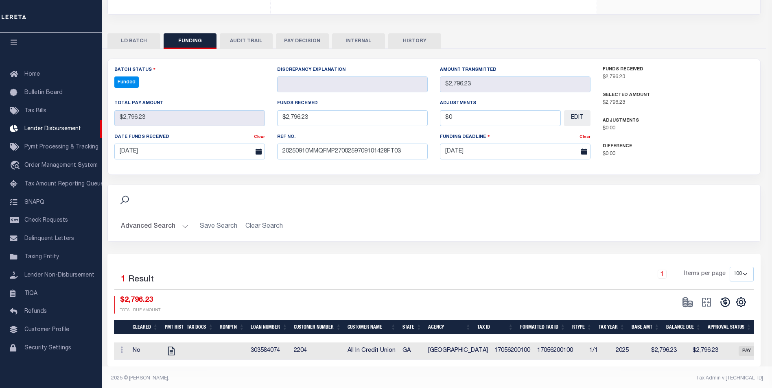
type input "$2,796.23"
type input "$0"
select select "100"
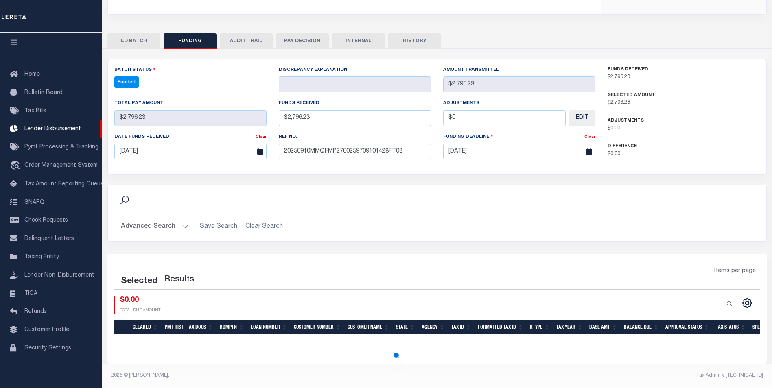
select select "100"
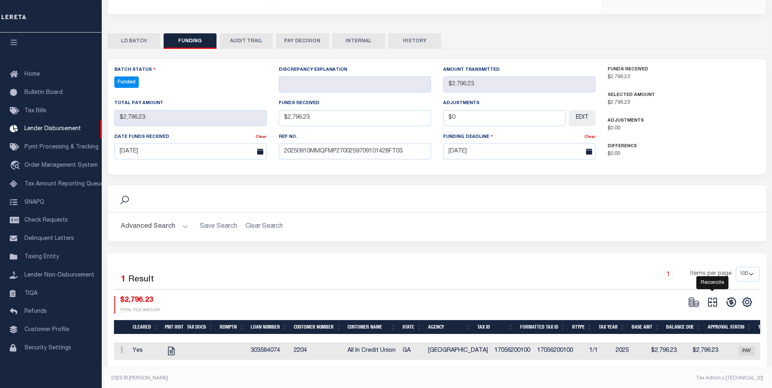
click at [712, 305] on icon "" at bounding box center [712, 302] width 11 height 11
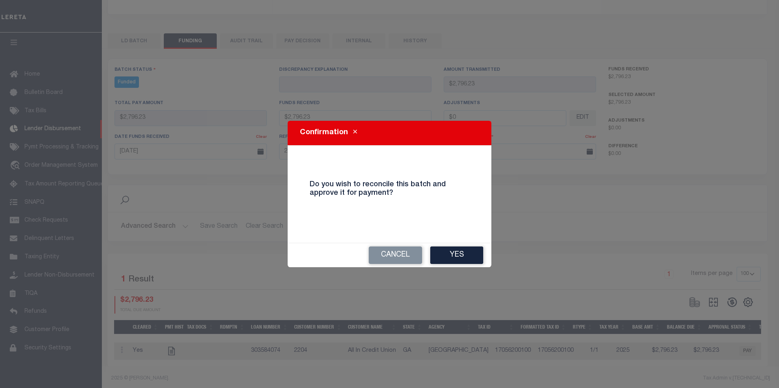
drag, startPoint x: 469, startPoint y: 252, endPoint x: 518, endPoint y: 240, distance: 50.2
click at [469, 251] on button "Yes" at bounding box center [456, 256] width 53 height 18
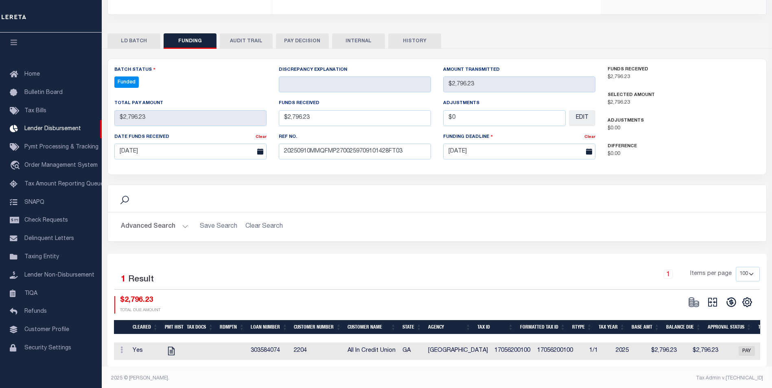
type input "$2,796.23"
type input "$0"
select select "100"
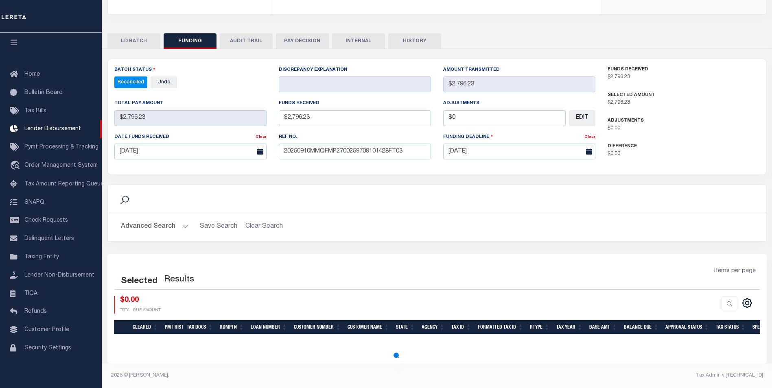
select select "100"
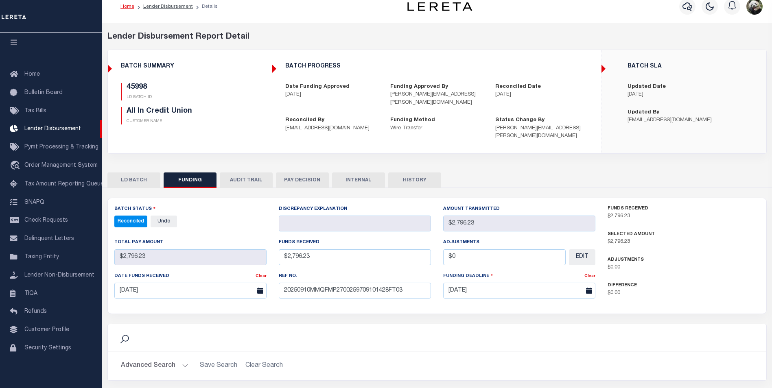
scroll to position [0, 0]
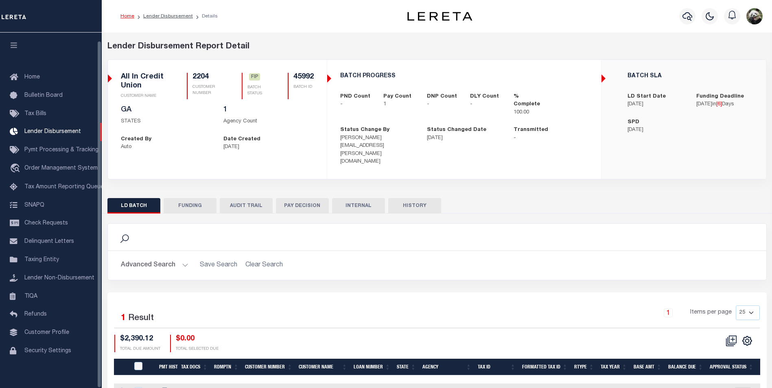
scroll to position [8, 0]
click at [191, 198] on button "FUNDING" at bounding box center [190, 205] width 53 height 15
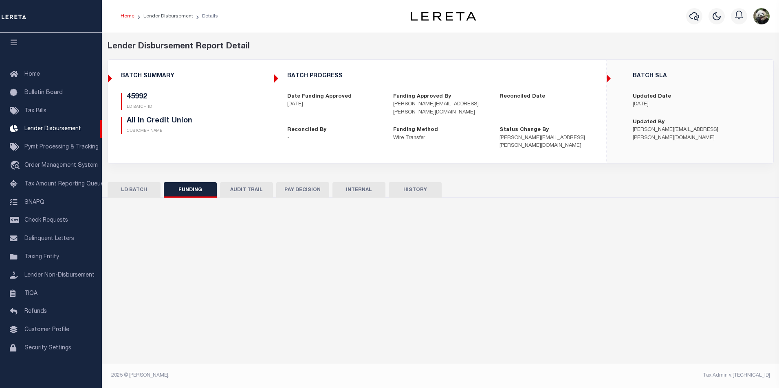
type input "$2,390.12"
type input "$0"
type input "[DATE]"
select select "8"
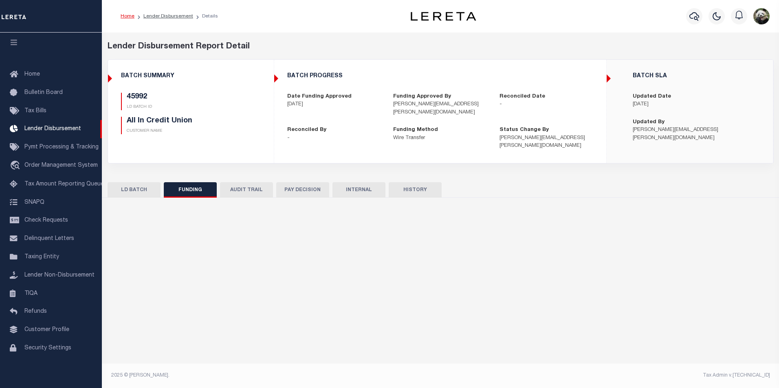
select select "100"
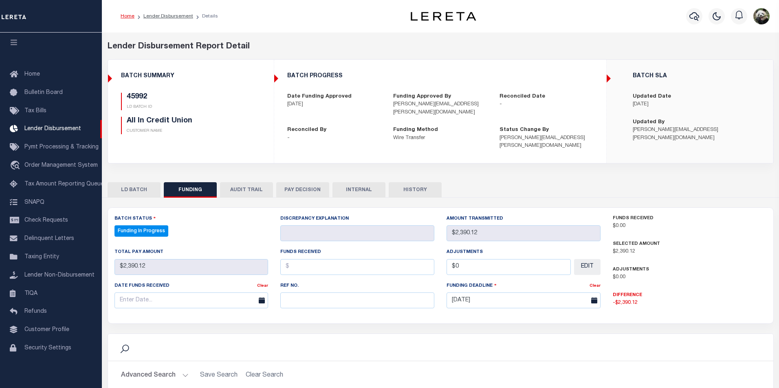
select select "100"
click at [338, 304] on input "text" at bounding box center [355, 301] width 152 height 16
click at [305, 300] on input "text" at bounding box center [355, 301] width 152 height 16
paste input "20250910MMQFMP2700228109101308FT03"
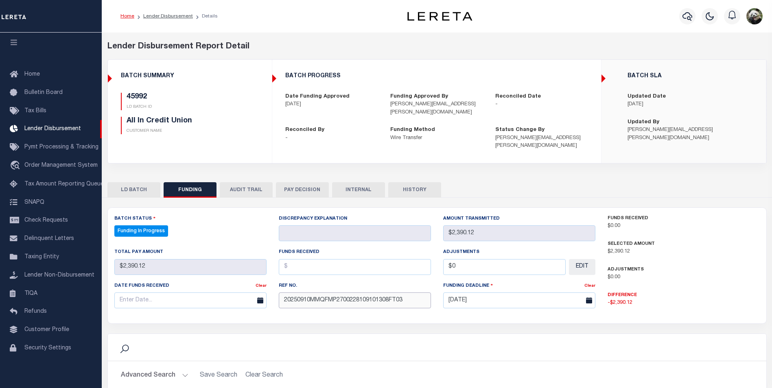
type input "20250910MMQFMP2700228109101308FT03"
click at [140, 296] on input "text" at bounding box center [190, 301] width 152 height 16
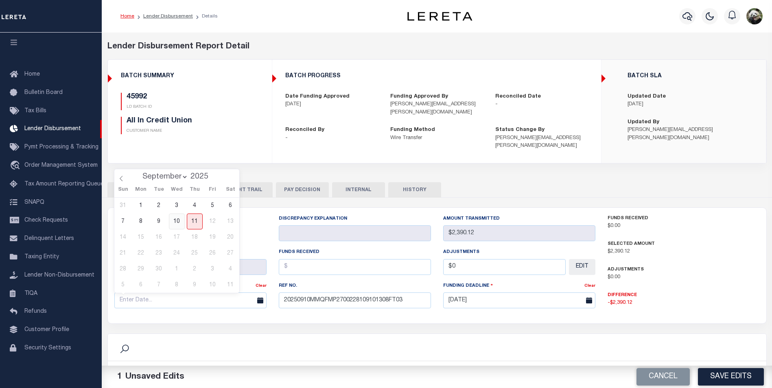
drag, startPoint x: 177, startPoint y: 224, endPoint x: 203, endPoint y: 234, distance: 28.0
click at [180, 224] on span "10" at bounding box center [177, 222] width 16 height 16
type input "[DATE]"
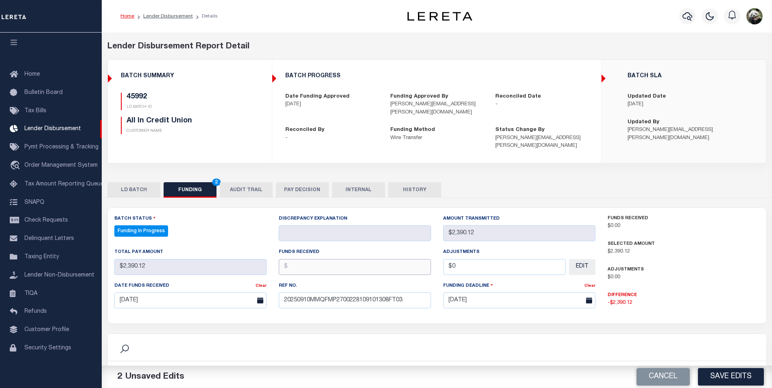
click at [300, 267] on input "text" at bounding box center [355, 267] width 152 height 16
type input "$2,390.12"
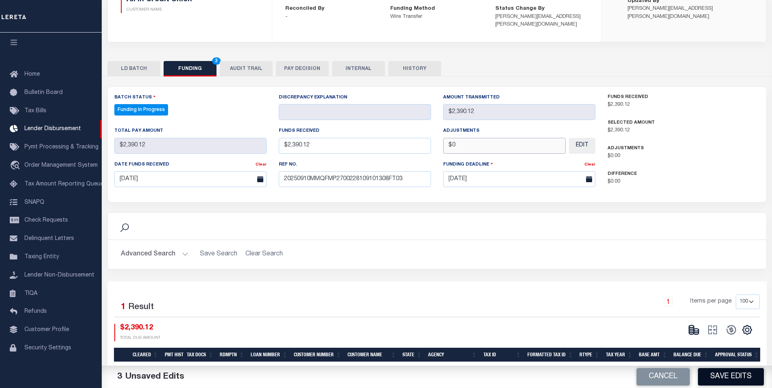
scroll to position [122, 0]
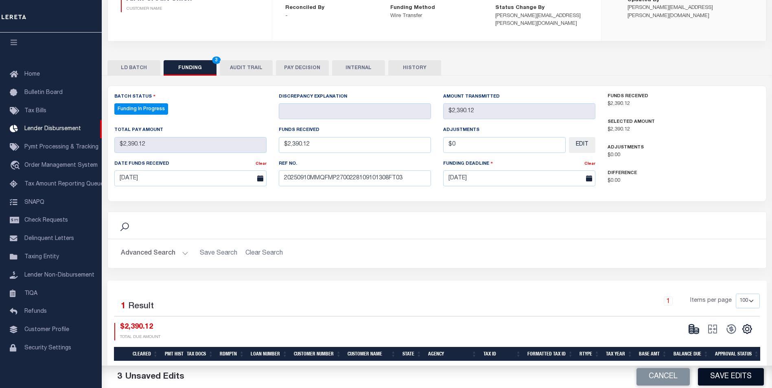
type input "$0.00"
click at [739, 375] on button "Save Edits" at bounding box center [731, 378] width 66 height 18
type input "$2,390.12"
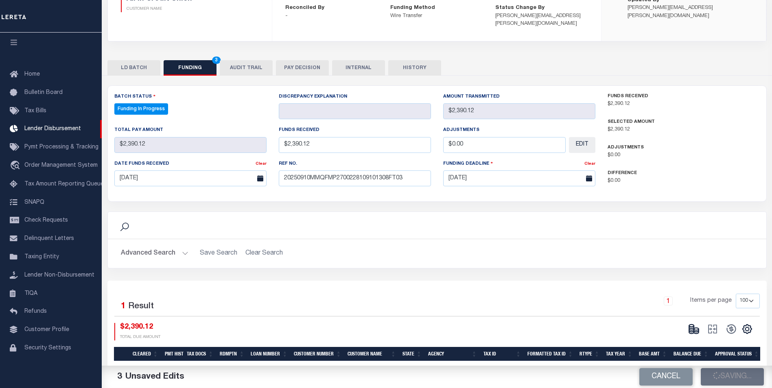
type input "$0"
select select "100"
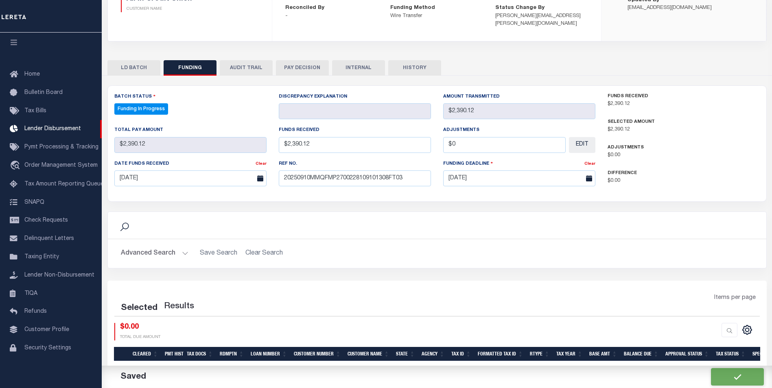
select select "100"
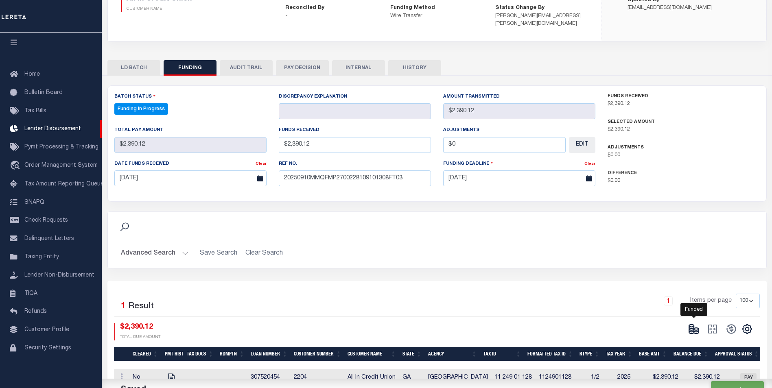
click at [698, 332] on icon at bounding box center [696, 330] width 5 height 3
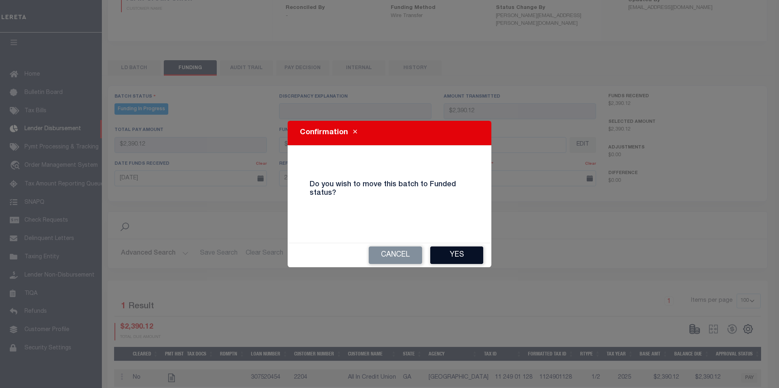
click at [452, 249] on button "Yes" at bounding box center [456, 256] width 53 height 18
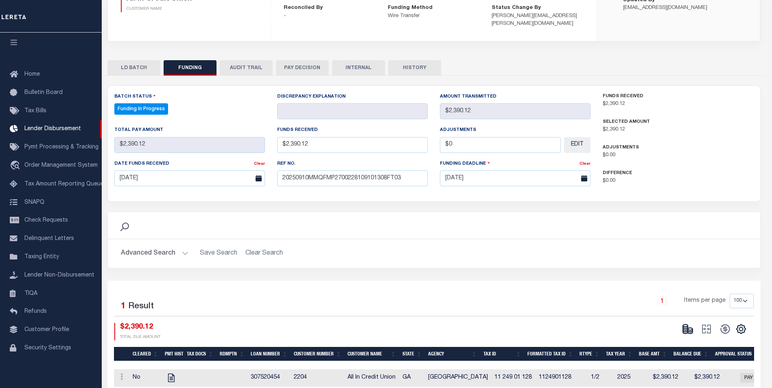
type input "$2,390.12"
type input "$0"
select select "100"
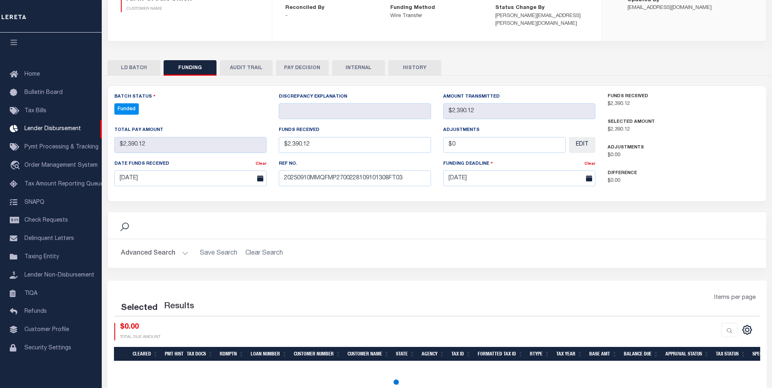
select select "100"
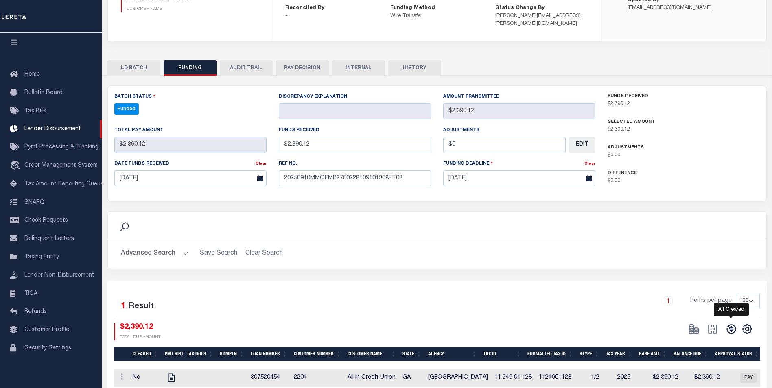
click at [733, 331] on icon at bounding box center [731, 329] width 11 height 11
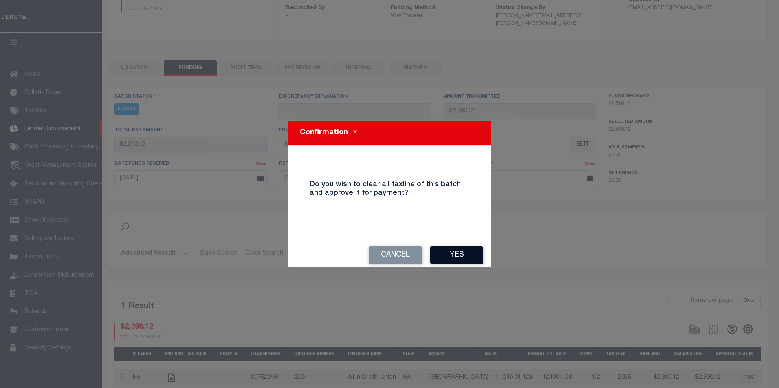
click at [460, 260] on button "Yes" at bounding box center [456, 256] width 53 height 18
select select "100"
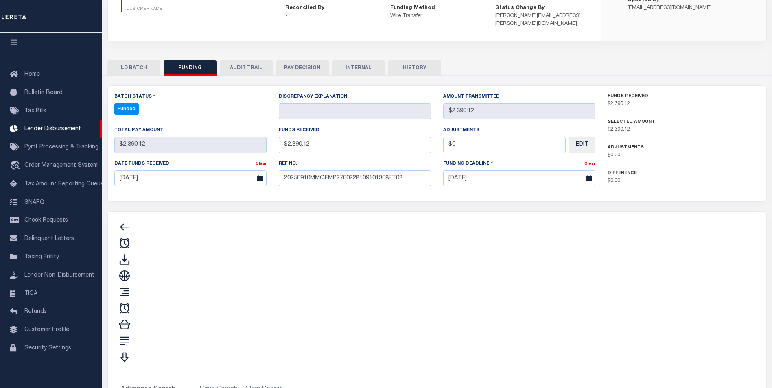
type input "$2,390.12"
type input "$0"
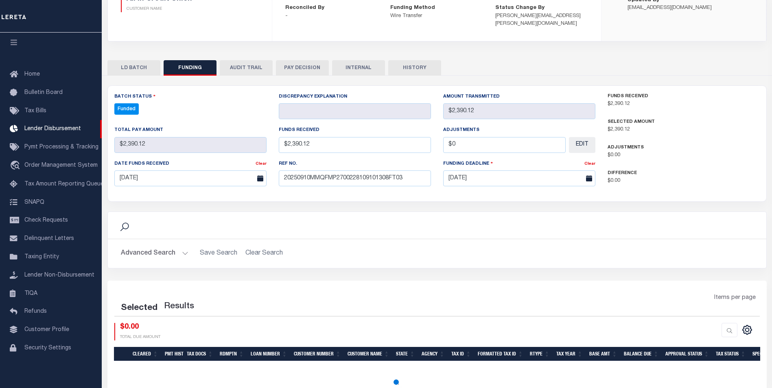
select select "100"
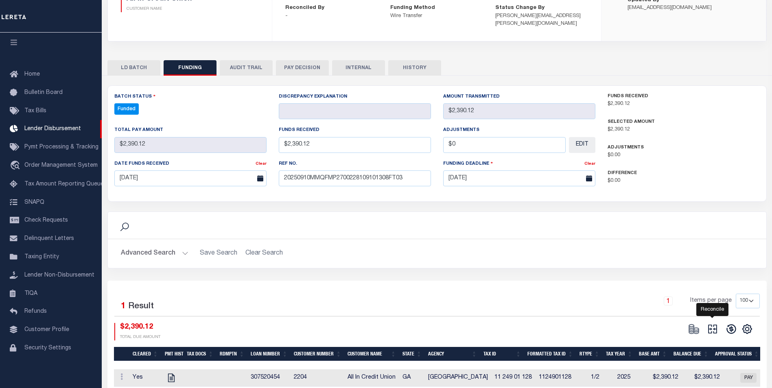
click at [713, 330] on icon "" at bounding box center [712, 329] width 11 height 11
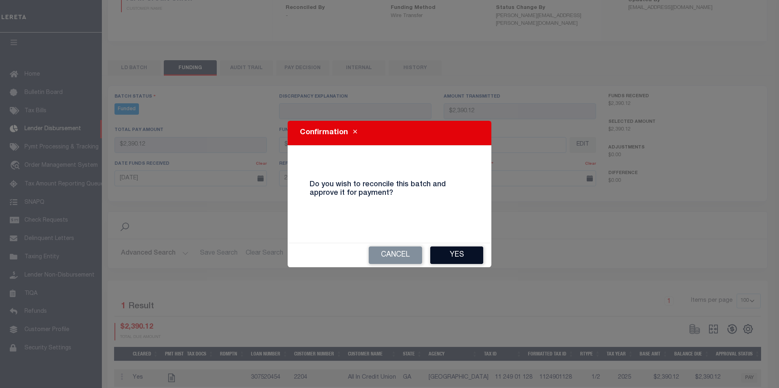
click at [461, 259] on button "Yes" at bounding box center [456, 256] width 53 height 18
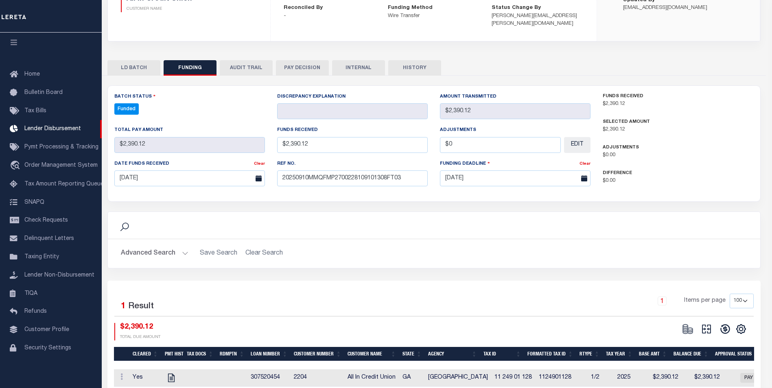
type input "$2,390.12"
type input "$0"
select select "100"
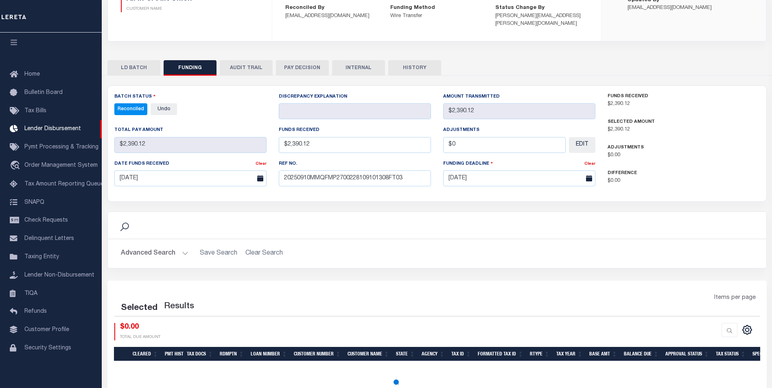
select select "100"
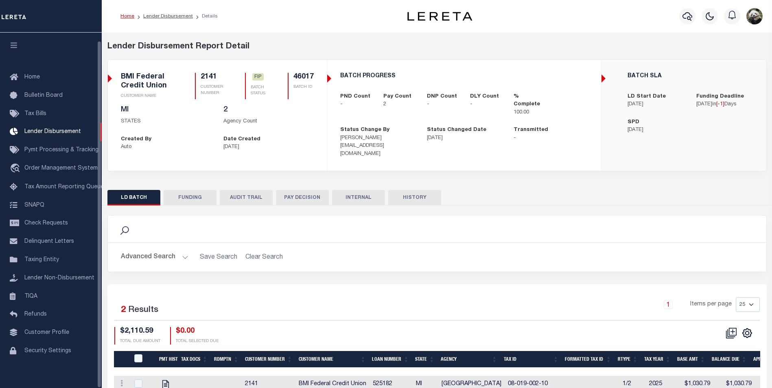
scroll to position [8, 0]
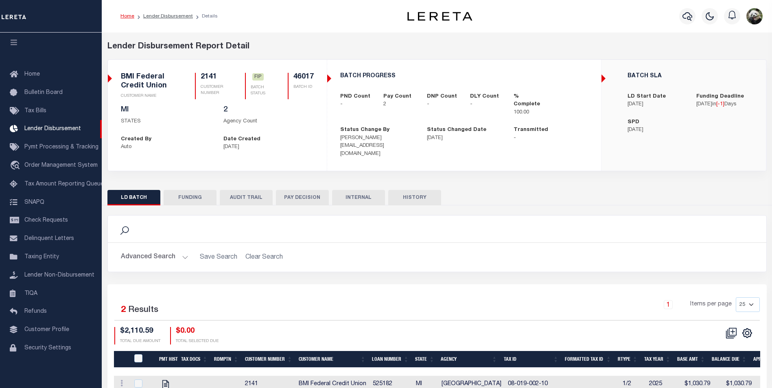
click at [181, 197] on button "FUNDING" at bounding box center [190, 197] width 53 height 15
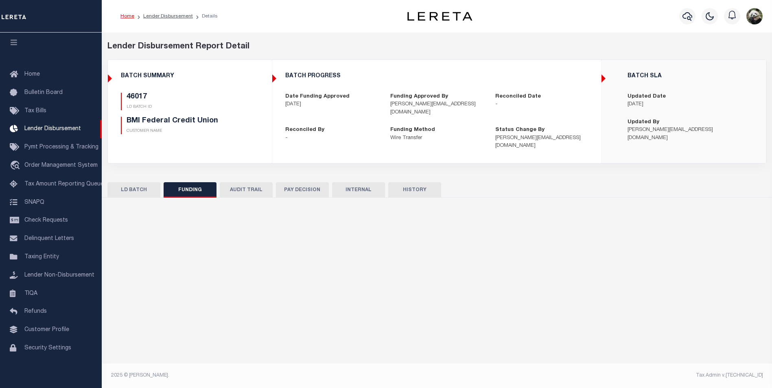
type input "$2,110.59"
type input "$0"
type input "[DATE]"
select select "100"
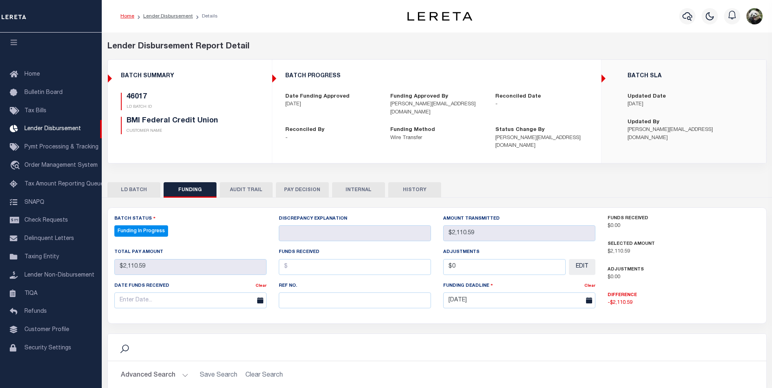
select select "100"
click at [334, 293] on input "text" at bounding box center [355, 301] width 152 height 16
paste input "20250910MMQFMP2700291809101530FT03"
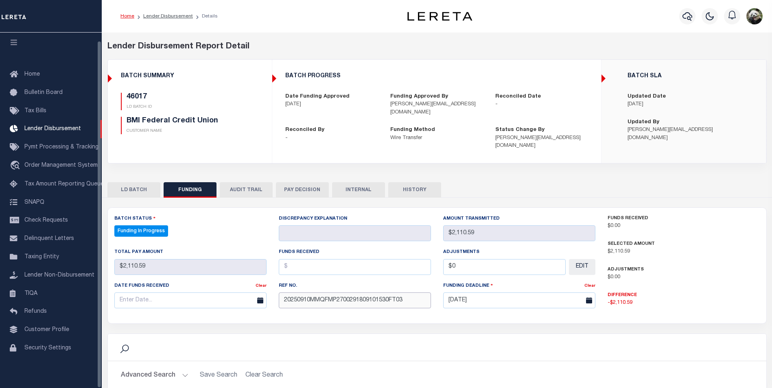
type input "20250910MMQFMP2700291809101530FT03"
click at [200, 293] on input "text" at bounding box center [190, 301] width 152 height 16
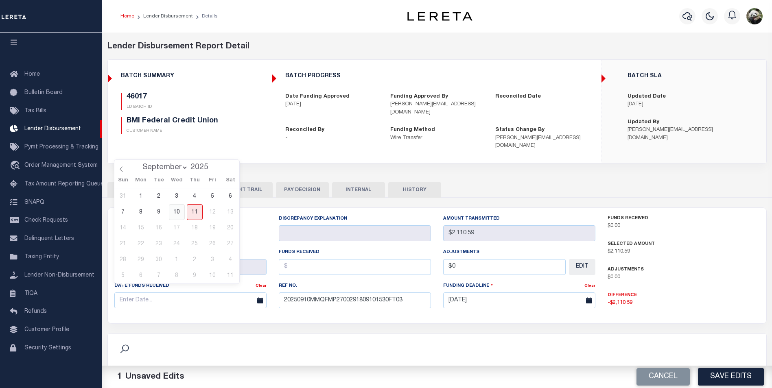
click at [181, 217] on span "10" at bounding box center [177, 212] width 16 height 16
type input "[DATE]"
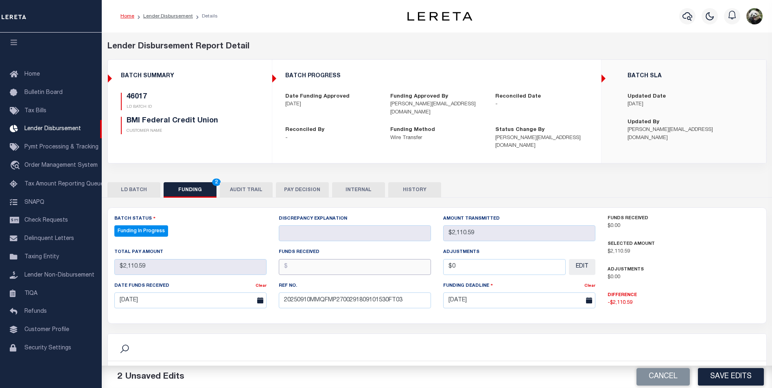
click at [325, 259] on input "text" at bounding box center [355, 267] width 152 height 16
type input "$2,110.59"
type input "$0.00"
click at [716, 377] on button "Save Edits" at bounding box center [731, 378] width 66 height 18
type input "$2,110.59"
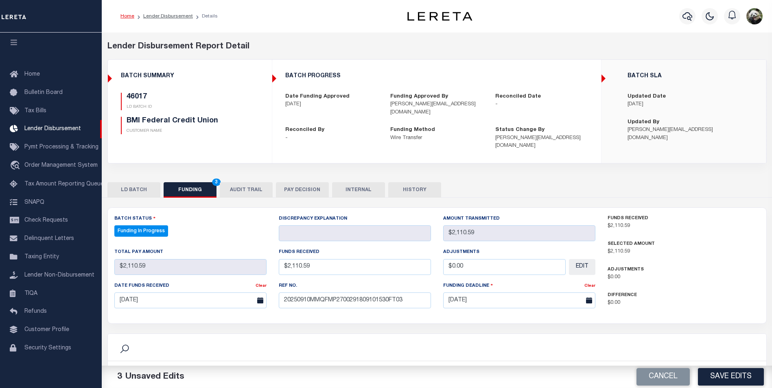
type input "$2,110.59"
type input "$0"
select select "100"
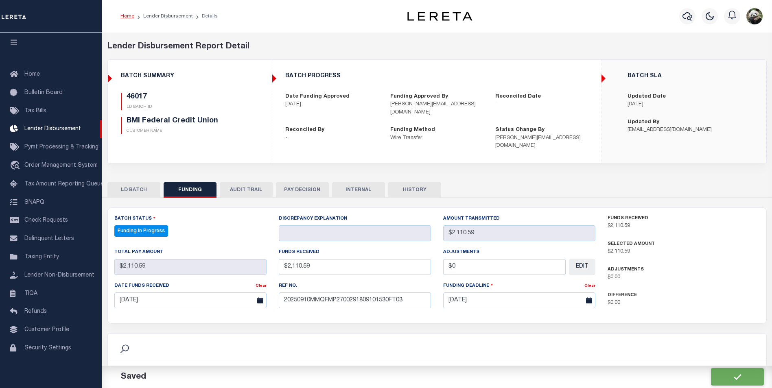
scroll to position [140, 0]
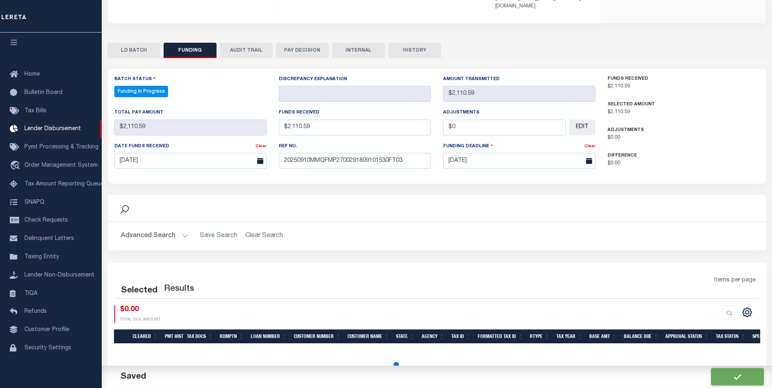
select select "100"
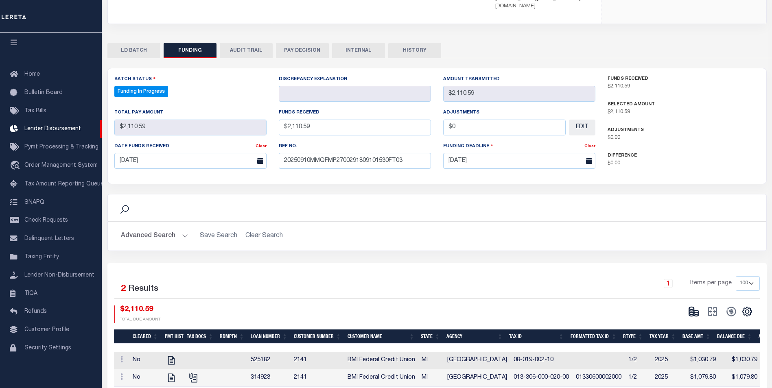
click at [688, 306] on button at bounding box center [694, 312] width 19 height 12
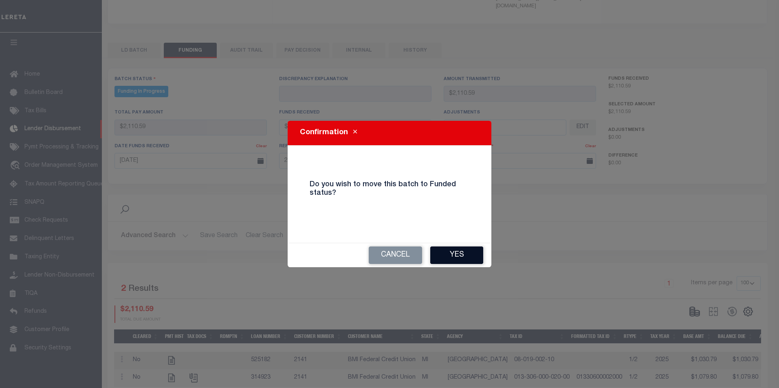
click at [456, 257] on button "Yes" at bounding box center [456, 256] width 53 height 18
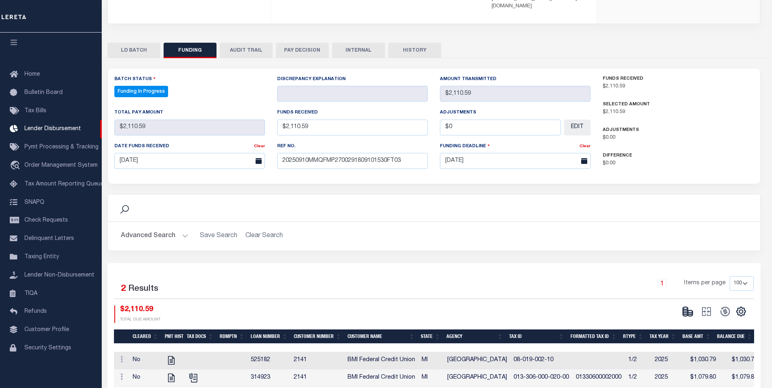
type input "$2,110.59"
type input "$0"
select select "100"
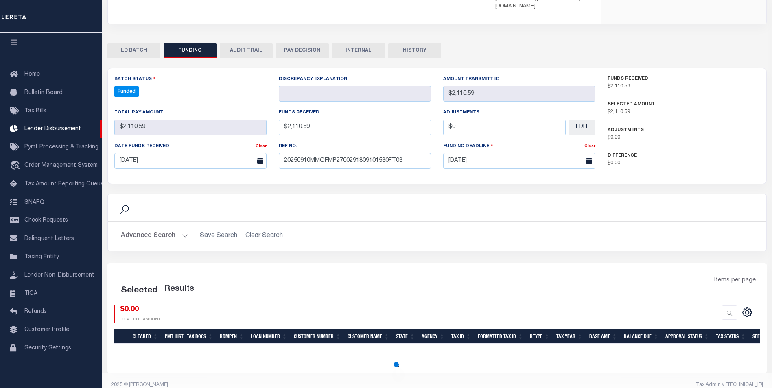
select select "100"
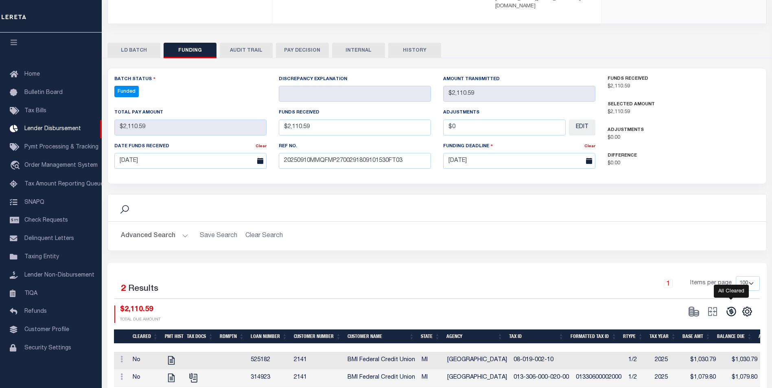
click at [730, 307] on icon at bounding box center [731, 311] width 9 height 9
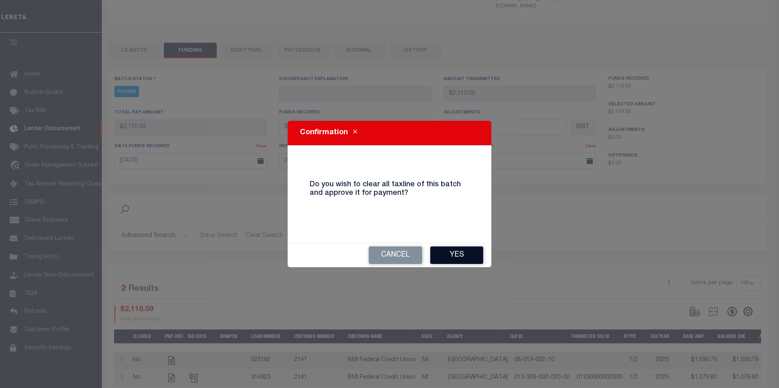
drag, startPoint x: 470, startPoint y: 265, endPoint x: 470, endPoint y: 259, distance: 6.6
click at [470, 260] on div "Cancel Yes" at bounding box center [389, 256] width 204 height 24
click at [470, 257] on button "Yes" at bounding box center [456, 256] width 53 height 18
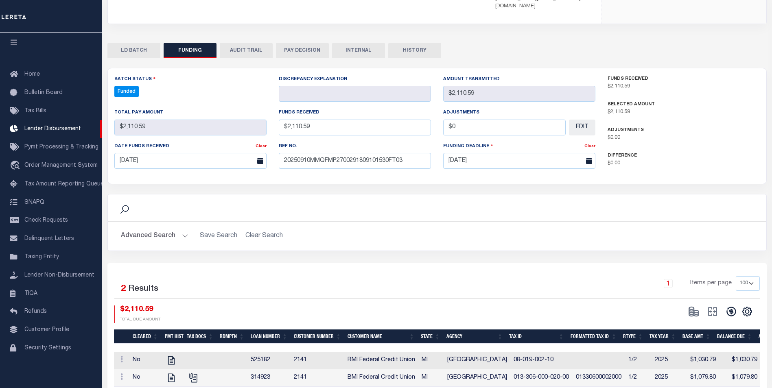
type input "$2,110.59"
type input "$0"
select select "100"
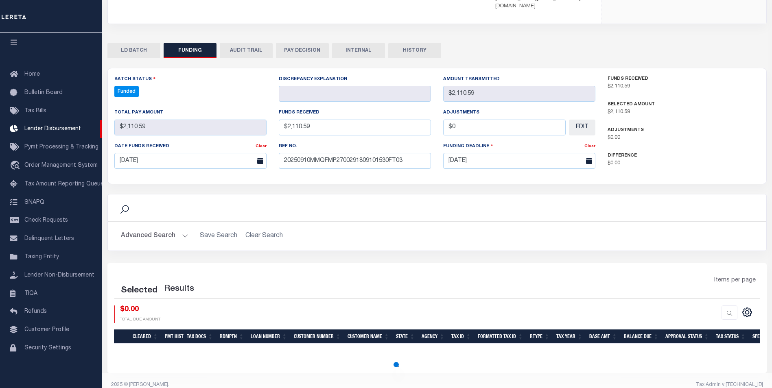
select select "100"
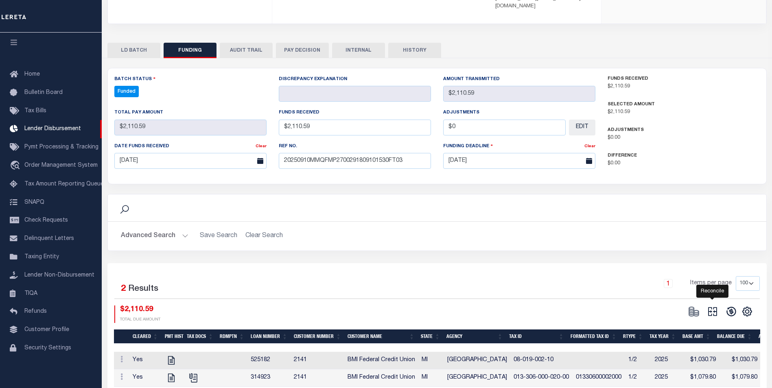
click at [715, 307] on icon at bounding box center [712, 311] width 11 height 11
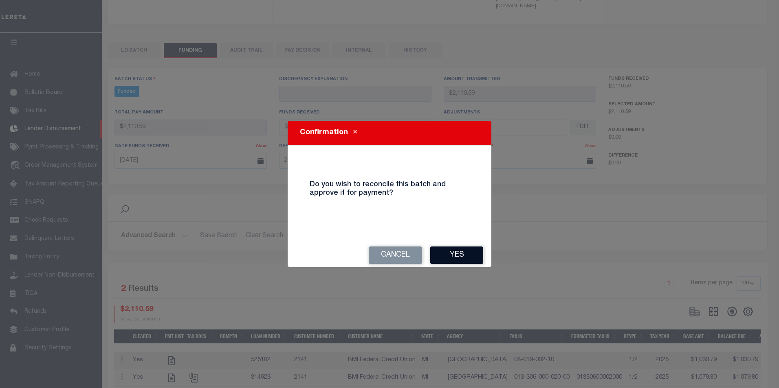
click at [440, 254] on button "Yes" at bounding box center [456, 256] width 53 height 18
type input "$2,110.59"
type input "$0"
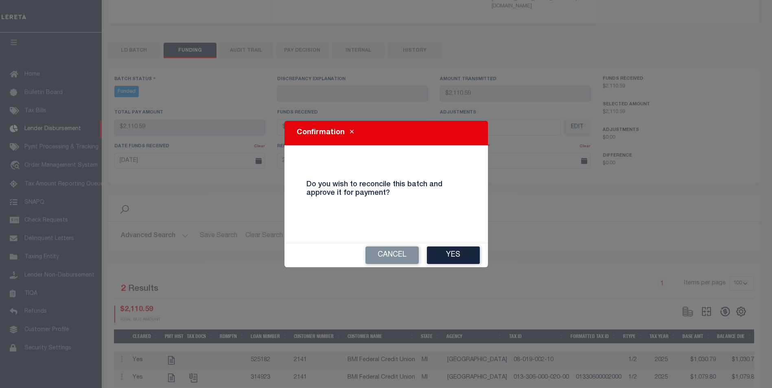
select select "100"
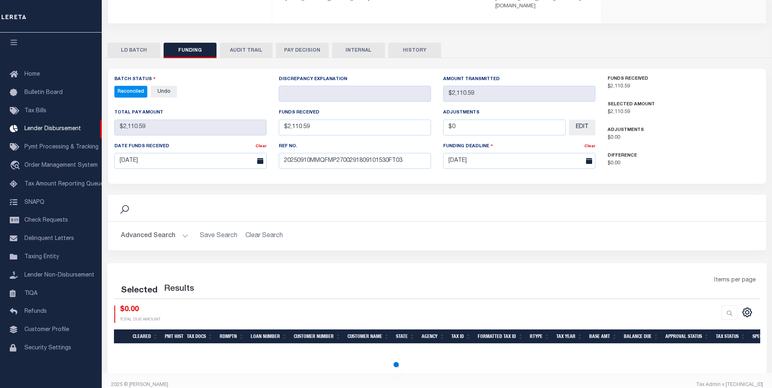
select select "100"
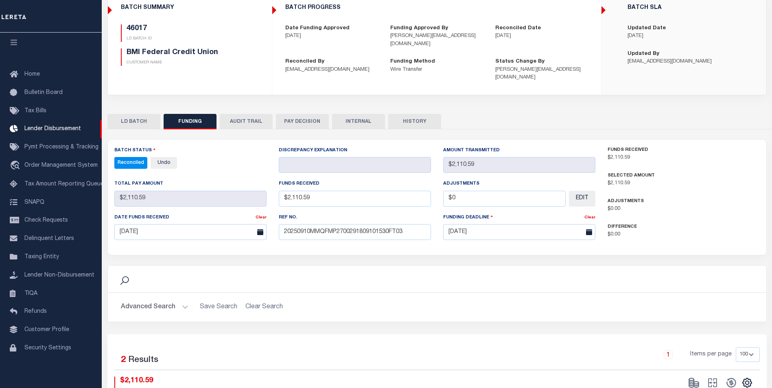
scroll to position [18, 0]
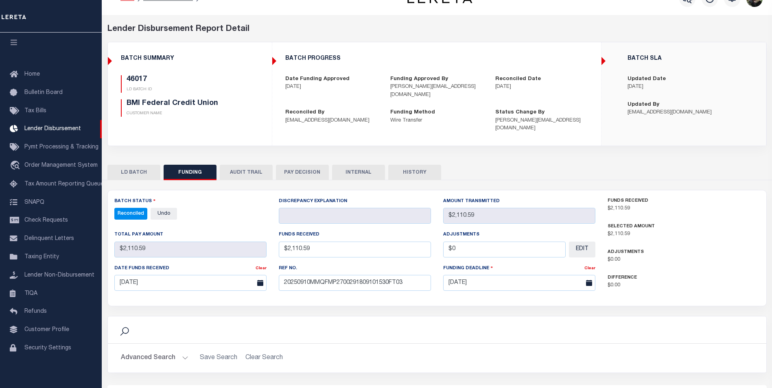
click at [365, 165] on button "INTERNAL" at bounding box center [358, 172] width 53 height 15
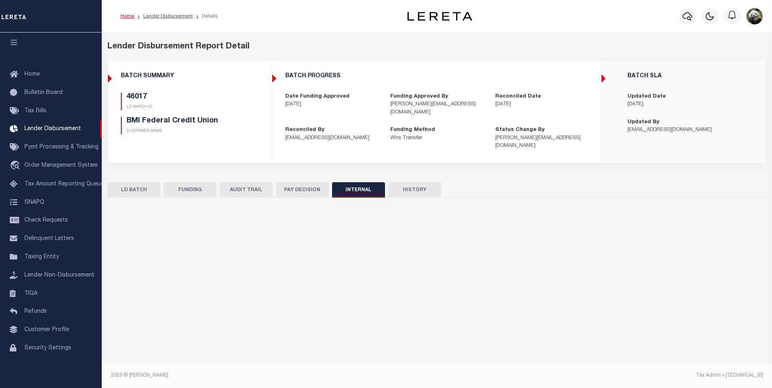
scroll to position [0, 0]
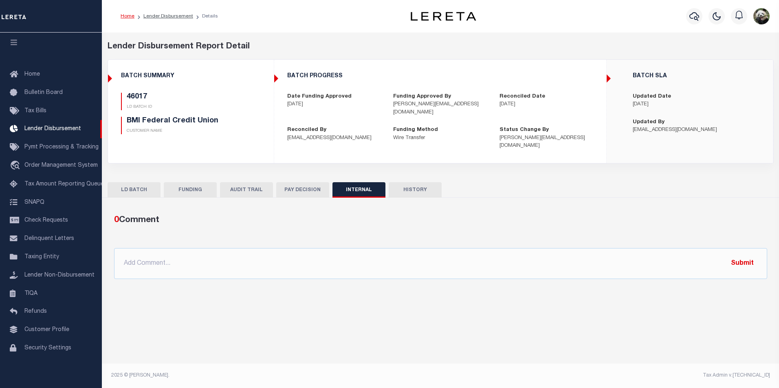
click at [206, 183] on button "FUNDING" at bounding box center [190, 189] width 53 height 15
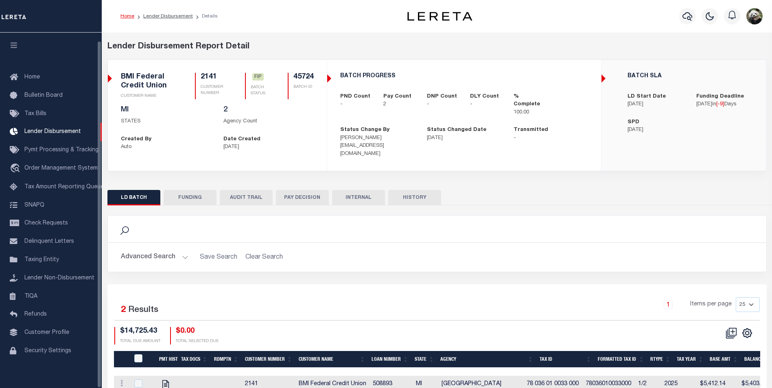
scroll to position [8, 0]
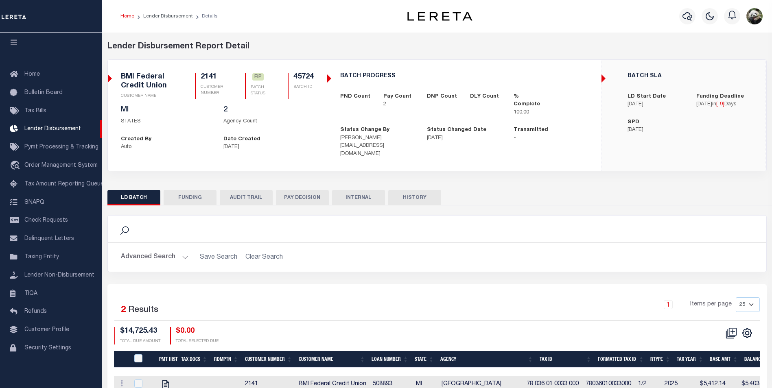
click at [192, 190] on button "FUNDING" at bounding box center [190, 197] width 53 height 15
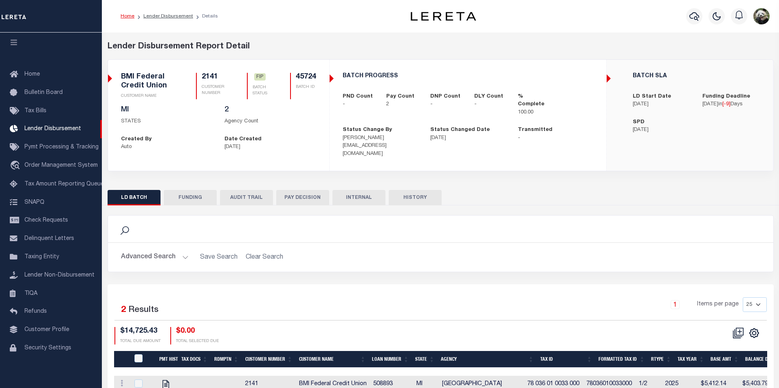
type input "$14,725.43"
type input "$0"
type input "[DATE]"
select select "100"
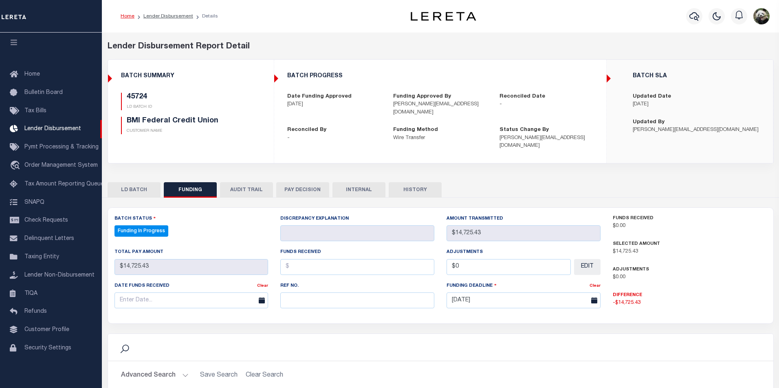
select select "100"
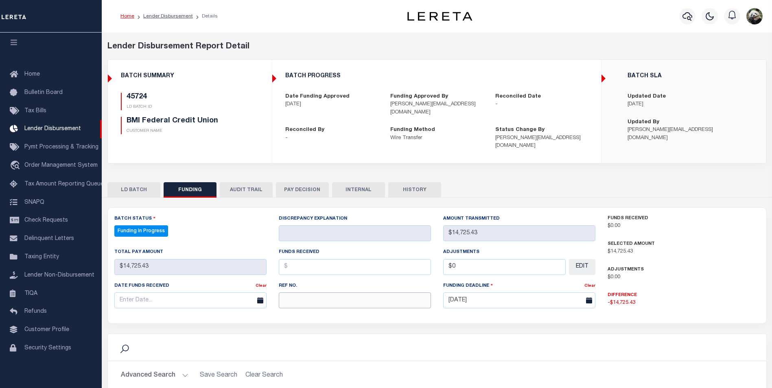
click at [311, 293] on input "text" at bounding box center [355, 301] width 152 height 16
paste input "20250910MMQFMP2700291409101529FT03"
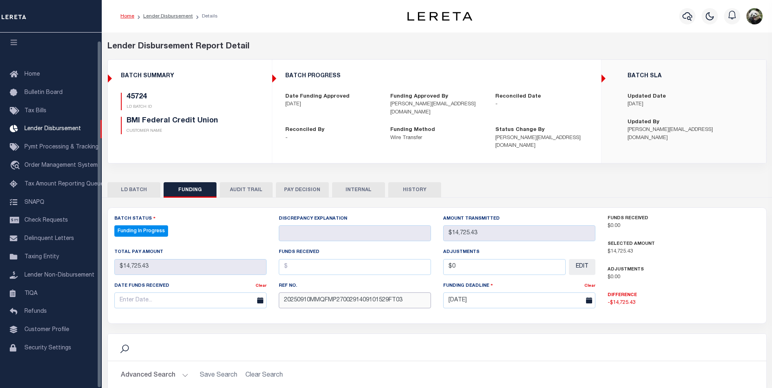
type input "20250910MMQFMP2700291409101529FT03"
click at [154, 293] on input "text" at bounding box center [190, 301] width 152 height 16
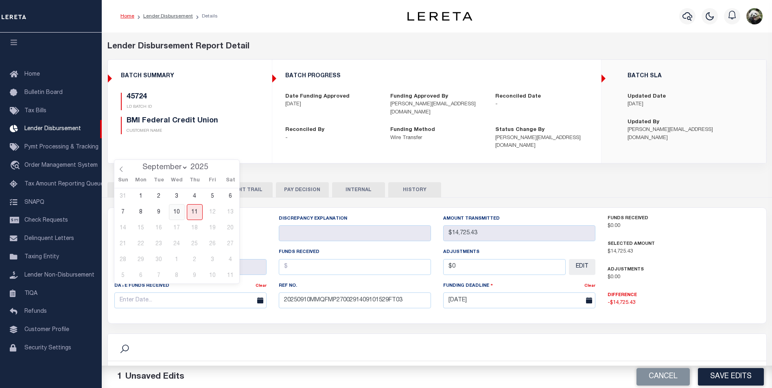
click at [176, 209] on span "10" at bounding box center [177, 212] width 16 height 16
type input "[DATE]"
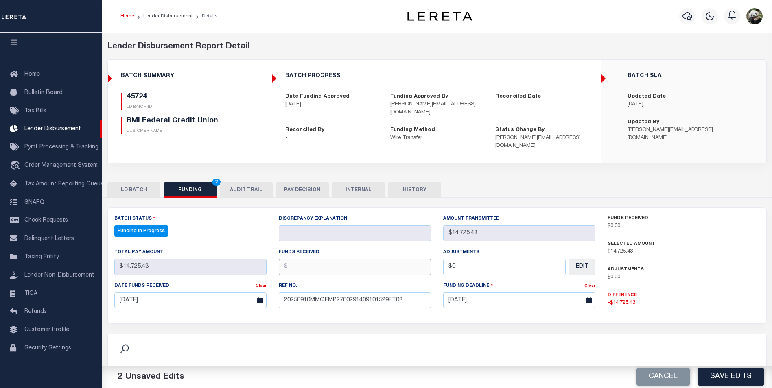
click at [307, 263] on input "text" at bounding box center [355, 267] width 152 height 16
type input "$14,725.43"
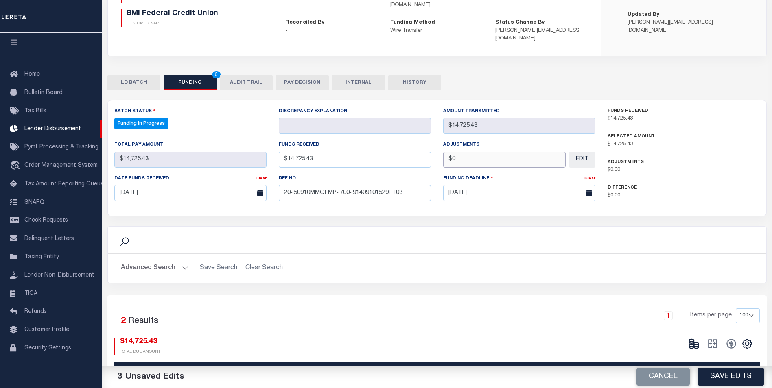
scroll to position [122, 0]
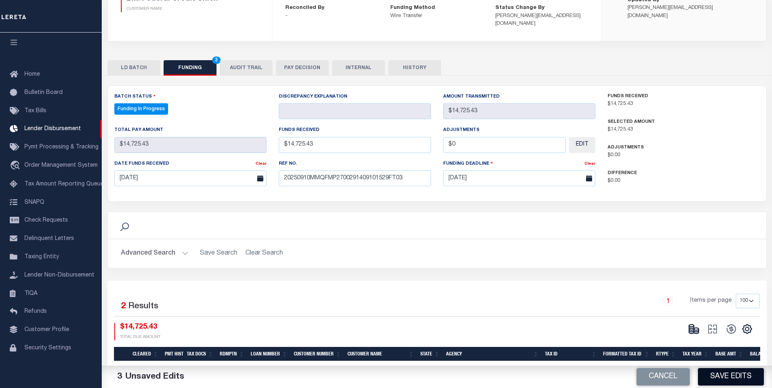
type input "$0.00"
click at [724, 382] on button "Save Edits" at bounding box center [731, 378] width 66 height 18
type input "$14,725.43"
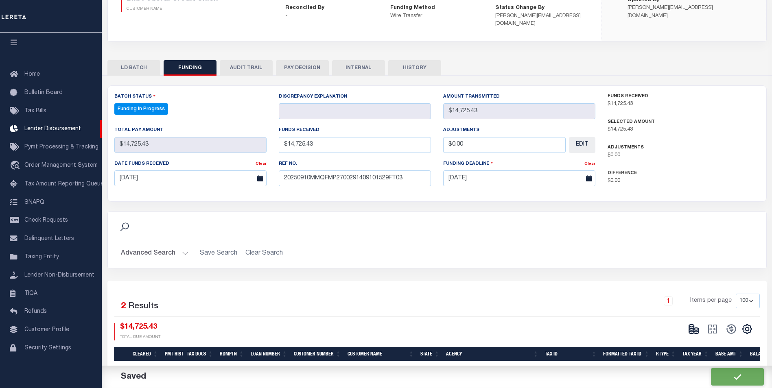
type input "$0"
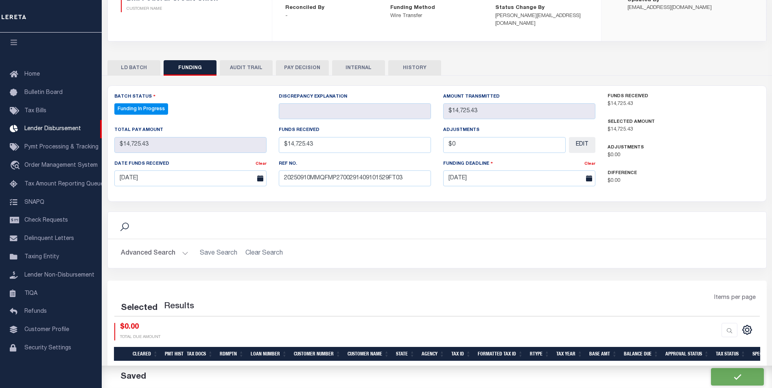
select select "100"
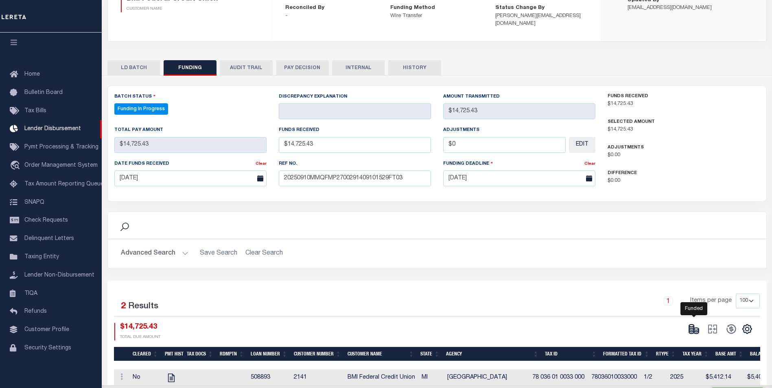
click at [697, 328] on ellipse at bounding box center [696, 329] width 5 height 2
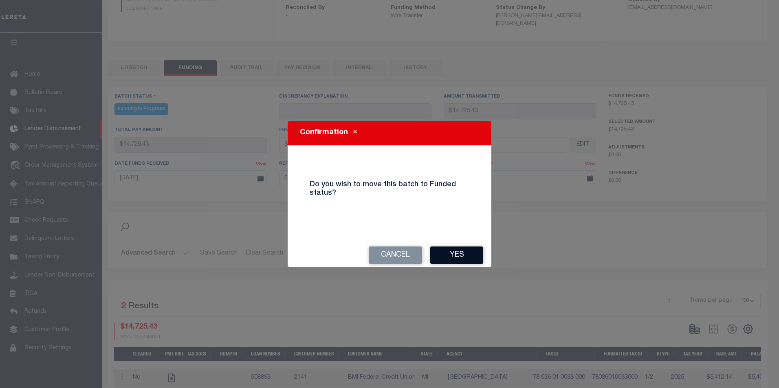
click at [455, 255] on button "Yes" at bounding box center [456, 256] width 53 height 18
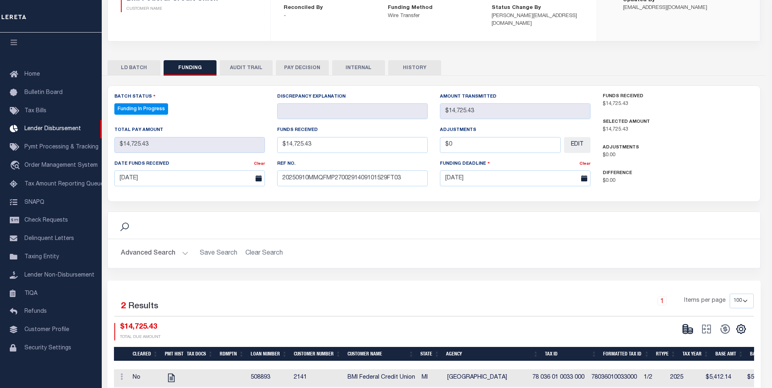
type input "$14,725.43"
type input "$0"
select select "100"
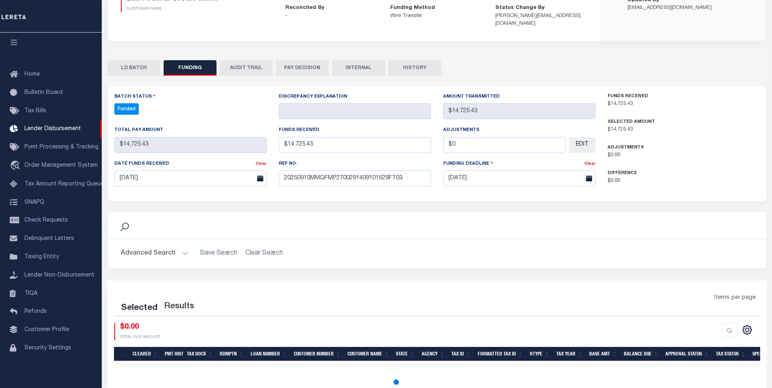
select select "100"
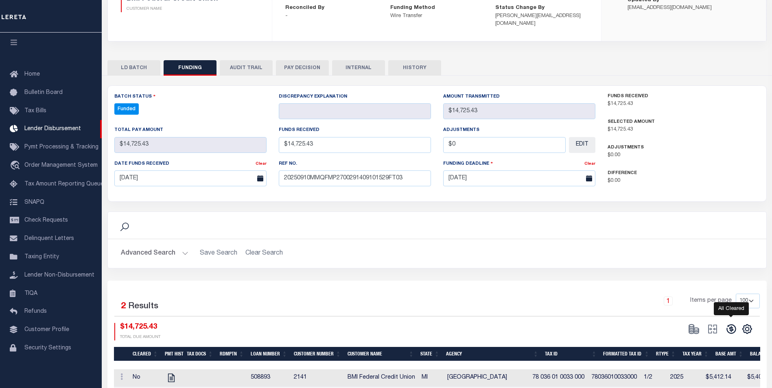
click at [733, 325] on icon at bounding box center [731, 329] width 9 height 9
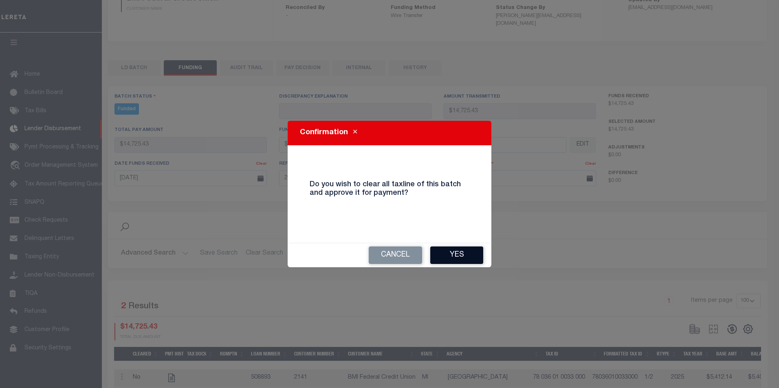
click at [456, 253] on button "Yes" at bounding box center [456, 256] width 53 height 18
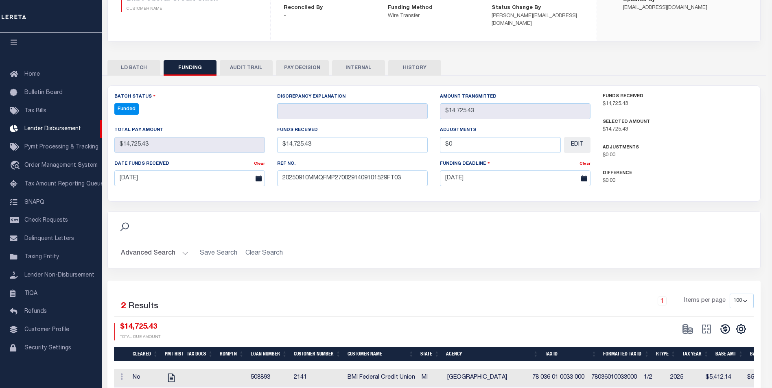
type input "$14,725.43"
type input "$0"
select select "100"
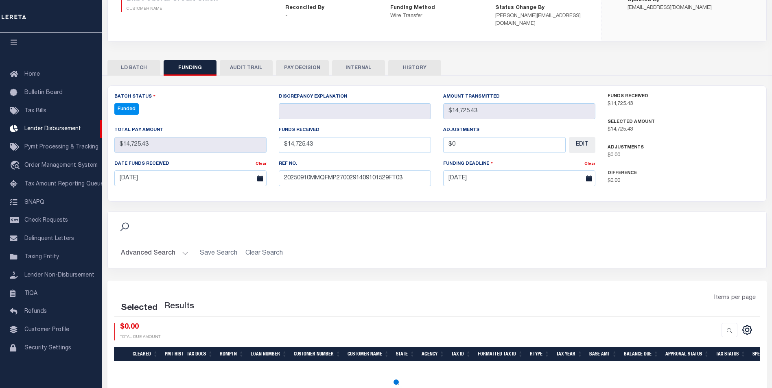
select select "100"
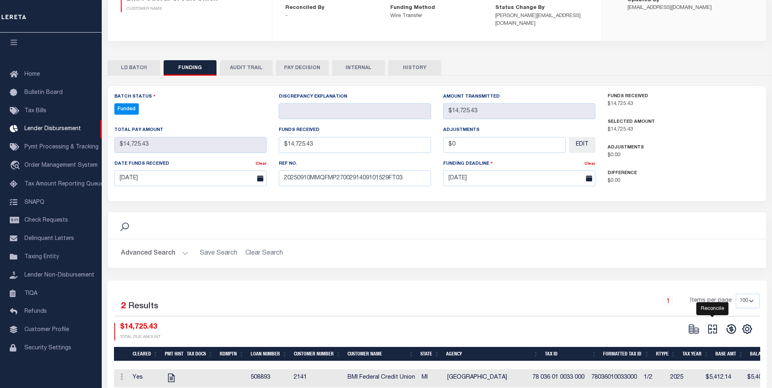
click at [712, 324] on icon at bounding box center [712, 329] width 11 height 11
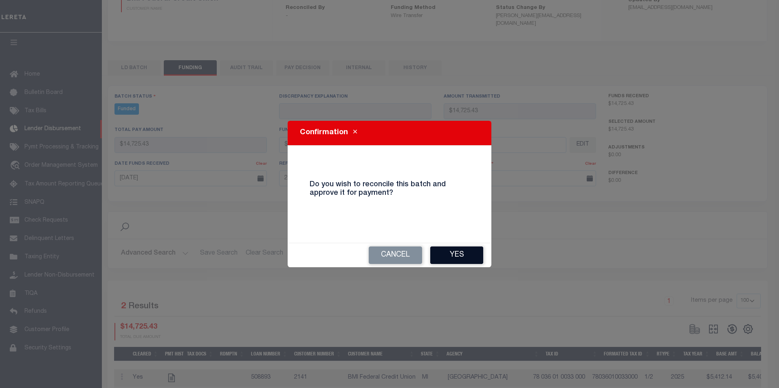
click at [463, 247] on button "Yes" at bounding box center [456, 256] width 53 height 18
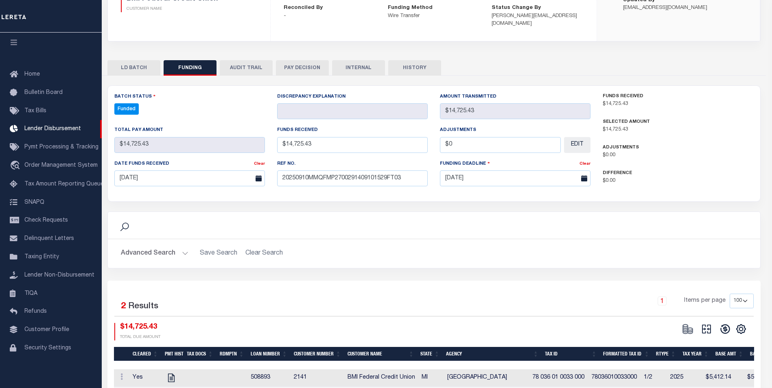
type input "$14,725.43"
type input "$0"
select select "100"
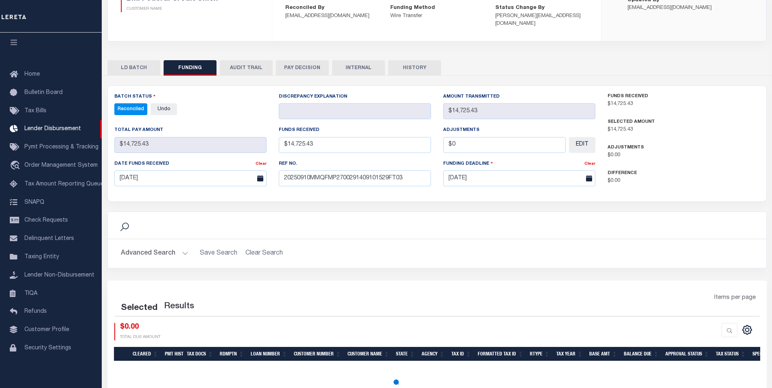
select select "100"
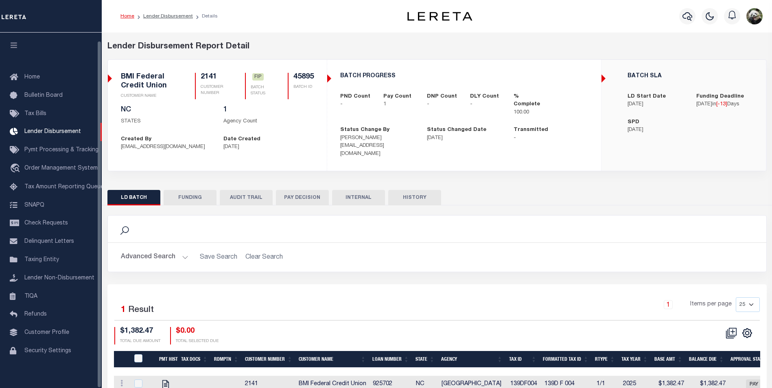
scroll to position [8, 0]
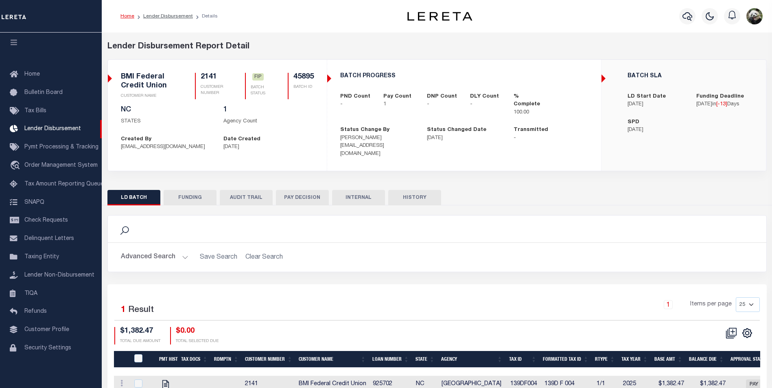
drag, startPoint x: 180, startPoint y: 188, endPoint x: 434, endPoint y: 162, distance: 255.4
click at [182, 190] on button "FUNDING" at bounding box center [190, 197] width 53 height 15
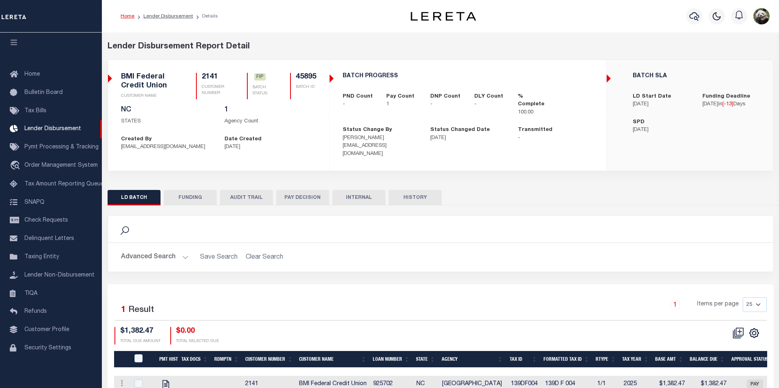
type input "$1,382.47"
type input "$0"
type input "08/29/2025"
select select "100"
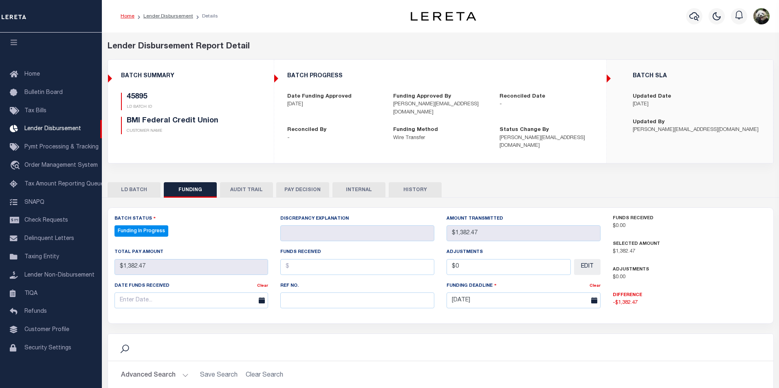
select select "100"
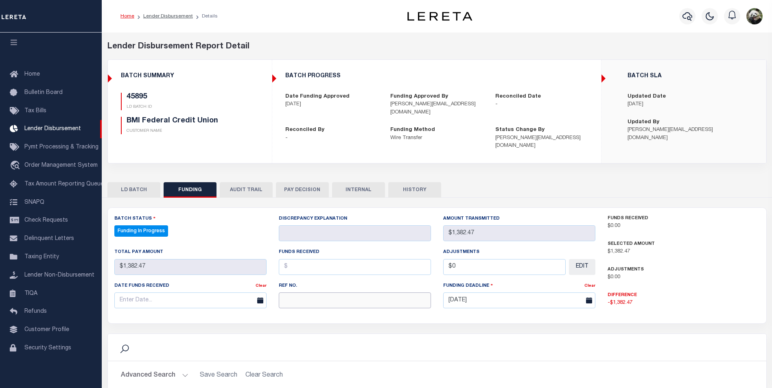
click at [347, 294] on input "text" at bounding box center [355, 301] width 152 height 16
paste input "20250910MMQFMP2700291609101530FT03"
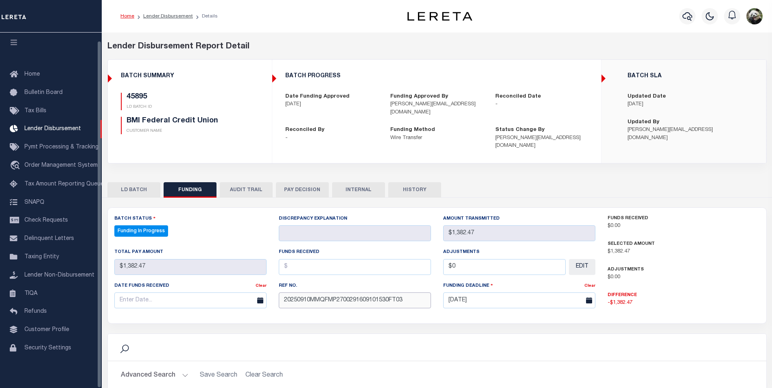
type input "20250910MMQFMP2700291609101530FT03"
click at [152, 295] on input "text" at bounding box center [190, 301] width 152 height 16
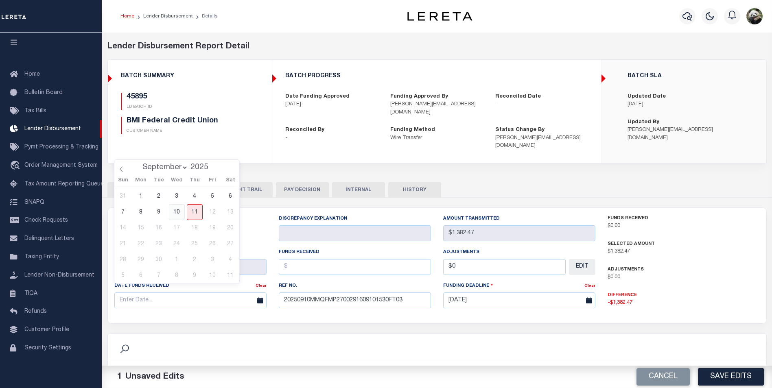
click at [182, 216] on span "10" at bounding box center [177, 212] width 16 height 16
type input "[DATE]"
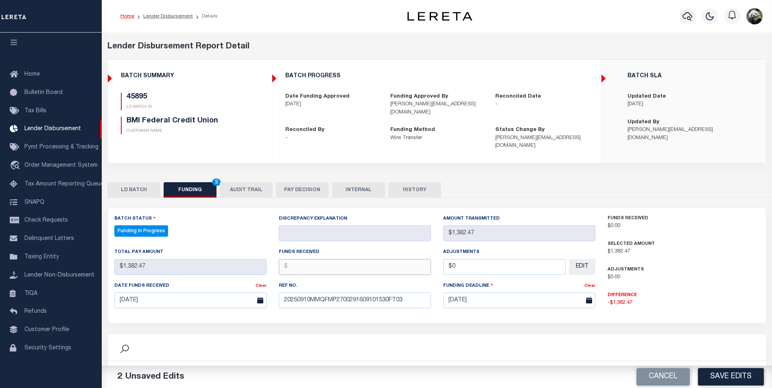
click at [318, 259] on input "text" at bounding box center [355, 267] width 152 height 16
type input "$1,382.47"
type input "$0.00"
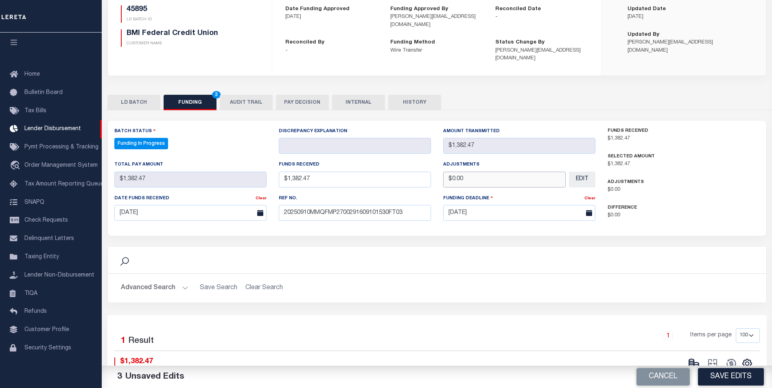
scroll to position [148, 0]
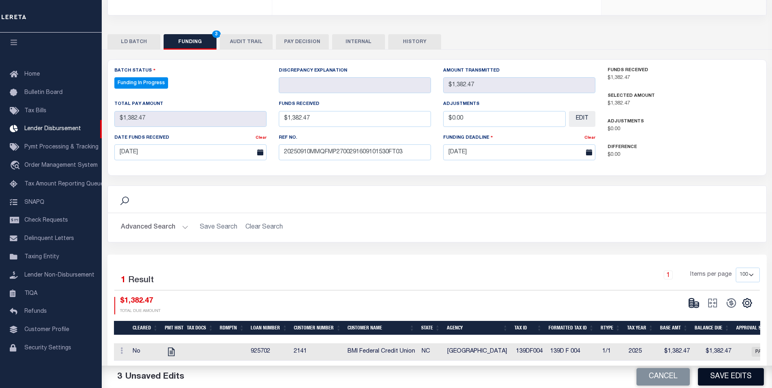
click at [726, 378] on button "Save Edits" at bounding box center [731, 378] width 66 height 18
type input "$1,382.47"
type input "$0"
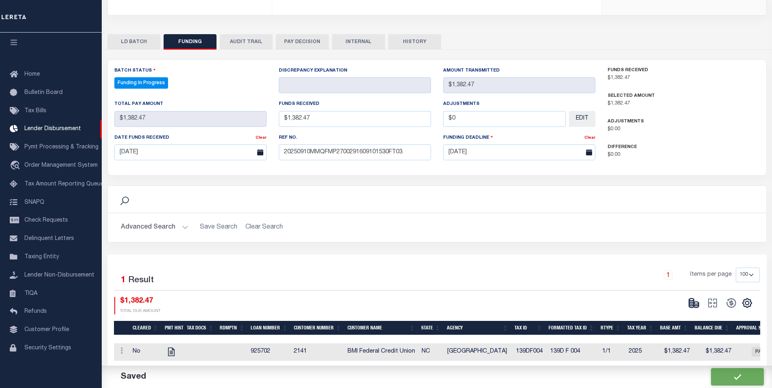
select select "100"
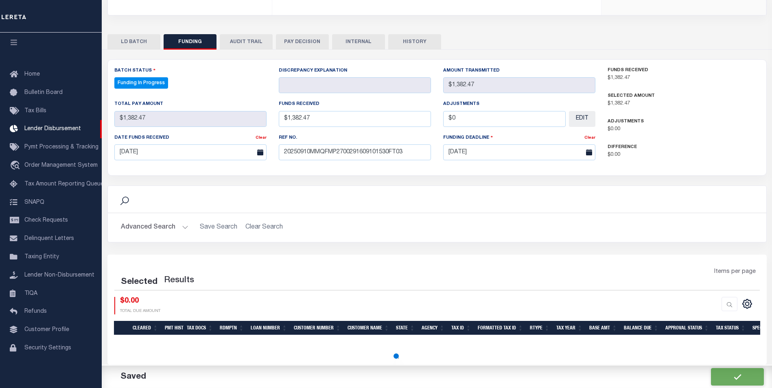
select select "100"
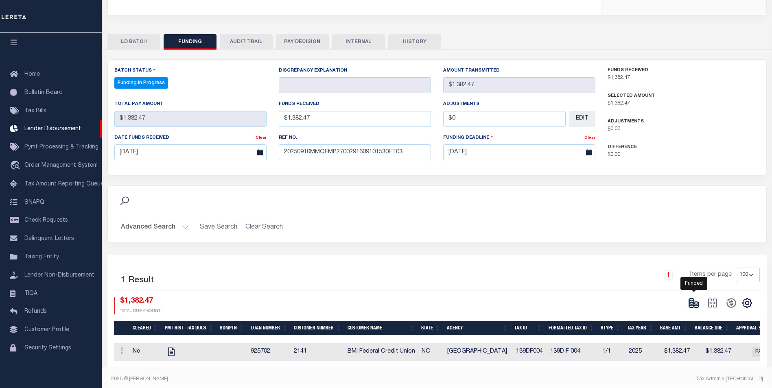
click at [689, 298] on icon at bounding box center [694, 303] width 11 height 11
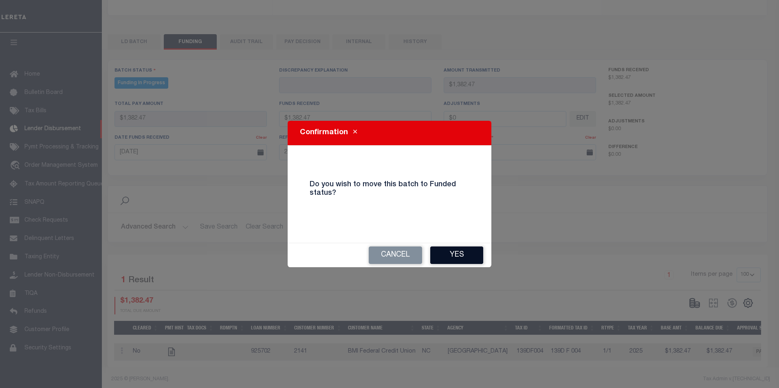
click at [434, 256] on button "Yes" at bounding box center [456, 256] width 53 height 18
select select "100"
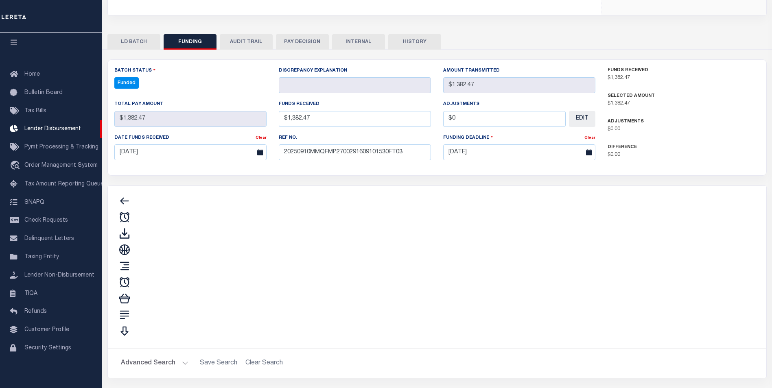
type input "$1,382.47"
type input "$0"
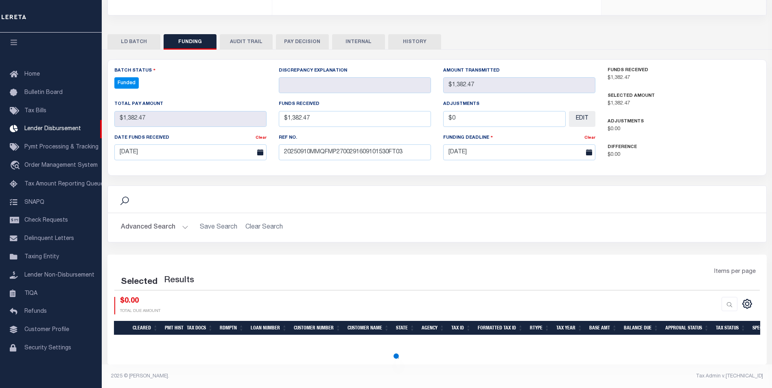
select select "100"
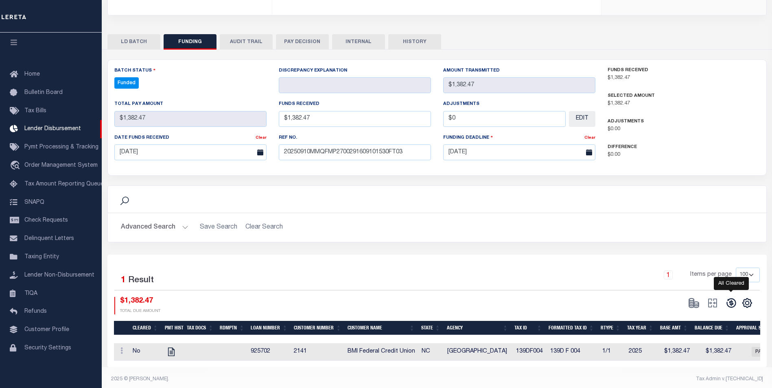
click at [734, 298] on icon at bounding box center [731, 303] width 11 height 11
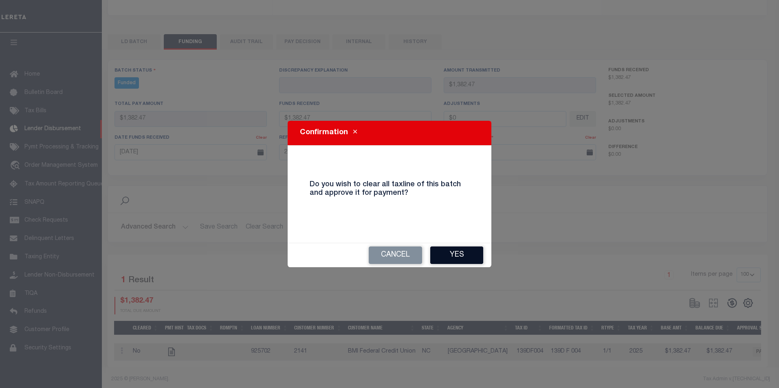
click at [440, 260] on button "Yes" at bounding box center [456, 256] width 53 height 18
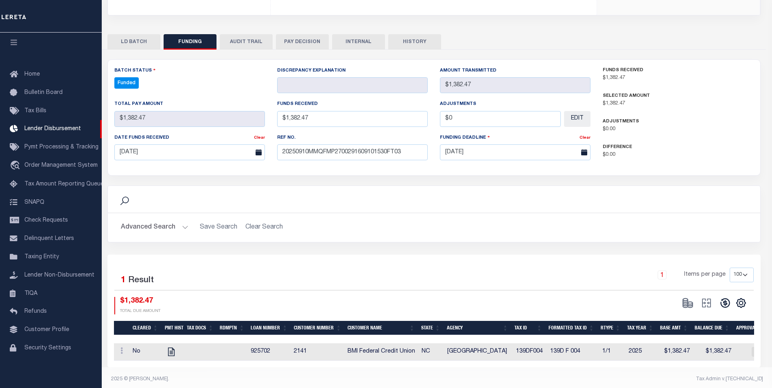
type input "$1,382.47"
type input "$0"
select select "100"
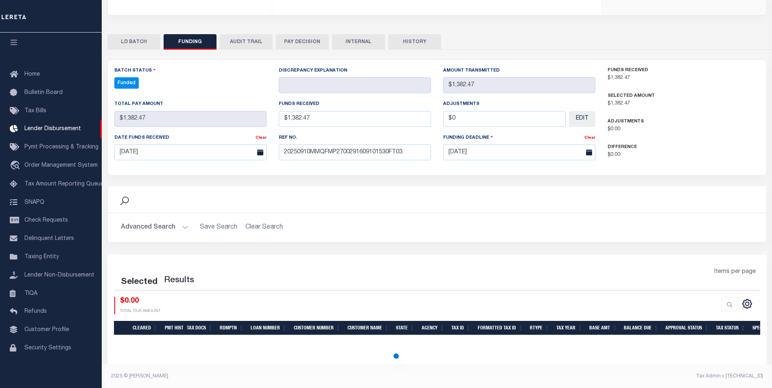
select select "100"
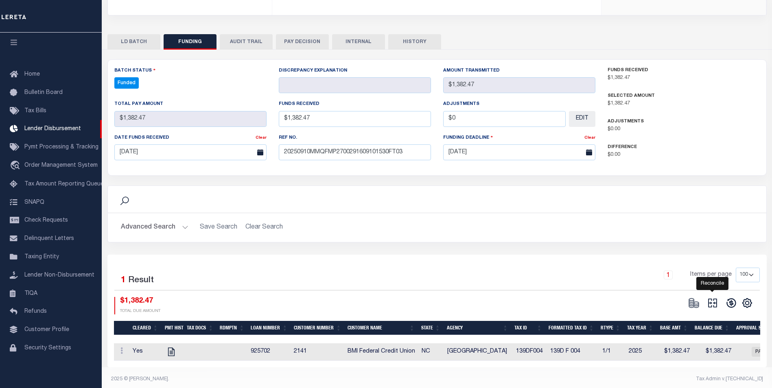
click at [717, 298] on icon at bounding box center [712, 303] width 11 height 11
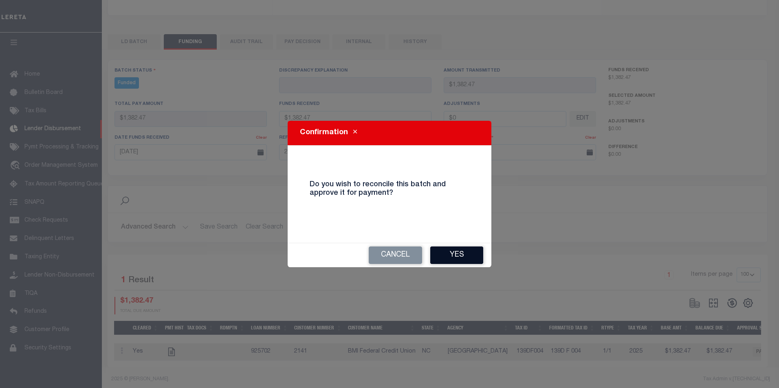
click at [441, 254] on button "Yes" at bounding box center [456, 256] width 53 height 18
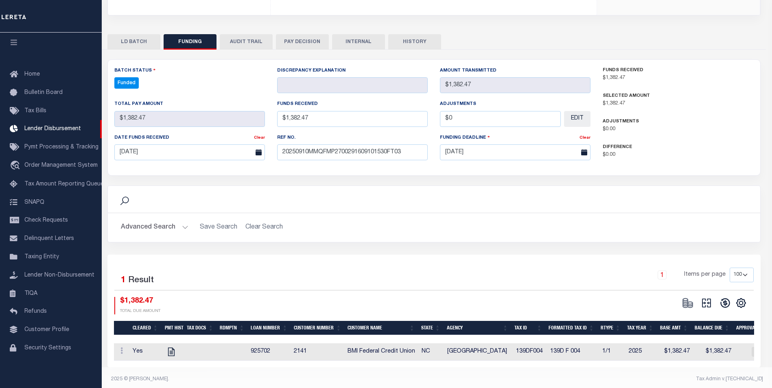
select select "100"
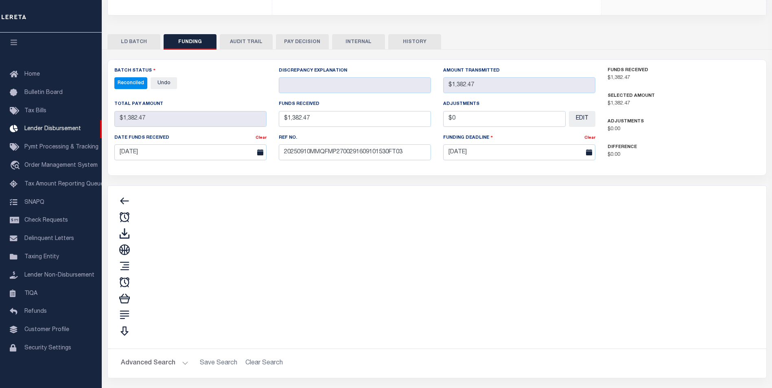
type input "$1,382.47"
type input "$0"
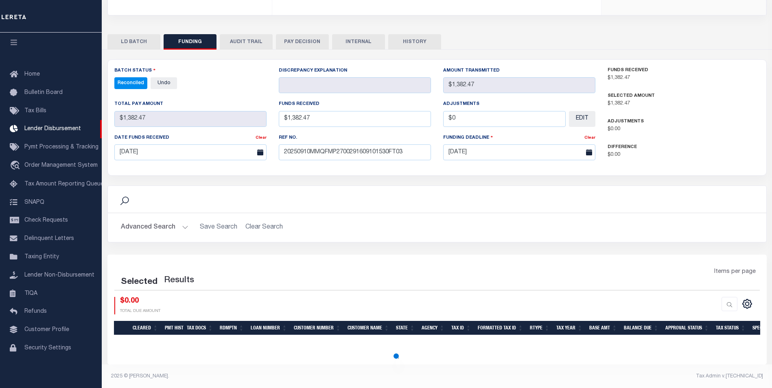
select select "100"
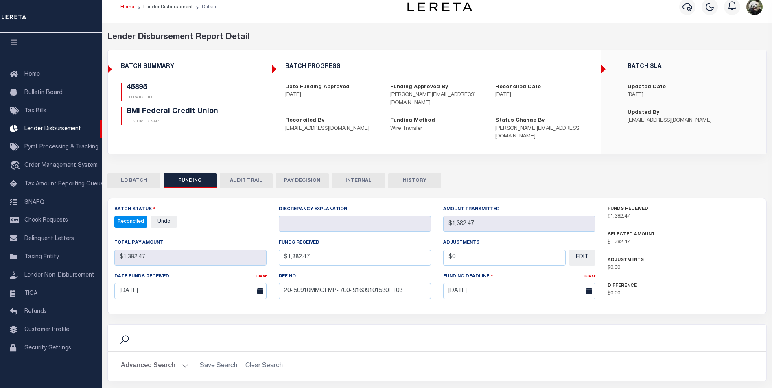
scroll to position [0, 0]
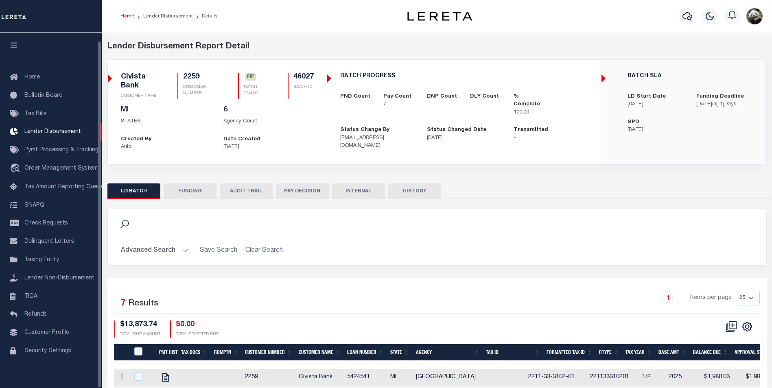
scroll to position [8, 0]
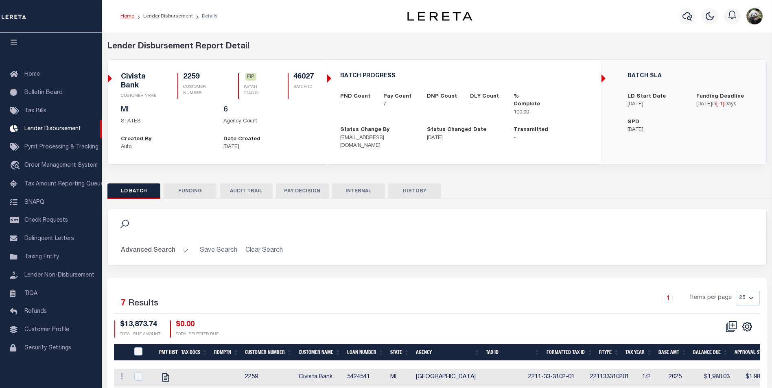
click at [194, 190] on button "FUNDING" at bounding box center [190, 191] width 53 height 15
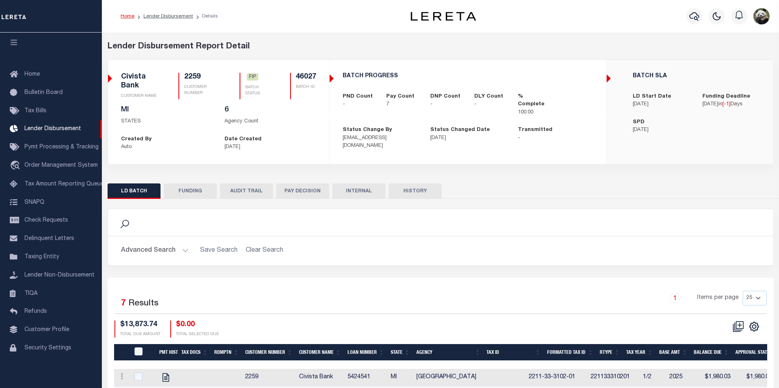
type input "$13,873.74"
type input "$0"
type input "[DATE]"
select select "100"
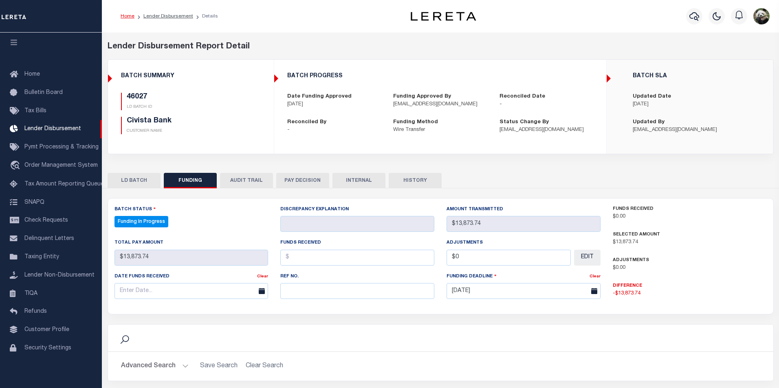
select select "100"
click at [336, 294] on input "text" at bounding box center [355, 291] width 152 height 16
paste input "20250910MMQFMP2700184209101100FT03"
type input "20250910MMQFMP2700184209101100FT03"
click at [165, 290] on input "text" at bounding box center [190, 291] width 152 height 16
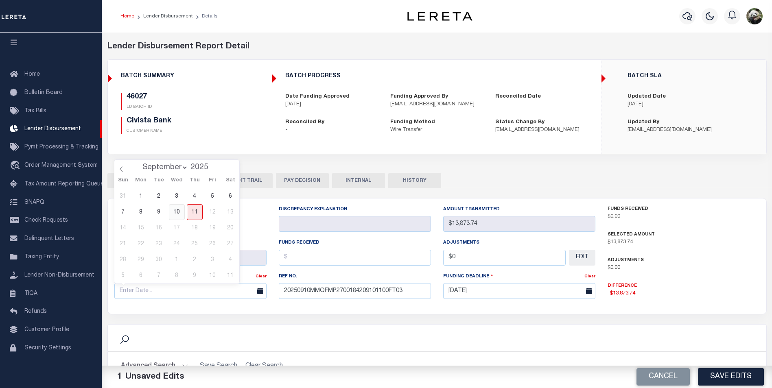
drag, startPoint x: 176, startPoint y: 206, endPoint x: 249, endPoint y: 237, distance: 79.3
click at [176, 206] on span "10" at bounding box center [177, 212] width 16 height 16
type input "[DATE]"
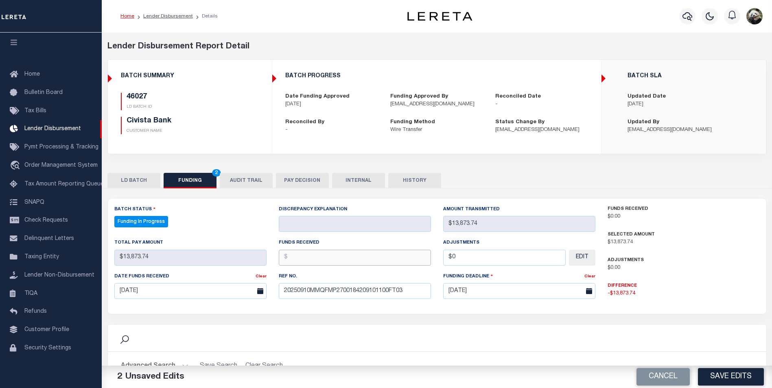
click at [353, 254] on input "text" at bounding box center [355, 258] width 152 height 16
type input "$13,873.74"
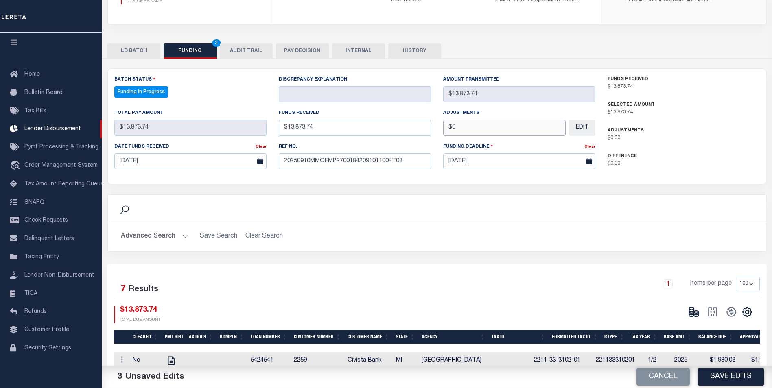
scroll to position [163, 0]
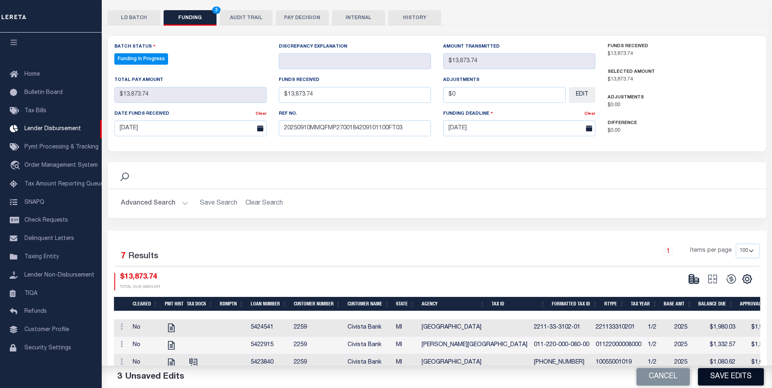
type input "$0.00"
click at [715, 374] on button "Save Edits" at bounding box center [731, 378] width 66 height 18
type input "$13,873.74"
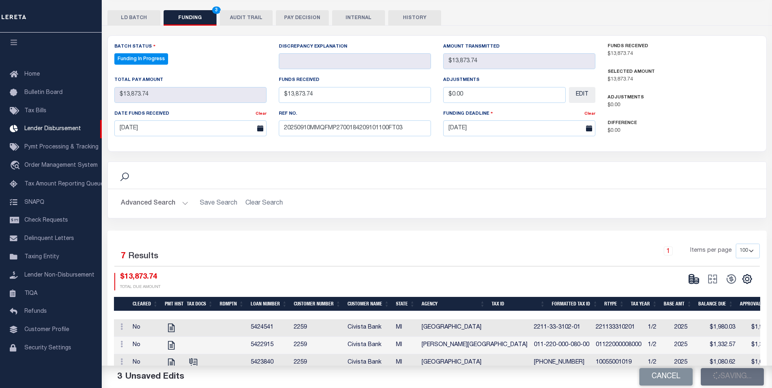
type input "$0"
select select "100"
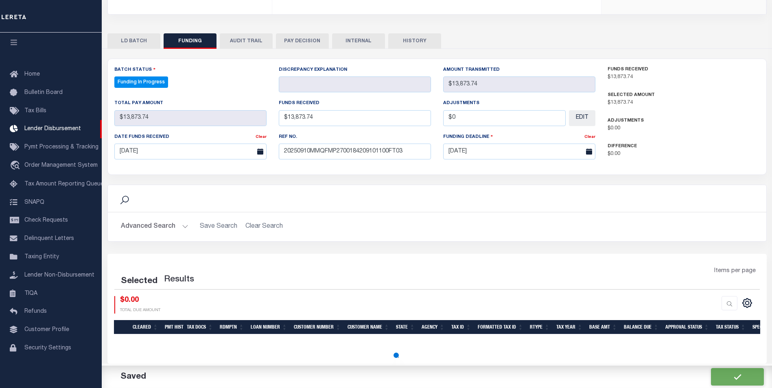
select select "100"
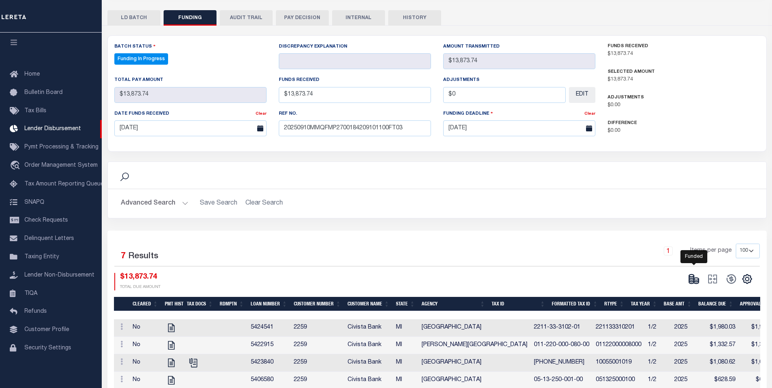
click at [691, 279] on icon at bounding box center [691, 277] width 5 height 3
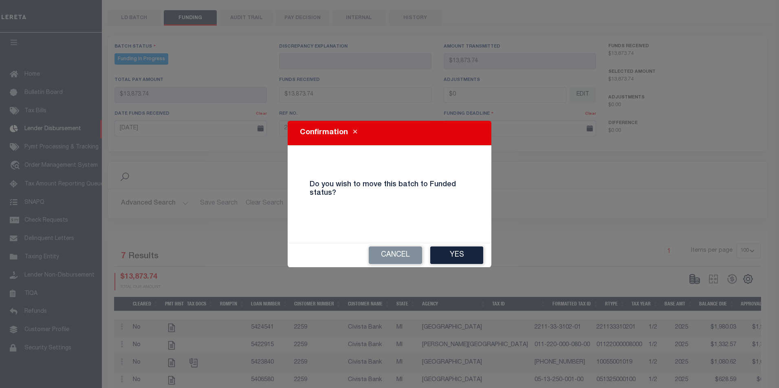
click at [486, 264] on div "Cancel Yes" at bounding box center [389, 256] width 204 height 24
click at [452, 254] on button "Yes" at bounding box center [456, 256] width 53 height 18
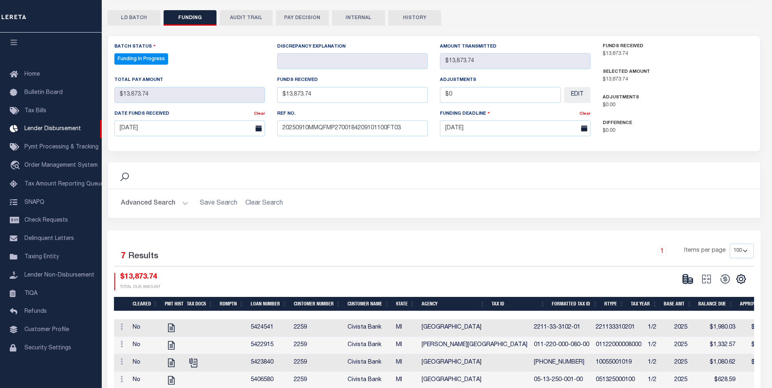
type input "$13,873.74"
type input "$0"
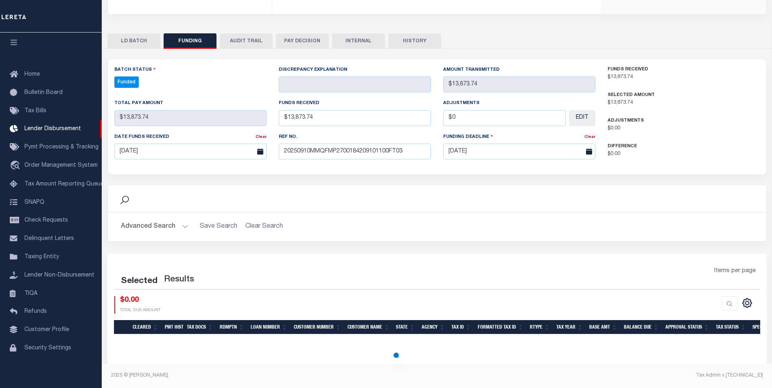
select select "100"
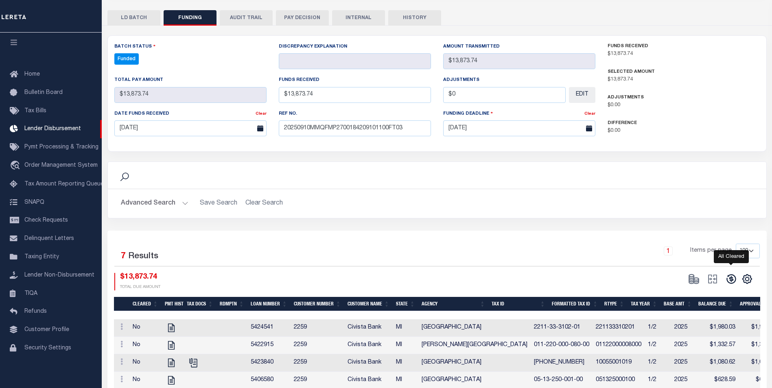
click at [732, 279] on icon at bounding box center [731, 279] width 11 height 11
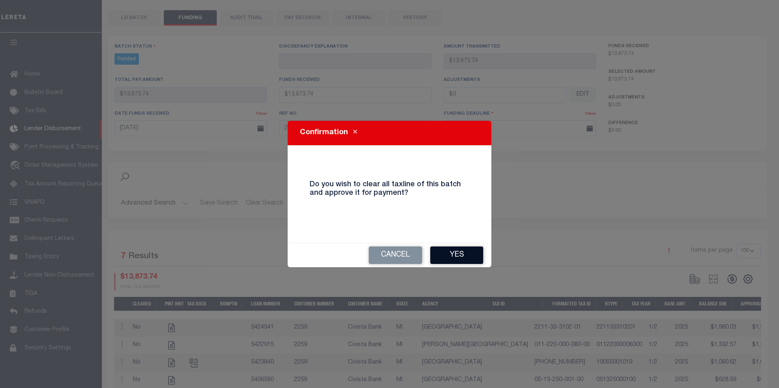
click at [456, 257] on button "Yes" at bounding box center [456, 256] width 53 height 18
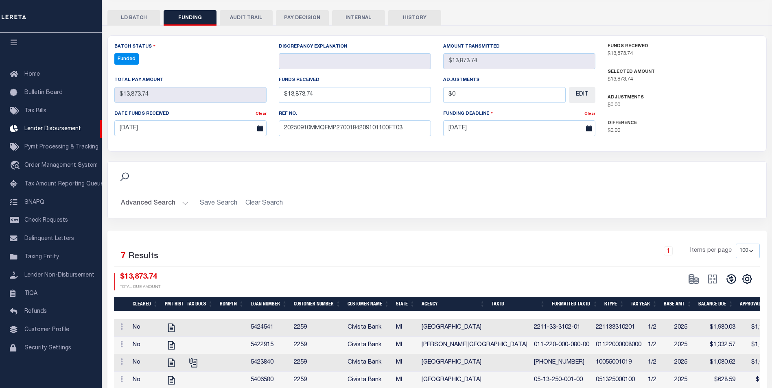
type input "$13,873.74"
type input "$0"
select select "100"
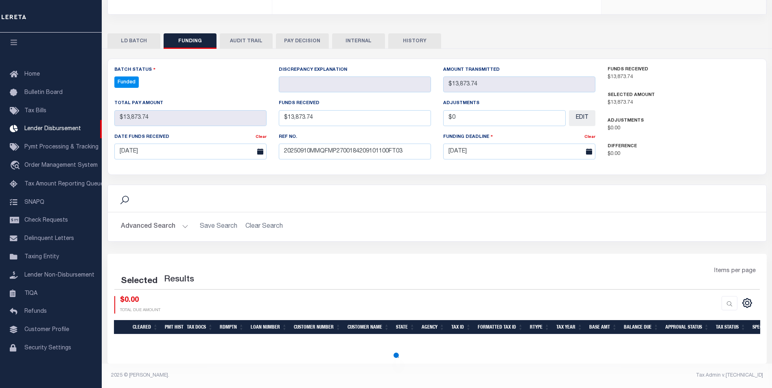
select select "100"
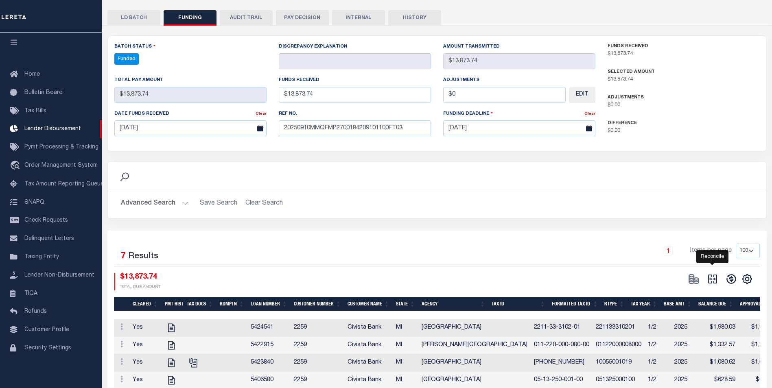
click at [713, 279] on icon "" at bounding box center [712, 279] width 11 height 11
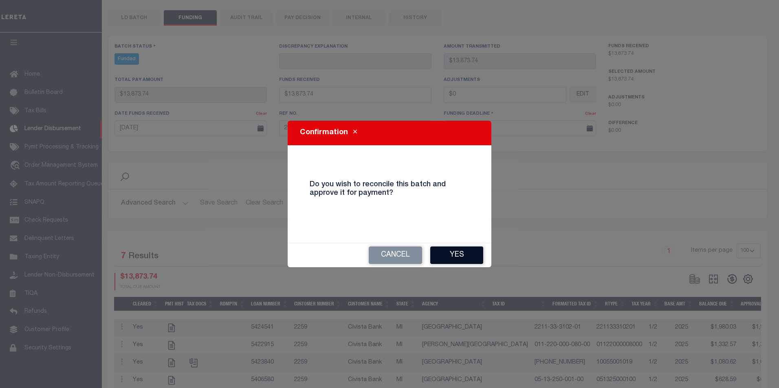
click at [450, 257] on button "Yes" at bounding box center [456, 256] width 53 height 18
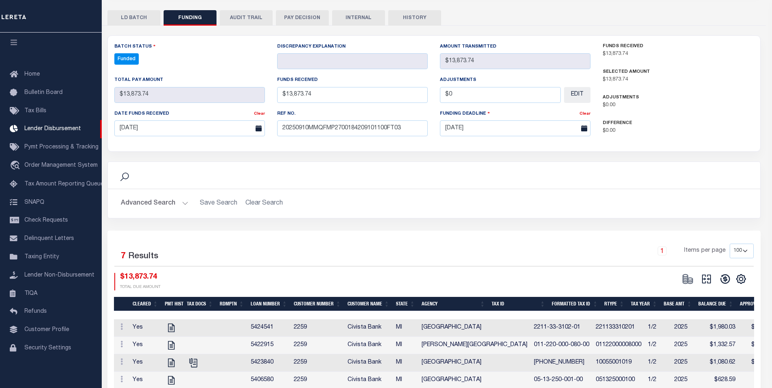
type input "$13,873.74"
type input "$0"
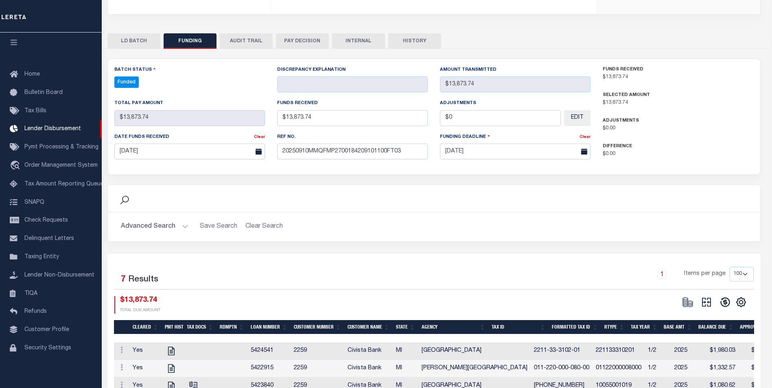
select select "100"
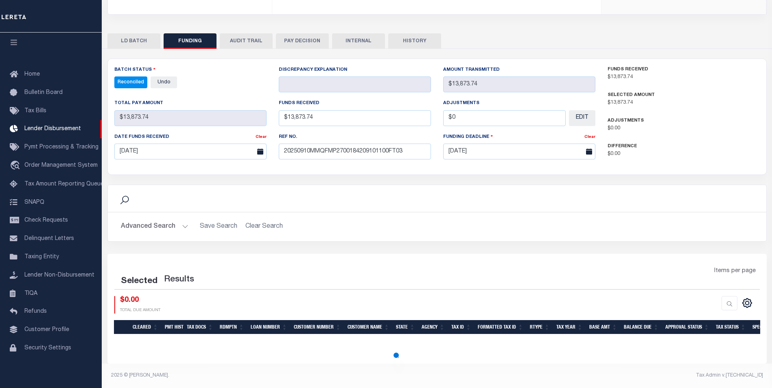
select select "100"
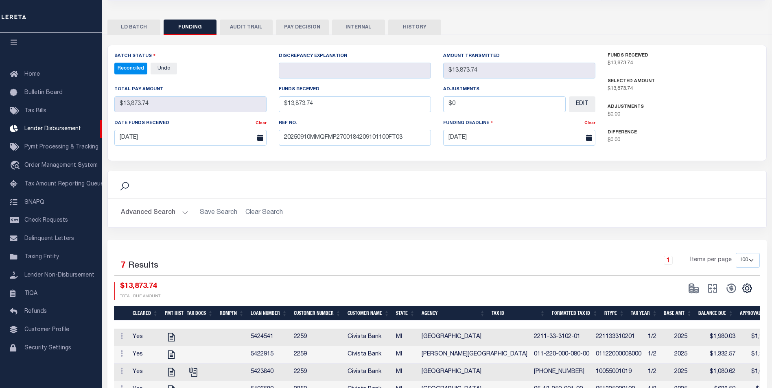
scroll to position [122, 0]
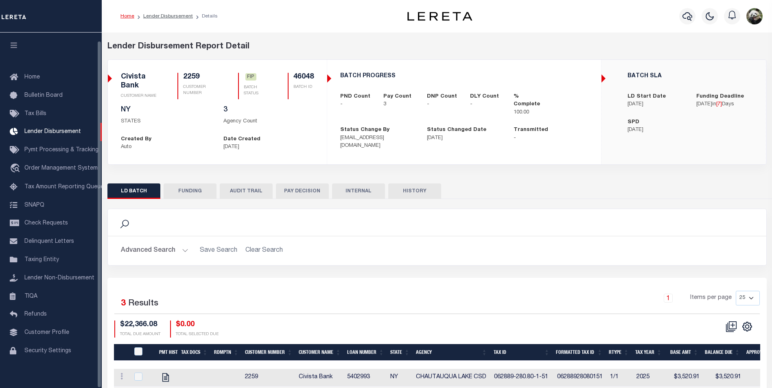
scroll to position [8, 0]
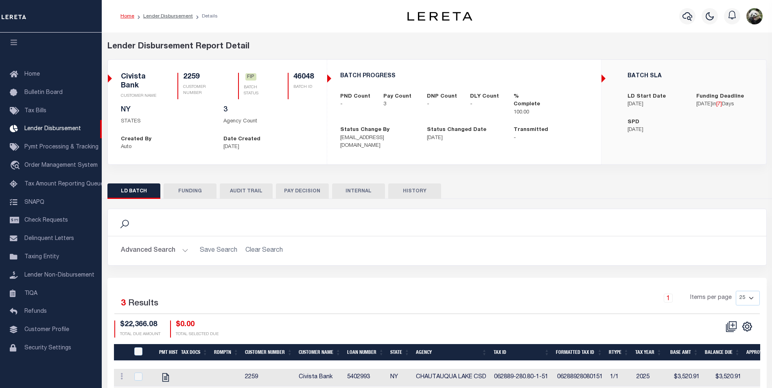
click at [202, 188] on button "FUNDING" at bounding box center [190, 191] width 53 height 15
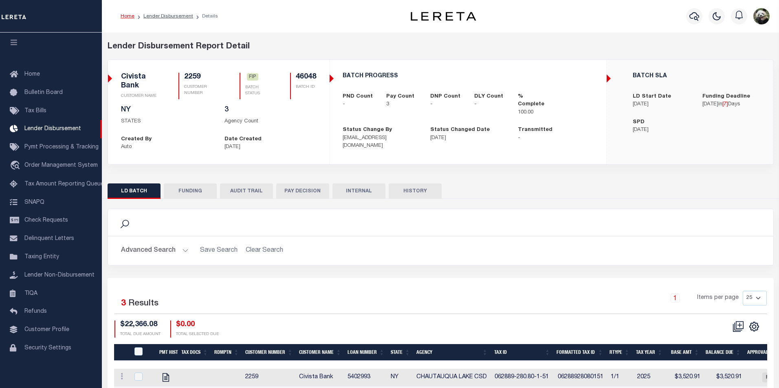
type input "$22,366.08"
type input "$0"
type input "[DATE]"
select select "100"
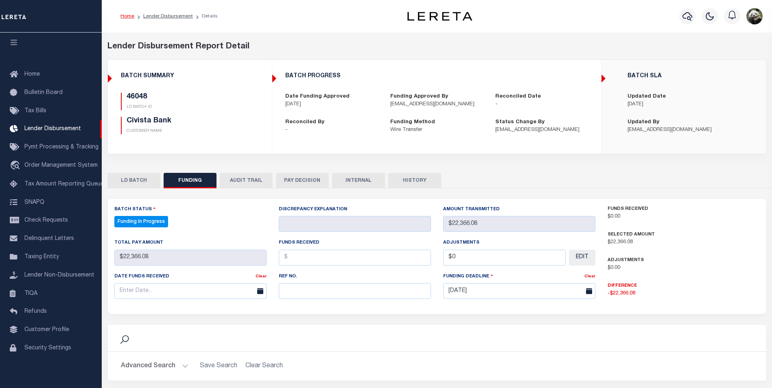
select select "100"
click at [324, 299] on input "text" at bounding box center [355, 291] width 152 height 16
paste input "20250910MMQFMP2700184309101100FT03"
type input "20250910MMQFMP2700184309101100FT03"
click at [137, 296] on input "text" at bounding box center [190, 291] width 152 height 16
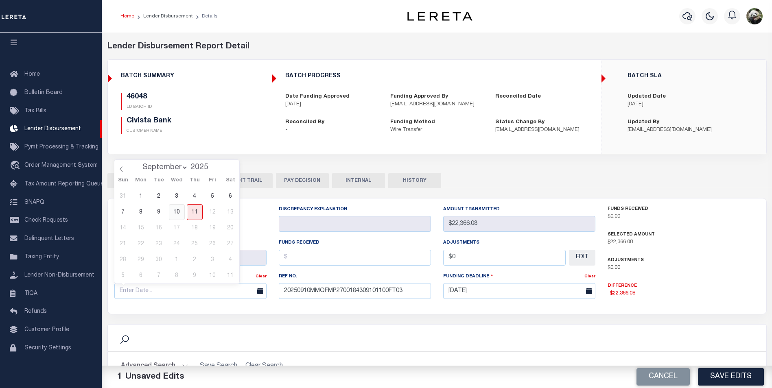
click at [177, 211] on span "10" at bounding box center [177, 212] width 16 height 16
type input "[DATE]"
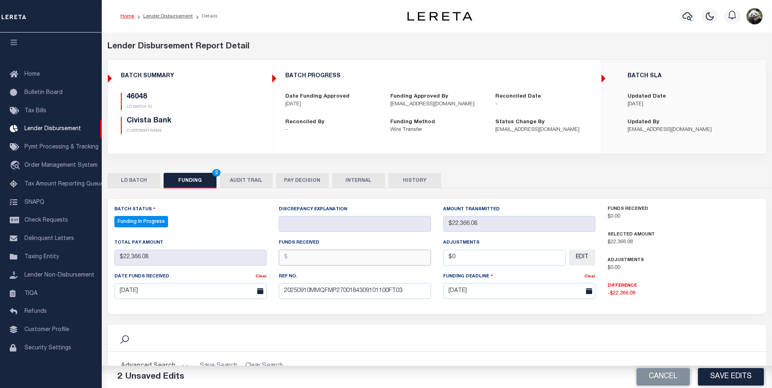
click at [371, 260] on input "text" at bounding box center [355, 258] width 152 height 16
type input "$22,366.08"
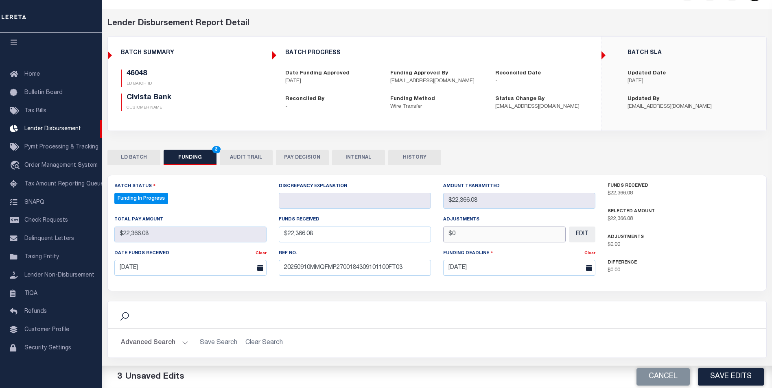
scroll to position [81, 0]
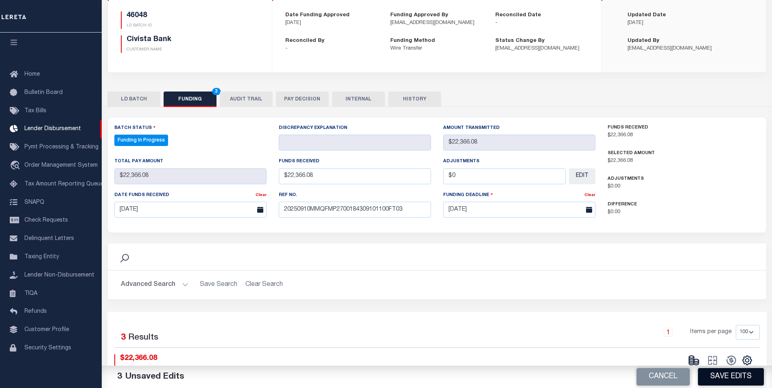
type input "$0.00"
click at [721, 379] on button "Save Edits" at bounding box center [731, 378] width 66 height 18
type input "$22,366.08"
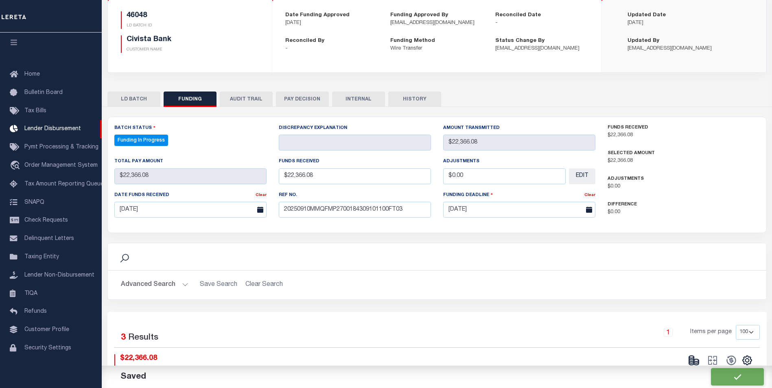
type input "$0"
select select "100"
click at [692, 360] on icon at bounding box center [691, 359] width 5 height 3
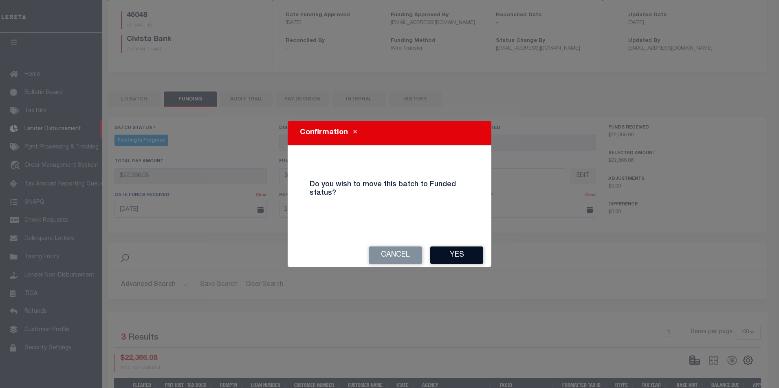
click at [456, 257] on button "Yes" at bounding box center [456, 256] width 53 height 18
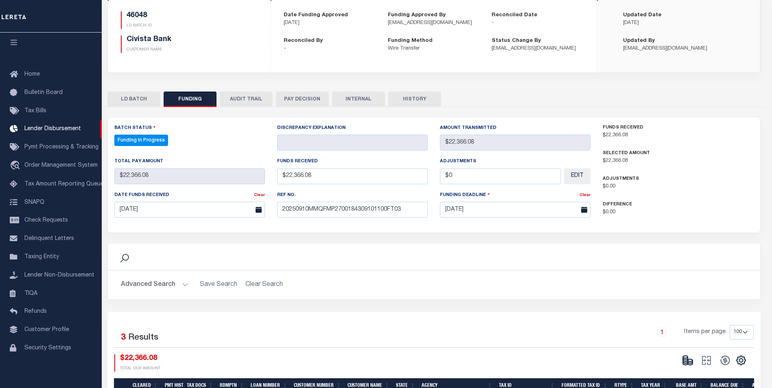
type input "$22,366.08"
type input "$0"
select select "100"
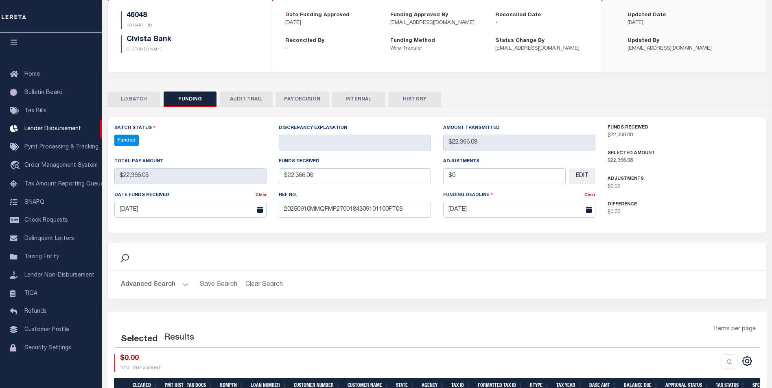
select select "100"
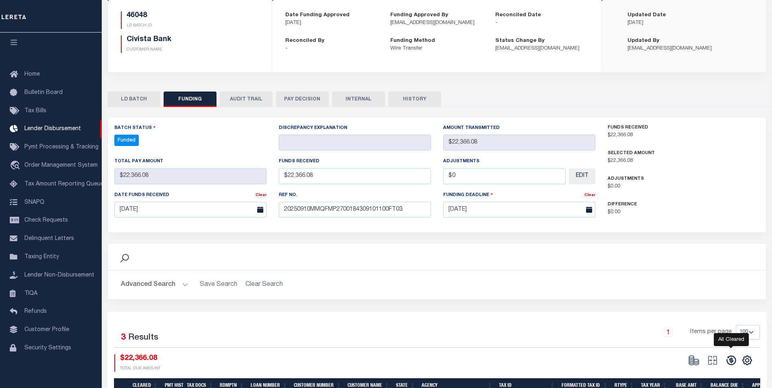
click at [731, 363] on icon at bounding box center [731, 360] width 9 height 9
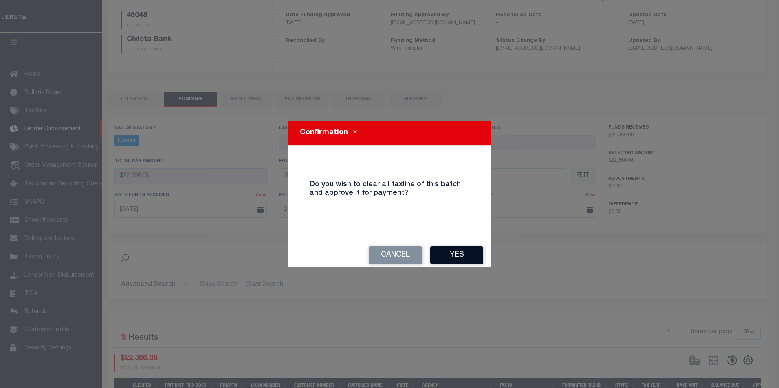
click at [447, 250] on button "Yes" at bounding box center [456, 256] width 53 height 18
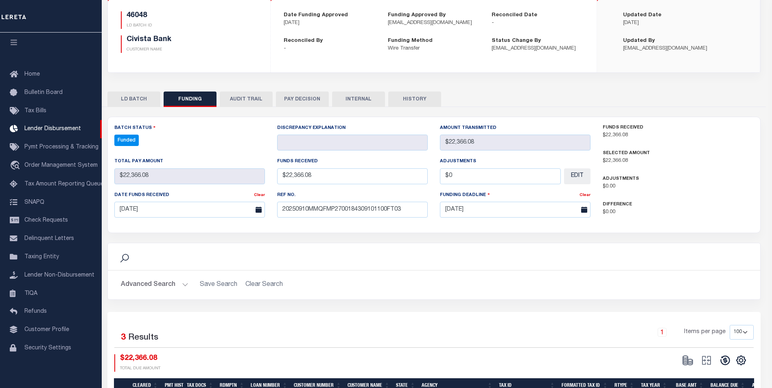
type input "$22,366.08"
type input "$0"
select select "100"
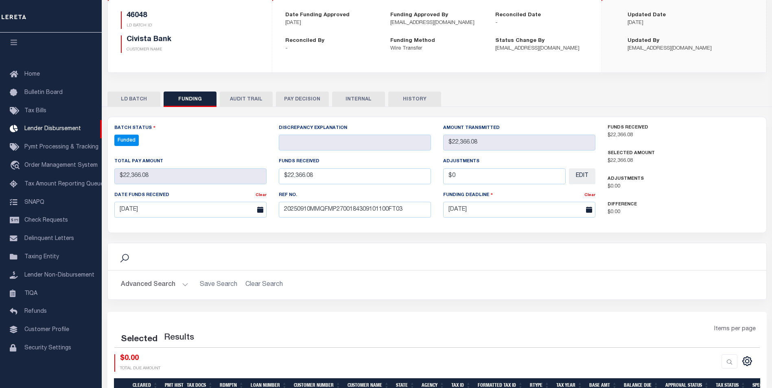
select select "100"
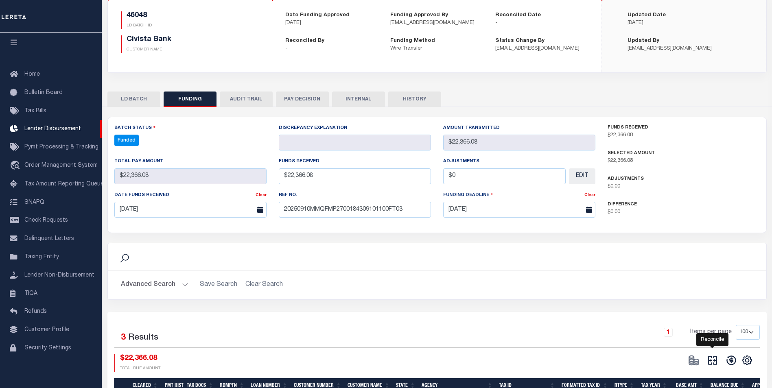
click at [714, 364] on icon at bounding box center [712, 360] width 11 height 11
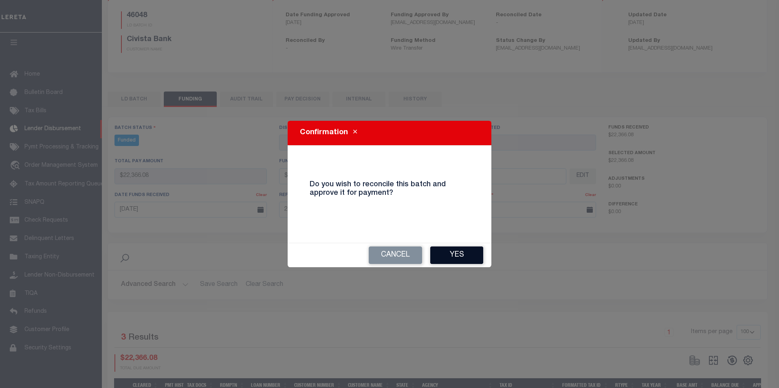
drag, startPoint x: 484, startPoint y: 267, endPoint x: 473, endPoint y: 258, distance: 14.5
click at [481, 264] on div "Cancel Yes" at bounding box center [389, 256] width 204 height 24
click at [470, 256] on button "Yes" at bounding box center [456, 256] width 53 height 18
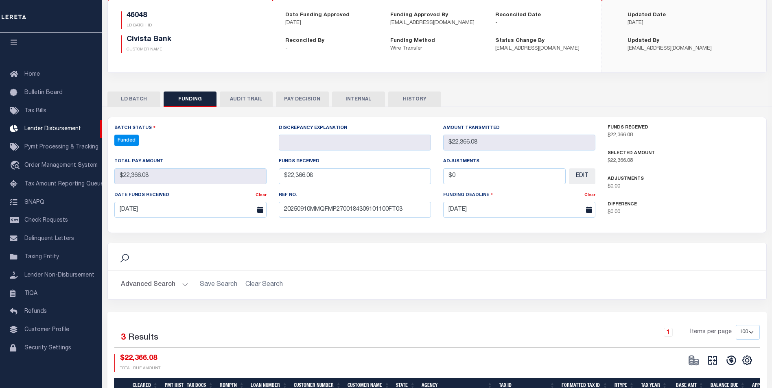
type input "$22,366.08"
type input "$0"
select select "100"
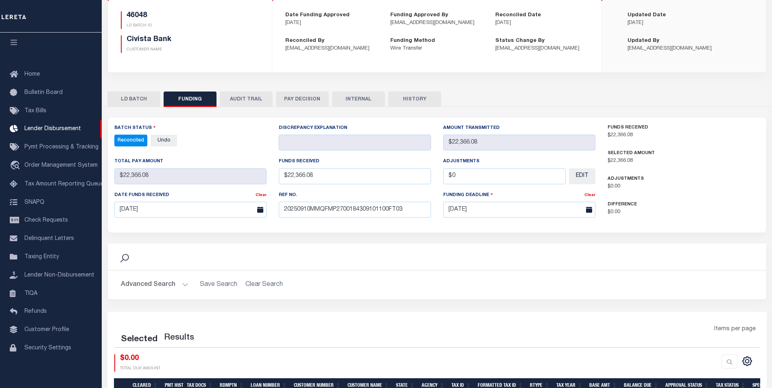
select select "100"
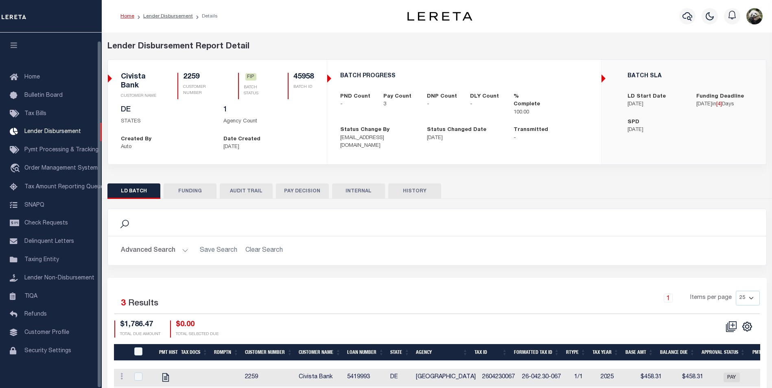
scroll to position [8, 0]
click at [198, 197] on button "FUNDING" at bounding box center [190, 191] width 53 height 15
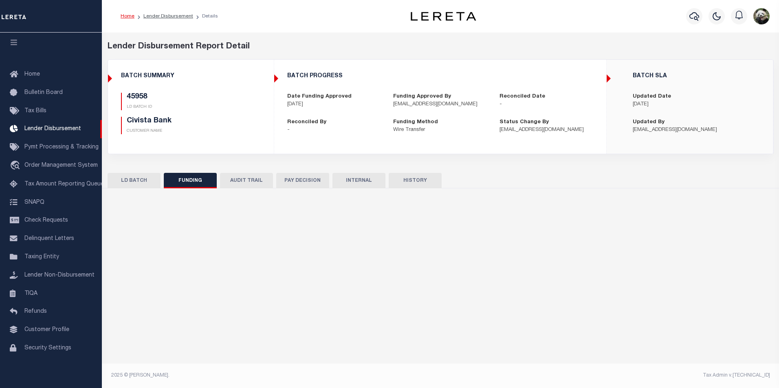
type input "$1,786.47"
type input "$0"
type input "[DATE]"
select select "100"
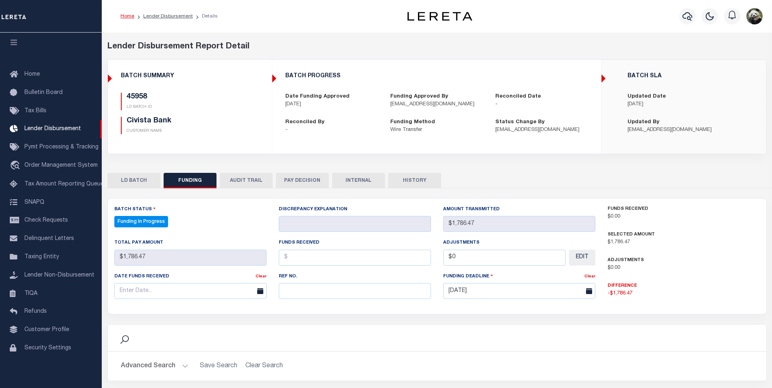
select select "100"
click at [331, 294] on input "text" at bounding box center [355, 291] width 152 height 16
paste input "20250910MMQFMP2700180909101048FT03"
type input "20250910MMQFMP2700180909101048FT03"
click at [179, 288] on input "text" at bounding box center [190, 291] width 152 height 16
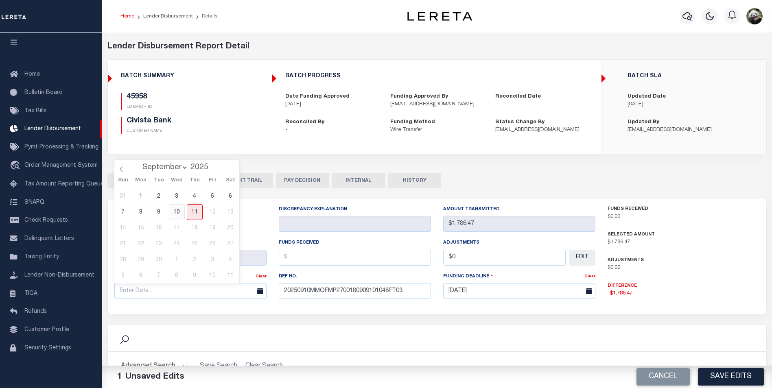
click at [180, 206] on span "10" at bounding box center [177, 212] width 16 height 16
type input "[DATE]"
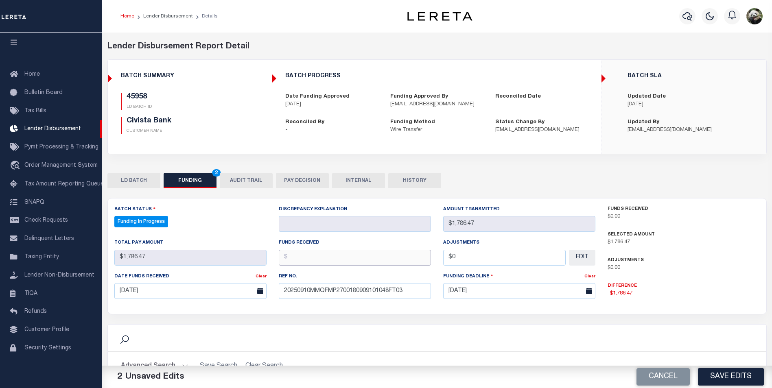
click at [328, 253] on input "text" at bounding box center [355, 258] width 152 height 16
type input "$1,786.47"
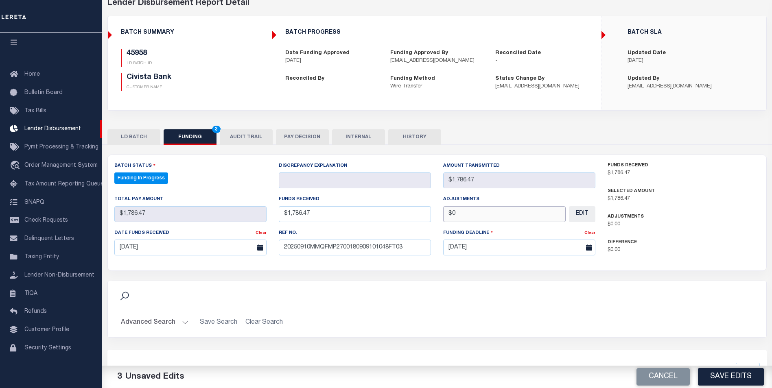
scroll to position [81, 0]
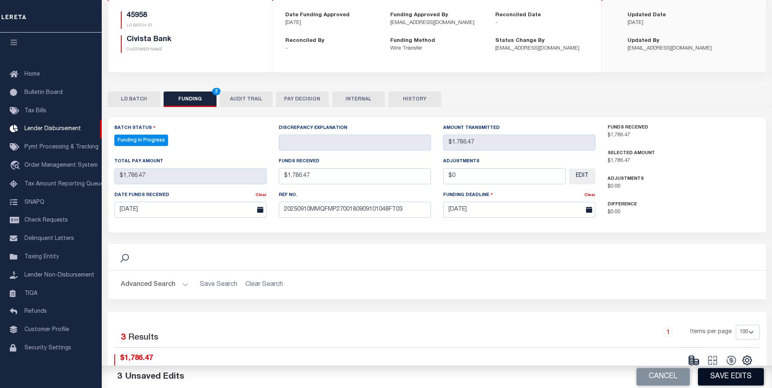
type input "$0.00"
click at [728, 382] on button "Save Edits" at bounding box center [731, 378] width 66 height 18
type input "$1,786.47"
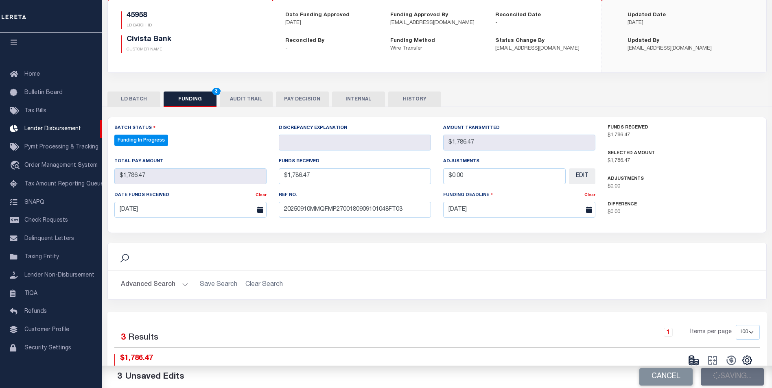
type input "$0"
select select "100"
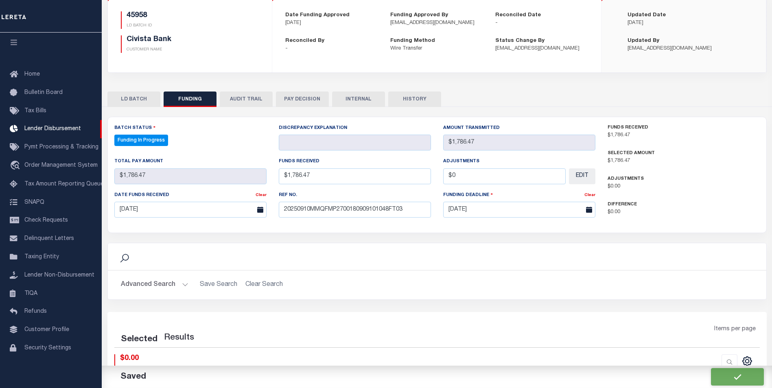
select select "100"
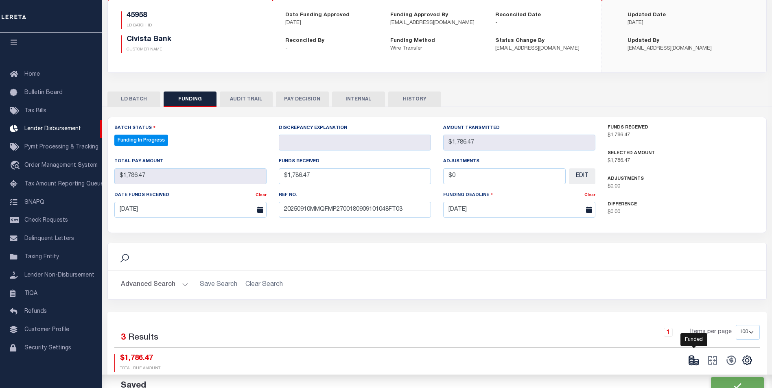
click at [698, 360] on icon at bounding box center [694, 360] width 11 height 11
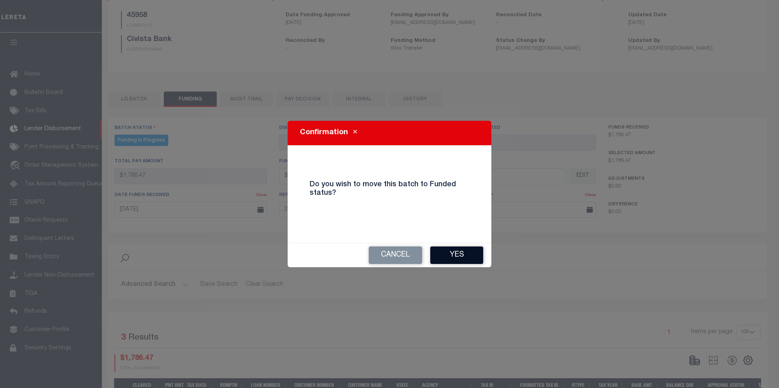
click at [470, 249] on button "Yes" at bounding box center [456, 256] width 53 height 18
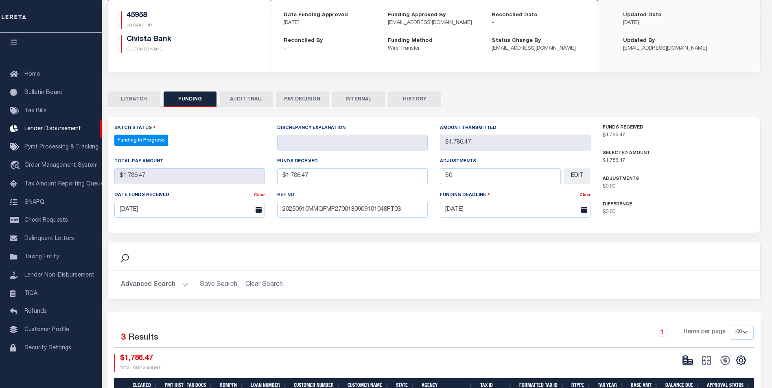
type input "$1,786.47"
type input "$0"
select select "100"
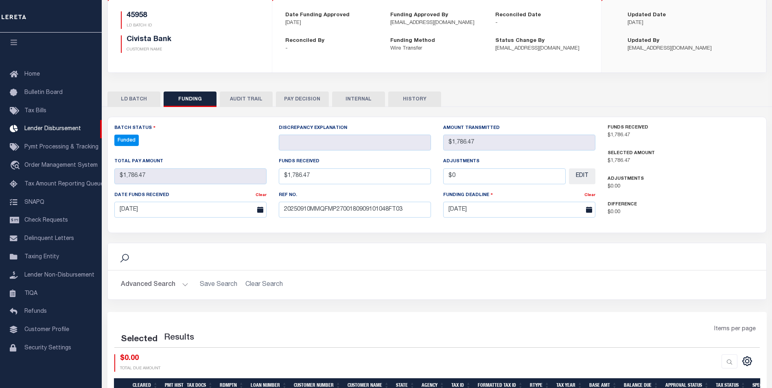
select select "100"
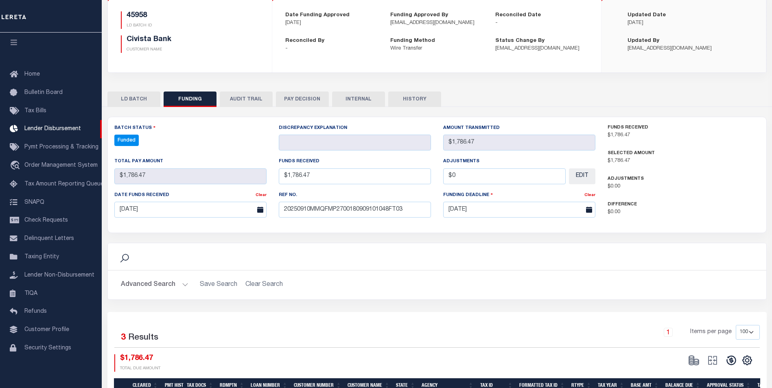
click at [737, 360] on button at bounding box center [731, 361] width 19 height 12
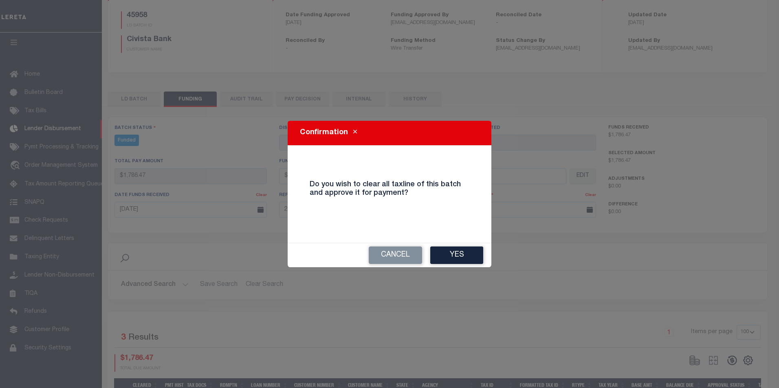
drag, startPoint x: 440, startPoint y: 255, endPoint x: 453, endPoint y: 258, distance: 13.7
click at [440, 255] on button "Yes" at bounding box center [456, 256] width 53 height 18
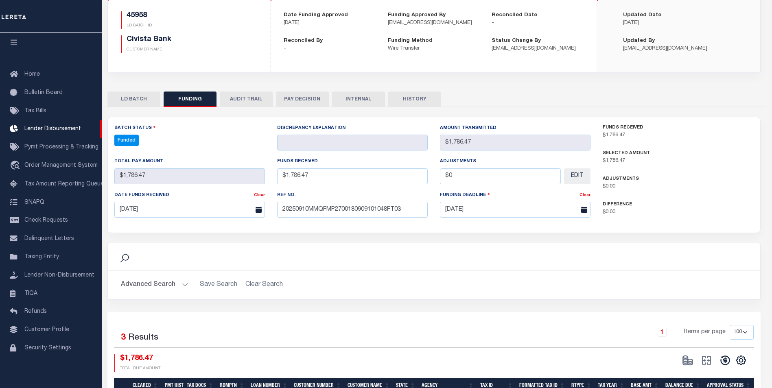
type input "$1,786.47"
type input "$0"
select select "100"
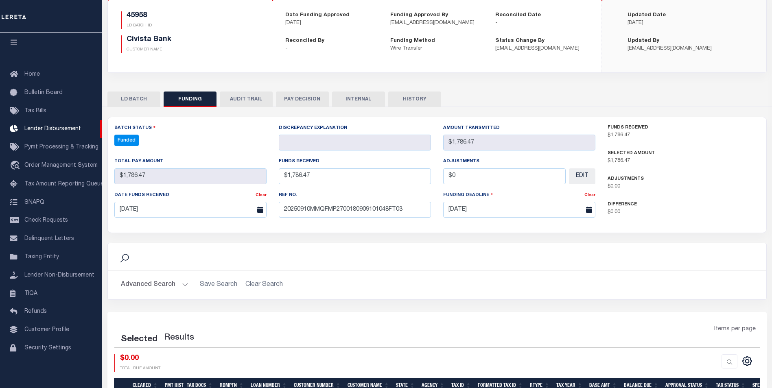
select select "100"
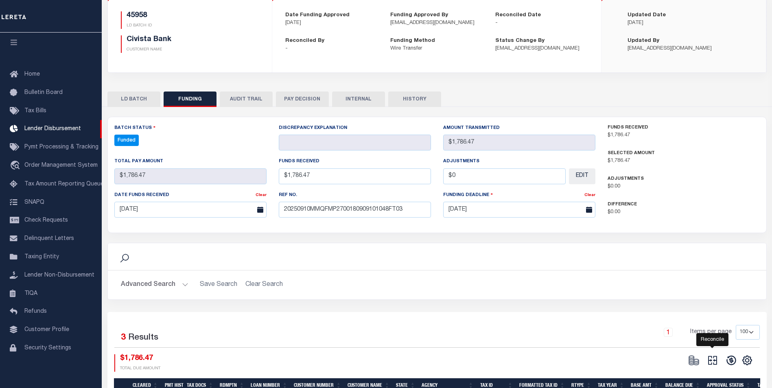
click at [707, 358] on icon at bounding box center [712, 360] width 11 height 11
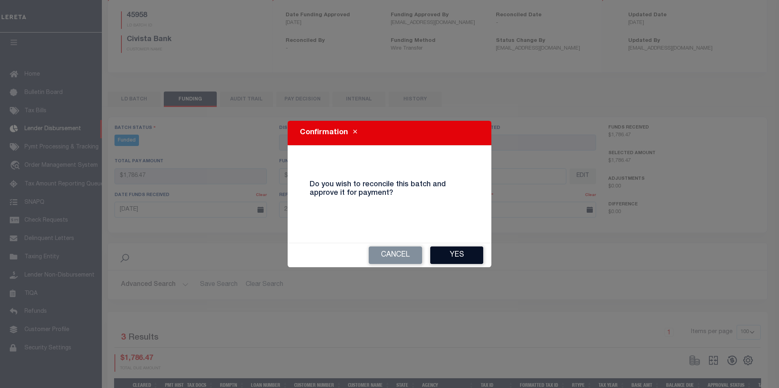
click at [454, 257] on button "Yes" at bounding box center [456, 256] width 53 height 18
select select "100"
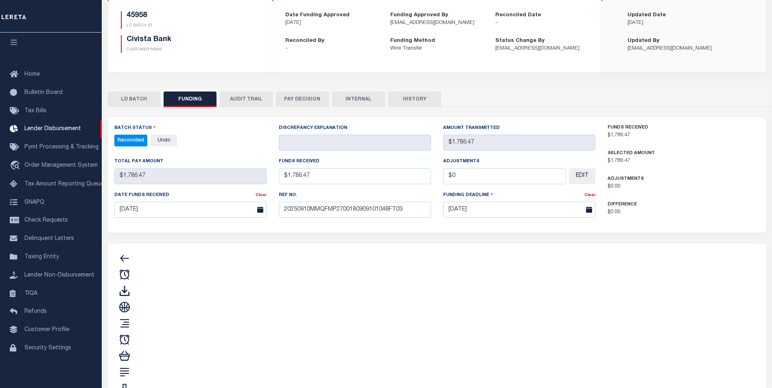
type input "$1,786.47"
type input "$0"
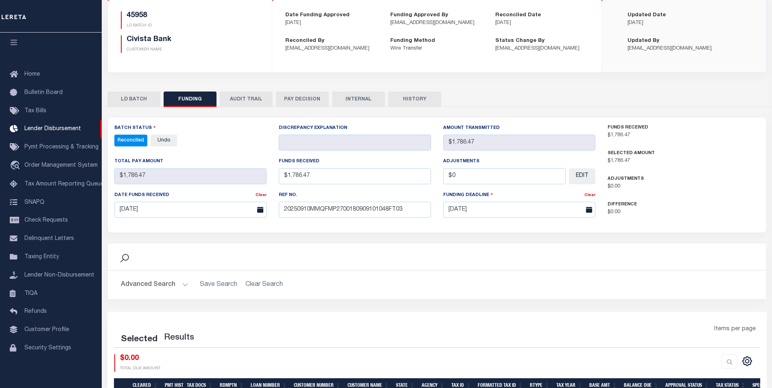
select select "100"
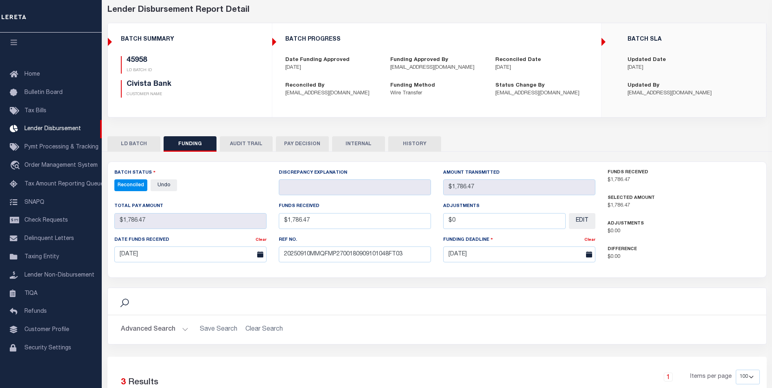
scroll to position [0, 0]
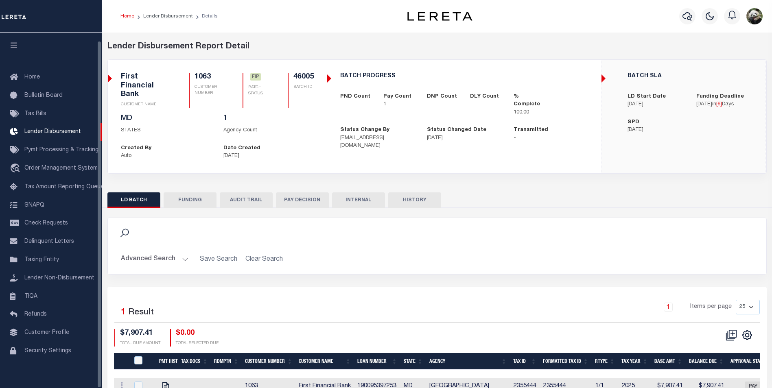
scroll to position [8, 0]
click at [169, 199] on button "FUNDING" at bounding box center [190, 200] width 53 height 15
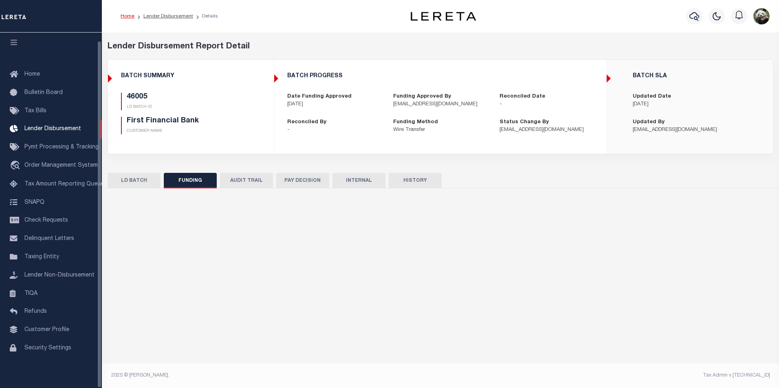
type input "$7,907.41"
type input "$0"
type input "[DATE]"
select select "100"
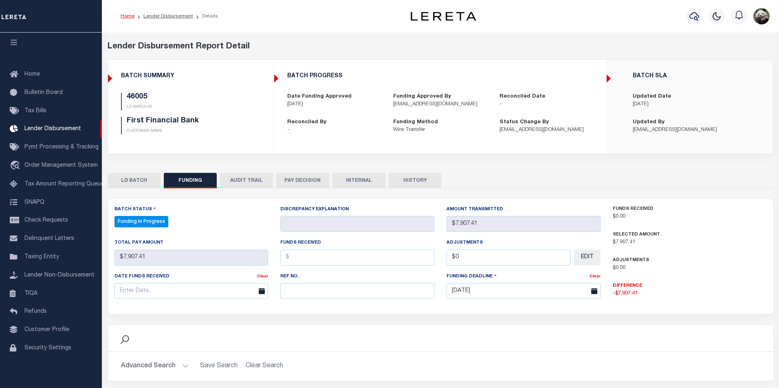
select select "100"
drag, startPoint x: 361, startPoint y: 296, endPoint x: 360, endPoint y: 290, distance: 6.2
click at [360, 292] on input "text" at bounding box center [355, 291] width 152 height 16
paste input "20250910MMQFMP2700310609101609FT03"
type input "20250910MMQFMP2700310609101609FT03"
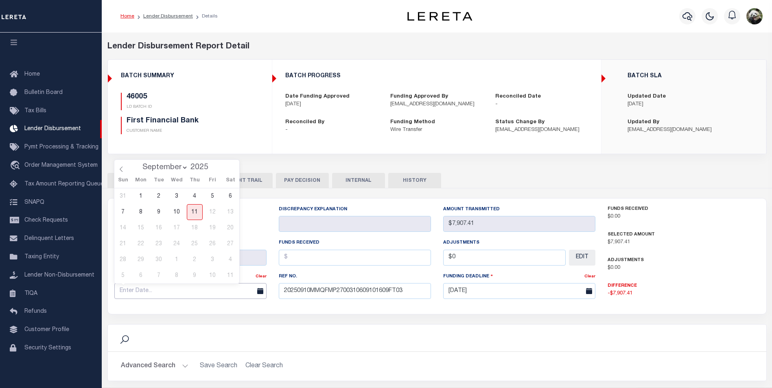
click at [173, 290] on input "text" at bounding box center [190, 291] width 152 height 16
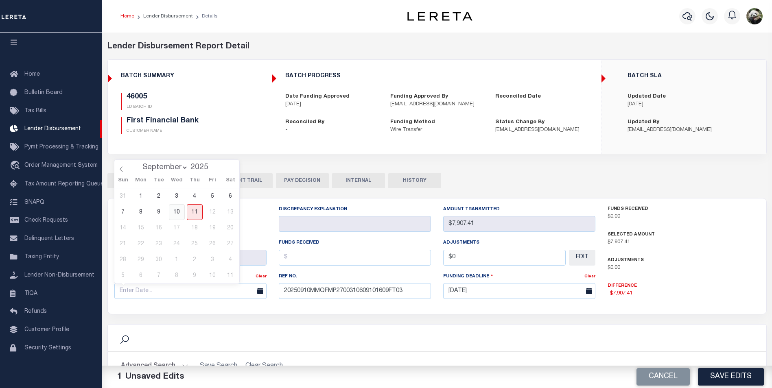
drag, startPoint x: 180, startPoint y: 215, endPoint x: 265, endPoint y: 251, distance: 92.5
click at [180, 213] on span "10" at bounding box center [177, 212] width 16 height 16
type input "[DATE]"
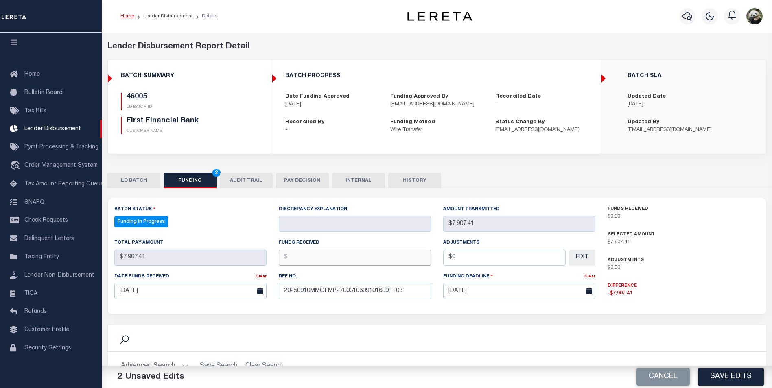
click at [358, 256] on input "text" at bounding box center [355, 258] width 152 height 16
type input "$7,907.41"
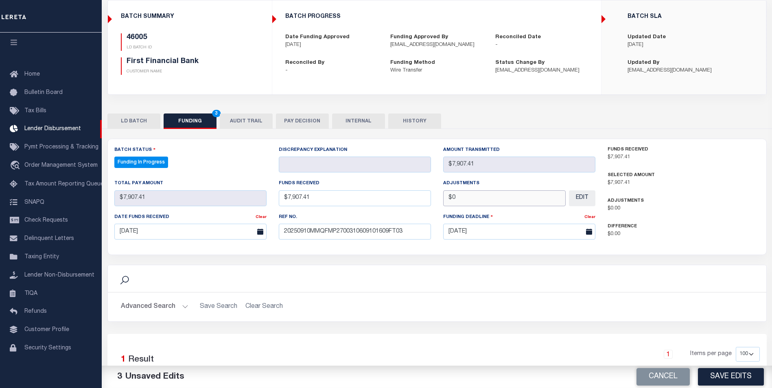
scroll to position [81, 0]
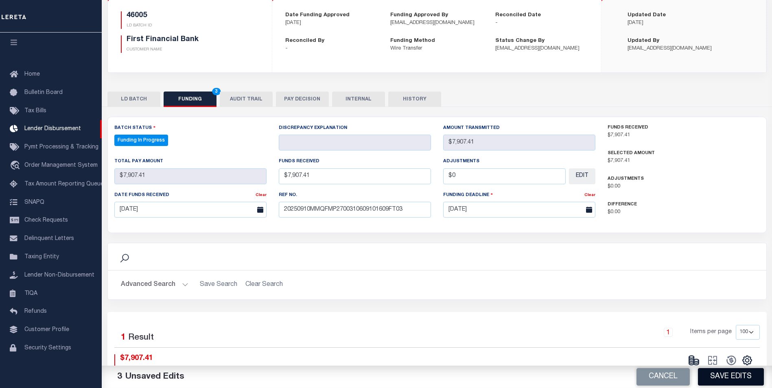
type input "$0.00"
click at [730, 377] on button "Save Edits" at bounding box center [731, 378] width 66 height 18
select select "100"
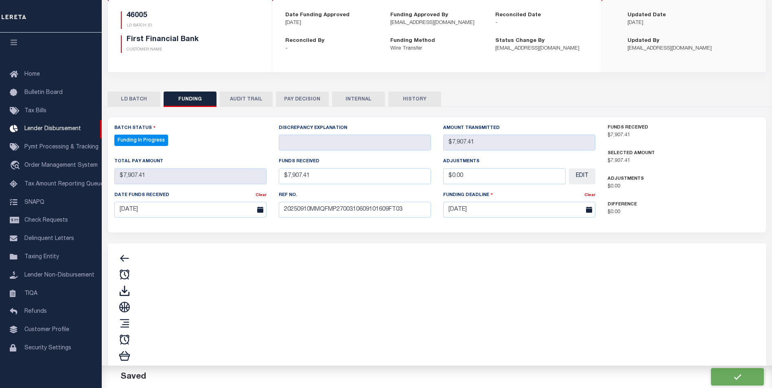
type input "$7,907.41"
type input "$0"
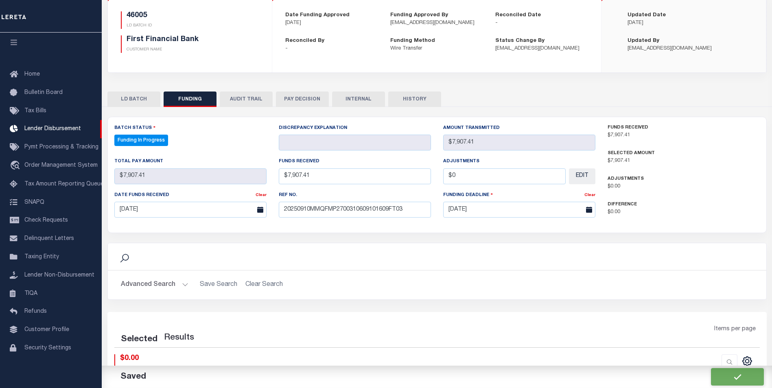
select select "100"
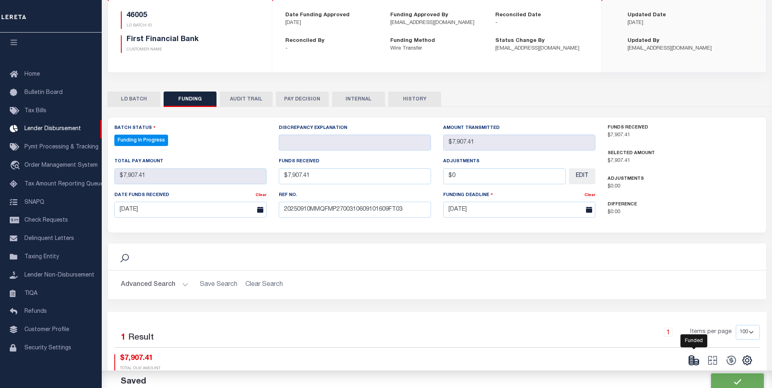
click at [690, 359] on ellipse at bounding box center [691, 357] width 5 height 2
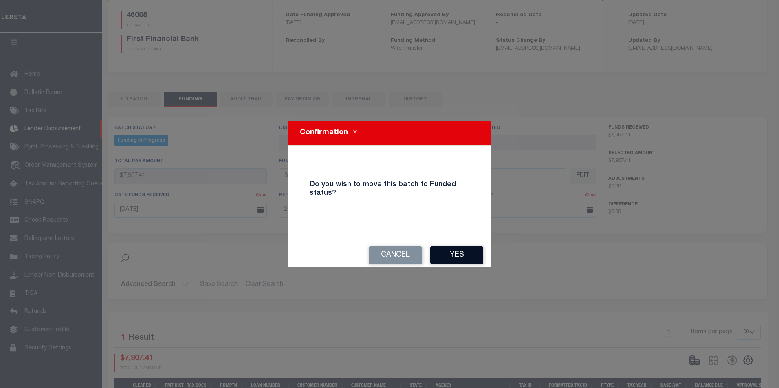
click at [448, 250] on button "Yes" at bounding box center [456, 256] width 53 height 18
type input "$7,907.41"
type input "$0"
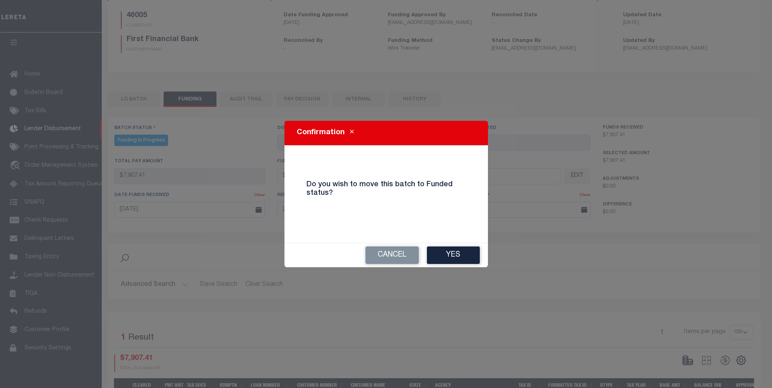
select select "100"
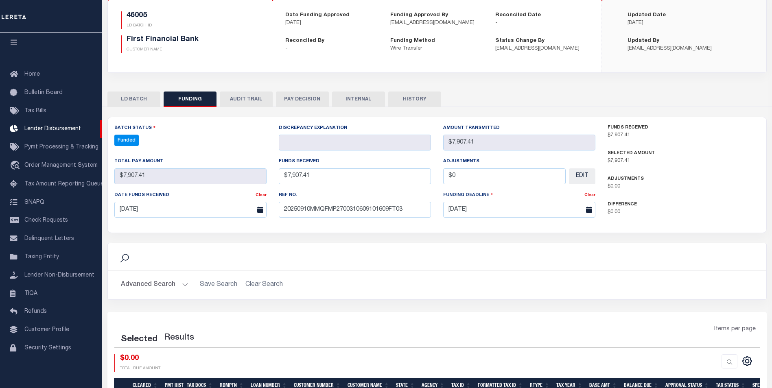
select select "100"
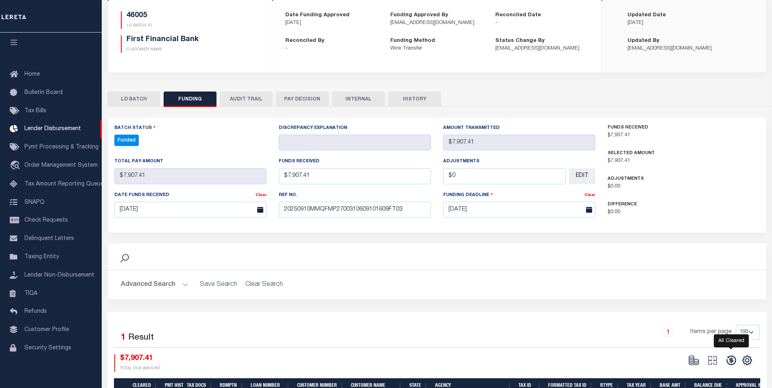
click at [728, 364] on icon at bounding box center [731, 360] width 11 height 11
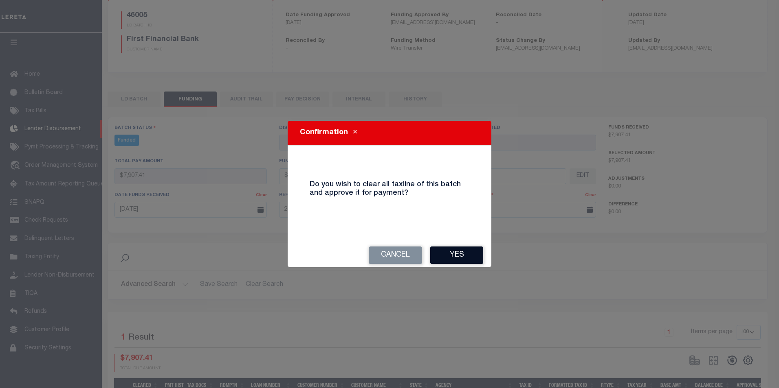
click at [448, 254] on button "Yes" at bounding box center [456, 256] width 53 height 18
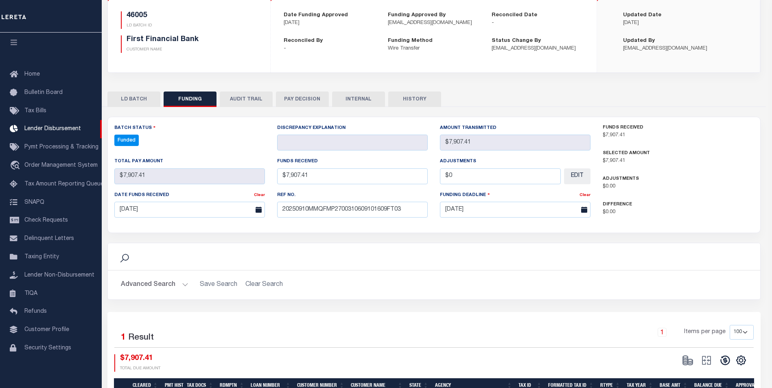
type input "$7,907.41"
type input "$0"
select select "100"
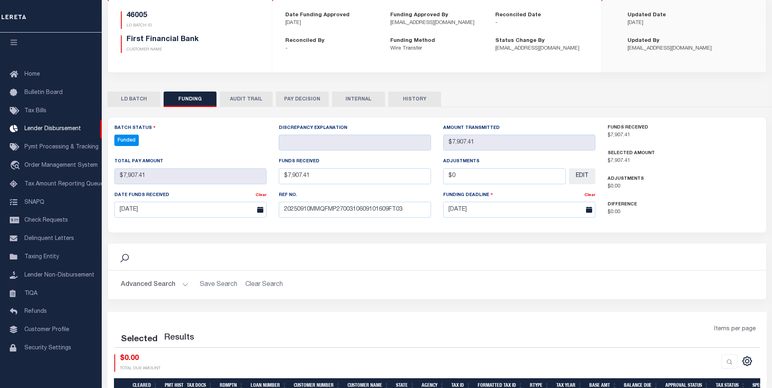
select select "100"
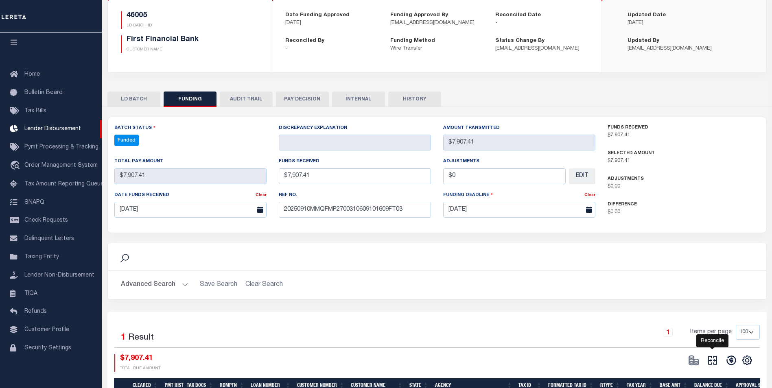
click at [715, 365] on icon at bounding box center [712, 360] width 11 height 11
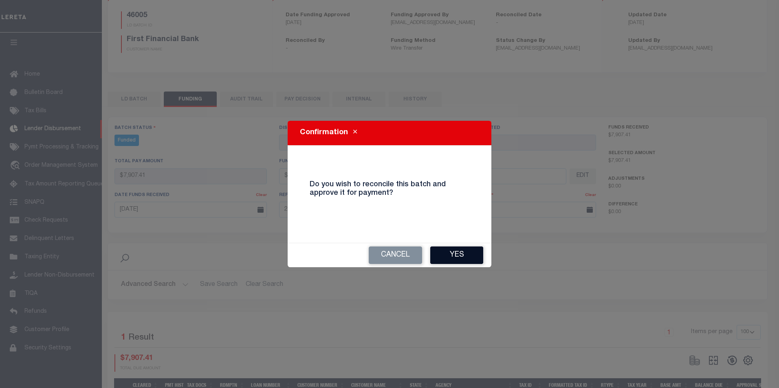
click at [437, 256] on button "Yes" at bounding box center [456, 256] width 53 height 18
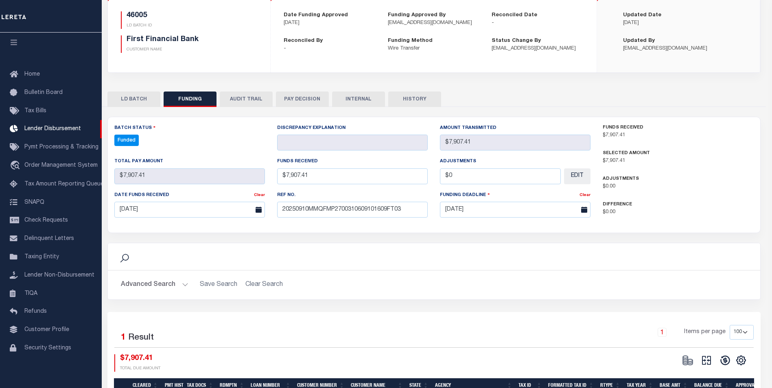
type input "$7,907.41"
type input "$0"
select select "100"
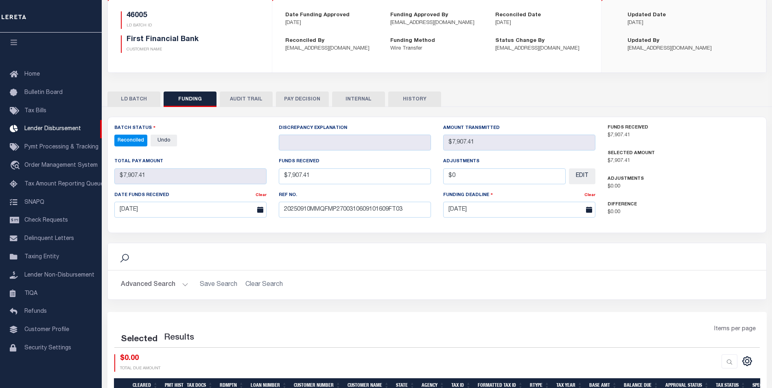
select select "100"
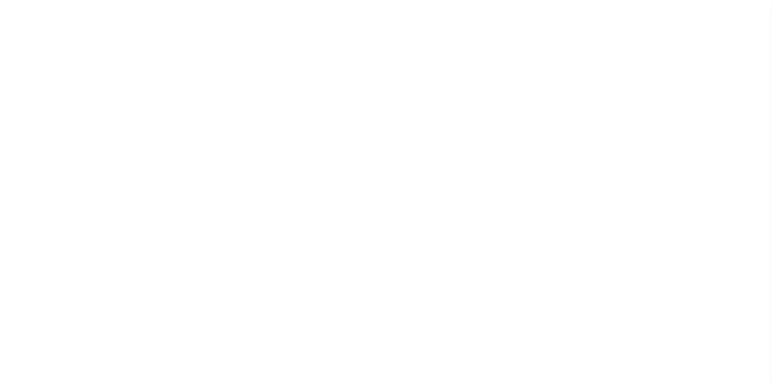
scroll to position [8, 0]
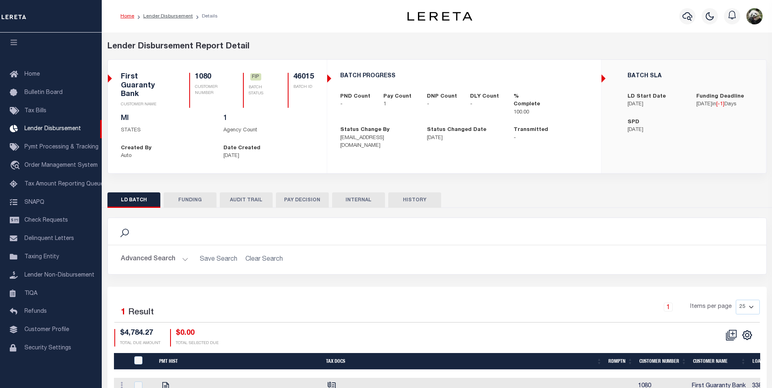
drag, startPoint x: 199, startPoint y: 202, endPoint x: 210, endPoint y: 198, distance: 11.2
click at [199, 197] on button "FUNDING" at bounding box center [190, 200] width 53 height 15
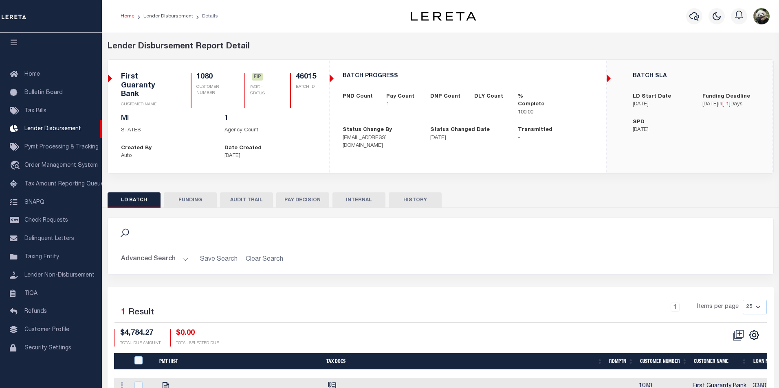
type input "$4,784.27"
type input "$0"
type input "[DATE]"
select select "100"
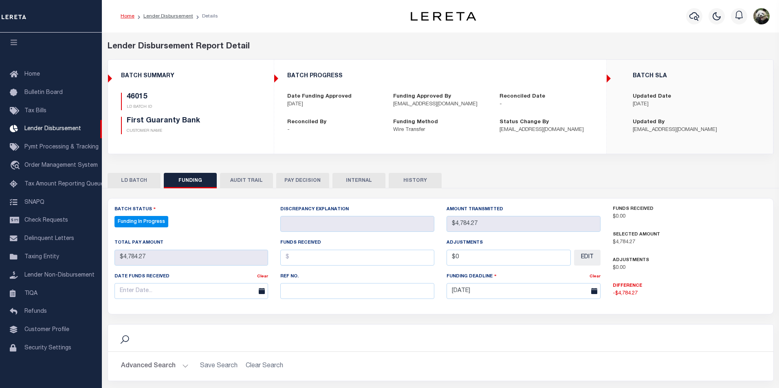
select select "100"
click at [308, 298] on input "text" at bounding box center [355, 291] width 152 height 16
paste input "20250910MMQFMP2700167009100950FT03"
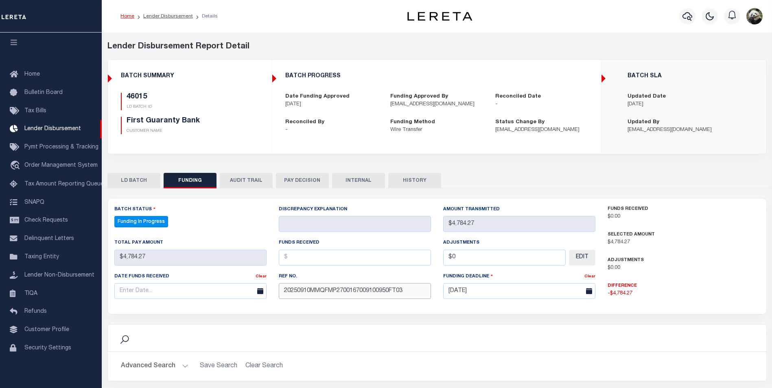
type input "20250910MMQFMP2700167009100950FT03"
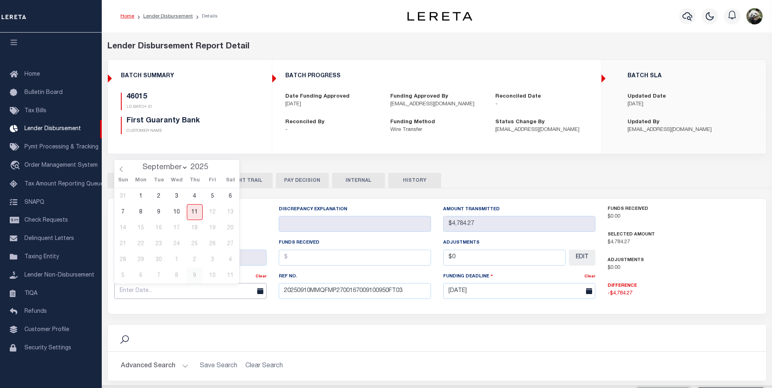
drag, startPoint x: 191, startPoint y: 289, endPoint x: 194, endPoint y: 283, distance: 7.1
click at [193, 287] on input "text" at bounding box center [190, 291] width 152 height 16
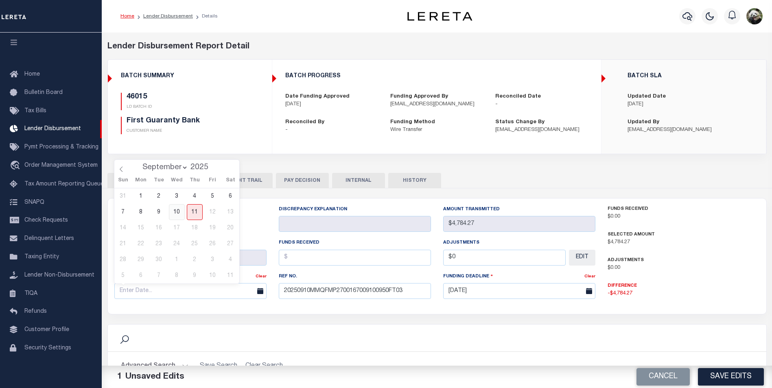
click at [176, 212] on span "10" at bounding box center [177, 212] width 16 height 16
type input "[DATE]"
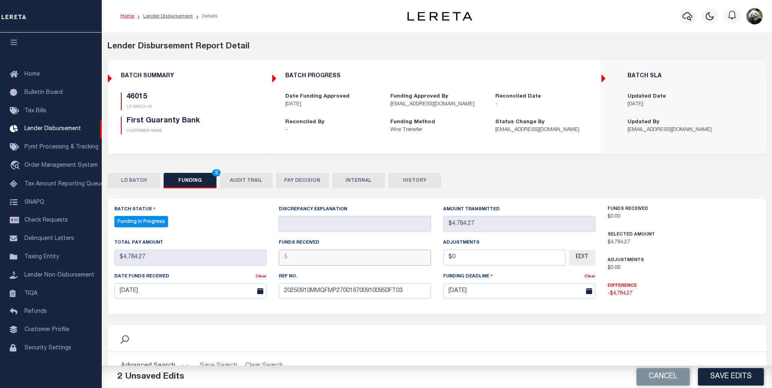
click at [299, 261] on input "text" at bounding box center [355, 258] width 152 height 16
type input "$4,784.27"
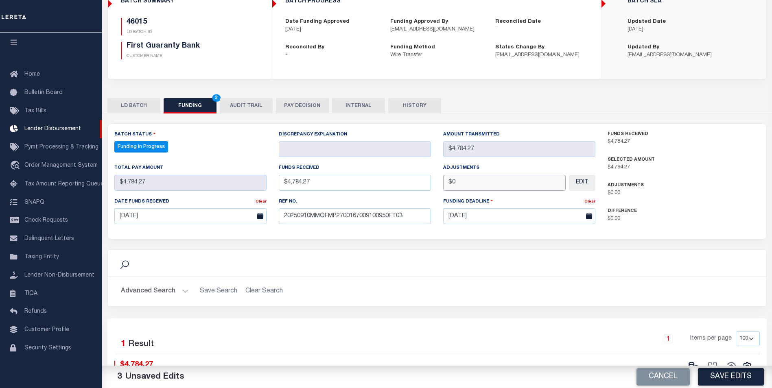
scroll to position [81, 0]
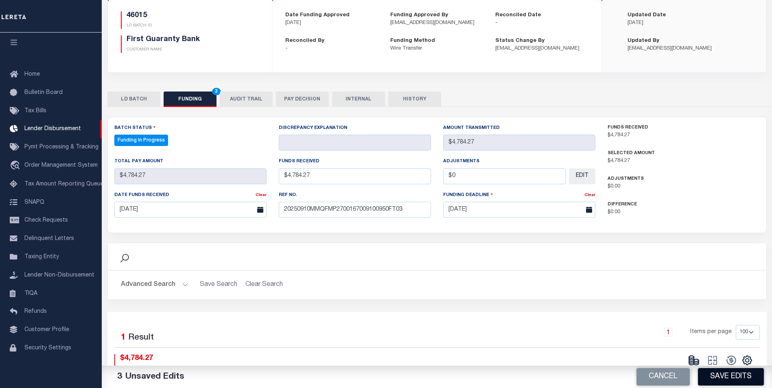
type input "$0.00"
click at [731, 380] on button "Save Edits" at bounding box center [731, 378] width 66 height 18
select select "100"
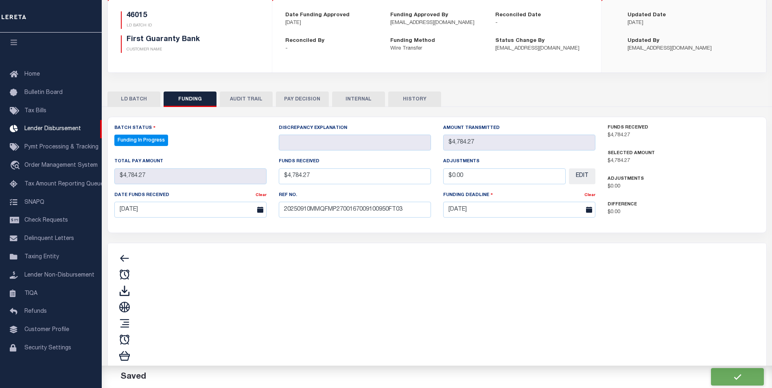
type input "$4,784.27"
type input "$0"
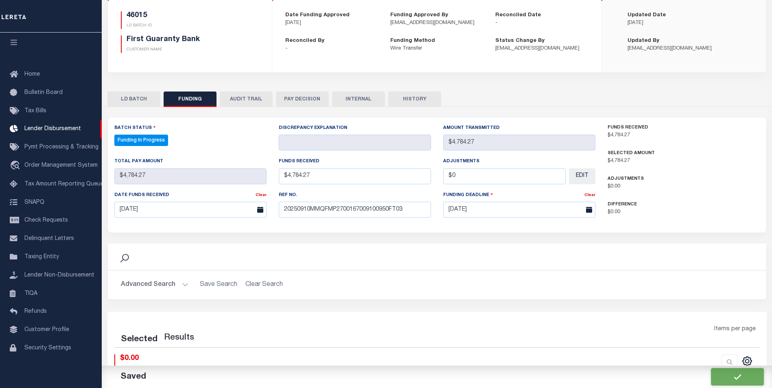
select select "100"
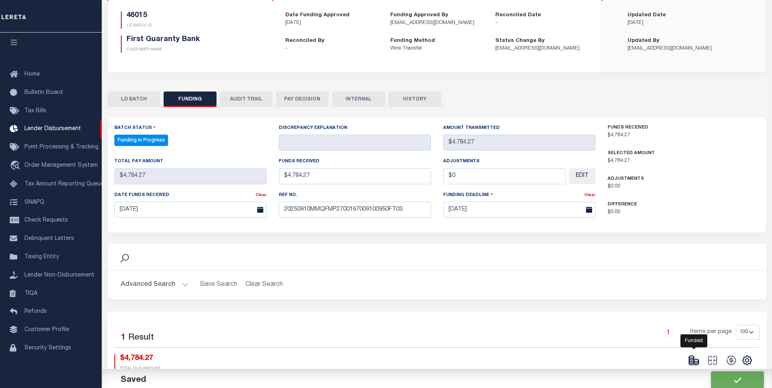
click at [693, 358] on ellipse at bounding box center [691, 357] width 5 height 2
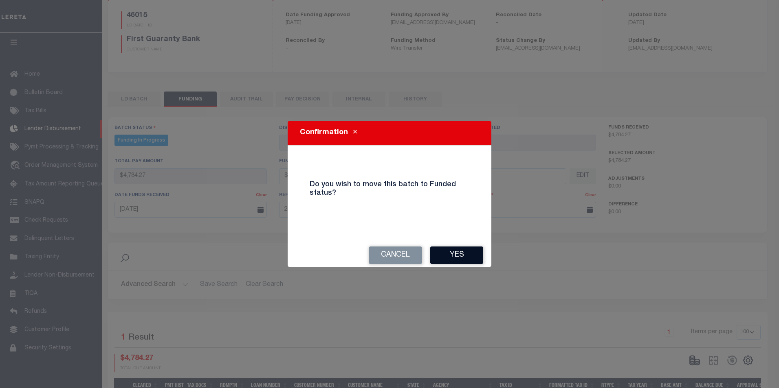
click at [456, 257] on button "Yes" at bounding box center [456, 256] width 53 height 18
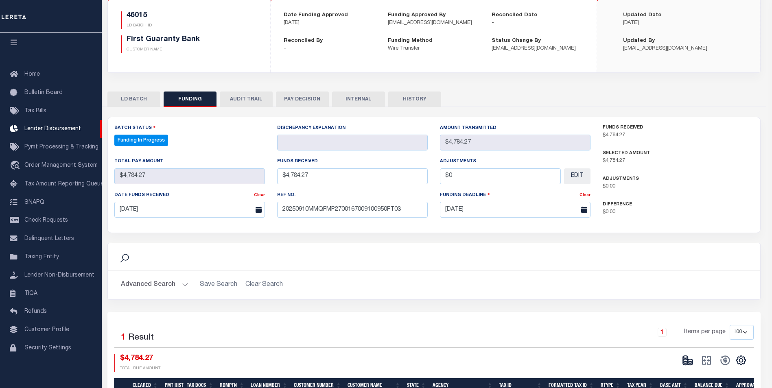
type input "$4,784.27"
type input "$0"
select select "100"
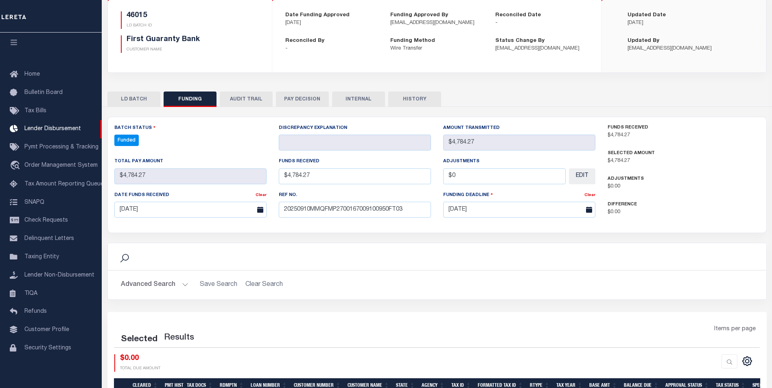
select select "100"
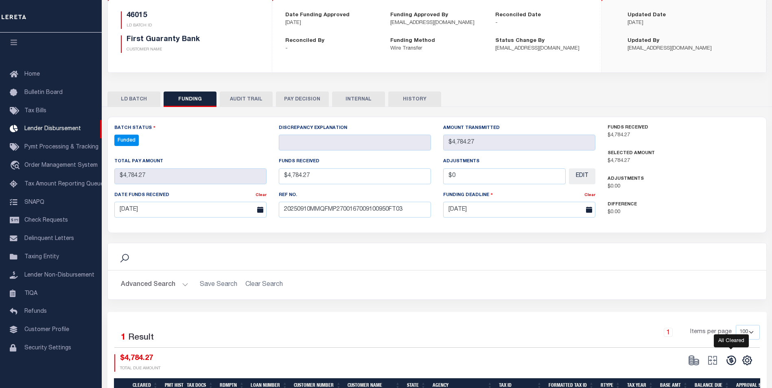
click at [737, 364] on icon at bounding box center [731, 360] width 11 height 11
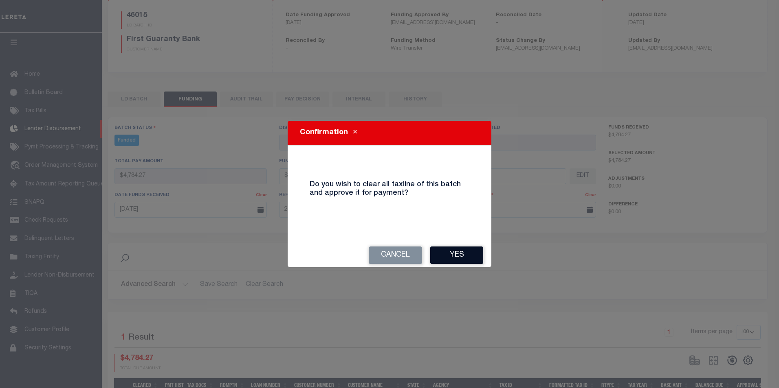
click at [453, 259] on button "Yes" at bounding box center [456, 256] width 53 height 18
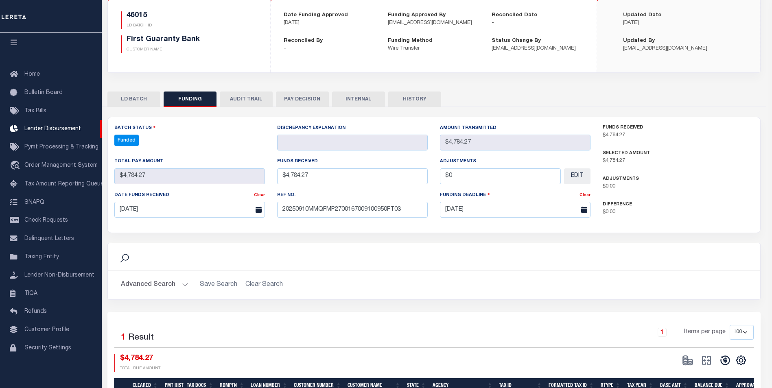
type input "$4,784.27"
type input "$0"
select select "100"
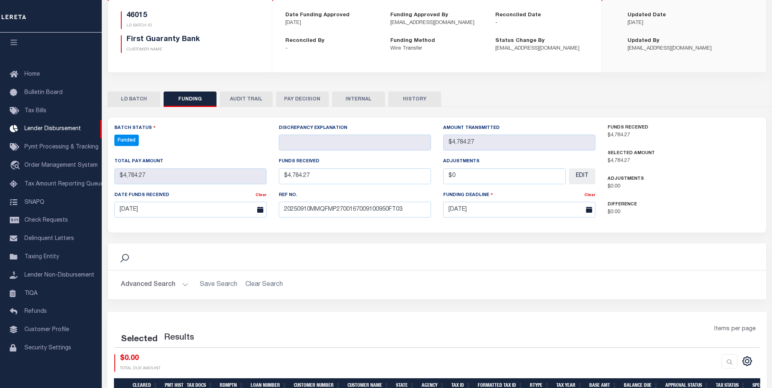
select select "100"
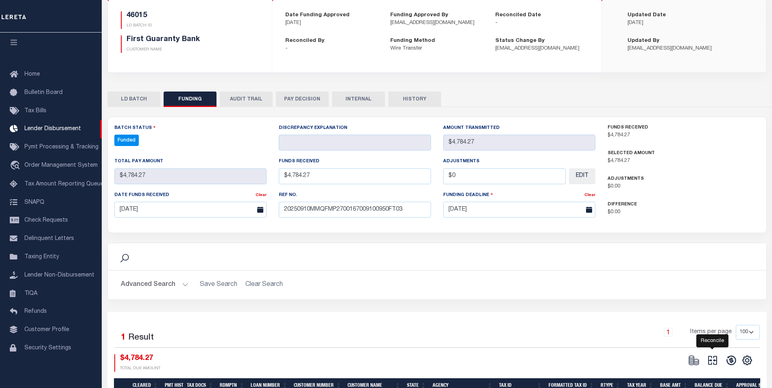
click at [711, 362] on icon "" at bounding box center [712, 360] width 11 height 11
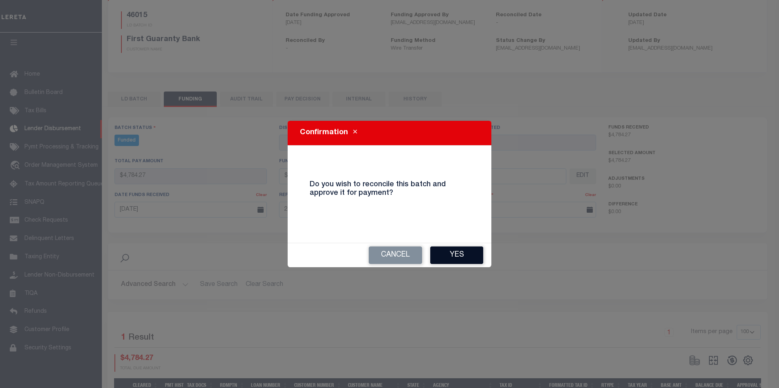
click at [455, 251] on button "Yes" at bounding box center [456, 256] width 53 height 18
type input "$4,784.27"
type input "$0"
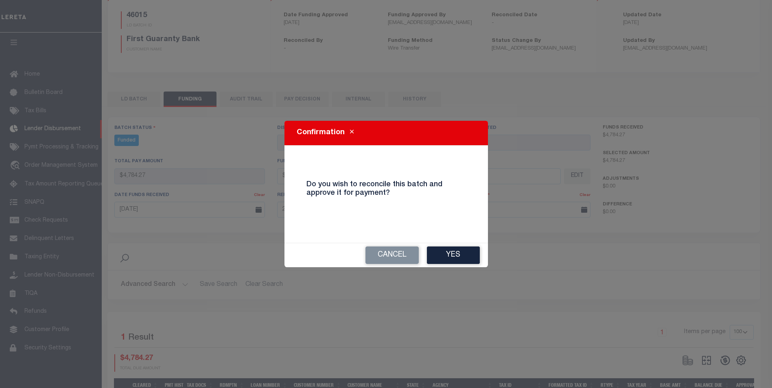
select select "100"
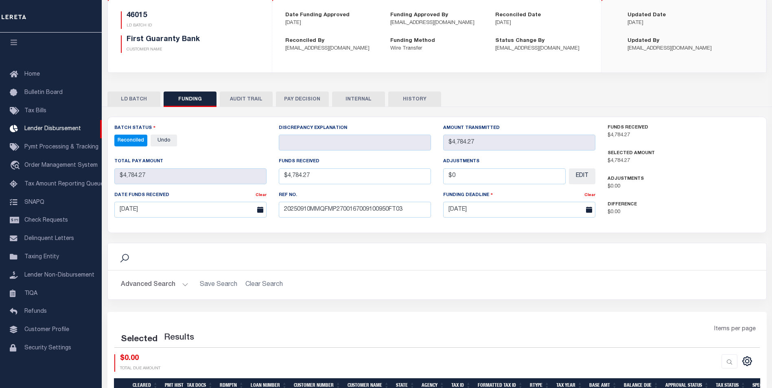
select select "100"
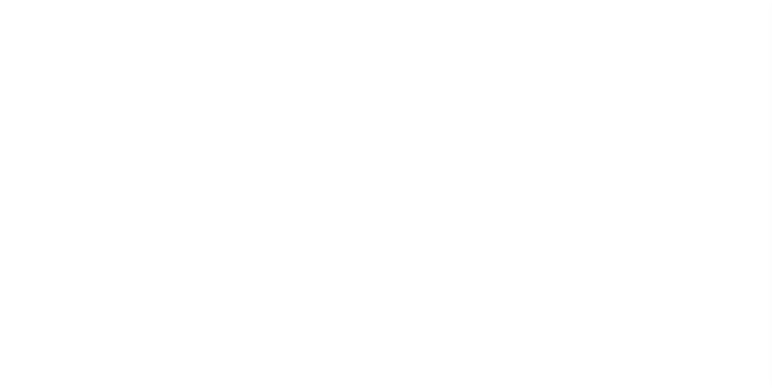
scroll to position [8, 0]
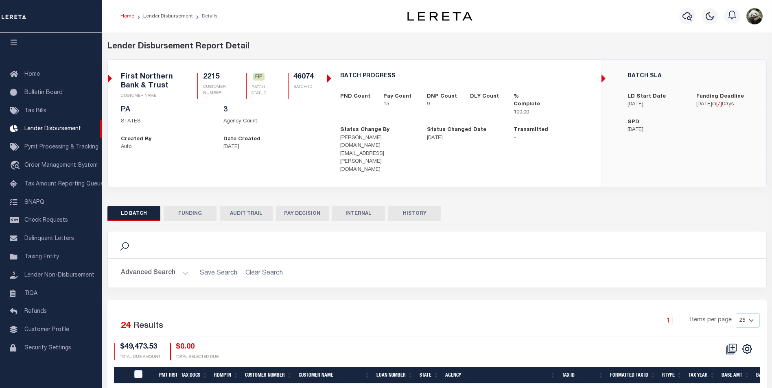
click at [206, 206] on button "FUNDING" at bounding box center [190, 213] width 53 height 15
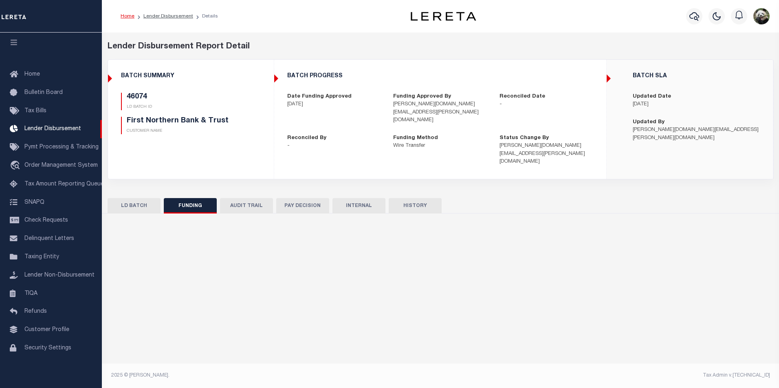
type input "$42,145.74"
type input "$0"
type input "[DATE]"
select select "100"
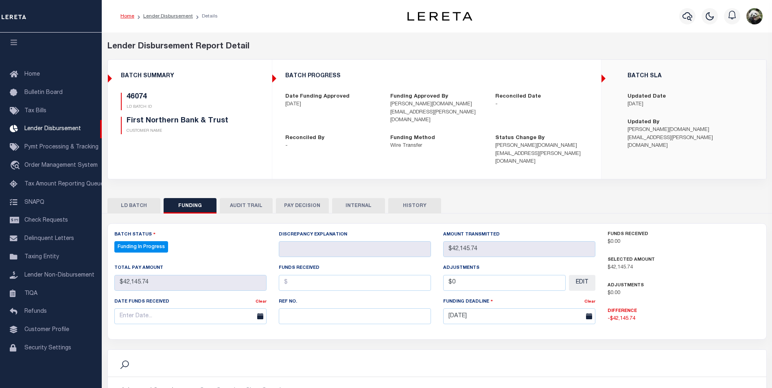
select select "100"
click at [331, 309] on input "text" at bounding box center [355, 317] width 152 height 16
paste input "20250910MMQFMP2700245009101347FT03"
type input "20250910MMQFMP2700245009101347FT03"
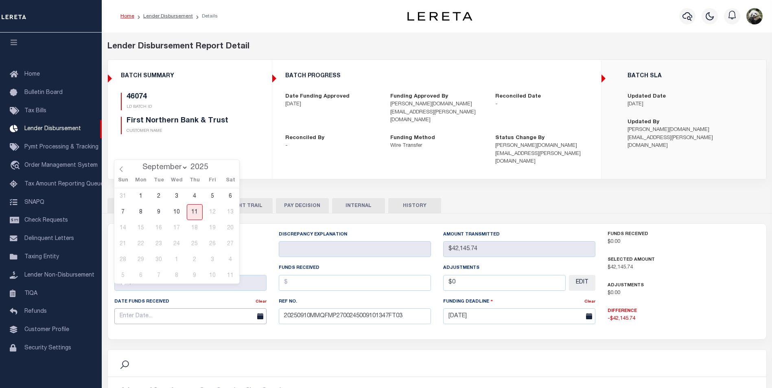
click at [162, 309] on input "text" at bounding box center [190, 317] width 152 height 16
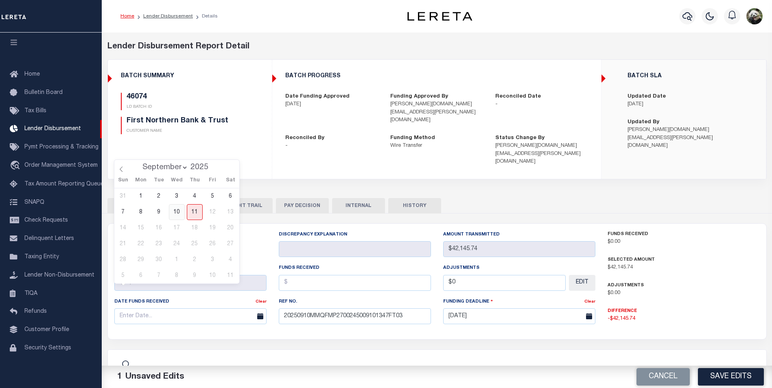
click at [180, 211] on span "10" at bounding box center [177, 212] width 16 height 16
type input "[DATE]"
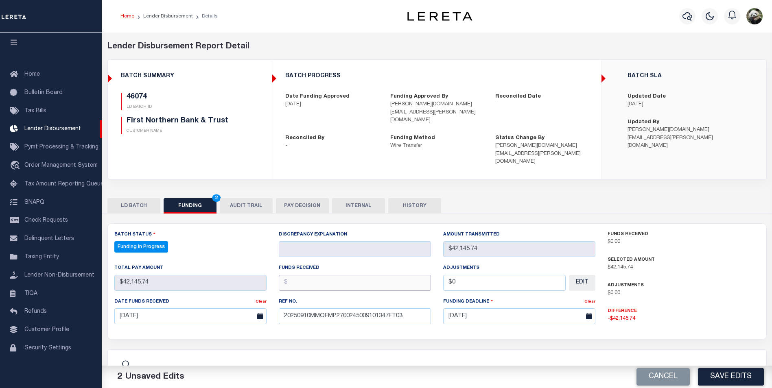
click at [318, 275] on input "text" at bounding box center [355, 283] width 152 height 16
type input "$42,145.74"
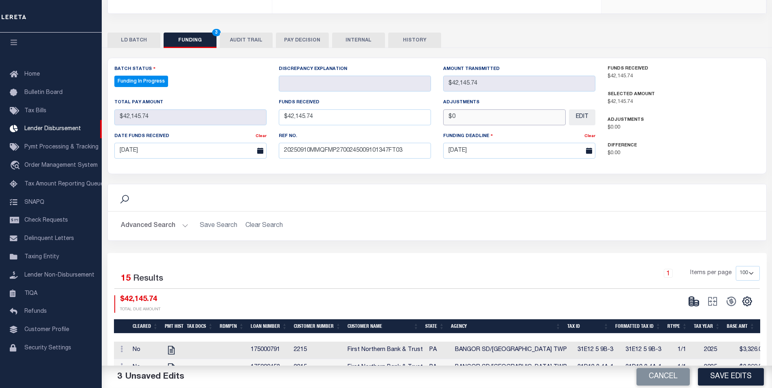
scroll to position [122, 0]
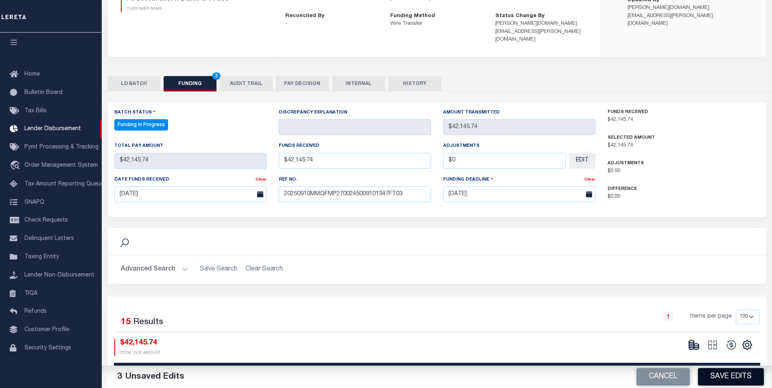
type input "$0.00"
click at [742, 380] on button "Save Edits" at bounding box center [731, 378] width 66 height 18
type input "$42,145.74"
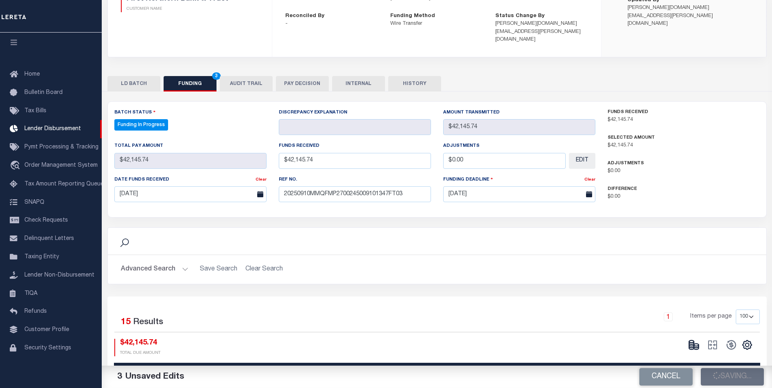
type input "$0"
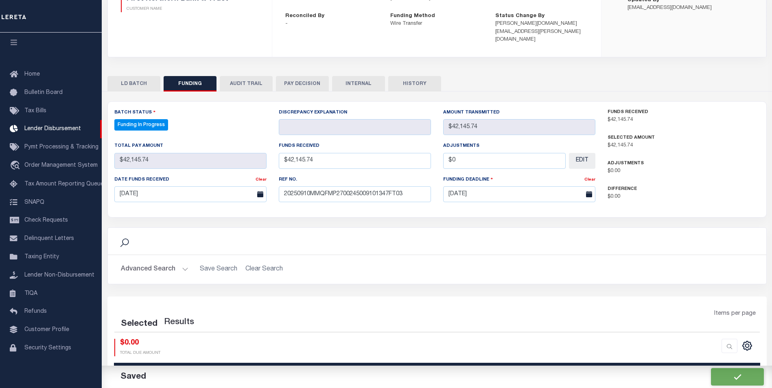
select select "100"
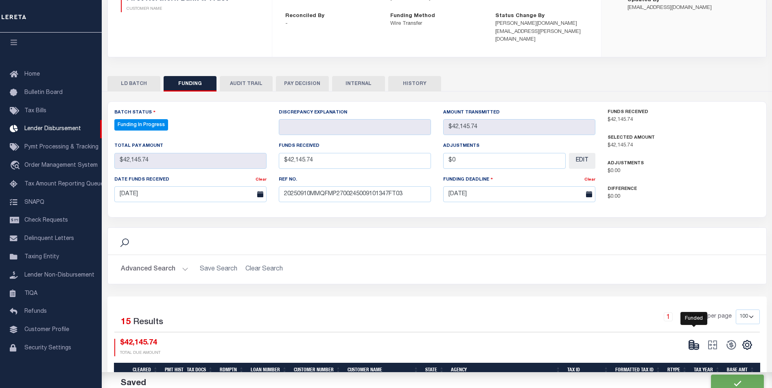
click at [696, 340] on icon at bounding box center [694, 345] width 11 height 11
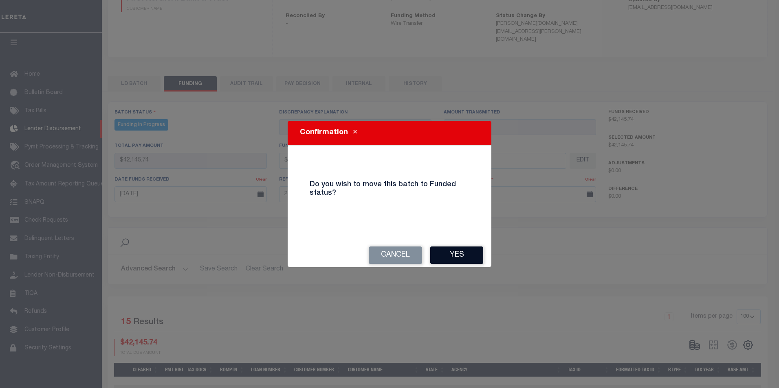
click at [467, 258] on button "Yes" at bounding box center [456, 256] width 53 height 18
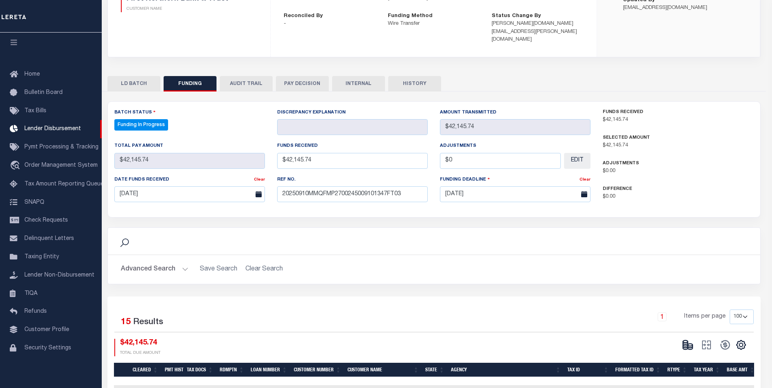
type input "$42,145.74"
type input "$0"
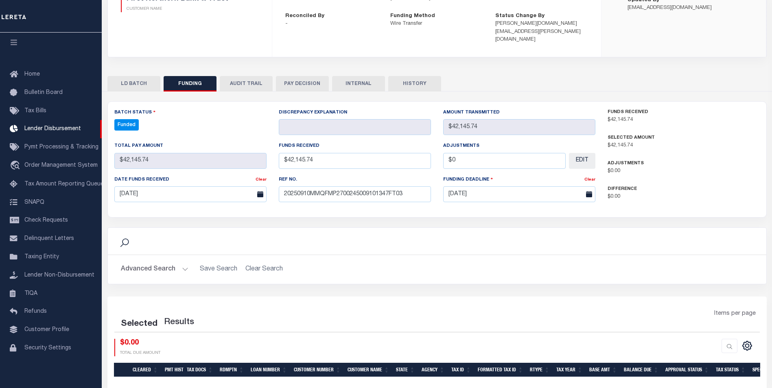
select select "100"
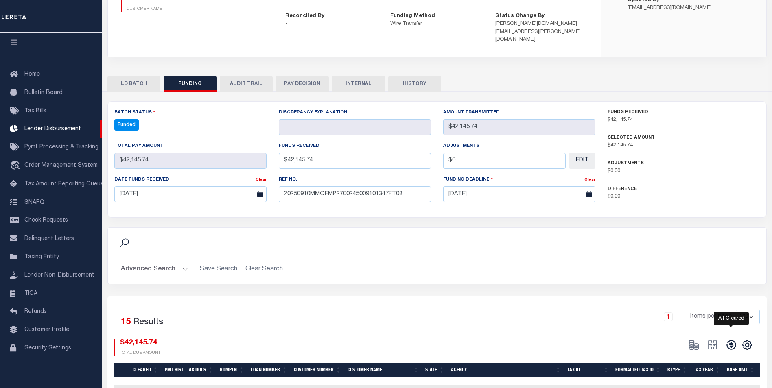
click at [728, 340] on icon at bounding box center [731, 345] width 11 height 11
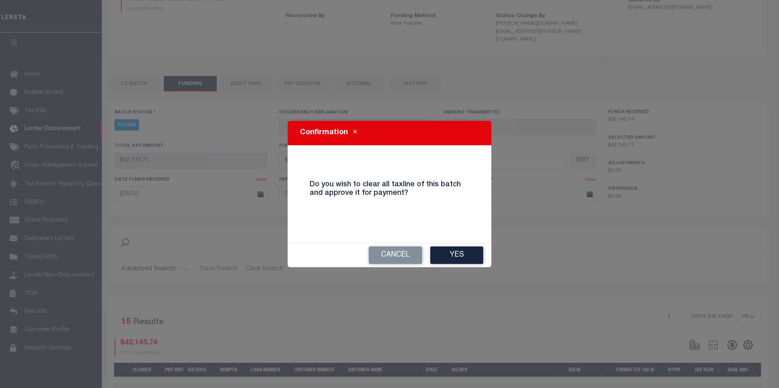
click at [473, 263] on button "Yes" at bounding box center [456, 256] width 53 height 18
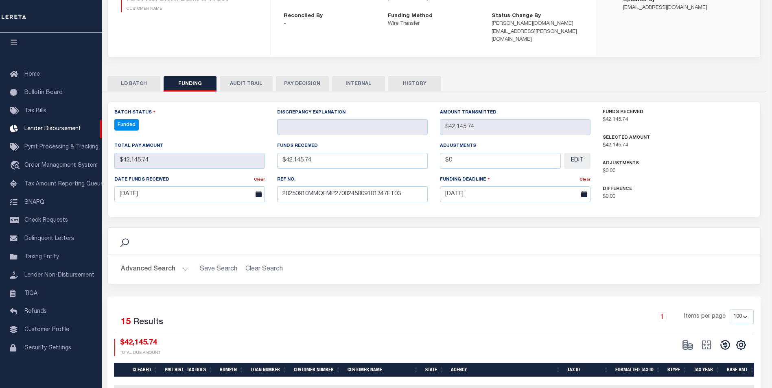
type input "$42,145.74"
type input "$0"
select select "100"
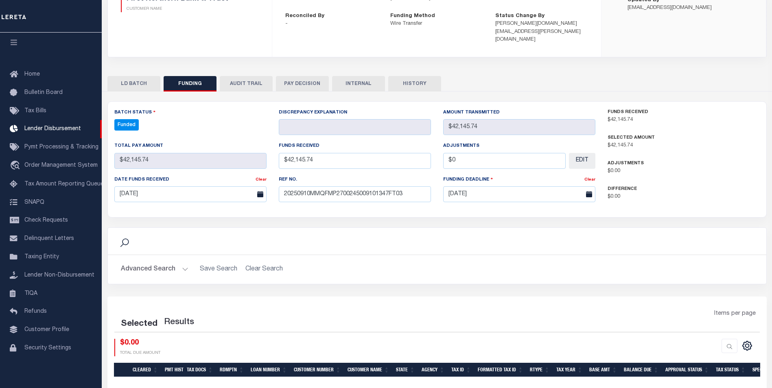
select select "100"
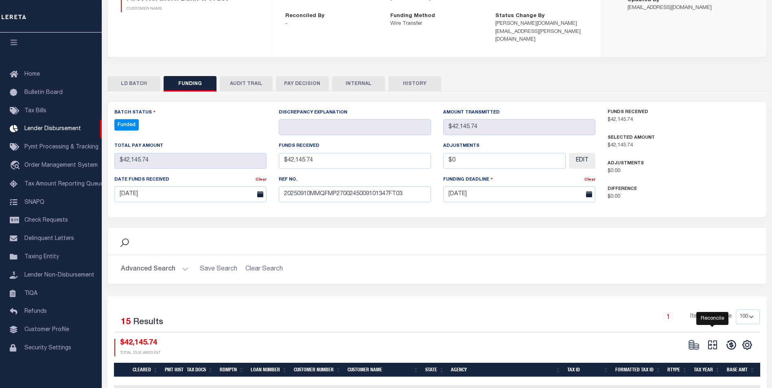
click at [710, 340] on icon "" at bounding box center [712, 345] width 11 height 11
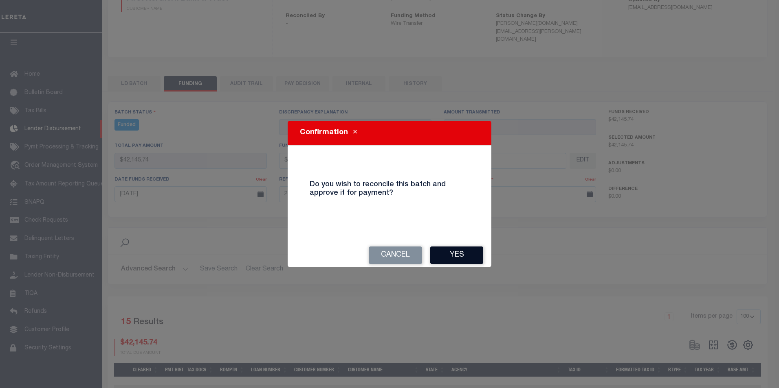
click at [468, 257] on button "Yes" at bounding box center [456, 256] width 53 height 18
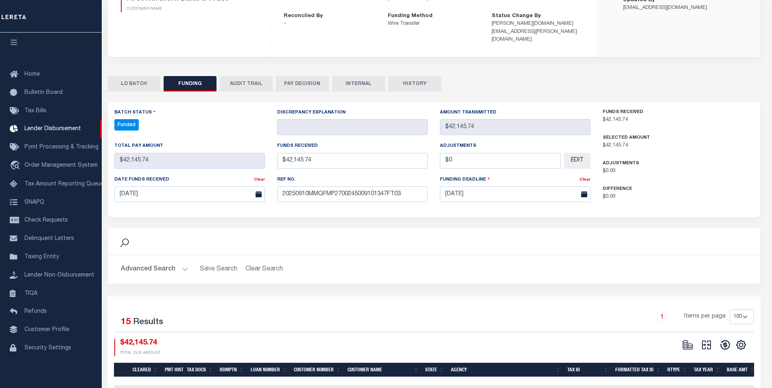
type input "$42,145.74"
type input "$0"
select select "100"
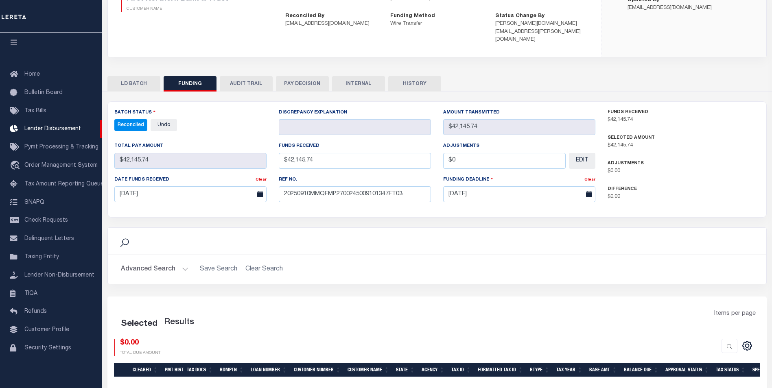
select select "100"
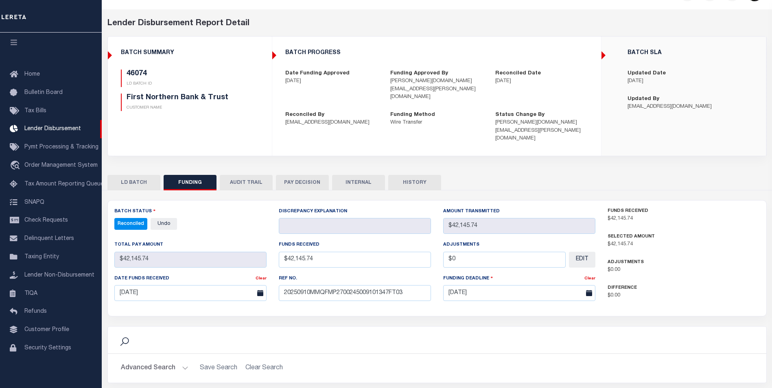
scroll to position [0, 0]
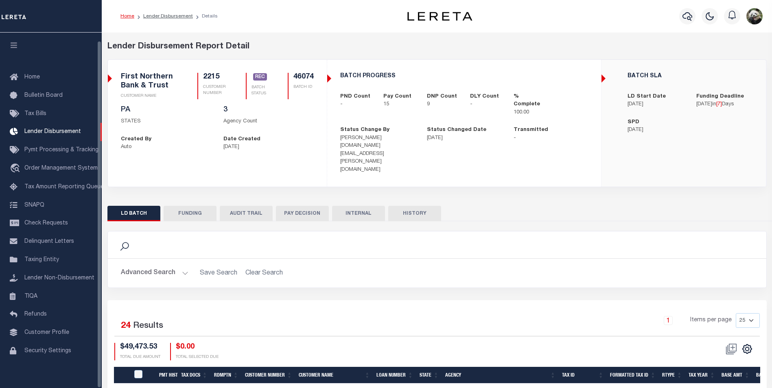
scroll to position [8, 0]
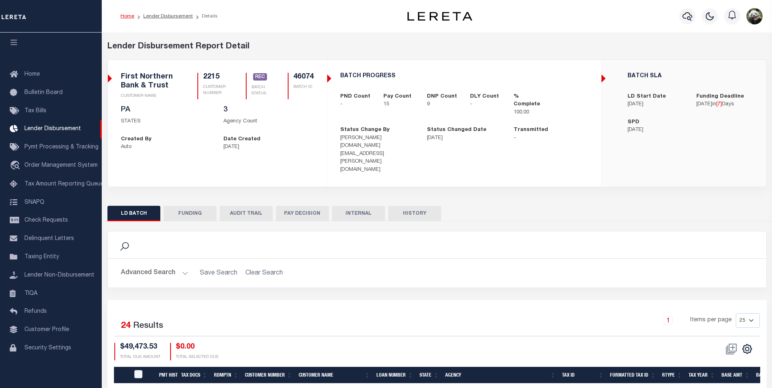
click at [192, 206] on button "FUNDING" at bounding box center [190, 213] width 53 height 15
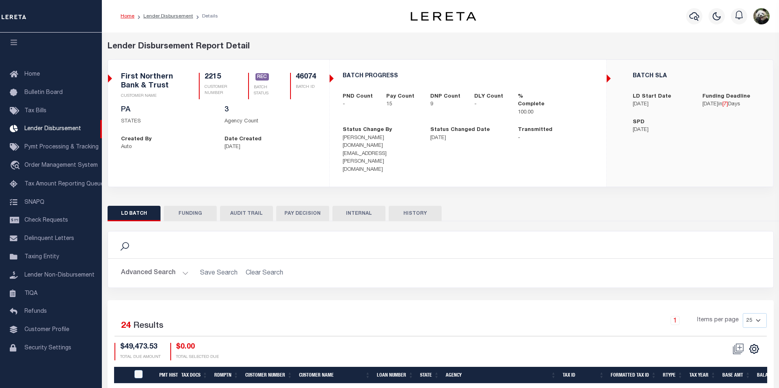
type input "$42,145.74"
type input "$0"
type input "[DATE]"
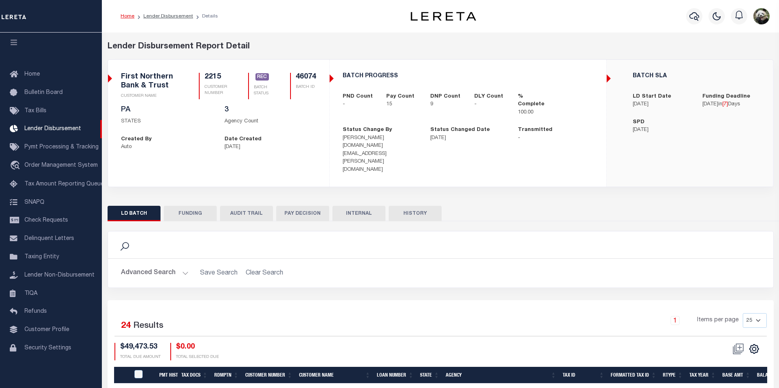
type input "20250910MMQFMP2700245009101347FT03"
type input "[DATE]"
select select "100"
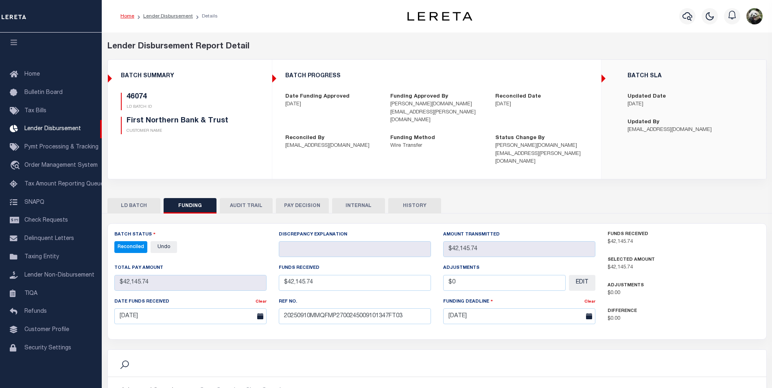
select select "100"
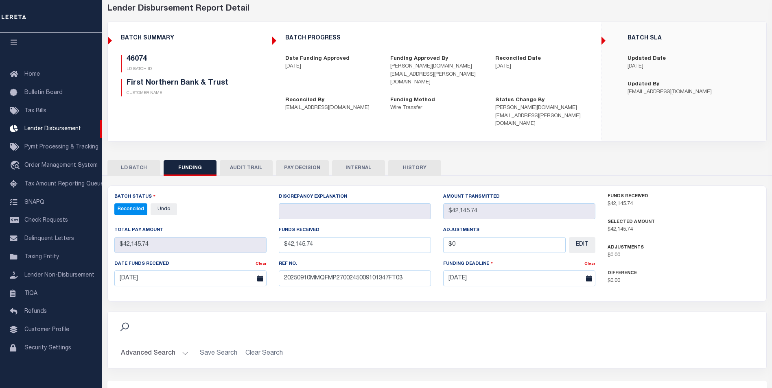
scroll to position [0, 0]
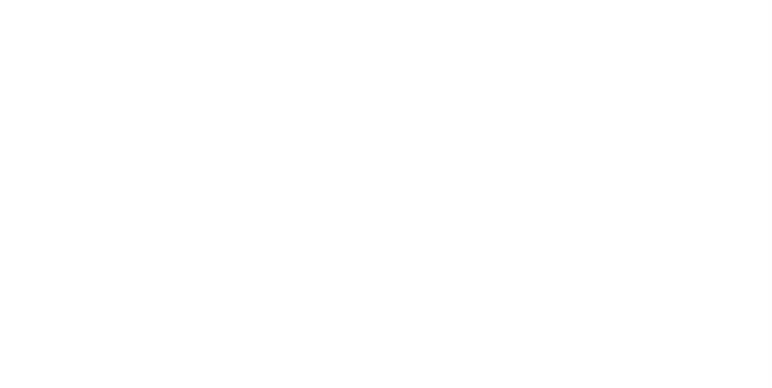
scroll to position [8, 0]
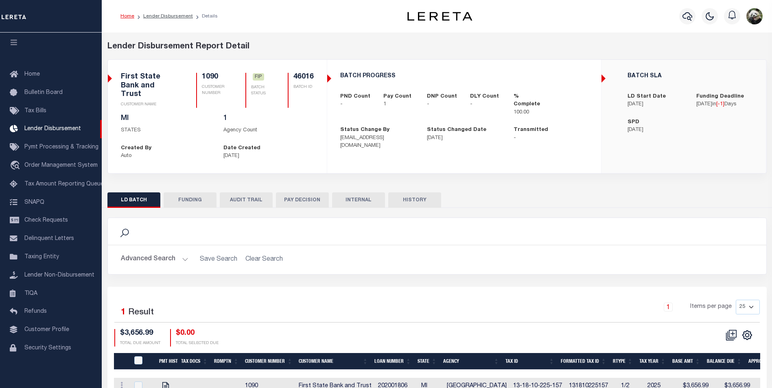
drag, startPoint x: 186, startPoint y: 189, endPoint x: 713, endPoint y: 311, distance: 540.9
click at [186, 193] on button "FUNDING" at bounding box center [190, 200] width 53 height 15
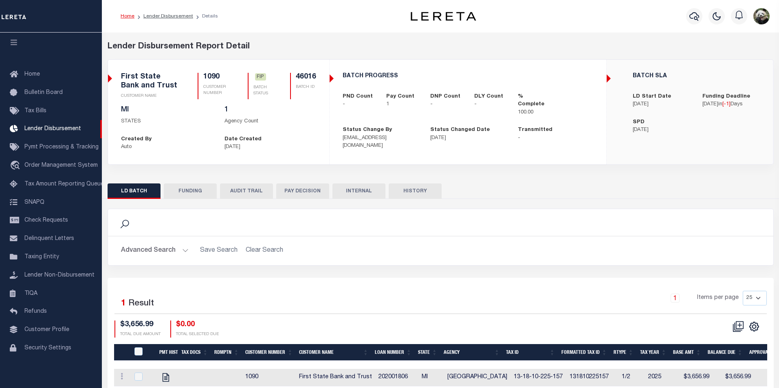
type input "$3,656.99"
type input "$0"
type input "[DATE]"
select select "100"
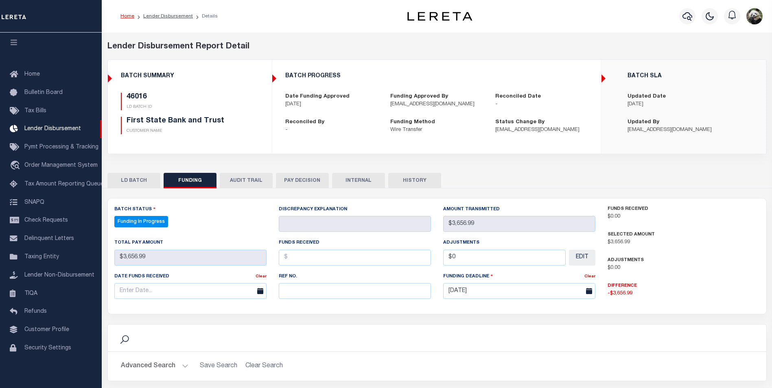
select select "100"
click at [321, 290] on input "text" at bounding box center [355, 291] width 152 height 16
paste input "20250910MMQFMP2700168109100955FT03"
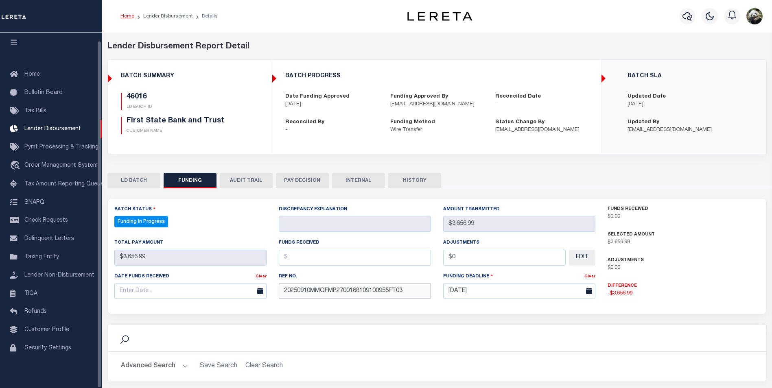
type input "20250910MMQFMP2700168109100955FT03"
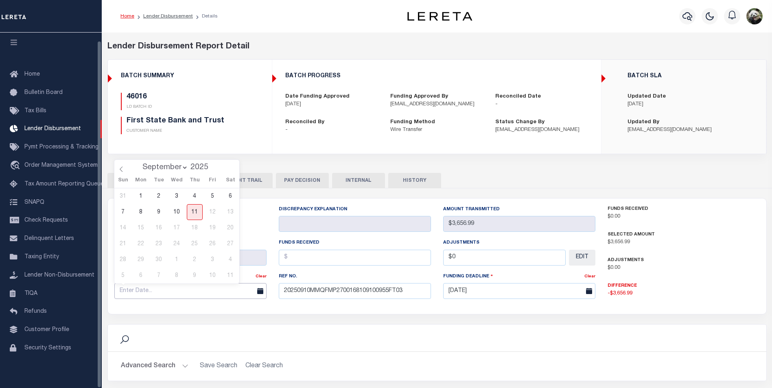
drag, startPoint x: 123, startPoint y: 292, endPoint x: 171, endPoint y: 289, distance: 47.8
click at [123, 292] on input "text" at bounding box center [190, 291] width 152 height 16
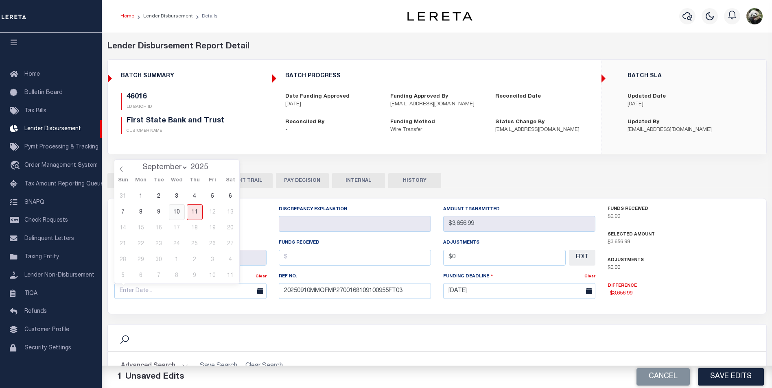
click at [179, 213] on span "10" at bounding box center [177, 212] width 16 height 16
type input "[DATE]"
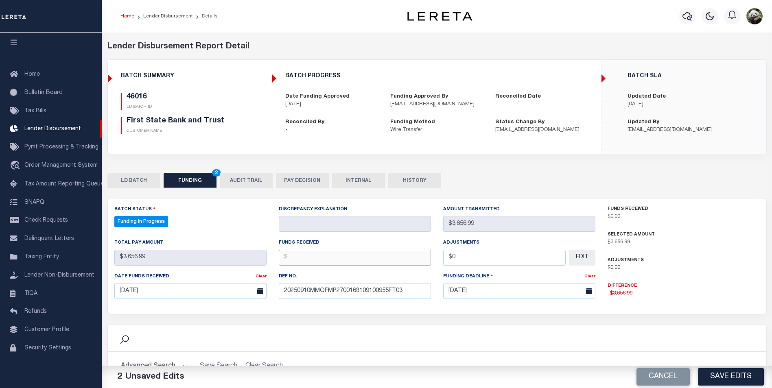
click at [346, 261] on input "text" at bounding box center [355, 258] width 152 height 16
type input "$3,656.99"
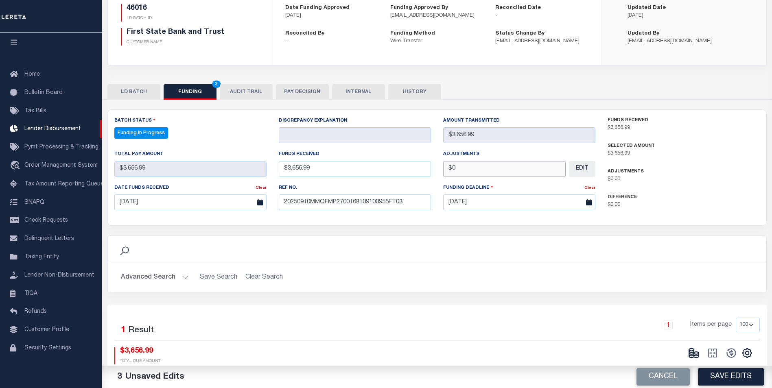
scroll to position [148, 0]
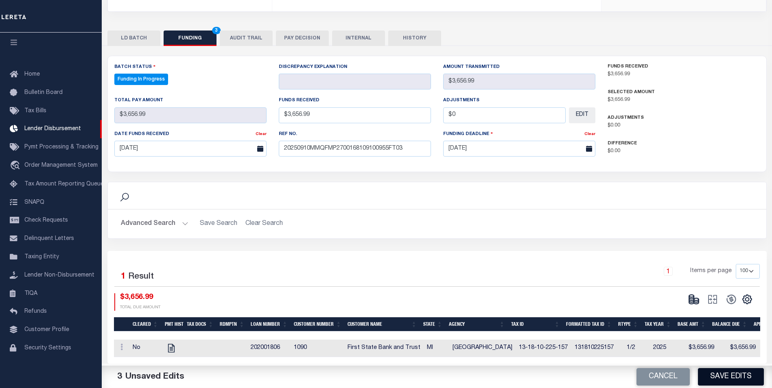
type input "$0.00"
click at [735, 380] on button "Save Edits" at bounding box center [731, 378] width 66 height 18
type input "$3,656.99"
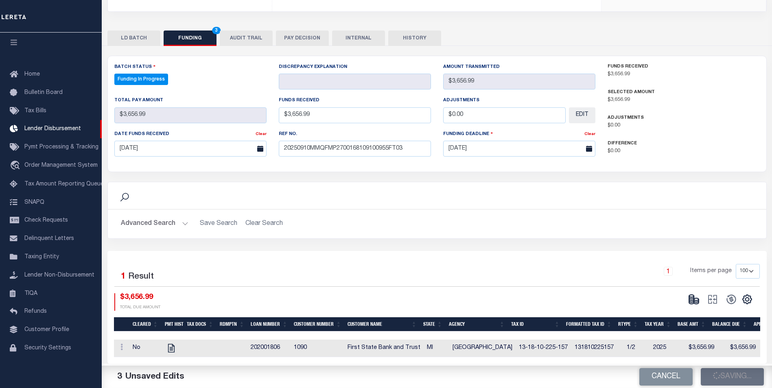
type input "$0"
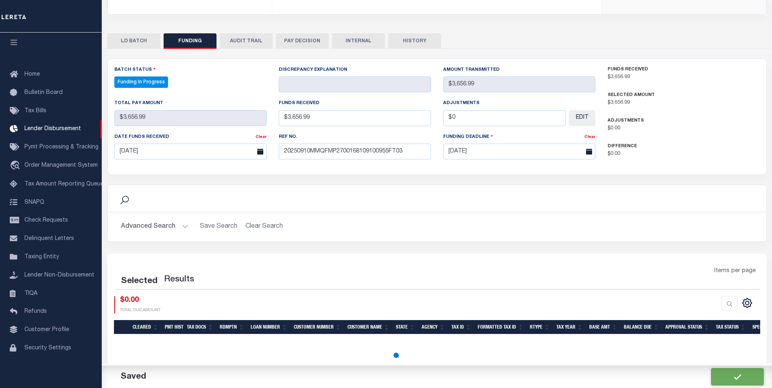
scroll to position [140, 0]
select select "100"
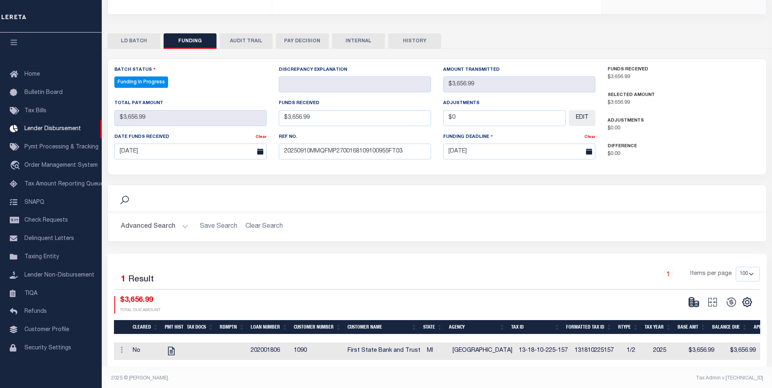
click at [684, 303] on div "CSV Export Selected Print Show Filter Show Search Columns 0: 1: Cleared 2: PMT …" at bounding box center [719, 302] width 81 height 12
click at [691, 302] on icon at bounding box center [691, 300] width 5 height 3
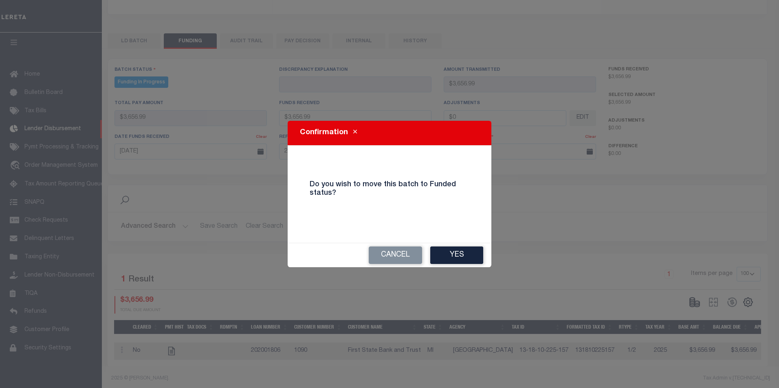
click at [450, 254] on button "Yes" at bounding box center [456, 256] width 53 height 18
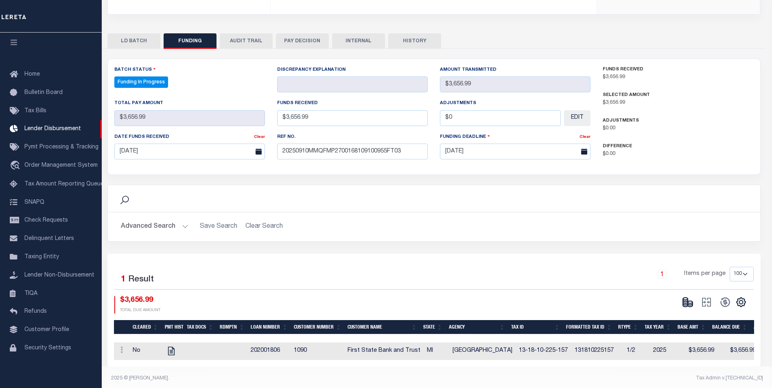
type input "$3,656.99"
type input "$0"
select select "100"
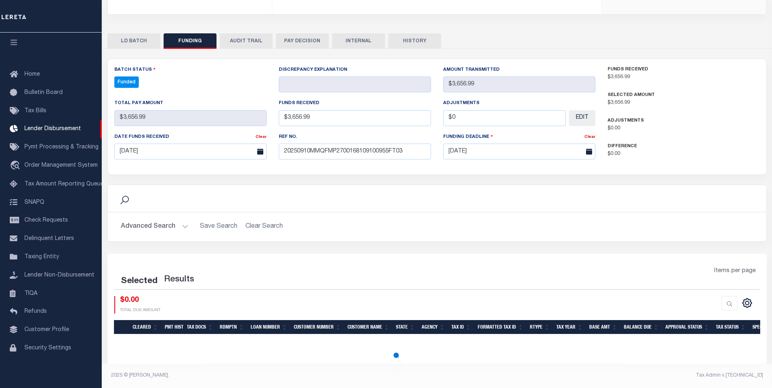
select select "100"
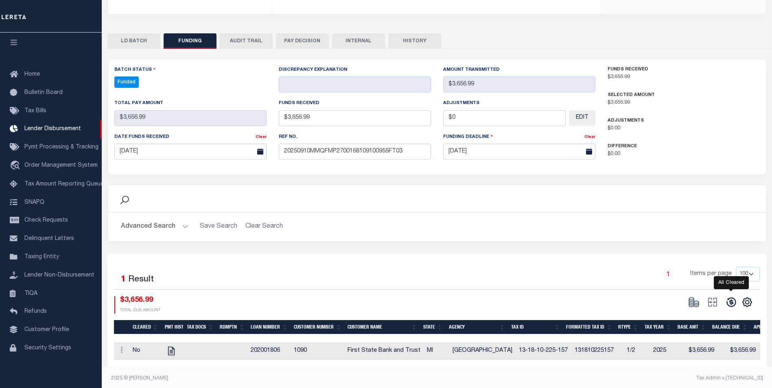
click at [735, 301] on icon at bounding box center [731, 302] width 9 height 9
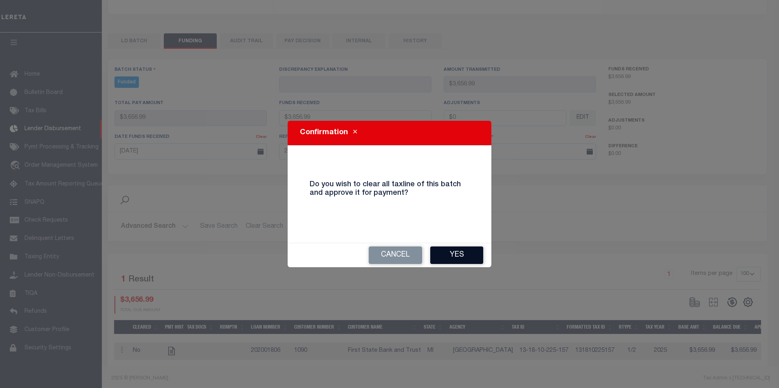
click at [454, 262] on button "Yes" at bounding box center [456, 256] width 53 height 18
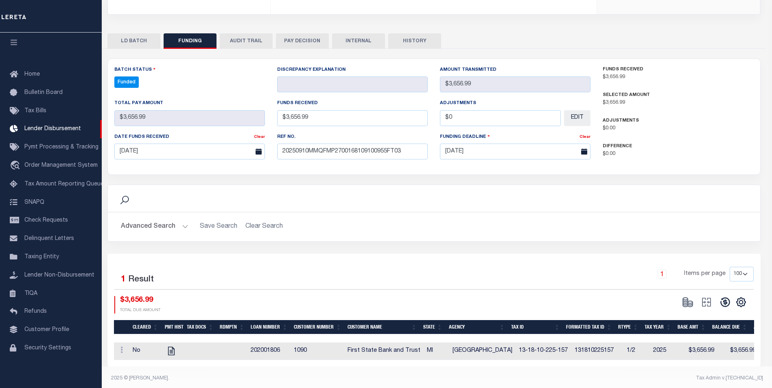
type input "$3,656.99"
type input "$0"
select select "100"
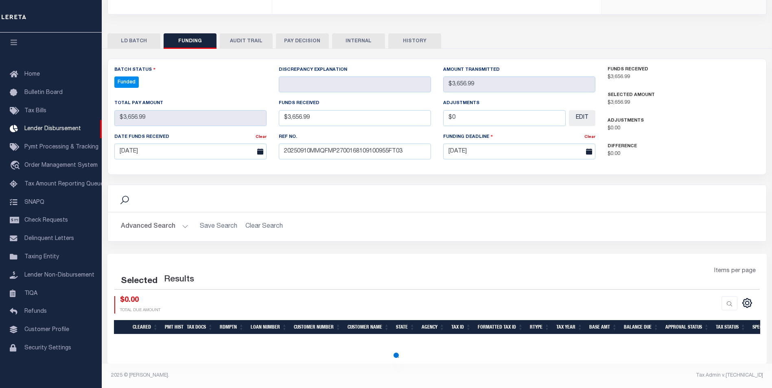
select select "100"
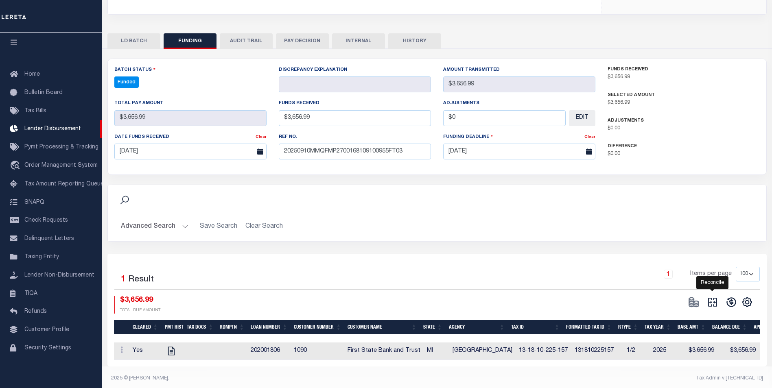
click at [716, 302] on icon "" at bounding box center [712, 302] width 11 height 11
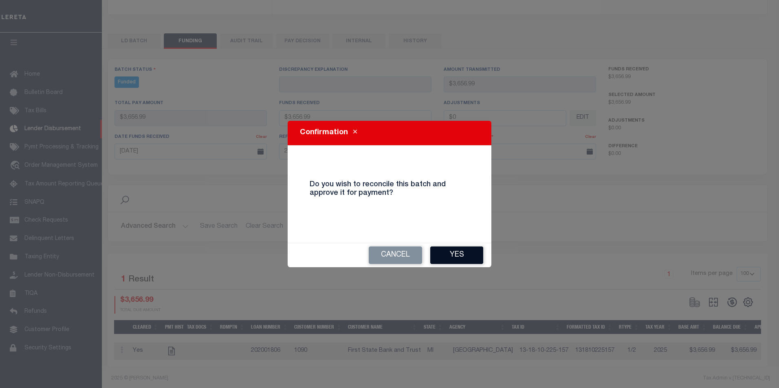
click at [463, 256] on button "Yes" at bounding box center [456, 256] width 53 height 18
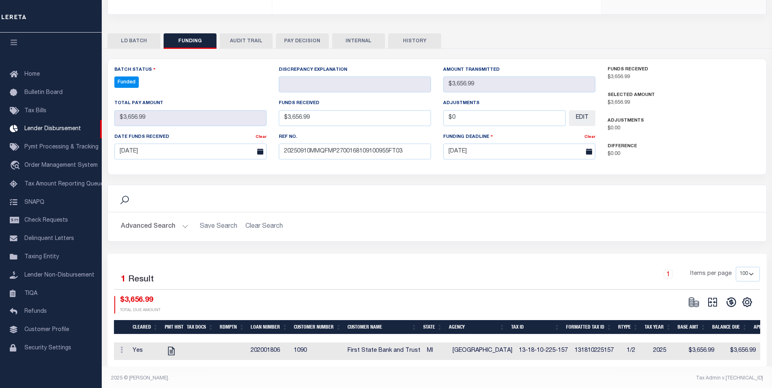
type input "$3,656.99"
type input "$0"
select select "100"
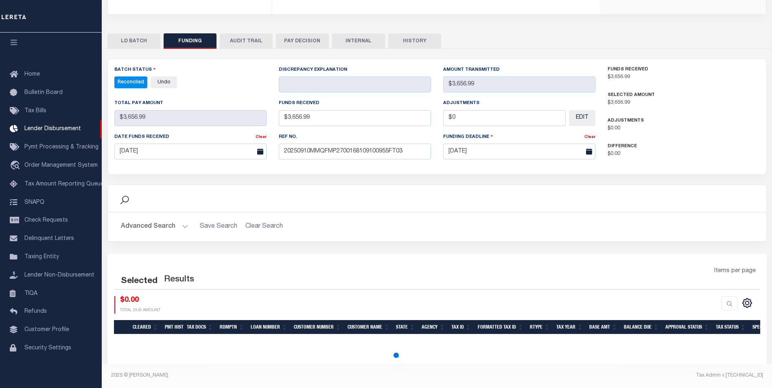
select select "100"
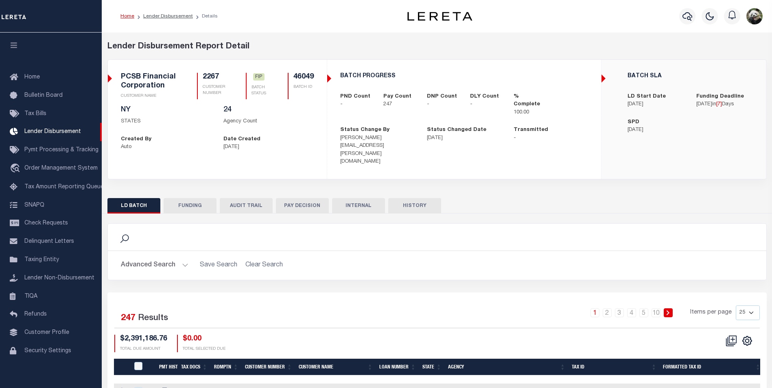
scroll to position [8, 0]
click at [198, 198] on button "FUNDING" at bounding box center [190, 205] width 53 height 15
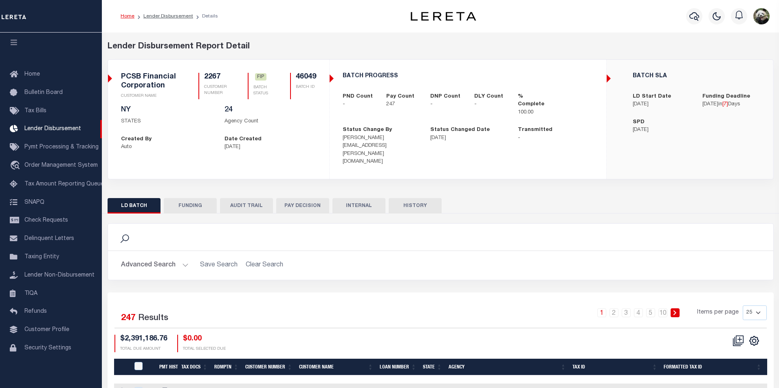
type input "$2,391,186.76"
type input "$0"
type input "09/19/2025"
select select "8"
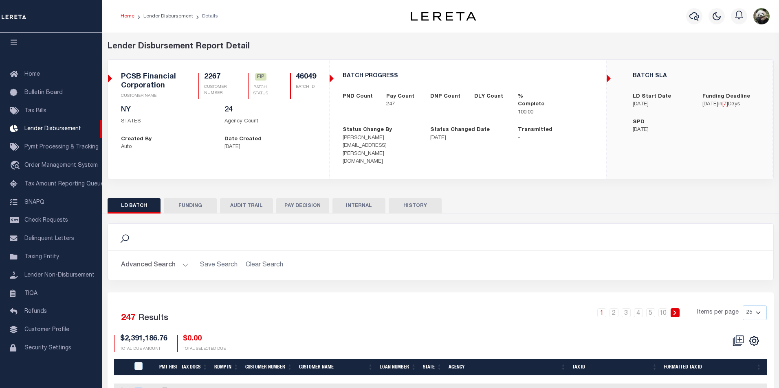
select select "100"
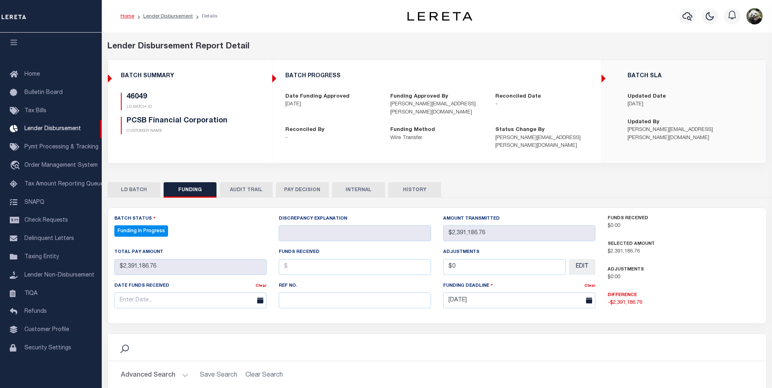
select select "100"
click at [306, 293] on input "text" at bounding box center [355, 301] width 152 height 16
paste input "20250910MMQFMP2700217909101242FT03"
type input "20250910MMQFMP2700217909101242FT03"
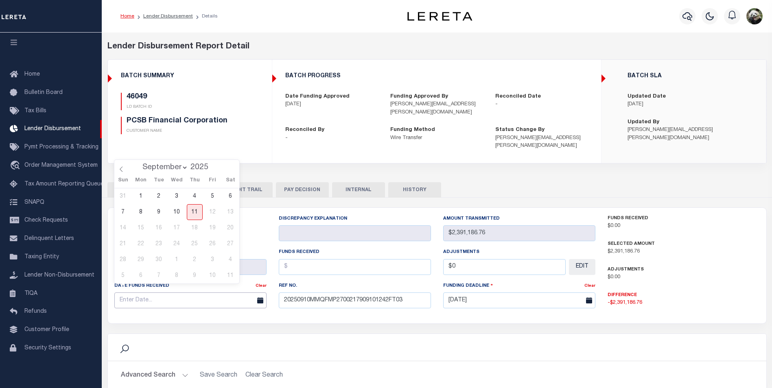
click at [135, 294] on input "text" at bounding box center [190, 301] width 152 height 16
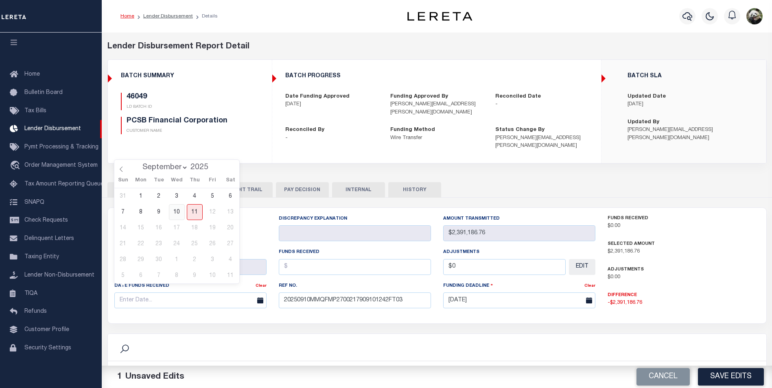
click at [178, 212] on span "10" at bounding box center [177, 212] width 16 height 16
type input "[DATE]"
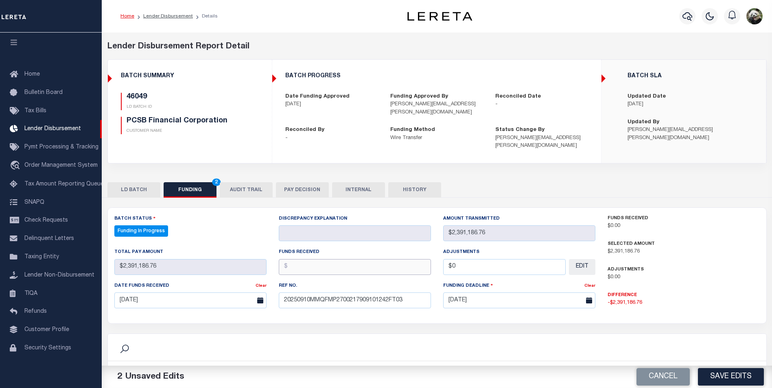
click at [303, 261] on input "text" at bounding box center [355, 267] width 152 height 16
type input "$2,391,186.76"
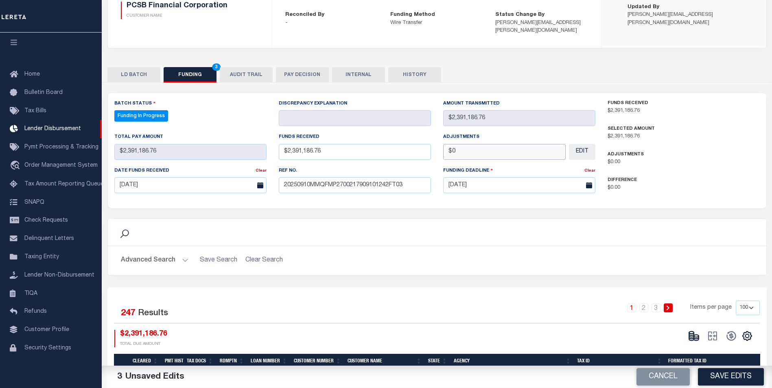
scroll to position [122, 0]
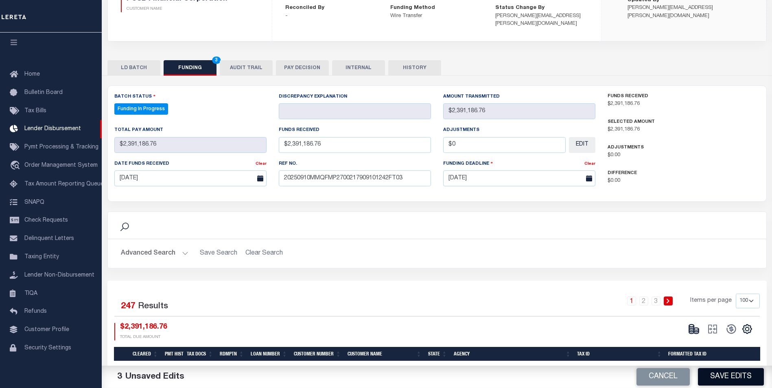
type input "$0.00"
click at [728, 375] on button "Save Edits" at bounding box center [731, 378] width 66 height 18
type input "$2,391,186.76"
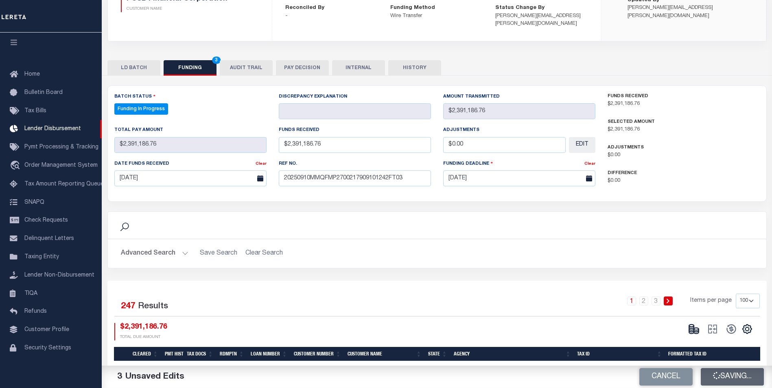
type input "$0"
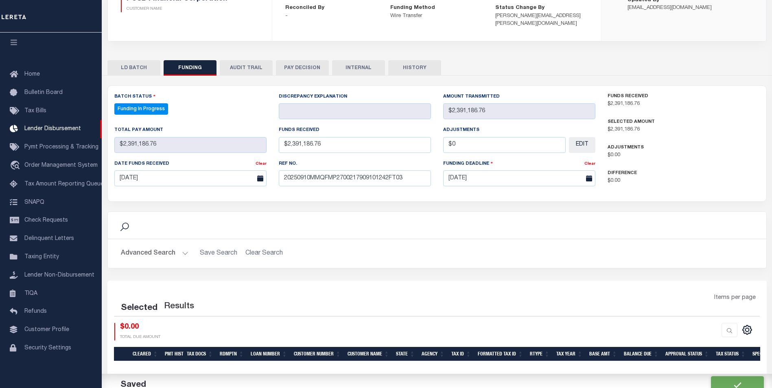
select select "100"
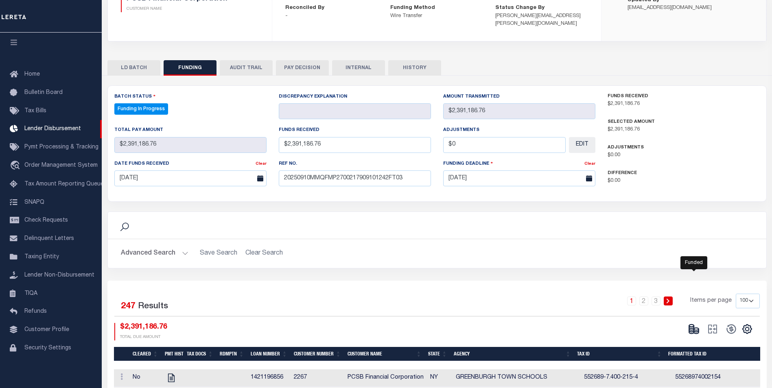
click at [698, 329] on icon at bounding box center [696, 330] width 5 height 3
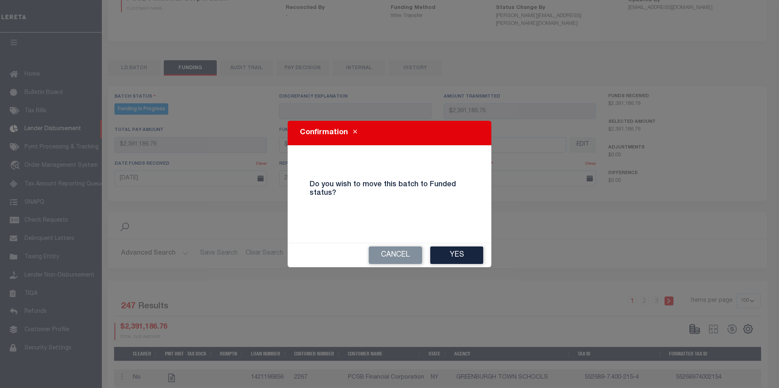
click at [473, 258] on button "Yes" at bounding box center [456, 256] width 53 height 18
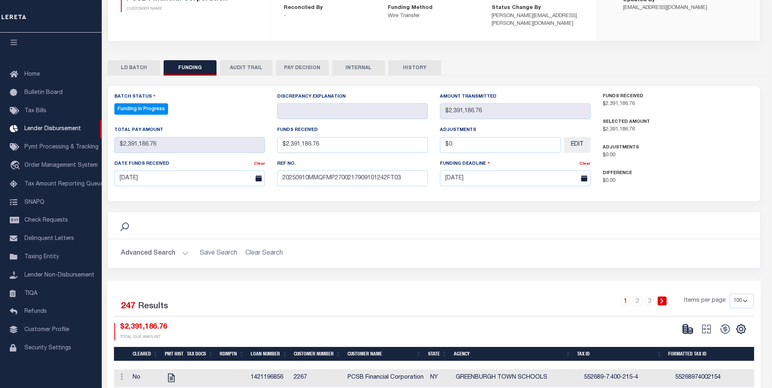
type input "$2,391,186.76"
type input "$0"
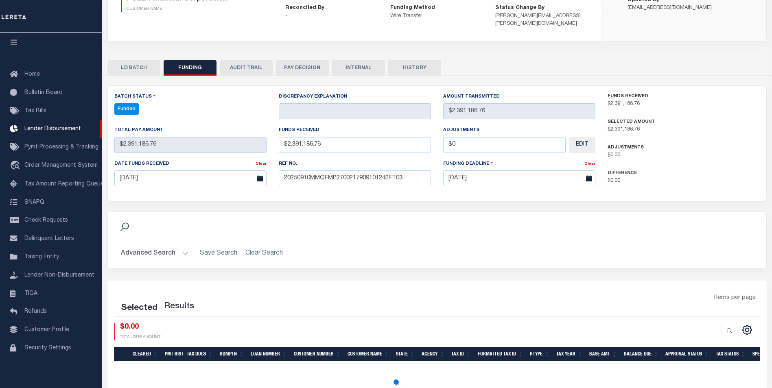
select select "100"
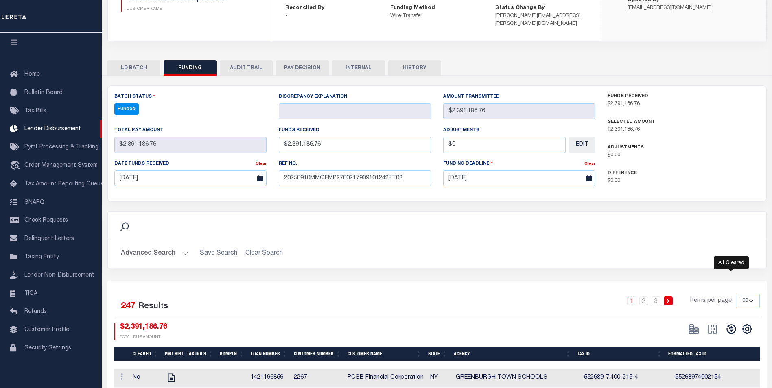
click at [729, 324] on icon at bounding box center [731, 329] width 11 height 11
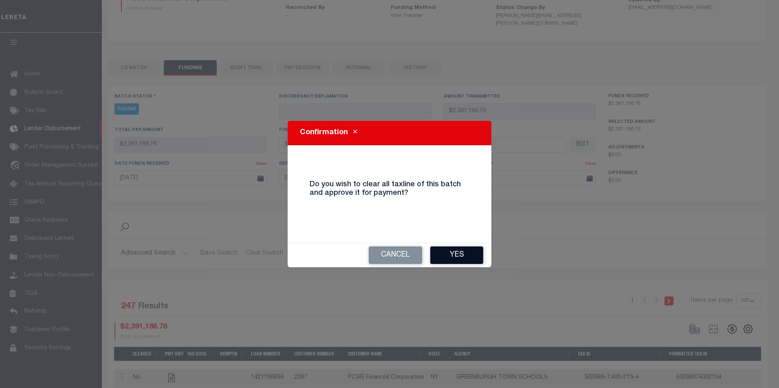
click at [460, 252] on button "Yes" at bounding box center [456, 256] width 53 height 18
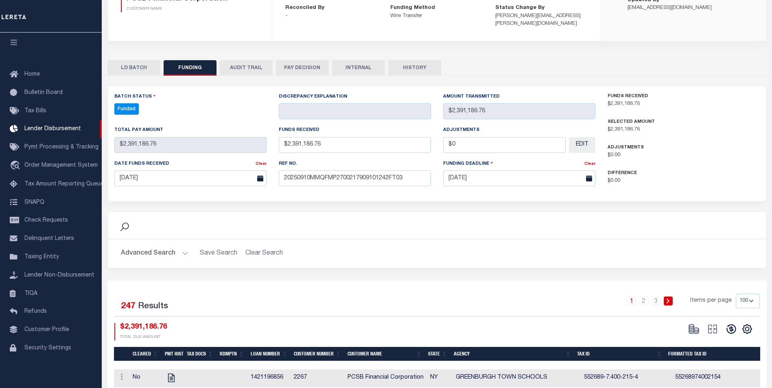
type input "$2,391,186.76"
type input "$0"
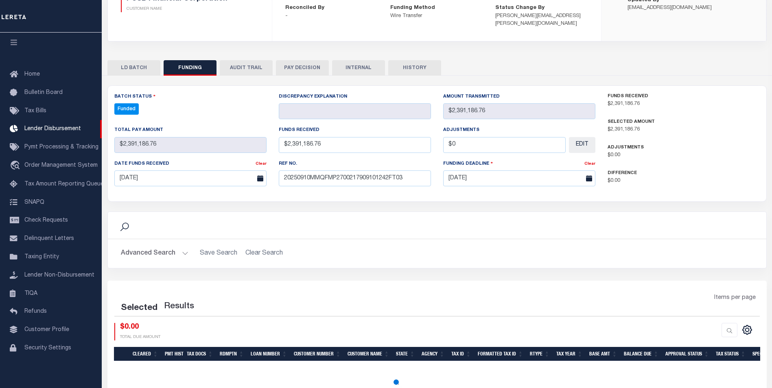
select select "100"
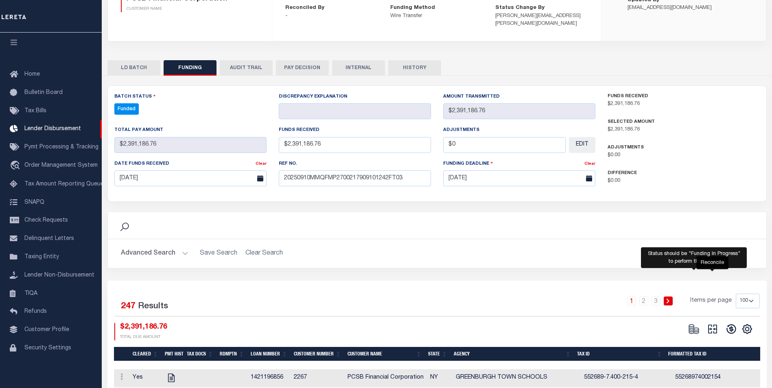
click at [712, 324] on icon "" at bounding box center [712, 329] width 11 height 11
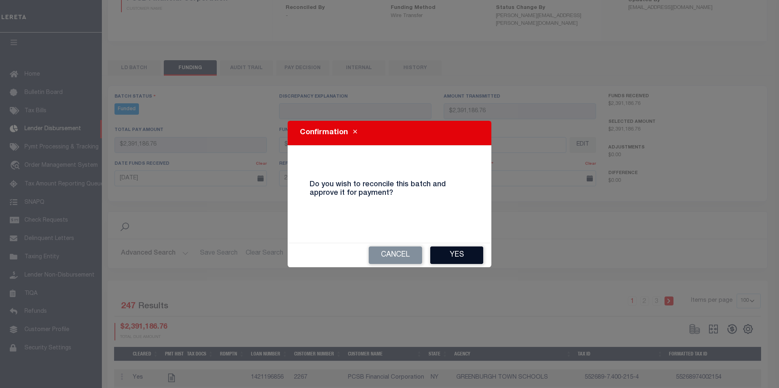
click at [464, 250] on button "Yes" at bounding box center [456, 256] width 53 height 18
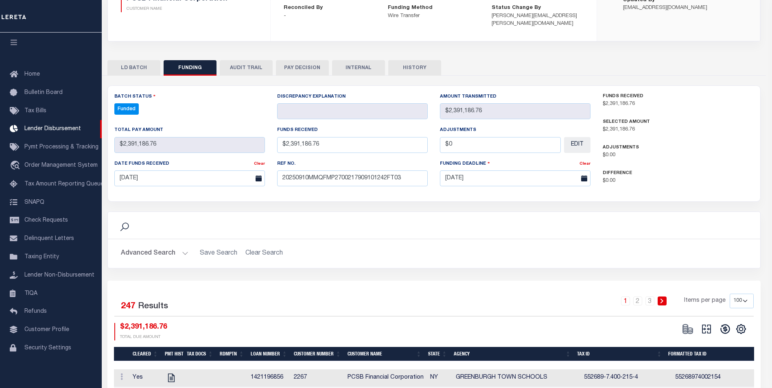
type input "$2,391,186.76"
type input "$0"
select select "100"
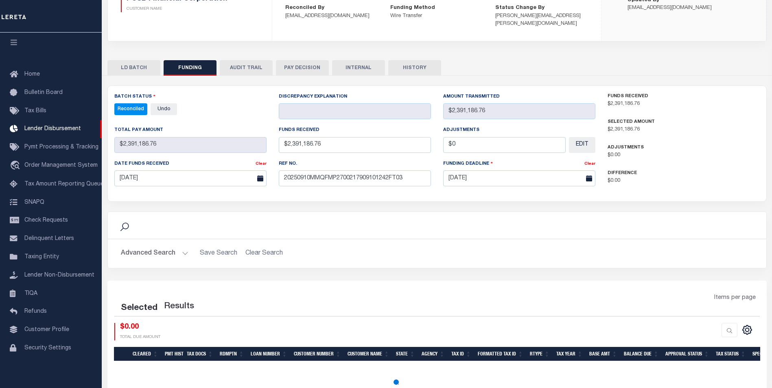
select select "100"
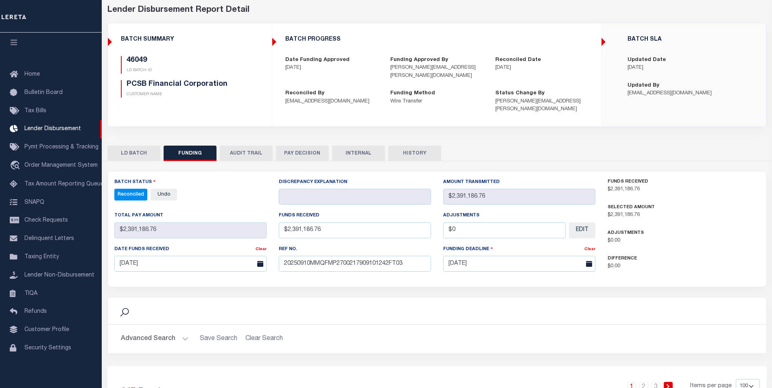
scroll to position [0, 0]
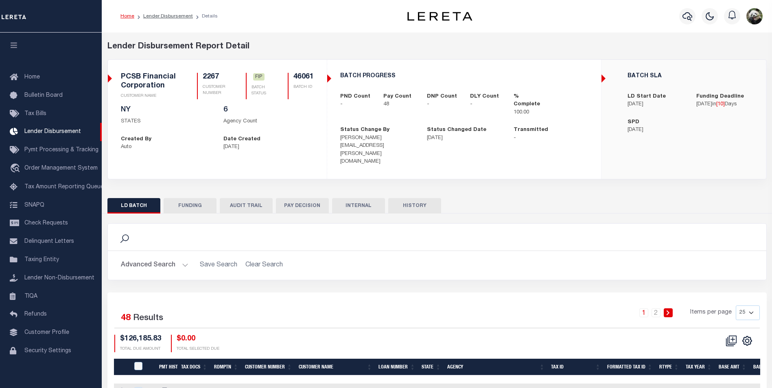
scroll to position [8, 0]
click at [196, 198] on button "FUNDING" at bounding box center [190, 205] width 53 height 15
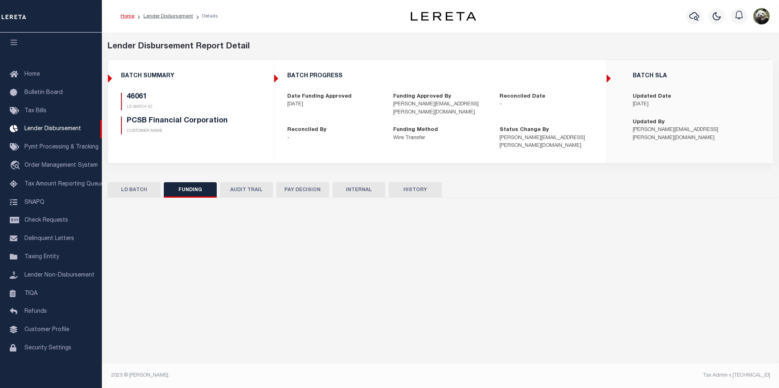
type input "$126,185.83"
type input "$0"
type input "[DATE]"
select select "8"
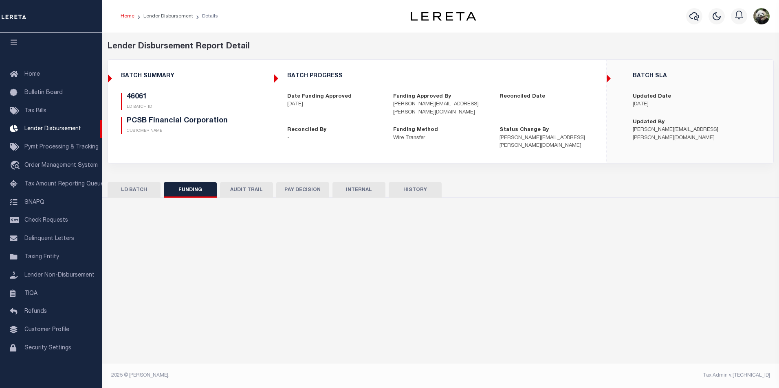
select select "100"
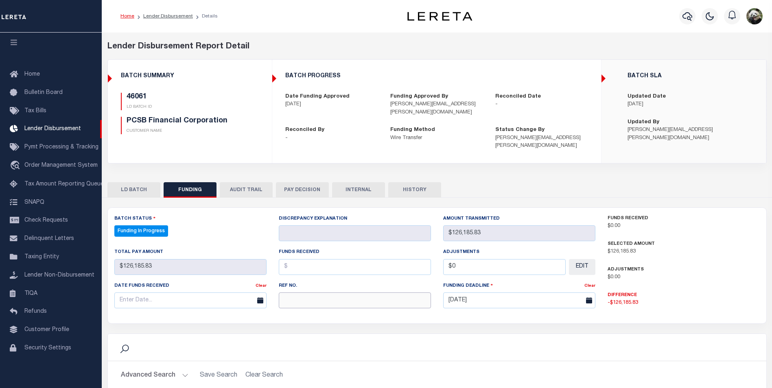
click at [324, 293] on input "text" at bounding box center [355, 301] width 152 height 16
select select "100"
paste input "20250910MMQFMP2700218009101242FT03"
type input "20250910MMQFMP2700218009101242FT03"
click at [181, 293] on input "text" at bounding box center [190, 301] width 152 height 16
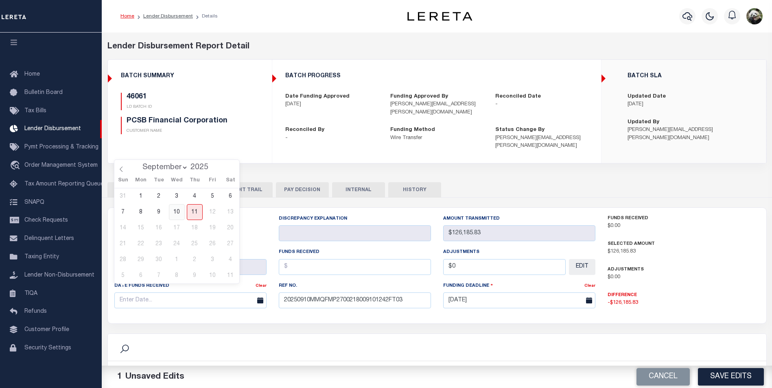
click at [180, 216] on span "10" at bounding box center [177, 212] width 16 height 16
type input "[DATE]"
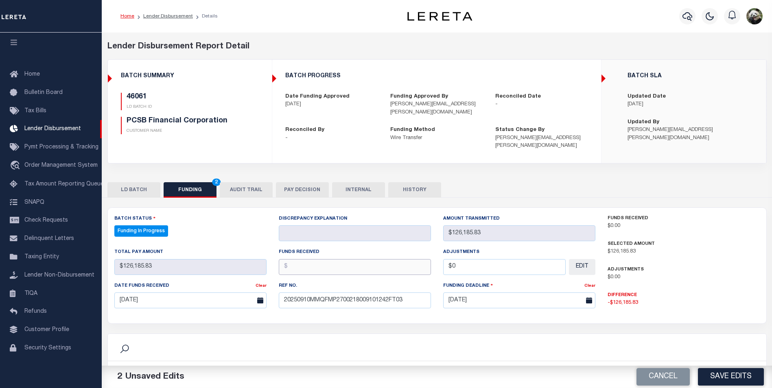
click at [313, 264] on input "text" at bounding box center [355, 267] width 152 height 16
type input "$126,185.83"
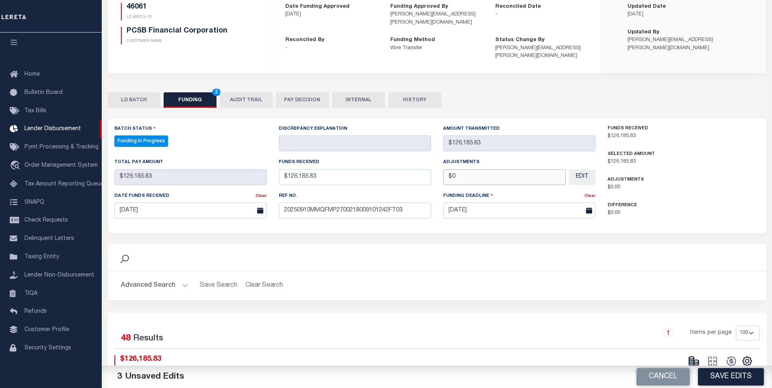
scroll to position [122, 0]
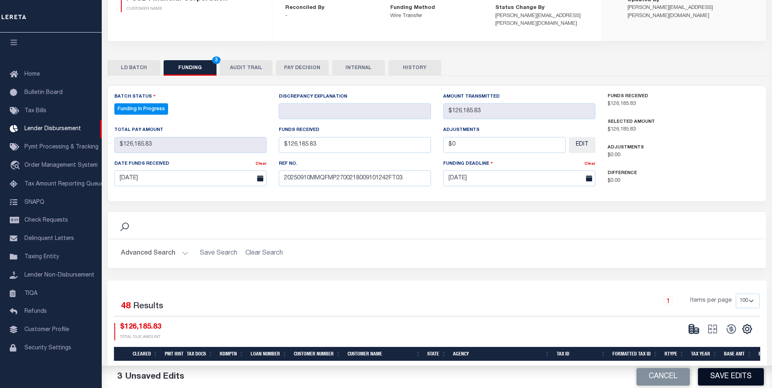
type input "$0.00"
click at [728, 381] on button "Save Edits" at bounding box center [731, 378] width 66 height 18
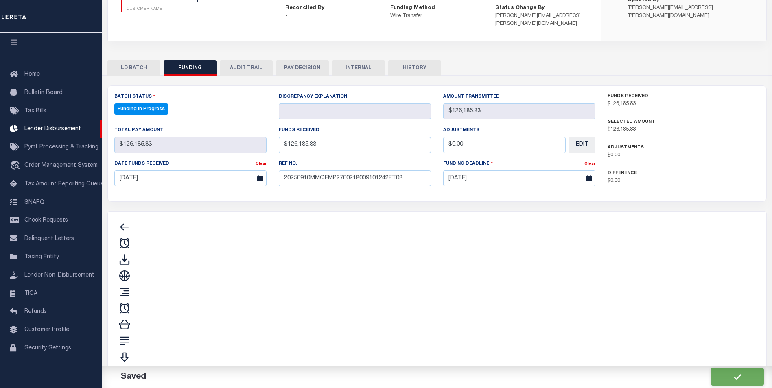
type input "$126,185.83"
type input "$0"
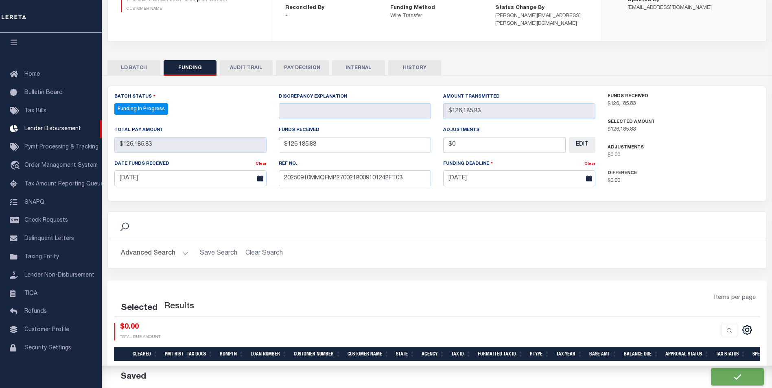
select select "100"
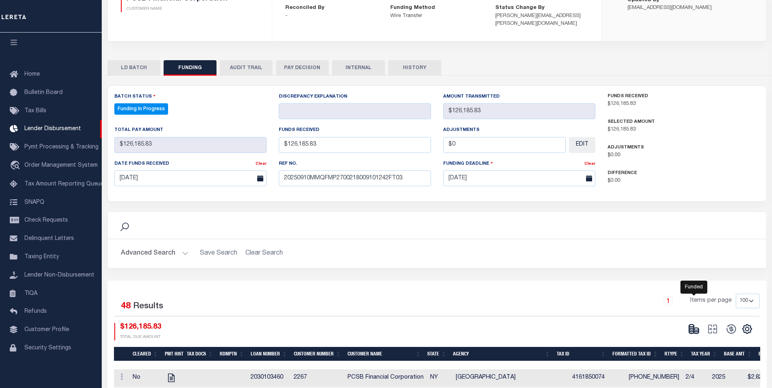
click at [693, 326] on icon at bounding box center [691, 327] width 5 height 3
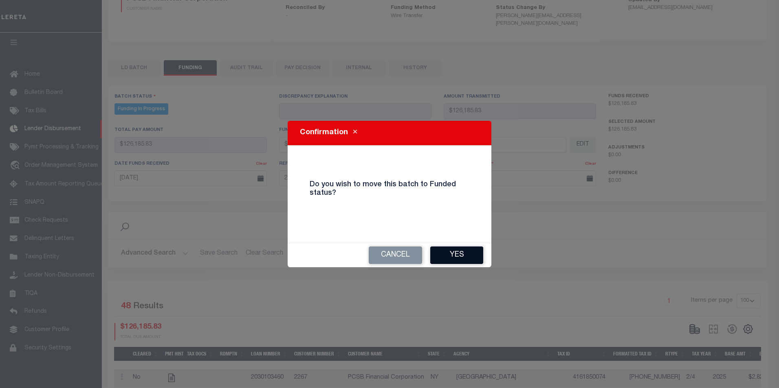
click at [460, 262] on button "Yes" at bounding box center [456, 256] width 53 height 18
type input "$126,185.83"
type input "$0"
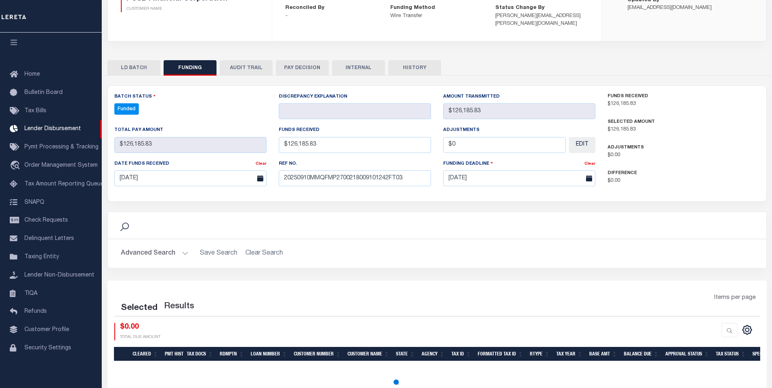
select select "100"
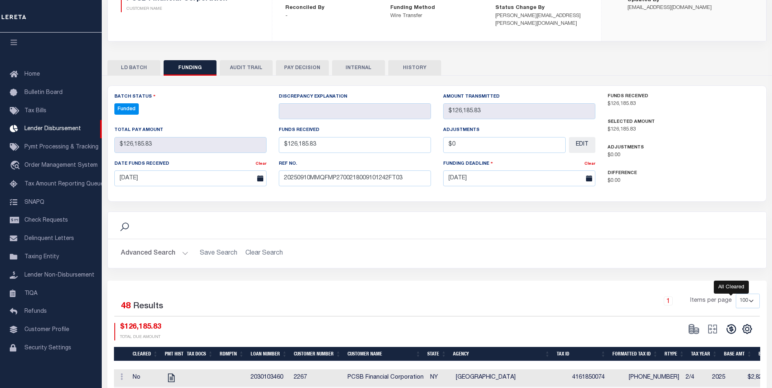
click at [733, 324] on icon at bounding box center [731, 329] width 11 height 11
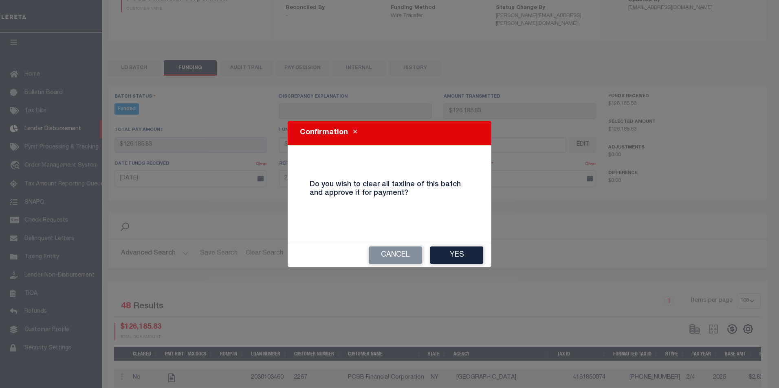
drag, startPoint x: 476, startPoint y: 257, endPoint x: 485, endPoint y: 257, distance: 8.6
click at [476, 256] on button "Yes" at bounding box center [456, 256] width 53 height 18
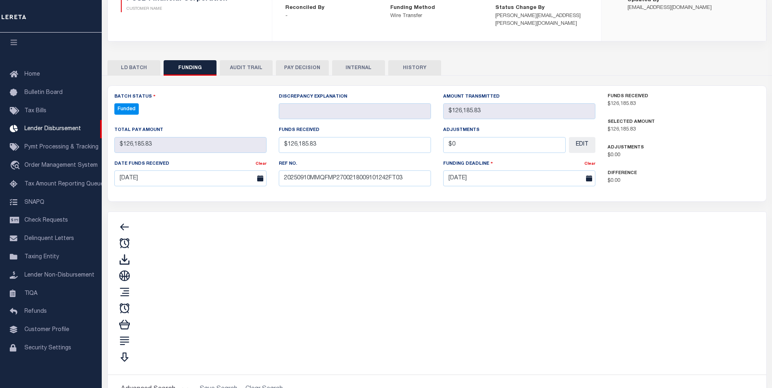
type input "$126,185.83"
type input "$0"
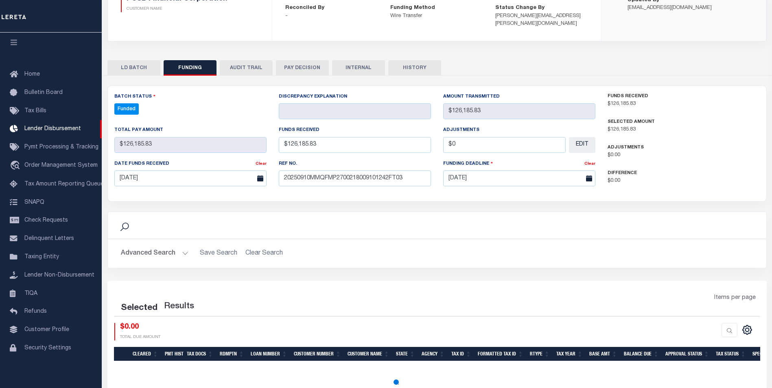
select select "100"
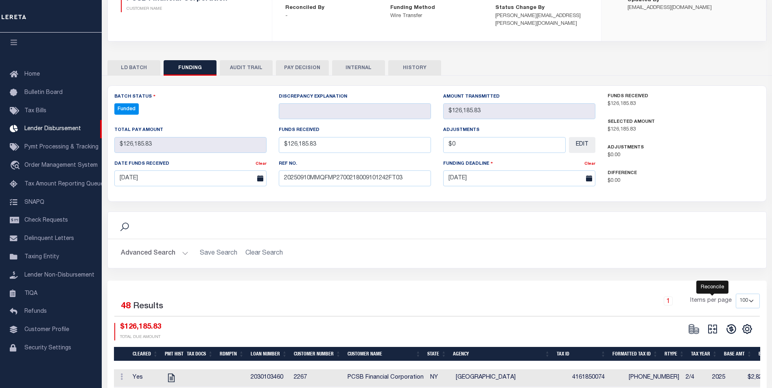
click at [715, 324] on icon "" at bounding box center [712, 329] width 11 height 11
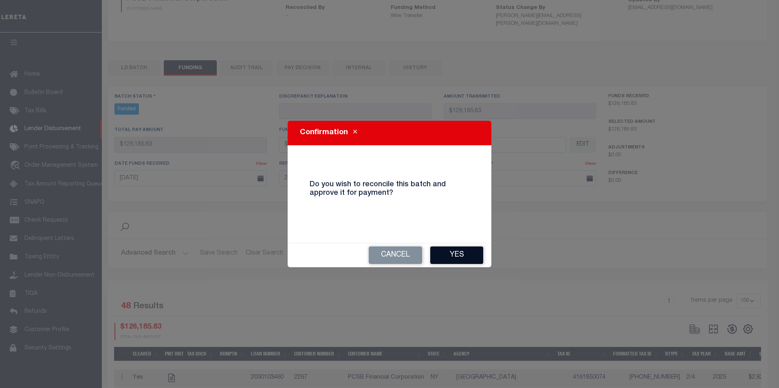
click at [463, 263] on button "Yes" at bounding box center [456, 256] width 53 height 18
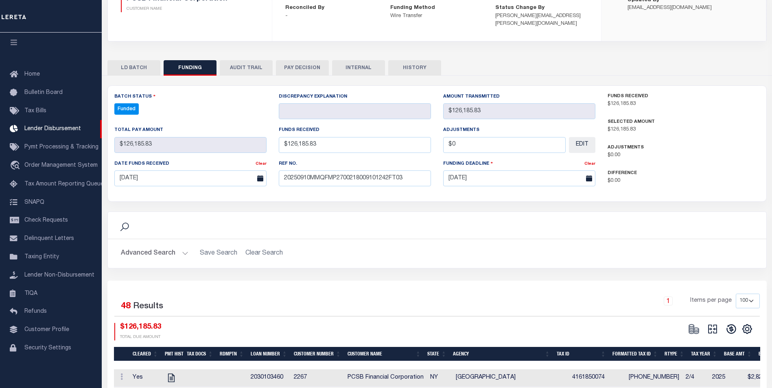
type input "$126,185.83"
type input "$0"
select select "100"
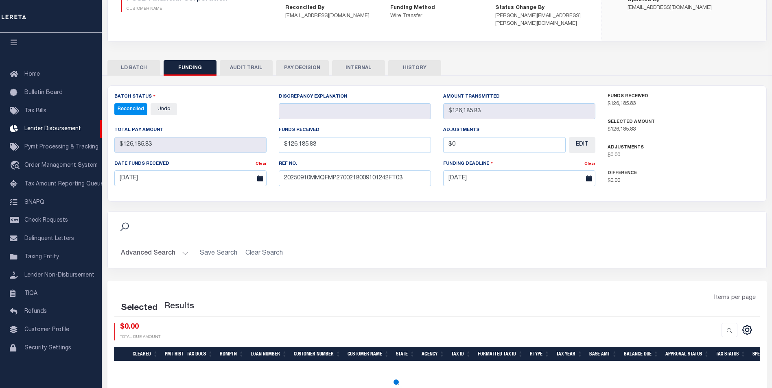
select select "100"
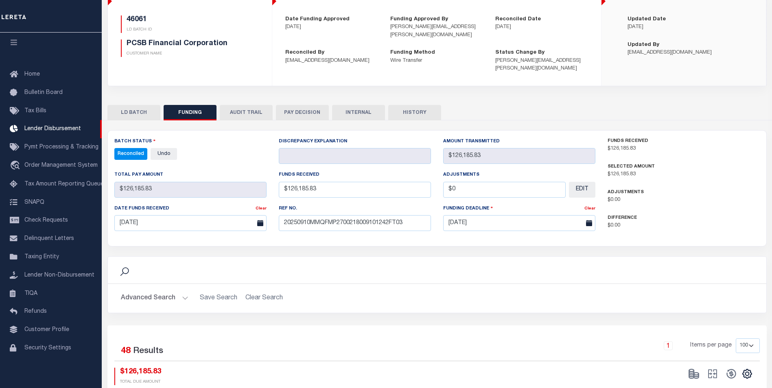
scroll to position [41, 0]
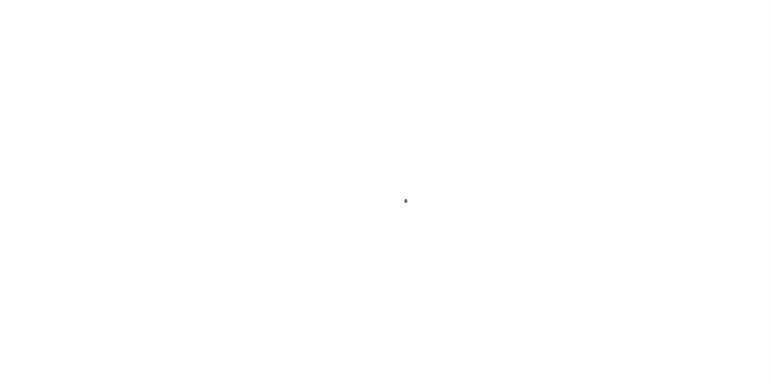
select select "200"
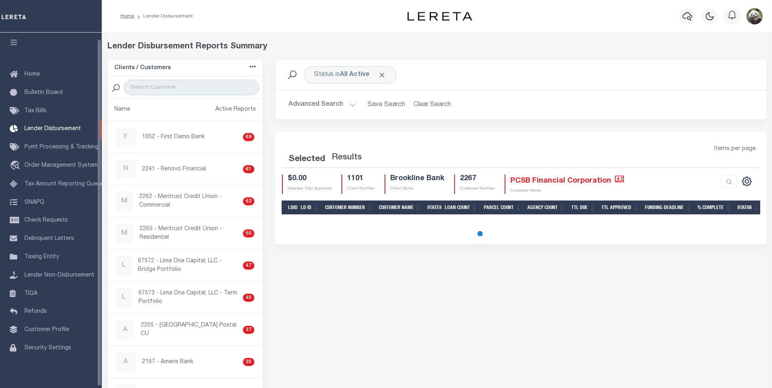
select select "200"
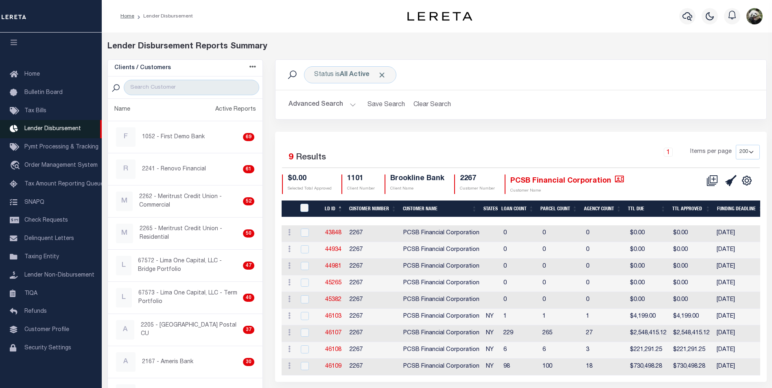
click at [39, 128] on span "Lender Disbursement" at bounding box center [52, 129] width 57 height 6
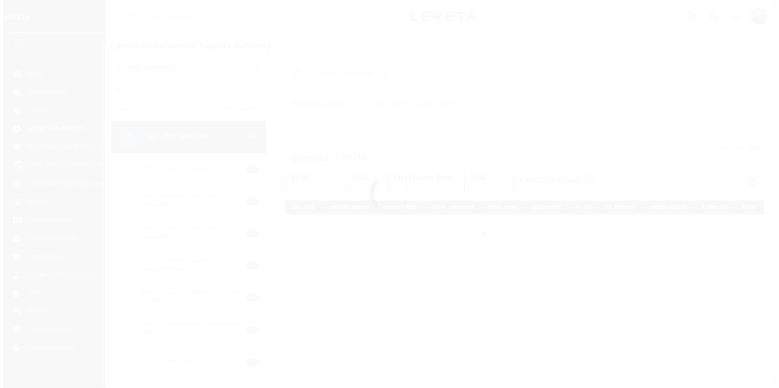
scroll to position [8, 0]
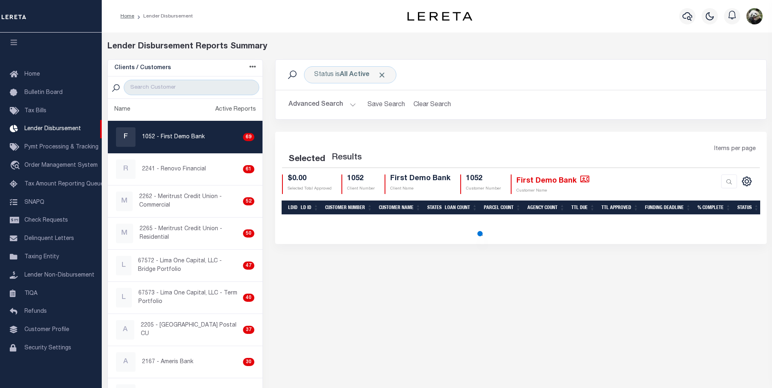
select select "200"
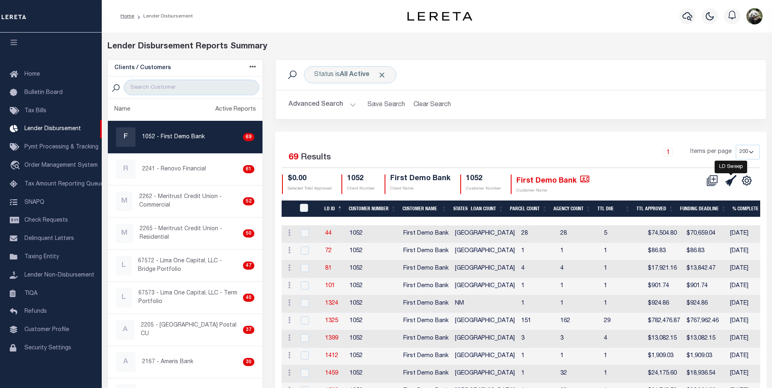
click at [733, 183] on icon at bounding box center [731, 180] width 11 height 11
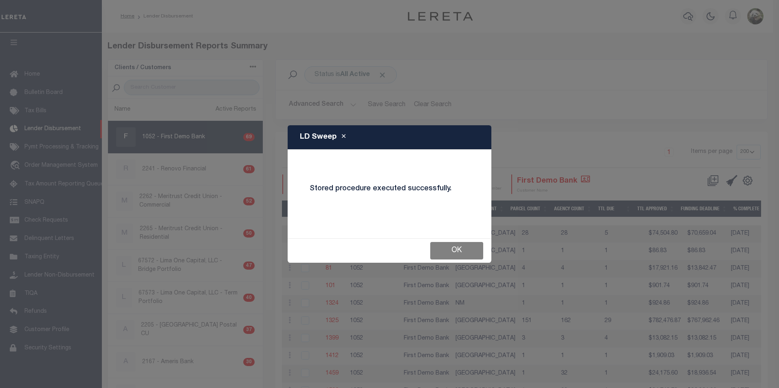
click at [456, 255] on button "OK" at bounding box center [456, 251] width 53 height 18
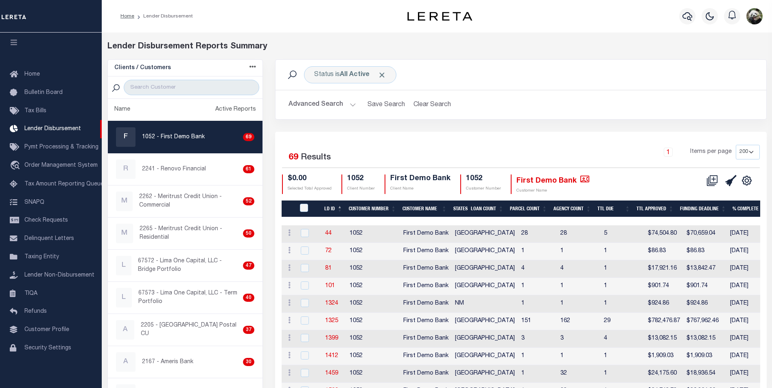
click at [690, 25] on div at bounding box center [688, 16] width 22 height 29
click at [686, 15] on icon "button" at bounding box center [688, 16] width 10 height 10
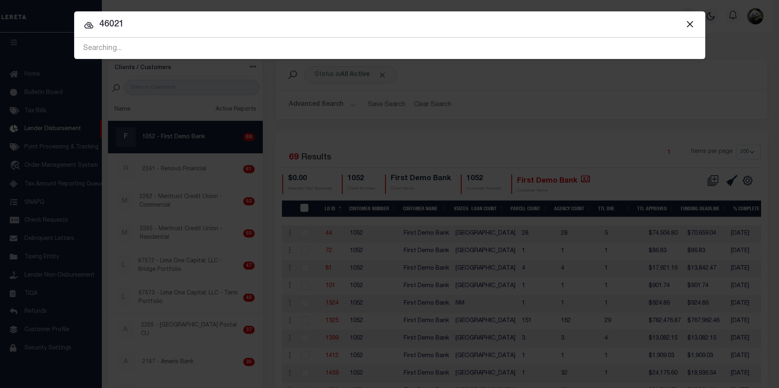
type input "46021"
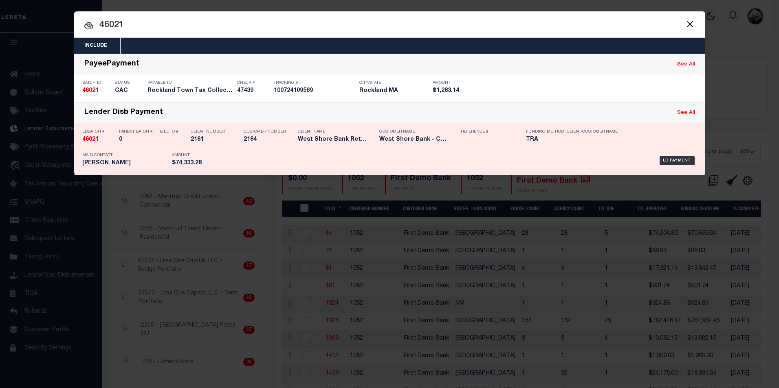
click at [292, 149] on div "Client Name West Shore Bank Retail" at bounding box center [332, 137] width 81 height 24
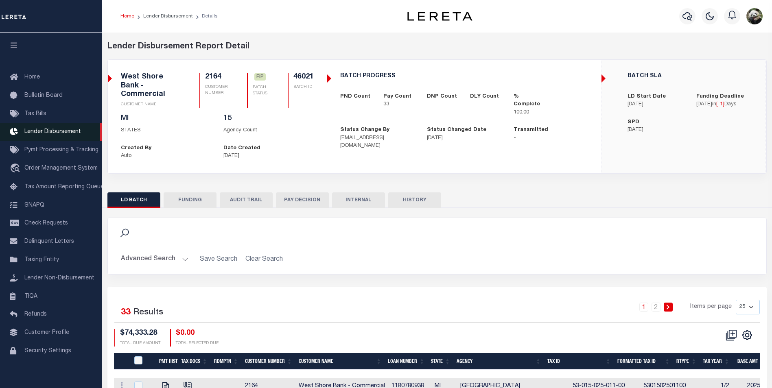
click at [64, 132] on span "Lender Disbursement" at bounding box center [52, 132] width 57 height 6
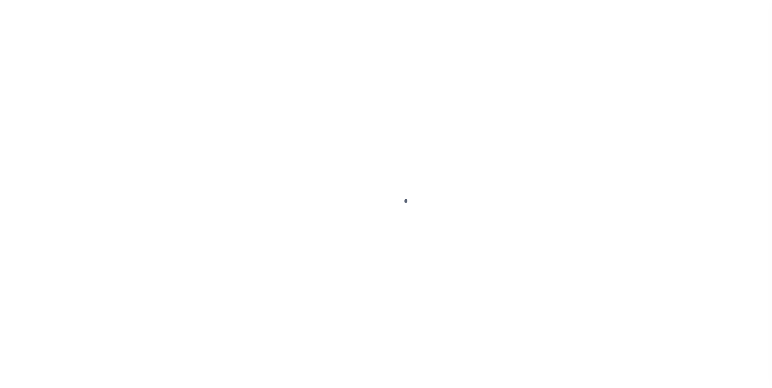
scroll to position [8, 0]
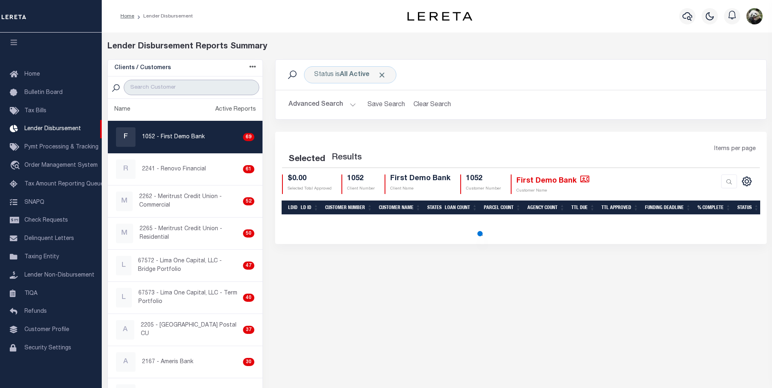
click at [160, 89] on input "search" at bounding box center [192, 87] width 136 height 15
type input "WEST"
select select "200"
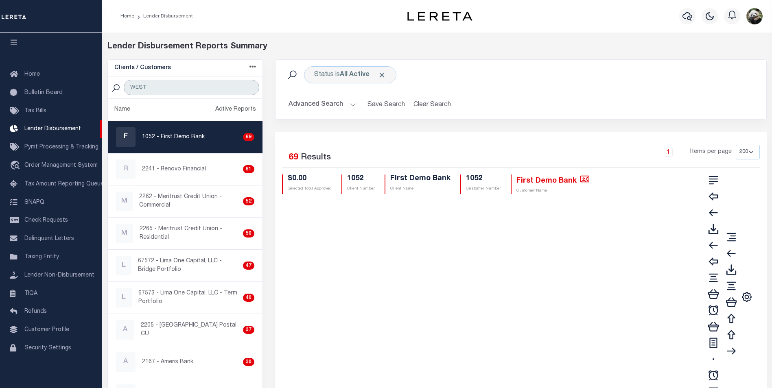
type input "WEST SHORE"
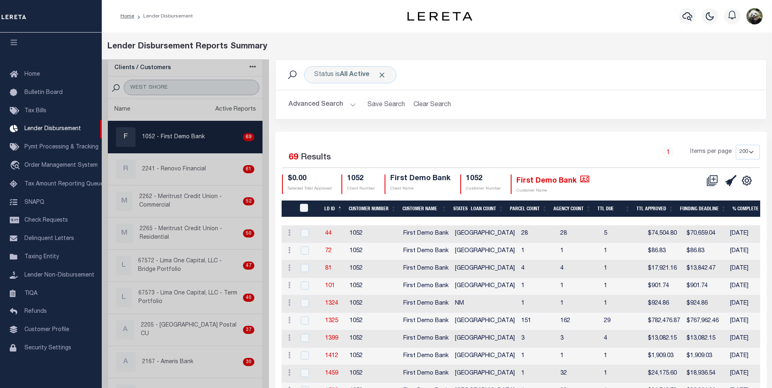
select select "200"
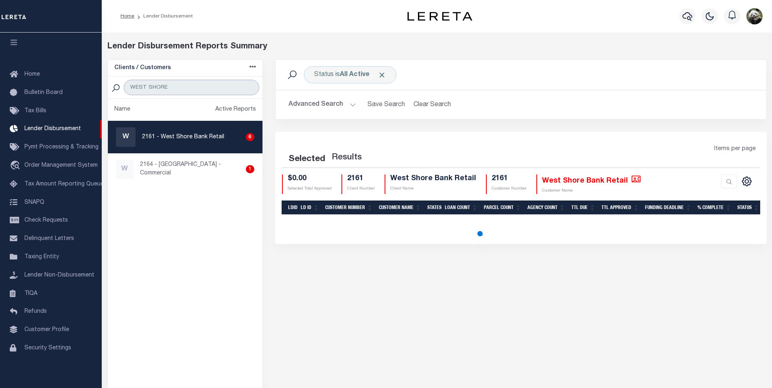
select select "200"
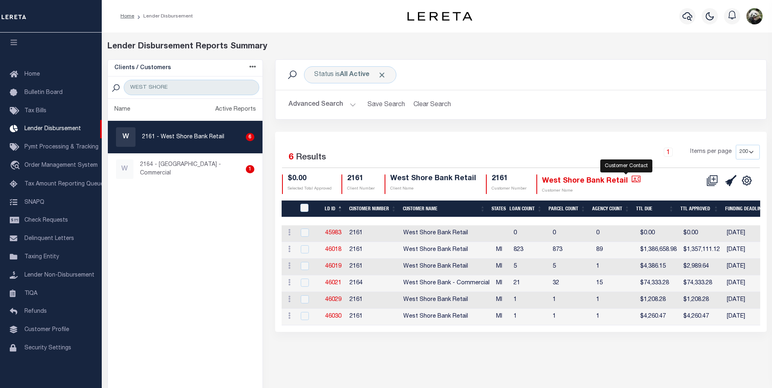
click at [632, 177] on icon "" at bounding box center [636, 179] width 9 height 9
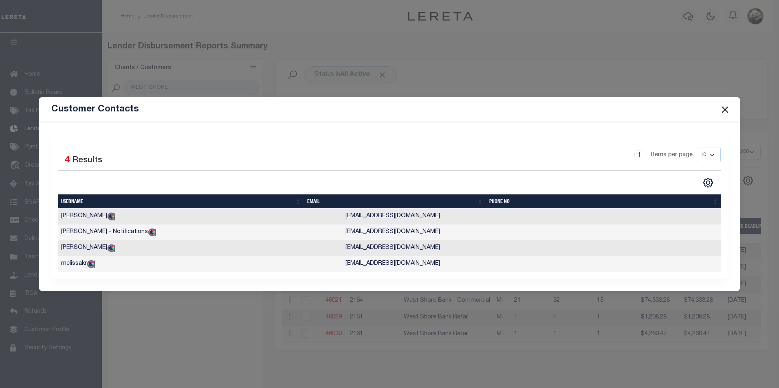
click at [357, 212] on td "MMK005@westshorebank.com" at bounding box center [483, 217] width 283 height 16
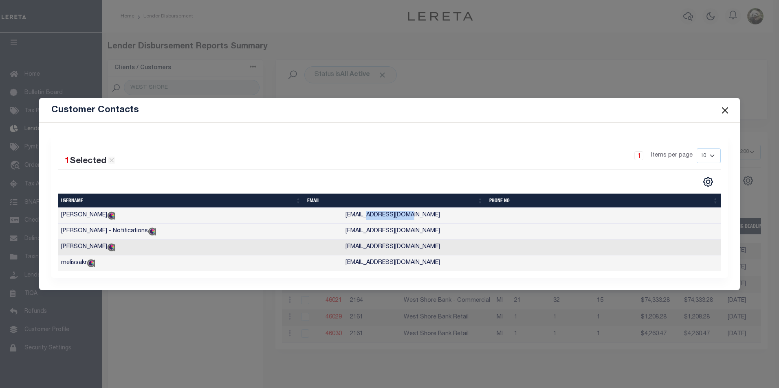
click at [357, 212] on td "MMK005@westshorebank.com" at bounding box center [483, 216] width 283 height 16
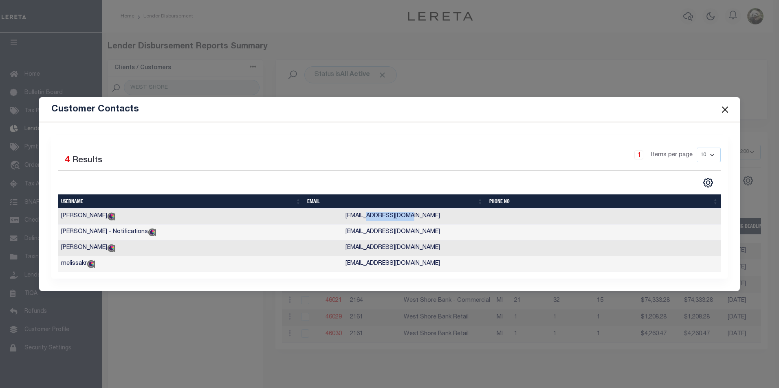
click at [357, 213] on td "MMK005@westshorebank.com" at bounding box center [483, 217] width 283 height 16
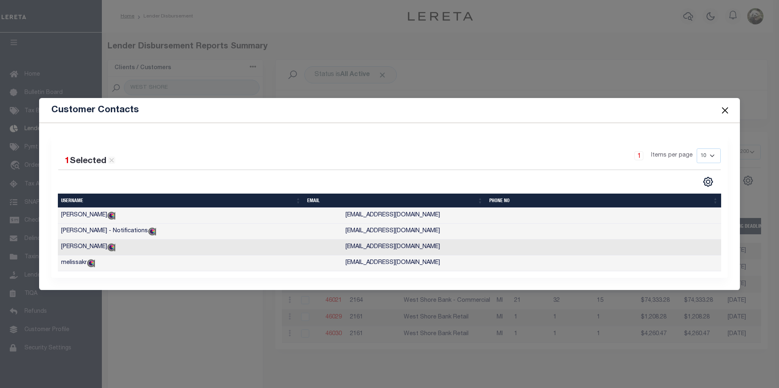
click at [388, 212] on td "MMK005@westshorebank.com" at bounding box center [483, 216] width 283 height 16
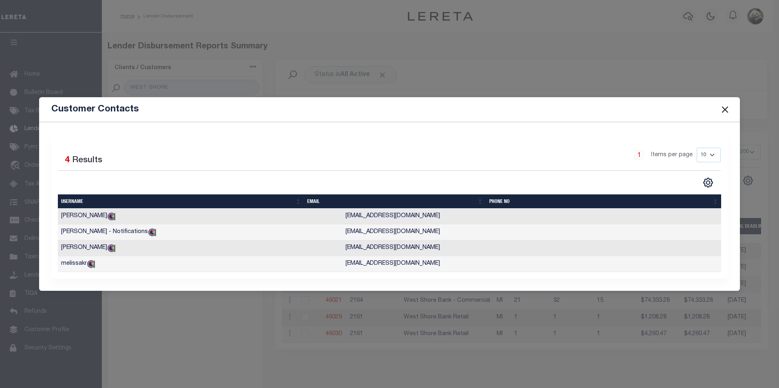
click at [388, 215] on td "MMK005@westshorebank.com" at bounding box center [483, 217] width 283 height 16
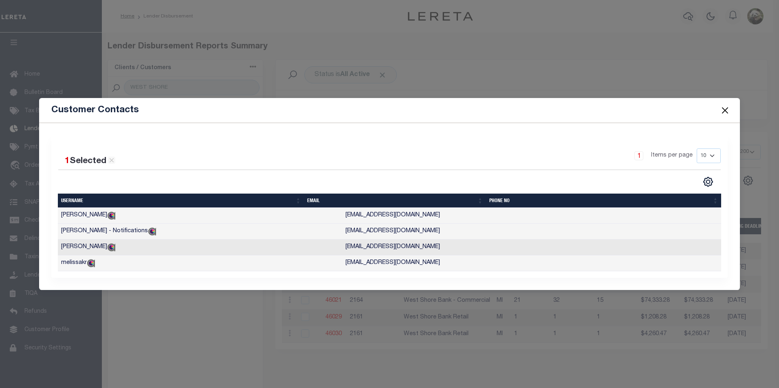
click at [388, 215] on td "MMK005@westshorebank.com" at bounding box center [483, 216] width 283 height 16
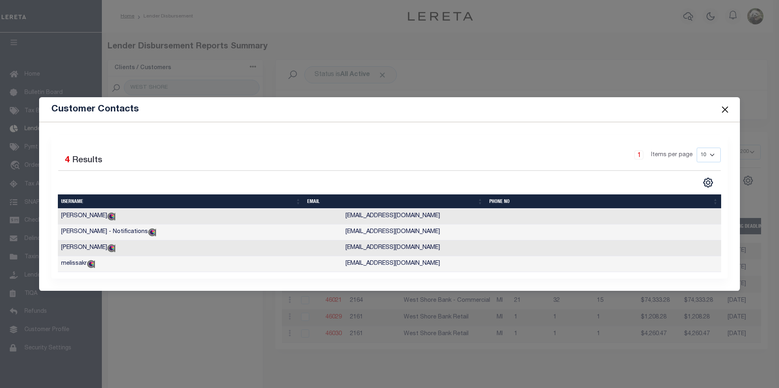
click at [384, 217] on td "MMK005@westshorebank.com" at bounding box center [483, 217] width 283 height 16
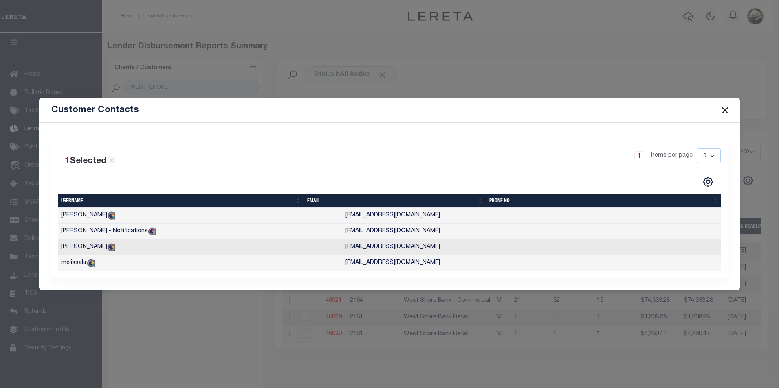
click at [384, 217] on td "MMK005@westshorebank.com" at bounding box center [483, 216] width 283 height 16
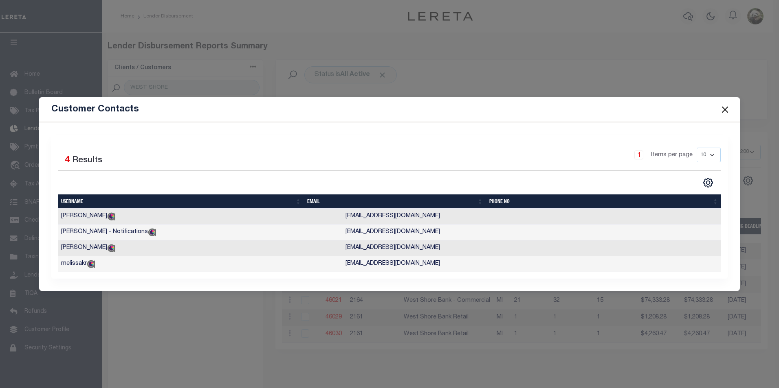
click at [387, 216] on td "MMK005@westshorebank.com" at bounding box center [483, 217] width 283 height 16
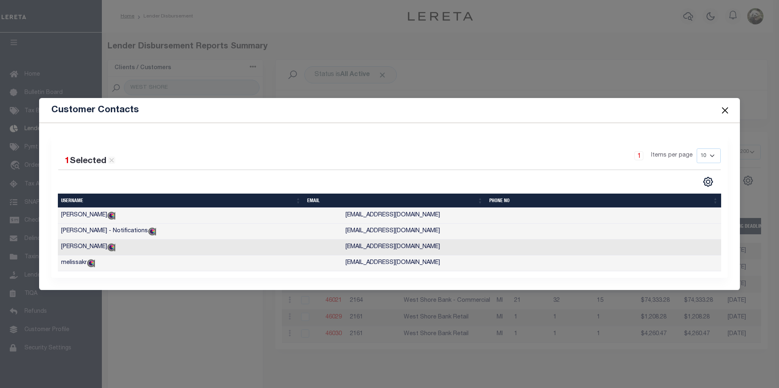
click at [382, 233] on td "lauriec@westshorebank.com" at bounding box center [483, 232] width 283 height 16
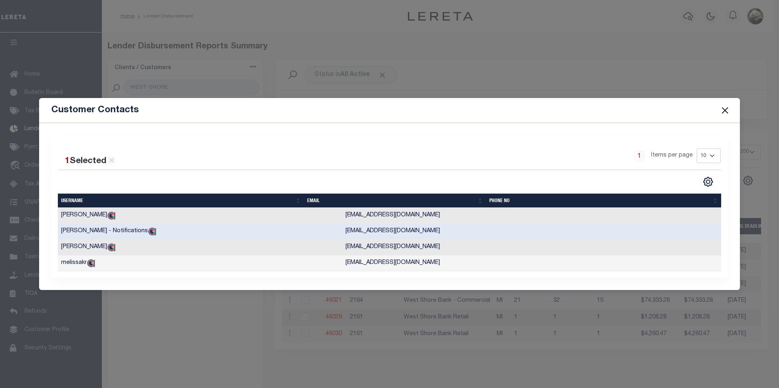
click at [380, 233] on td "lauriec@westshorebank.com" at bounding box center [483, 232] width 283 height 16
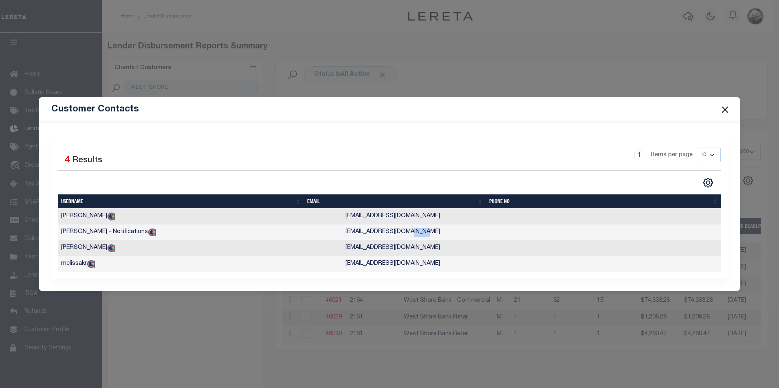
drag, startPoint x: 380, startPoint y: 233, endPoint x: 362, endPoint y: 233, distance: 17.1
click at [362, 233] on td "lauriec@westshorebank.com" at bounding box center [483, 233] width 283 height 16
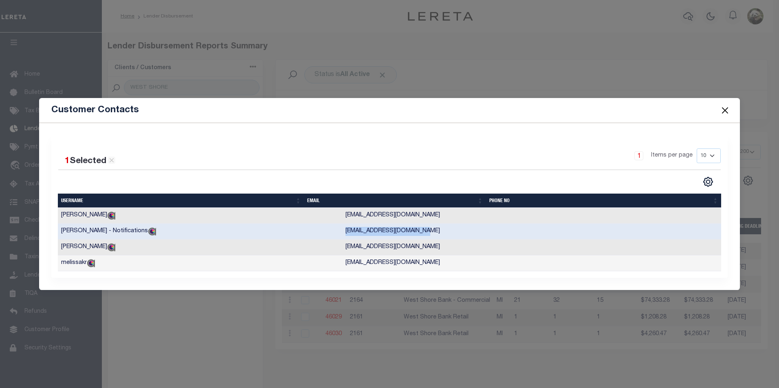
copy td "lauriec@westshorebank.com"
click at [342, 250] on td "laf005@westshorebank.com" at bounding box center [483, 248] width 283 height 16
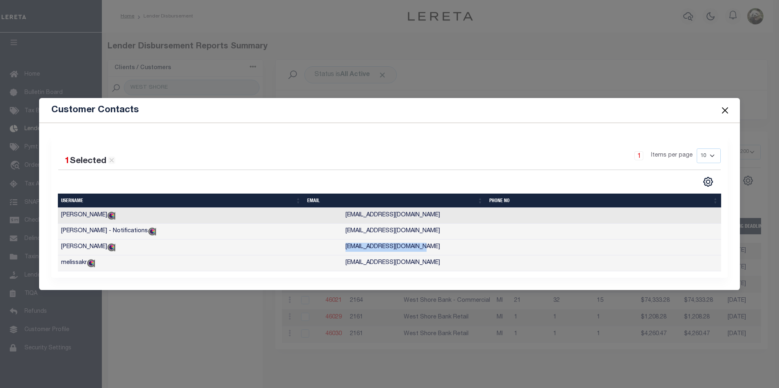
drag, startPoint x: 304, startPoint y: 248, endPoint x: 376, endPoint y: 247, distance: 72.1
click at [376, 247] on td "laf005@westshorebank.com" at bounding box center [483, 248] width 283 height 16
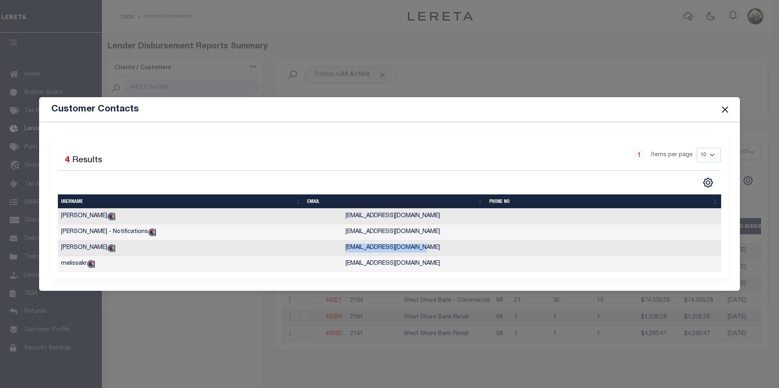
copy td "laf005@westshorebank.com"
drag, startPoint x: 304, startPoint y: 266, endPoint x: 388, endPoint y: 265, distance: 84.3
click at [388, 265] on td "melissakr@westshorebank.com" at bounding box center [483, 265] width 283 height 16
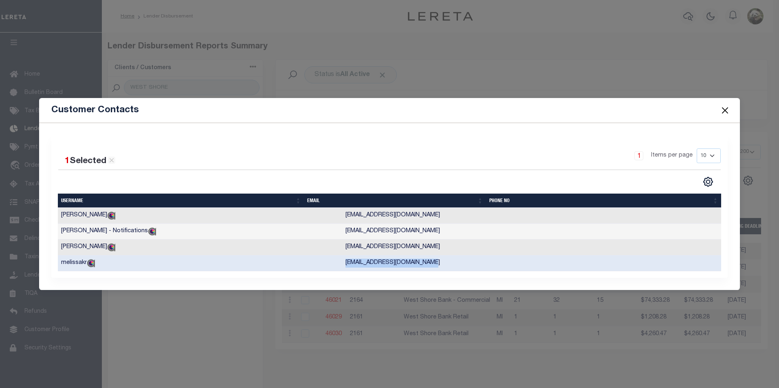
copy td "melissakr@westshorebank.com"
click at [719, 105] on button "Close" at bounding box center [724, 110] width 11 height 11
